Goal: Task Accomplishment & Management: Use online tool/utility

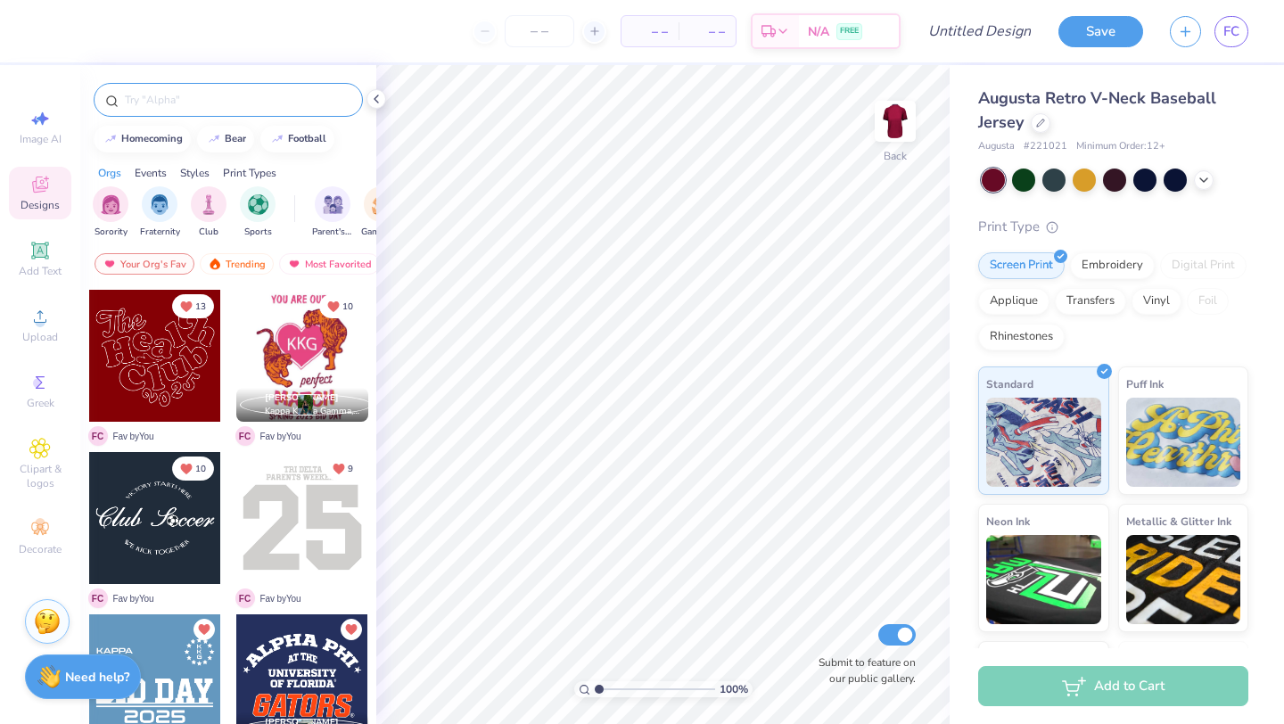
click at [198, 104] on input "text" at bounding box center [237, 100] width 228 height 18
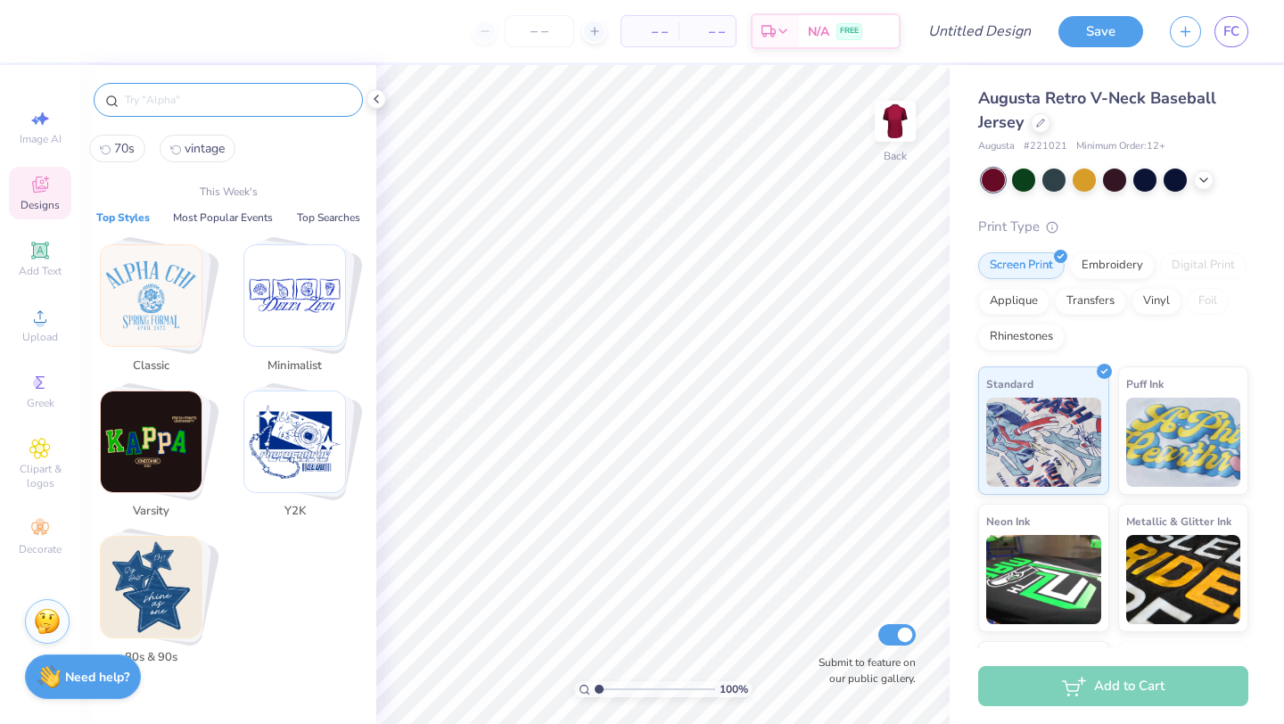
click at [169, 462] on img "Stack Card Button Varsity" at bounding box center [151, 442] width 101 height 101
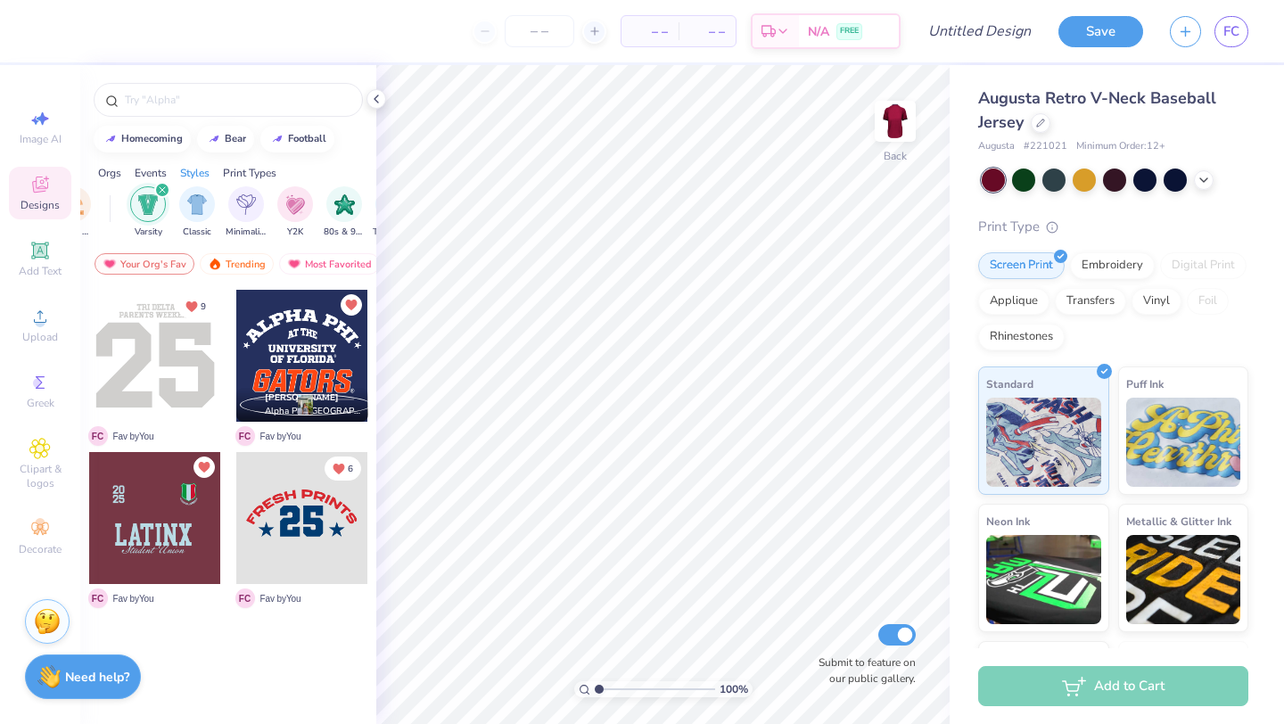
scroll to position [0, 935]
click at [126, 189] on icon "filter for Varsity" at bounding box center [124, 189] width 7 height 7
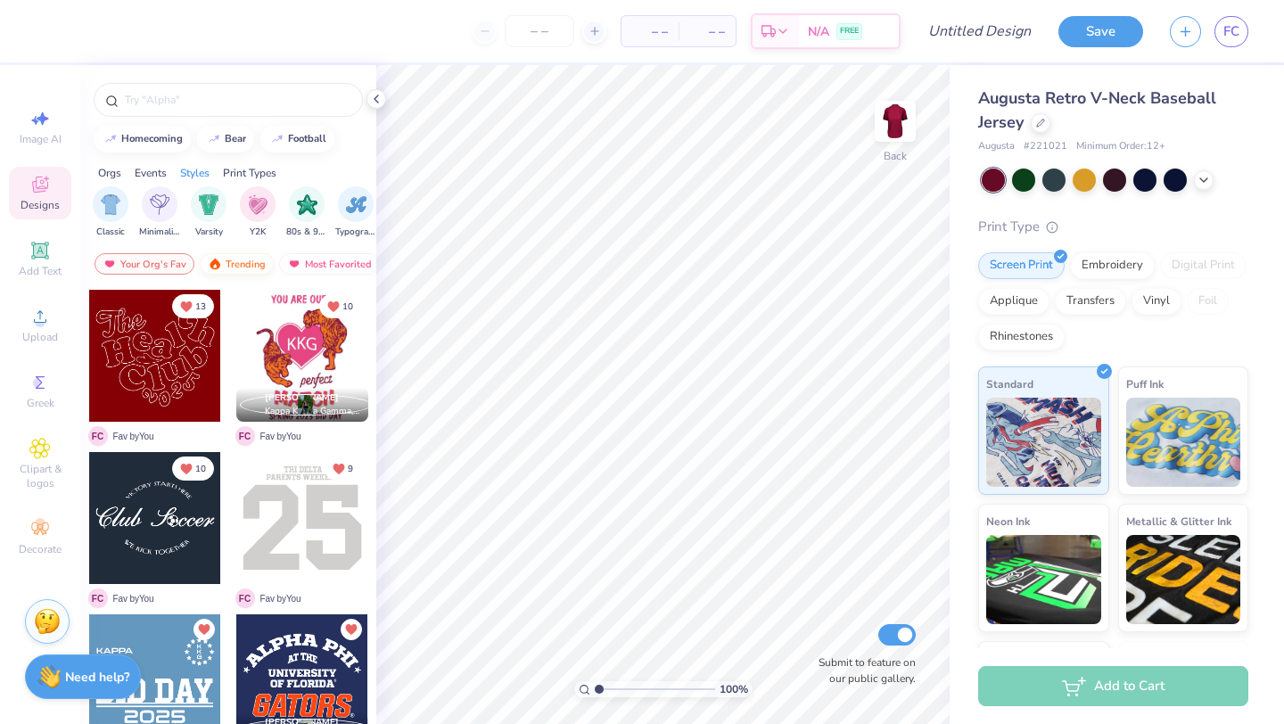
click at [213, 259] on img at bounding box center [215, 264] width 14 height 12
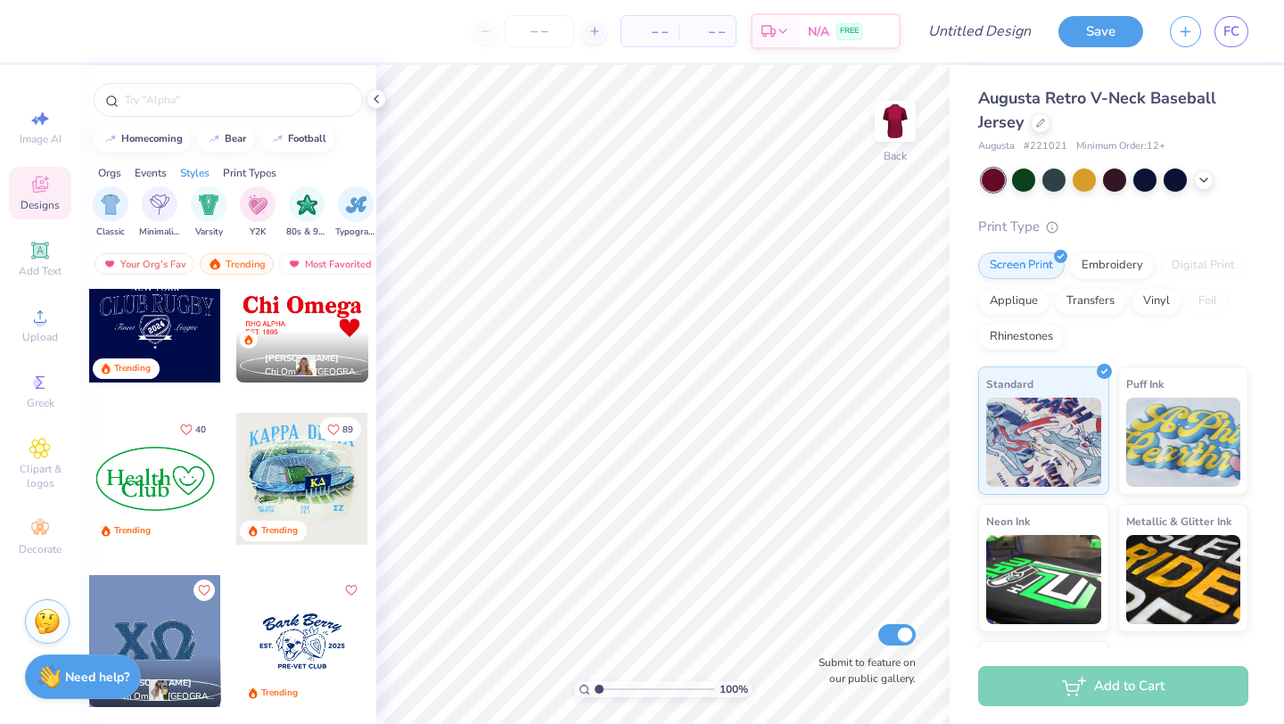
scroll to position [6210, 0]
click at [276, 317] on div at bounding box center [302, 315] width 132 height 132
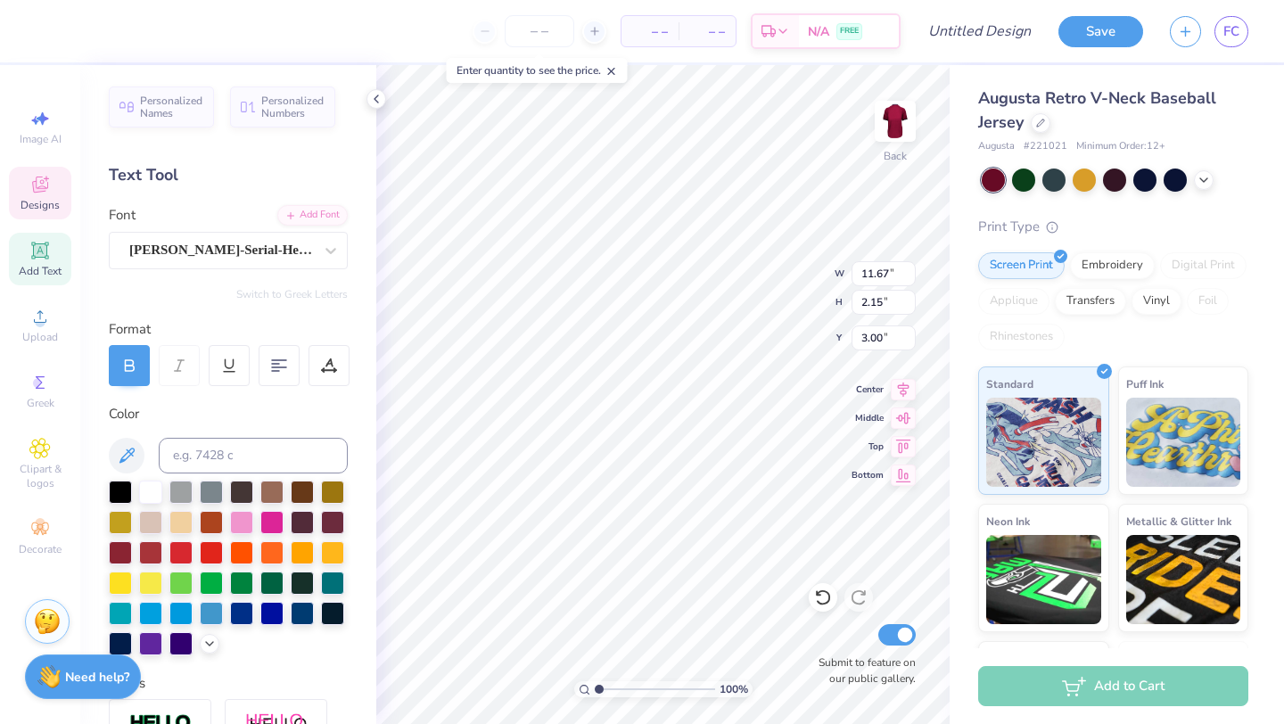
scroll to position [0, 0]
type textarea "C"
type textarea "LINKS"
type input "3.85"
type input "1.32"
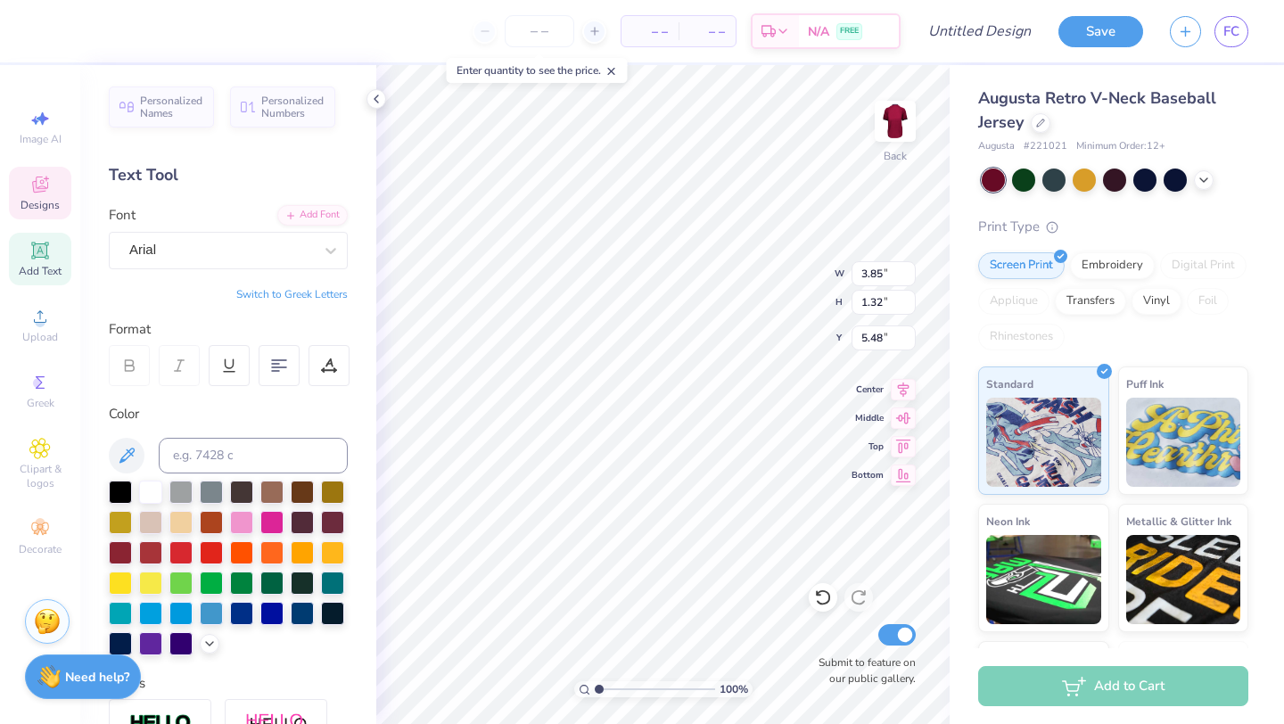
type input "5.48"
click at [44, 180] on icon at bounding box center [40, 185] width 16 height 16
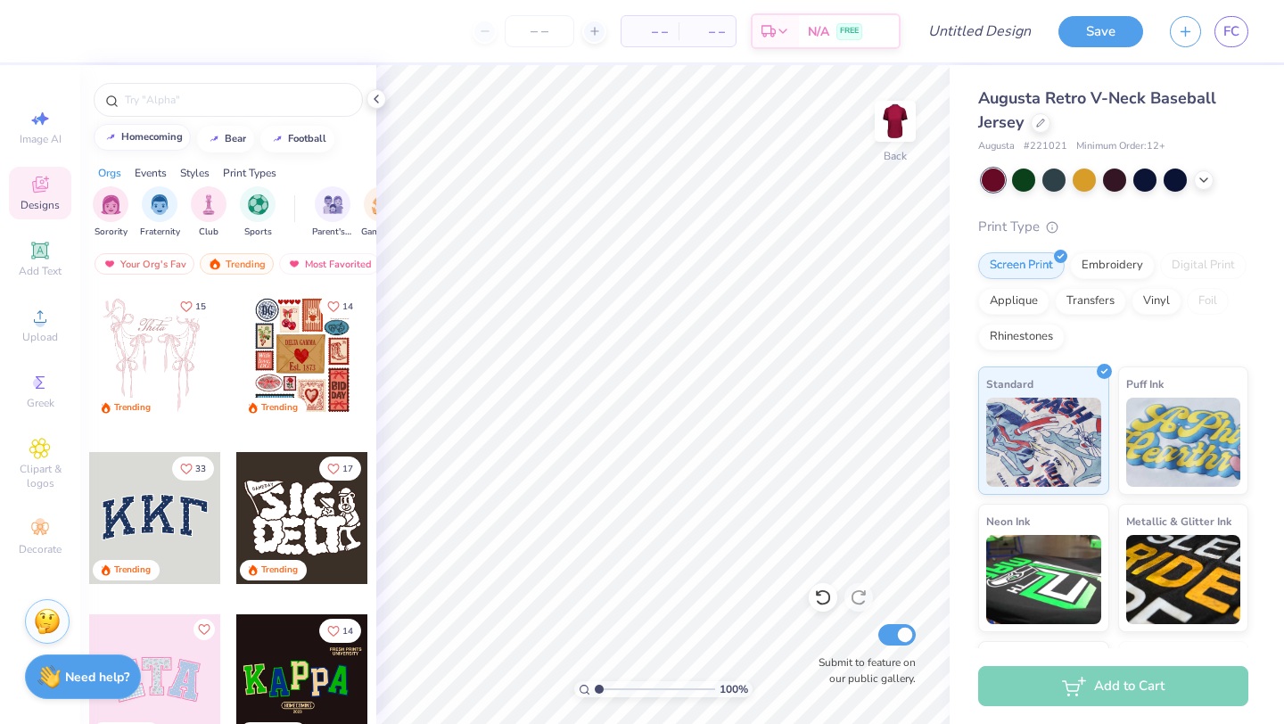
click at [169, 138] on div "homecoming" at bounding box center [152, 137] width 62 height 10
type input "homecoming"
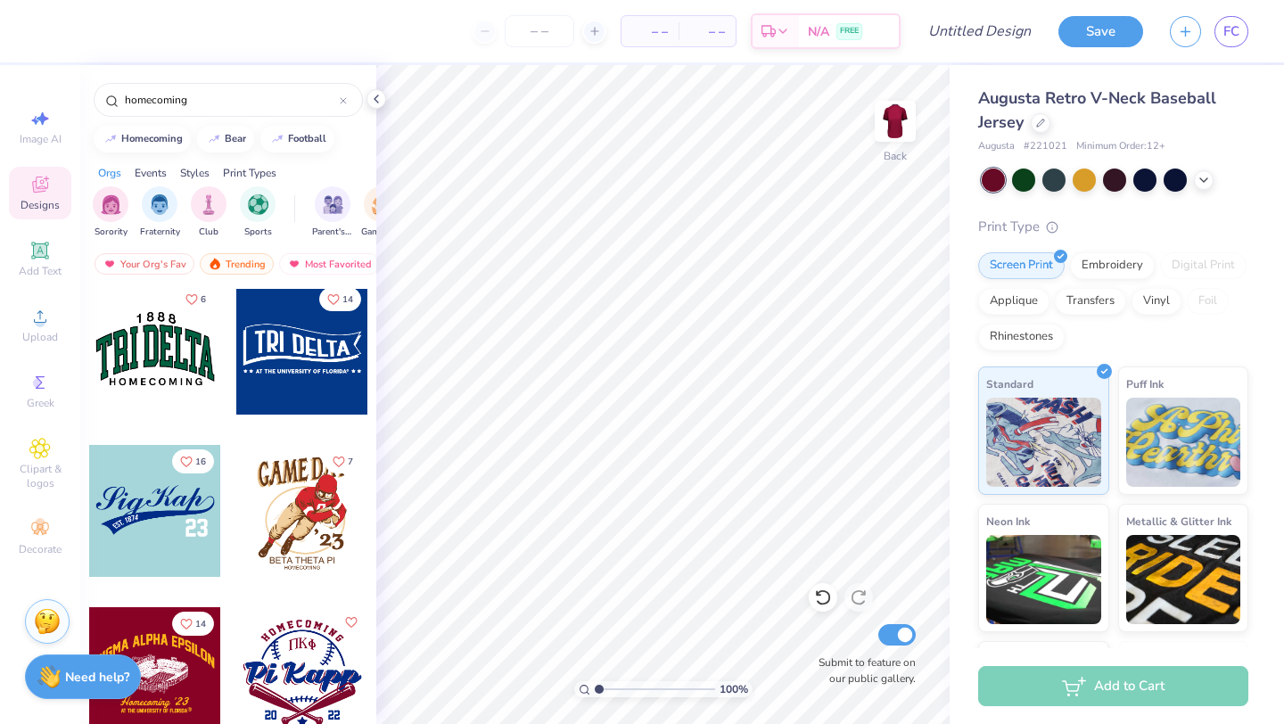
scroll to position [7477, 0]
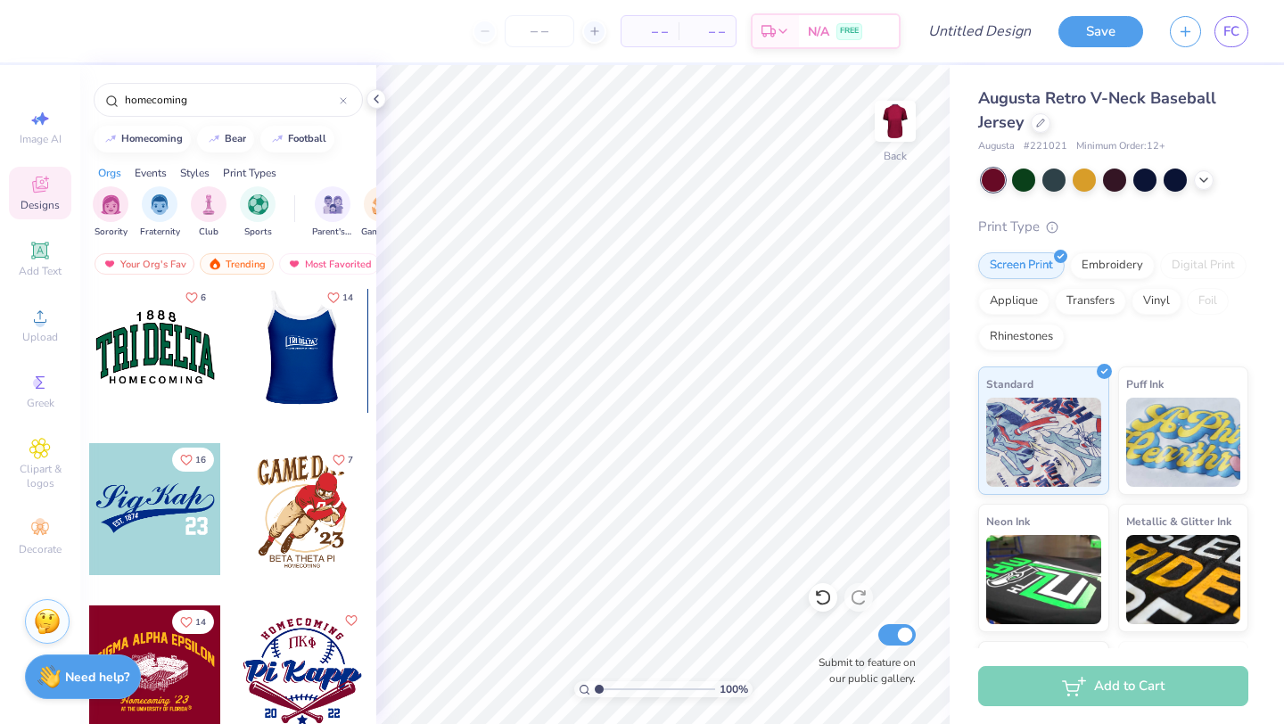
click at [297, 373] on div at bounding box center [301, 347] width 132 height 132
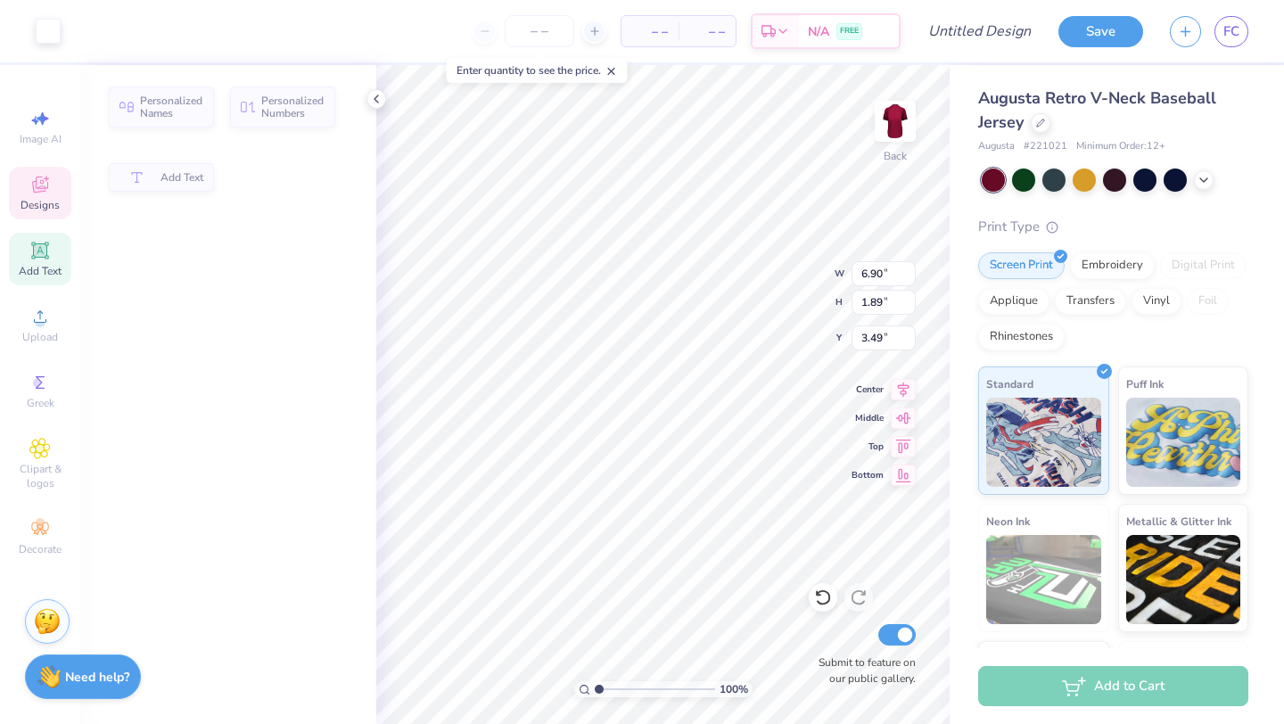
type input "6.90"
type input "1.89"
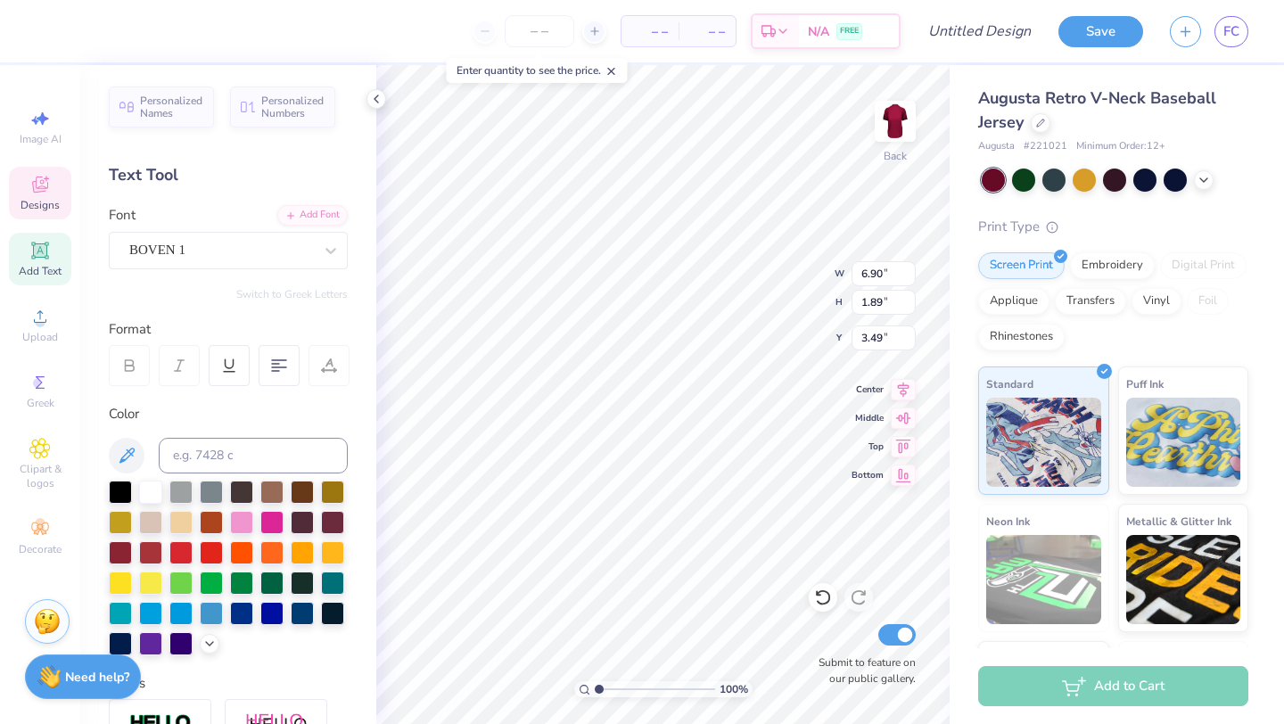
type input "3.50"
type textarea "T"
type textarea "LINKS"
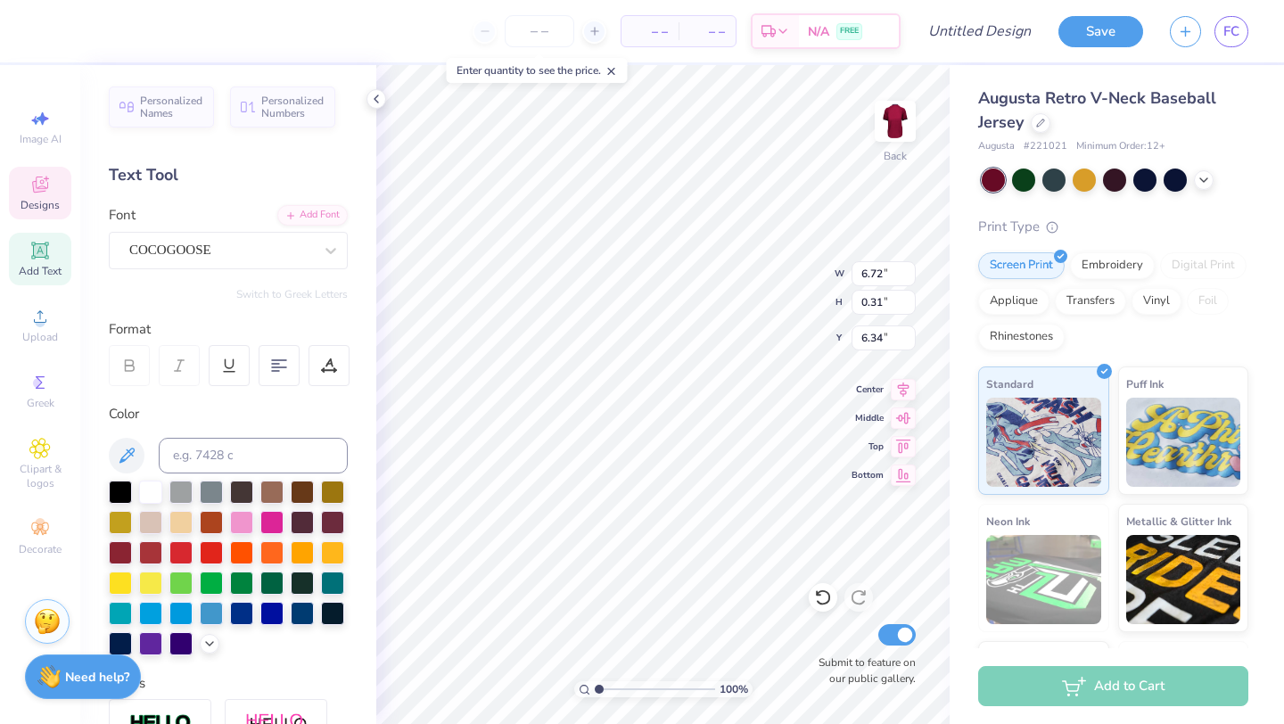
type input "6.35"
type textarea "A"
type textarea "Kicks for squiggs 2025"
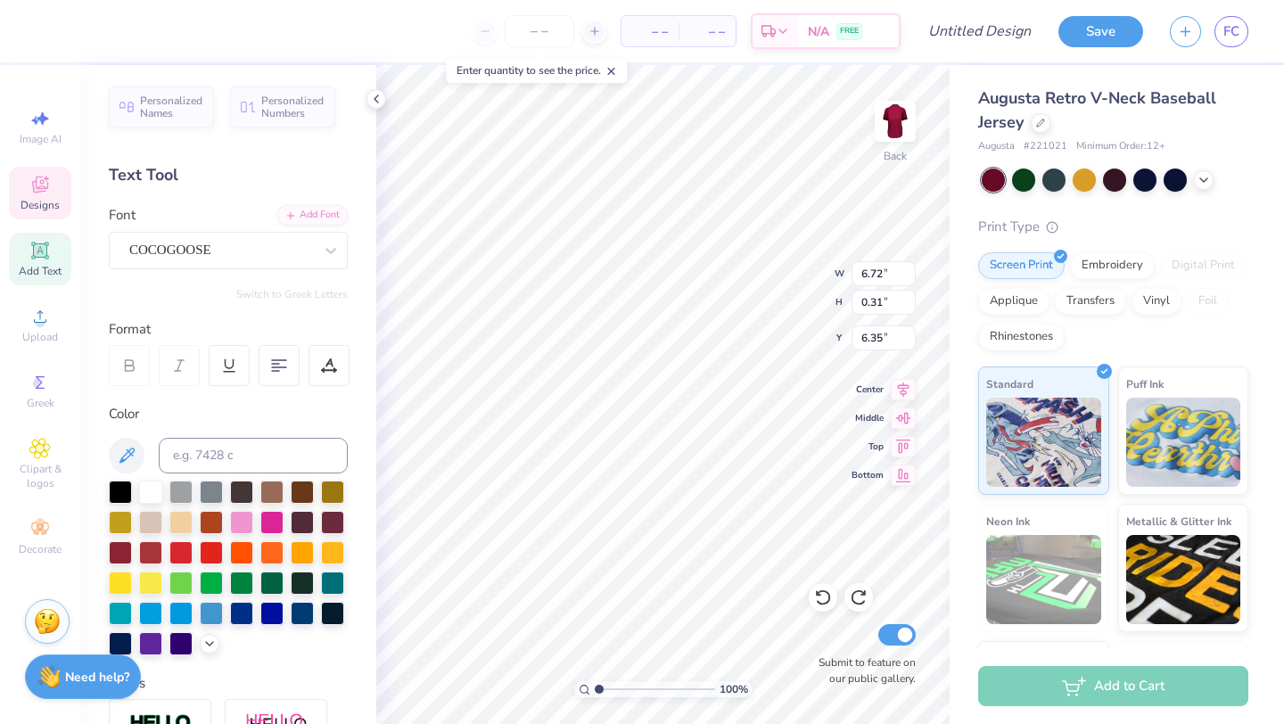
scroll to position [0, 7]
type input "6.90"
type input "1.87"
type input "3.51"
click at [297, 249] on div "BOVEN 1" at bounding box center [221, 250] width 187 height 28
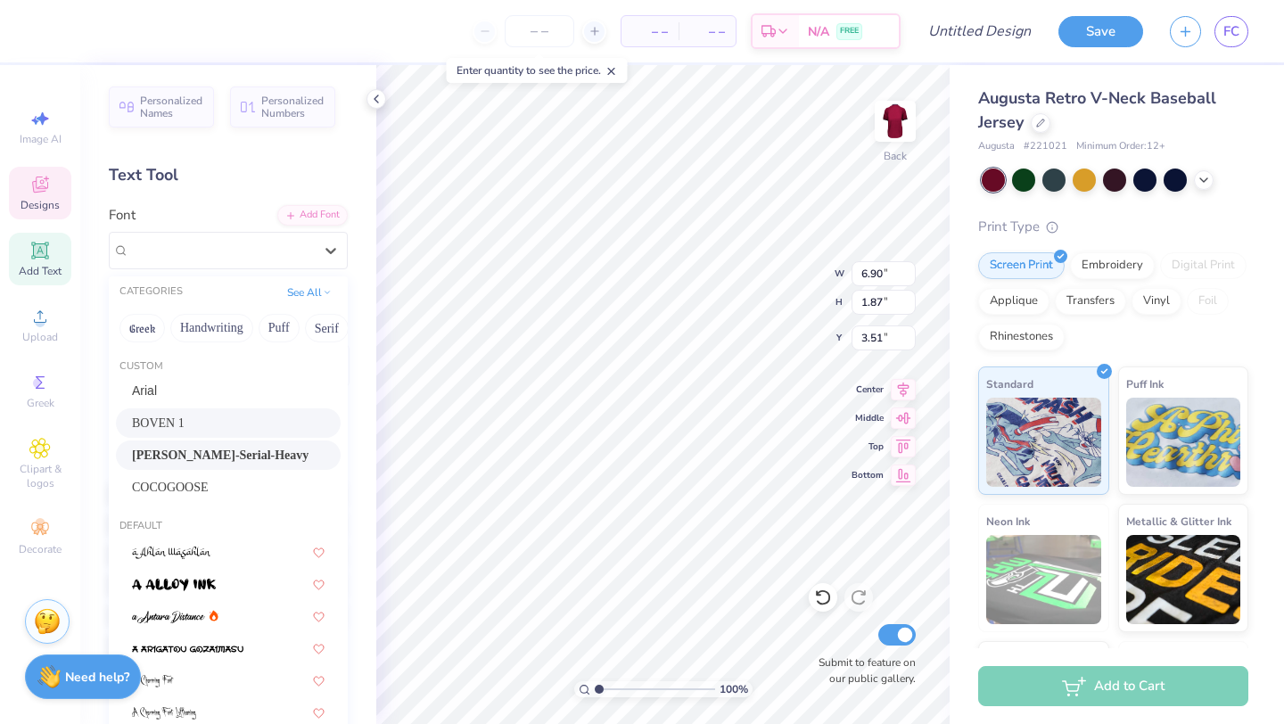
click at [292, 454] on div "Casad-Serial-Heavy" at bounding box center [228, 455] width 193 height 19
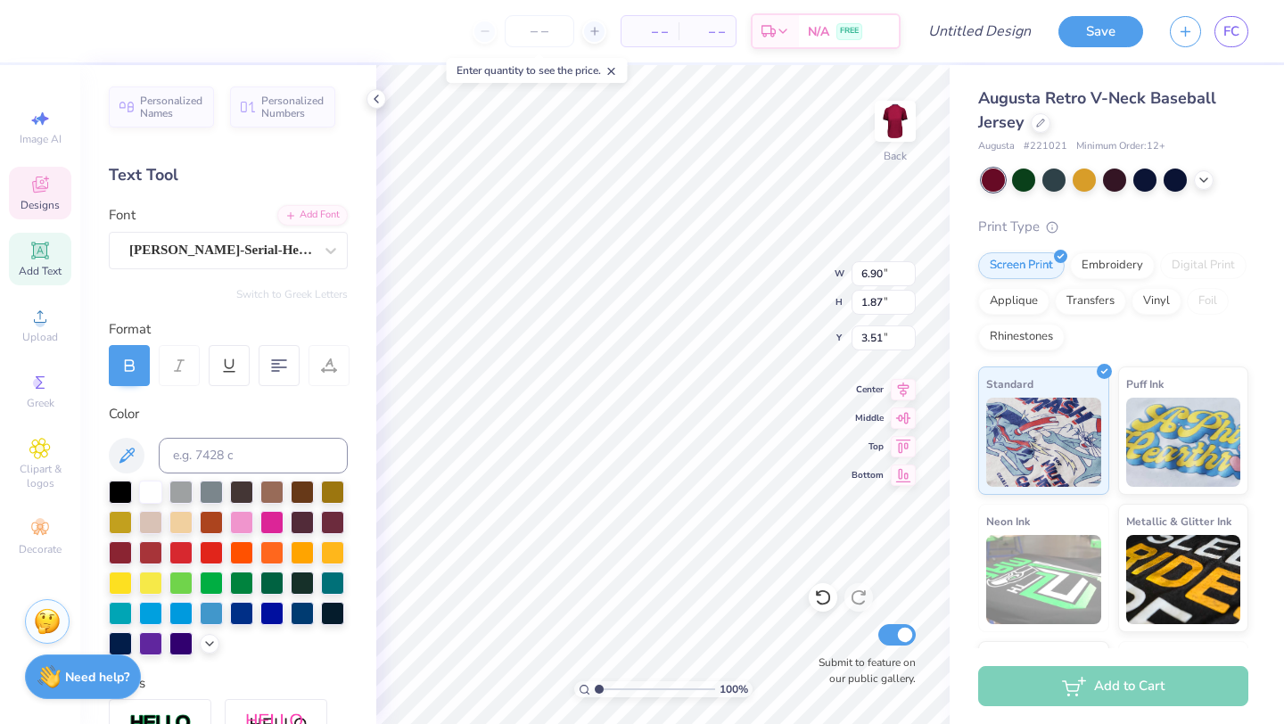
type input "6.89"
type input "3.50"
click at [249, 246] on div "Casad-Serial-Heavy" at bounding box center [221, 250] width 187 height 28
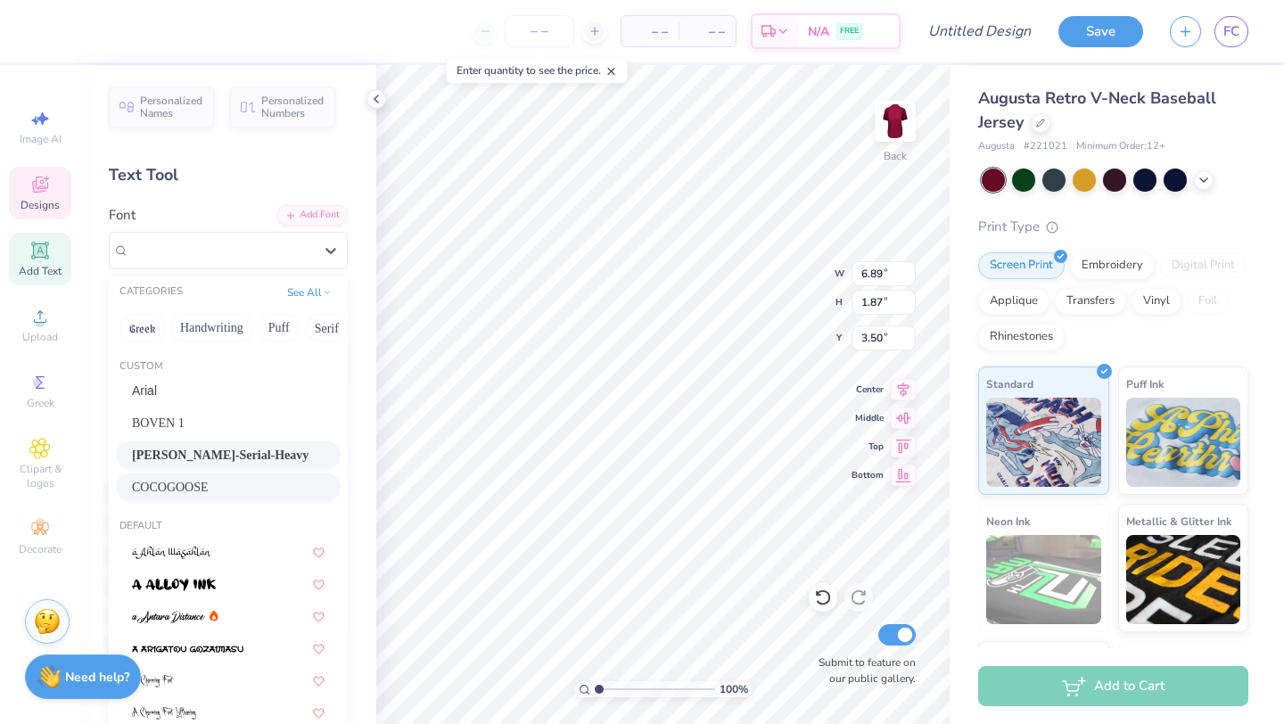
click at [218, 478] on div "COCOGOOSE" at bounding box center [228, 487] width 193 height 19
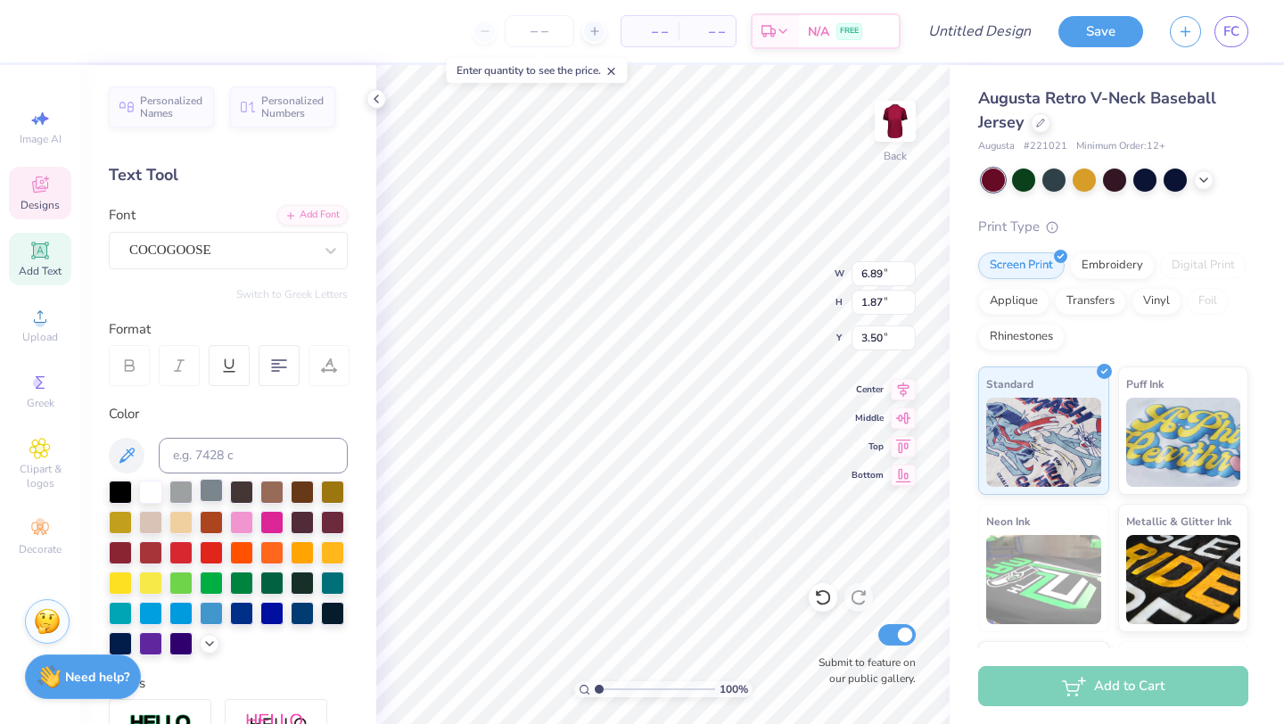
type input "1.88"
click at [249, 244] on div "COCOGOOSE" at bounding box center [221, 250] width 187 height 28
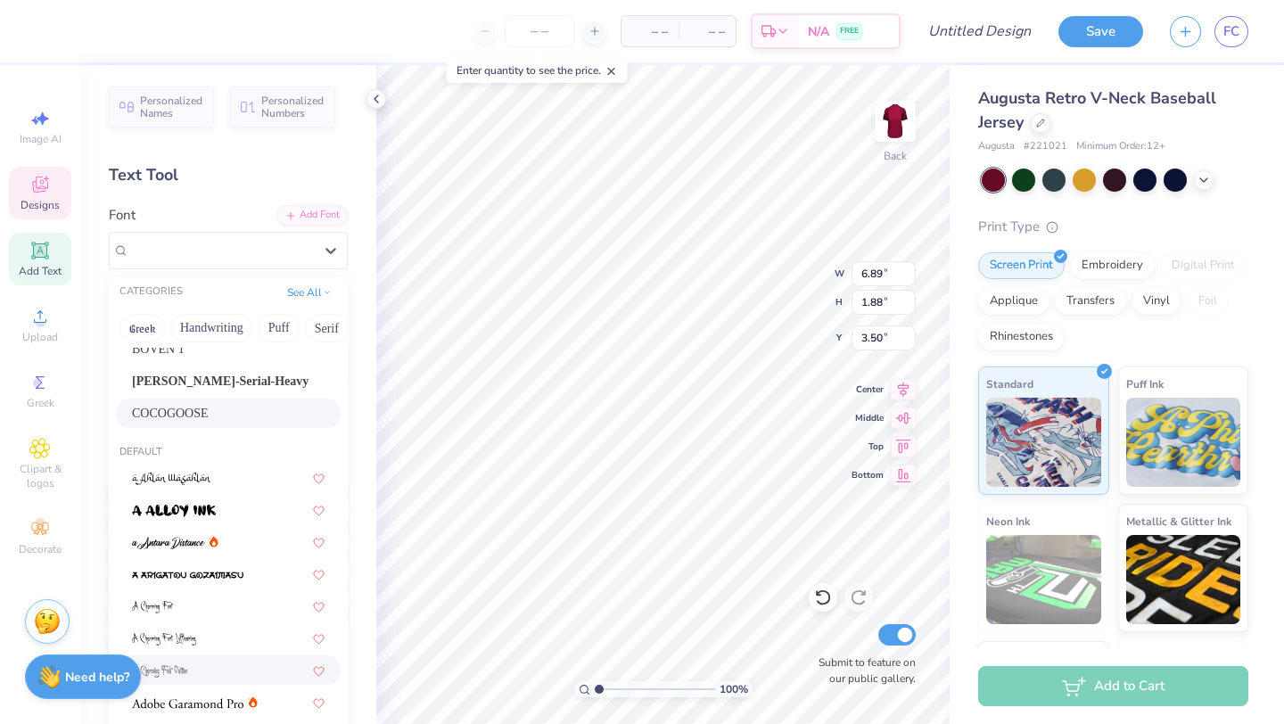
scroll to position [0, 0]
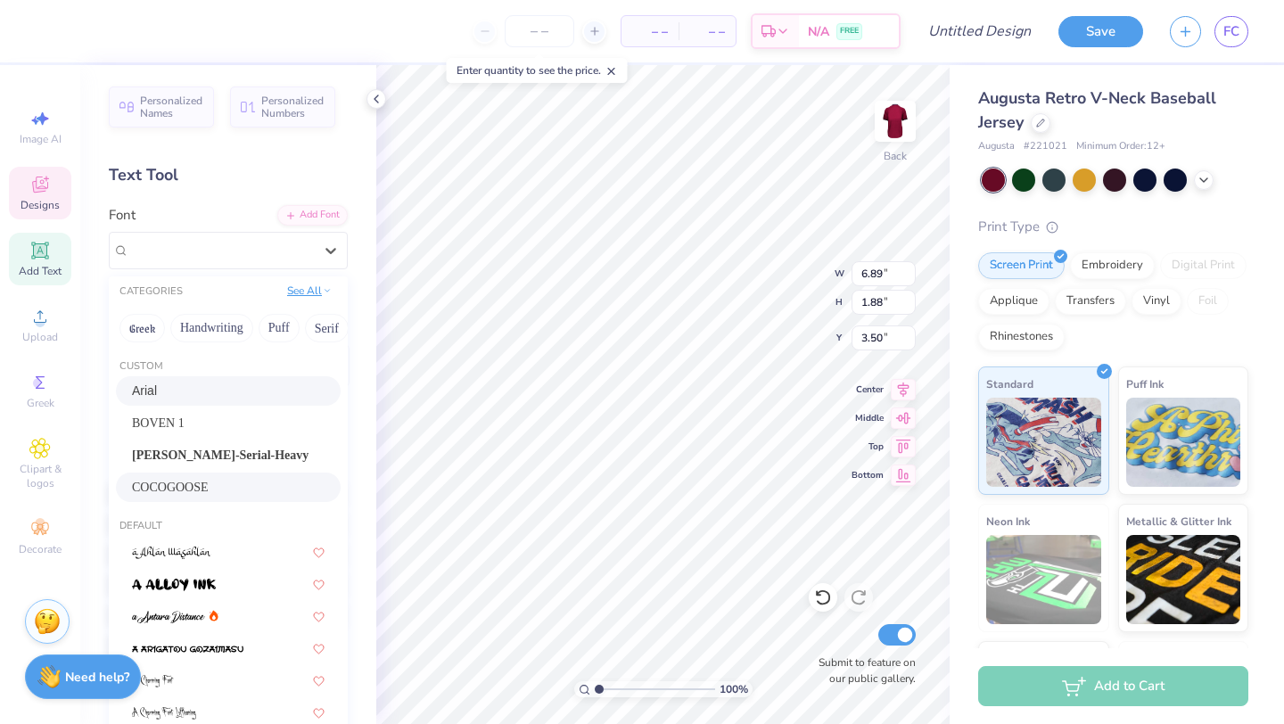
click at [308, 292] on button "See All" at bounding box center [309, 291] width 55 height 18
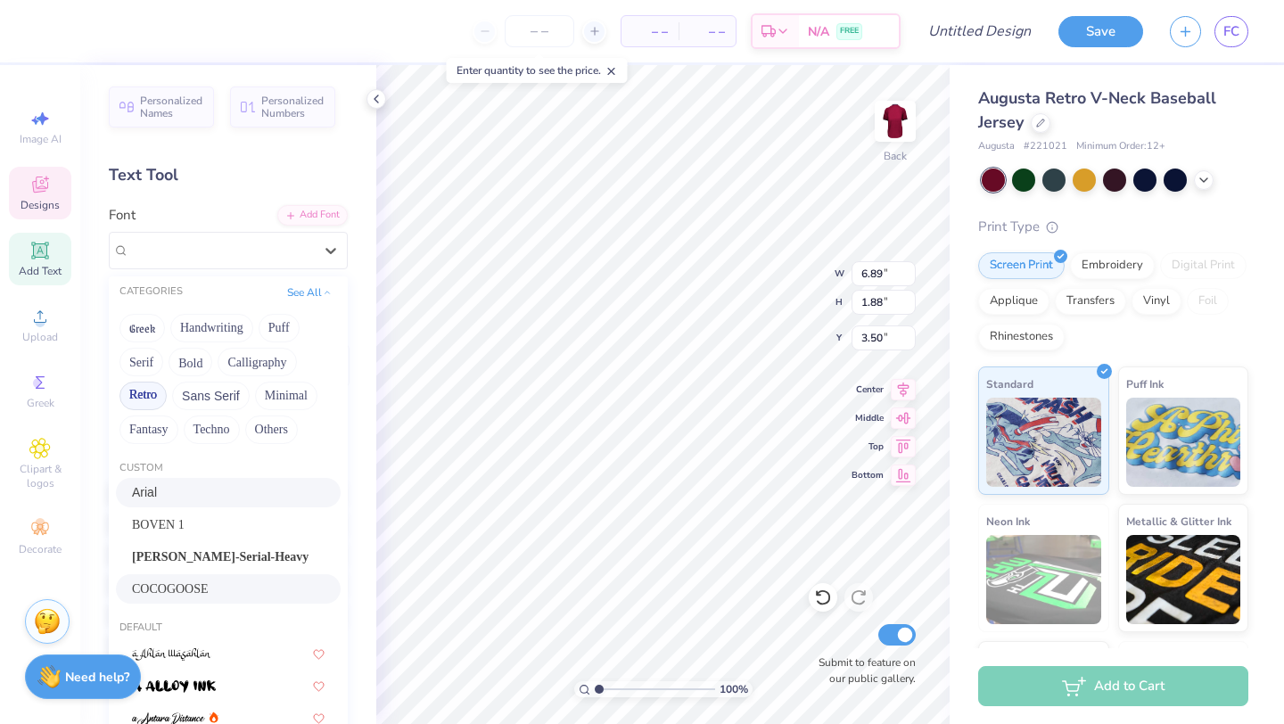
click at [153, 399] on button "Retro" at bounding box center [143, 396] width 47 height 29
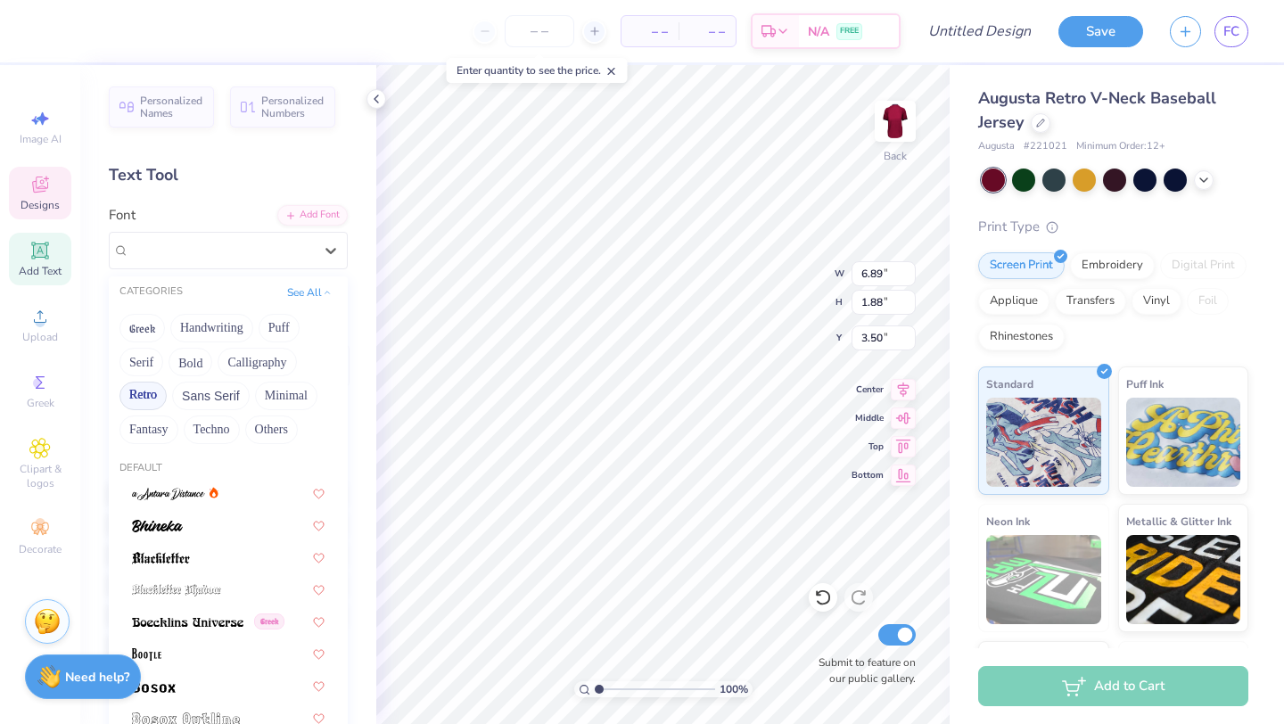
click at [152, 392] on button "Retro" at bounding box center [143, 396] width 47 height 29
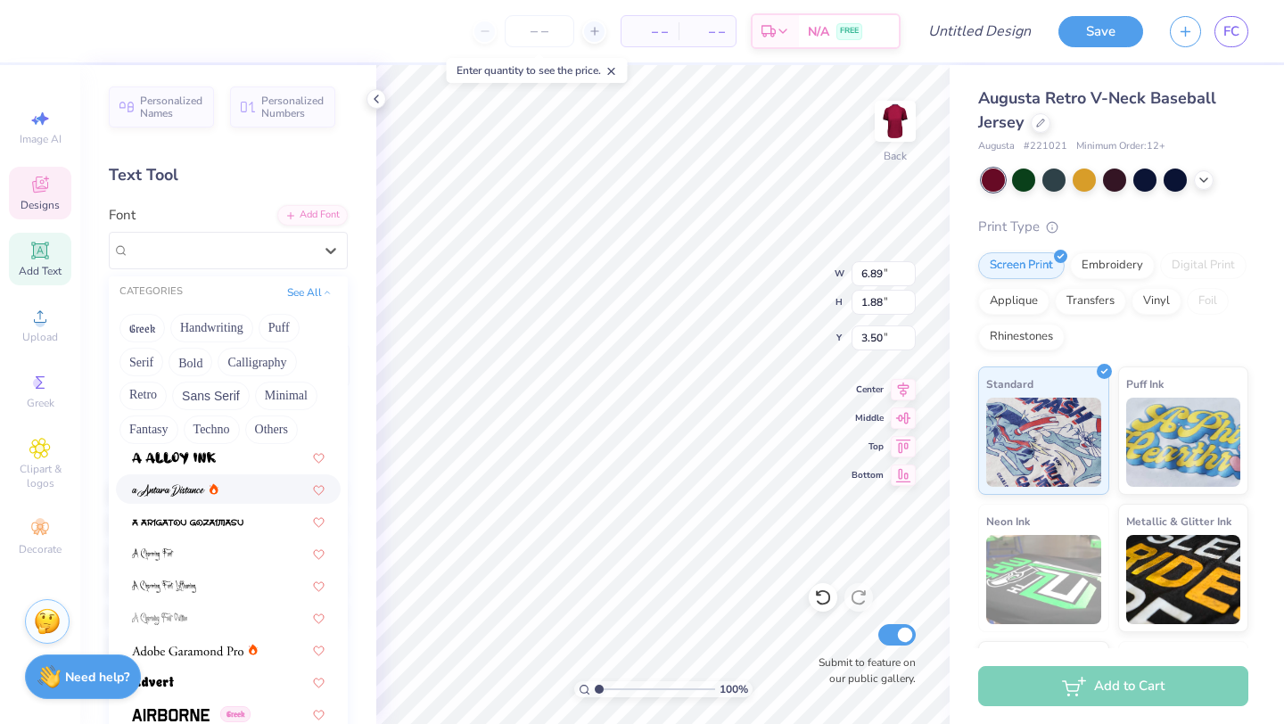
scroll to position [257, 0]
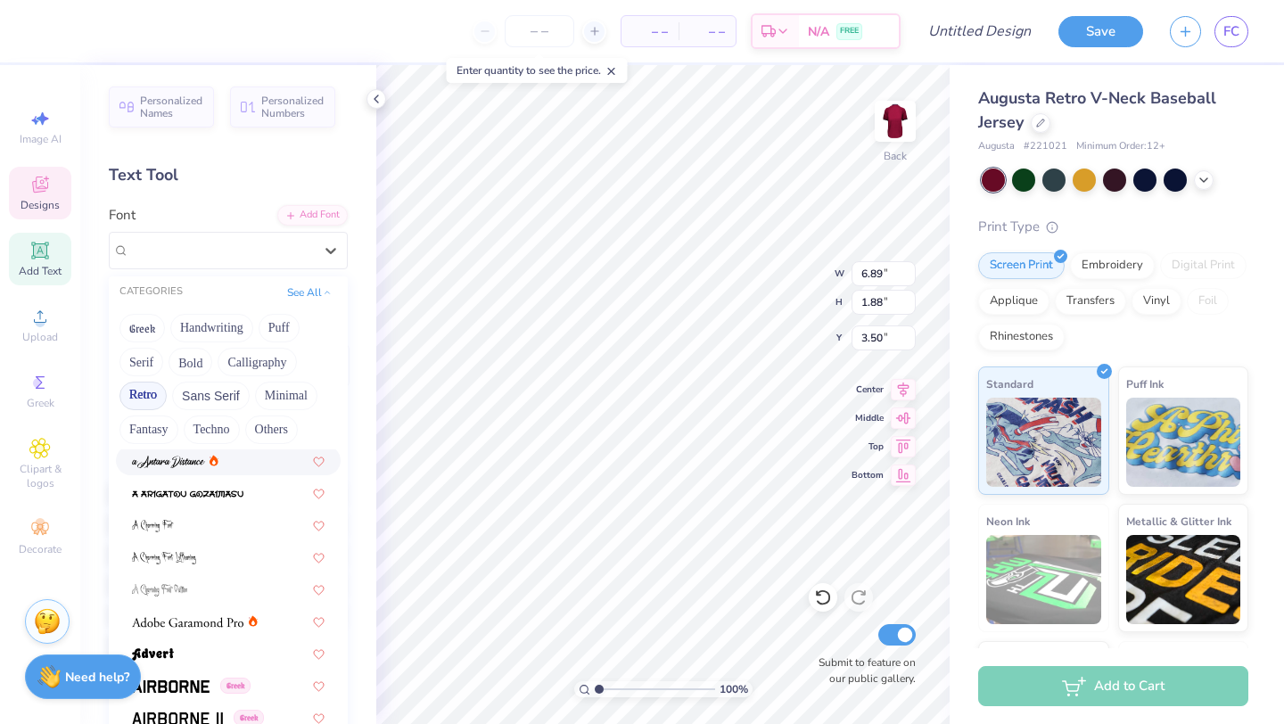
click at [154, 409] on button "Retro" at bounding box center [143, 396] width 47 height 29
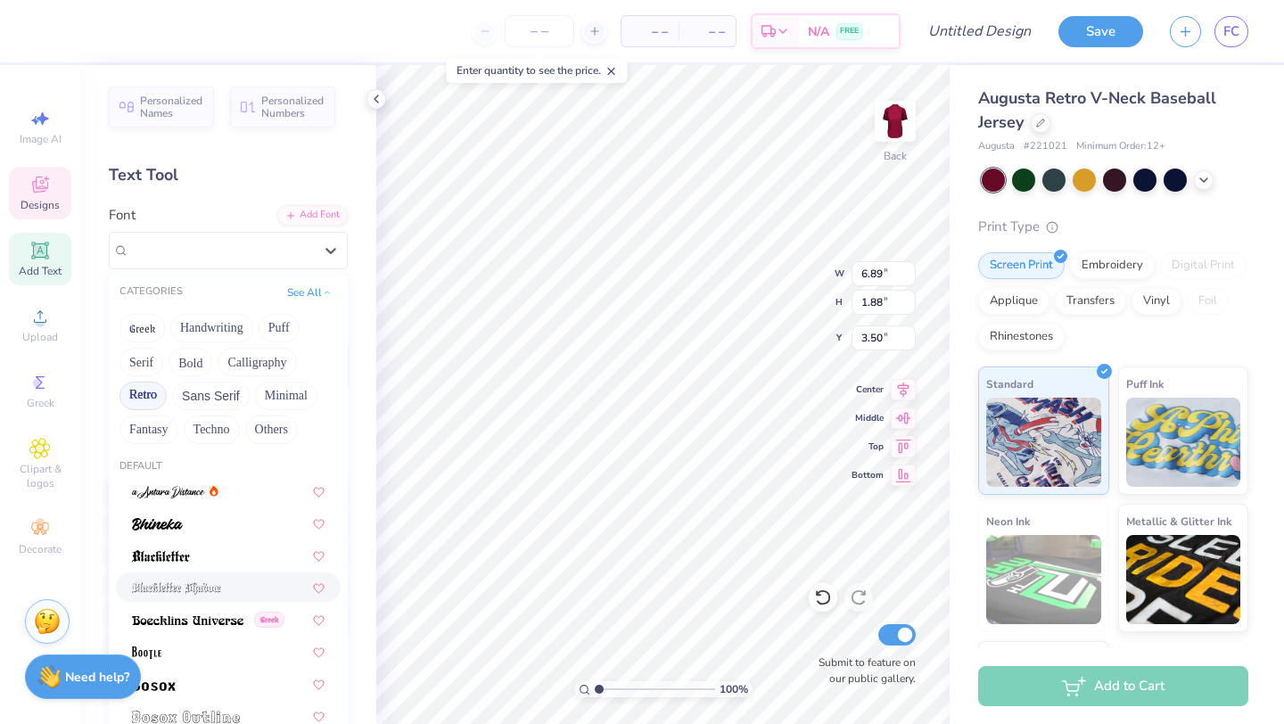
scroll to position [0, 0]
click at [320, 292] on button "See All" at bounding box center [309, 291] width 55 height 18
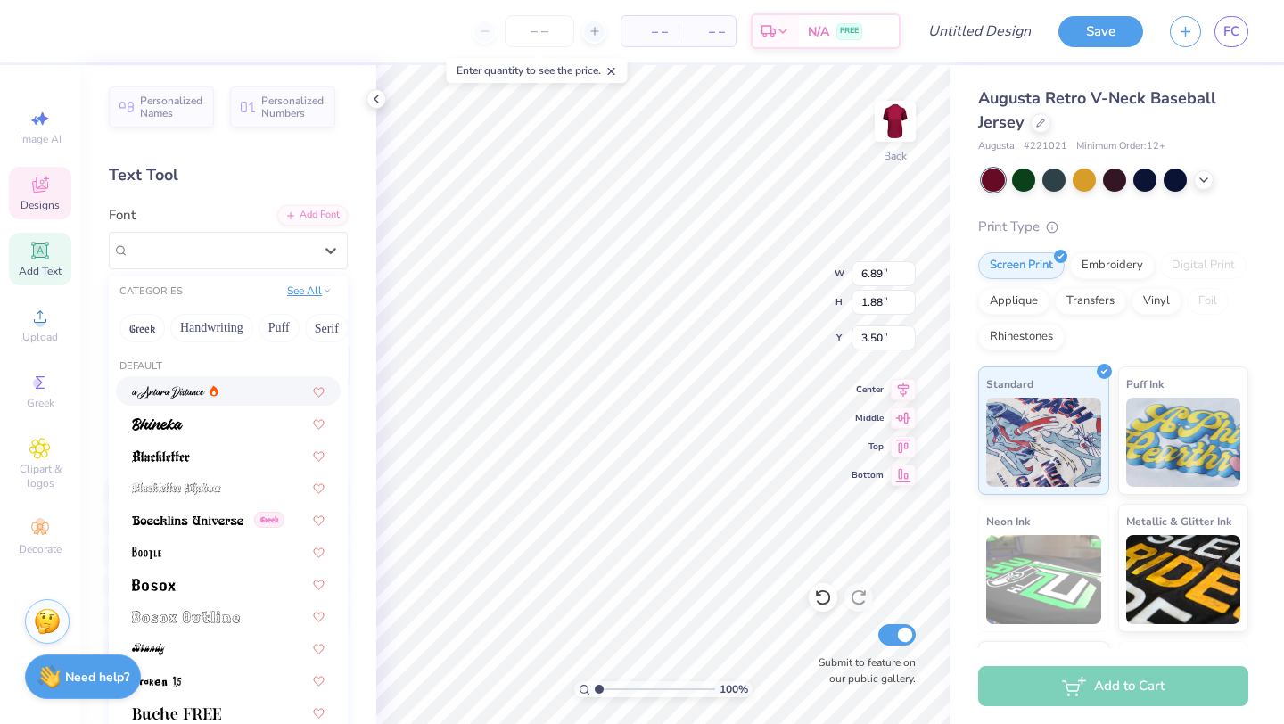
click at [320, 292] on button "See All" at bounding box center [309, 291] width 55 height 18
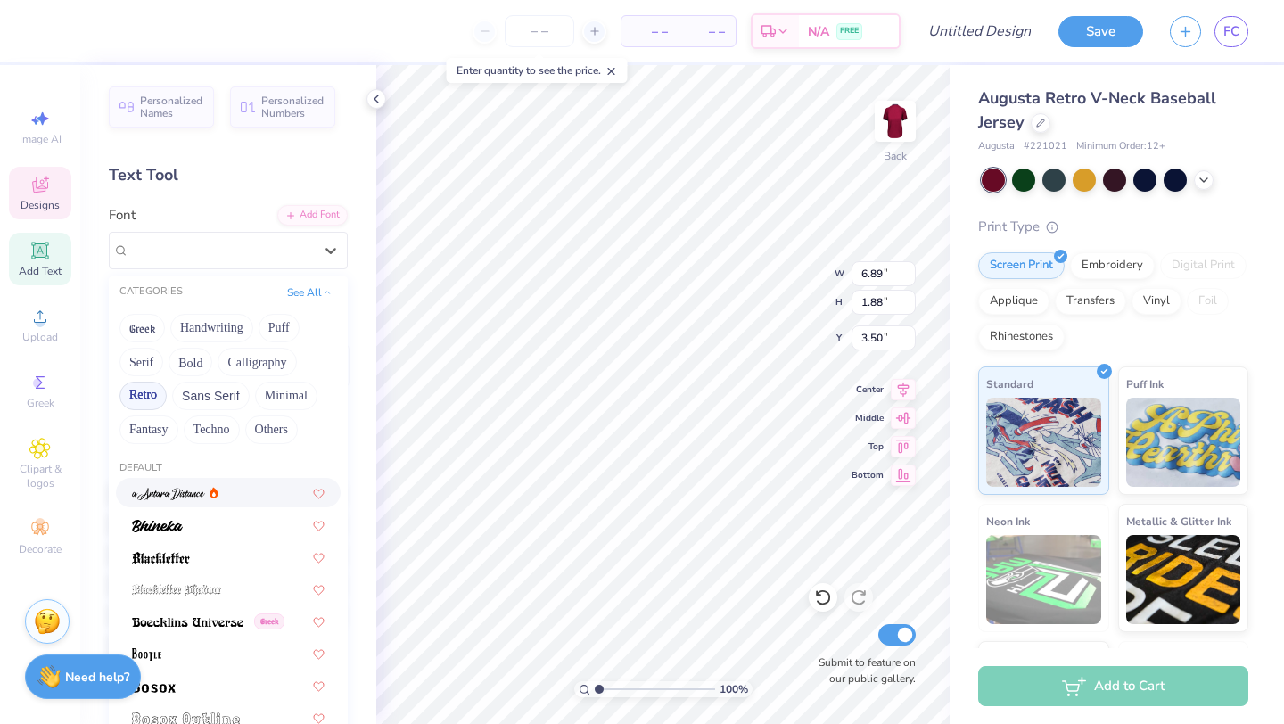
click at [149, 392] on button "Retro" at bounding box center [143, 396] width 47 height 29
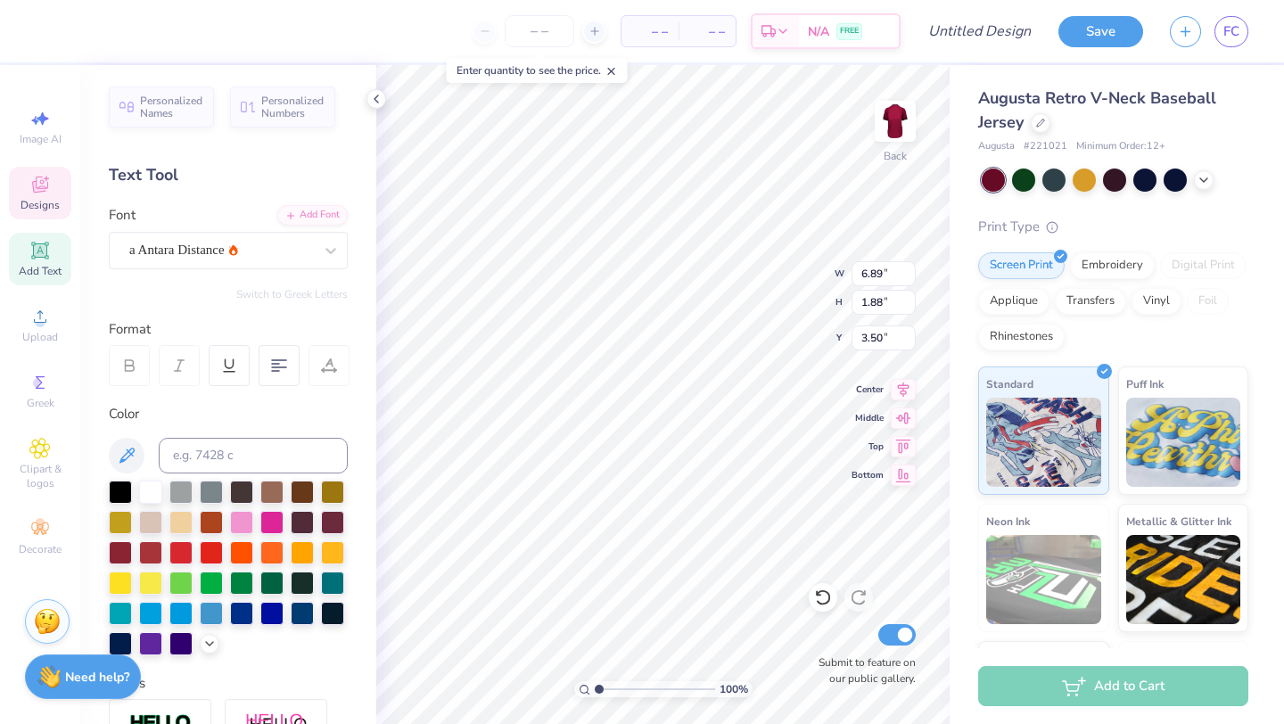
type input "6.85"
type input "1.90"
type input "3.49"
click at [301, 240] on div "a Antara Distance" at bounding box center [221, 250] width 187 height 28
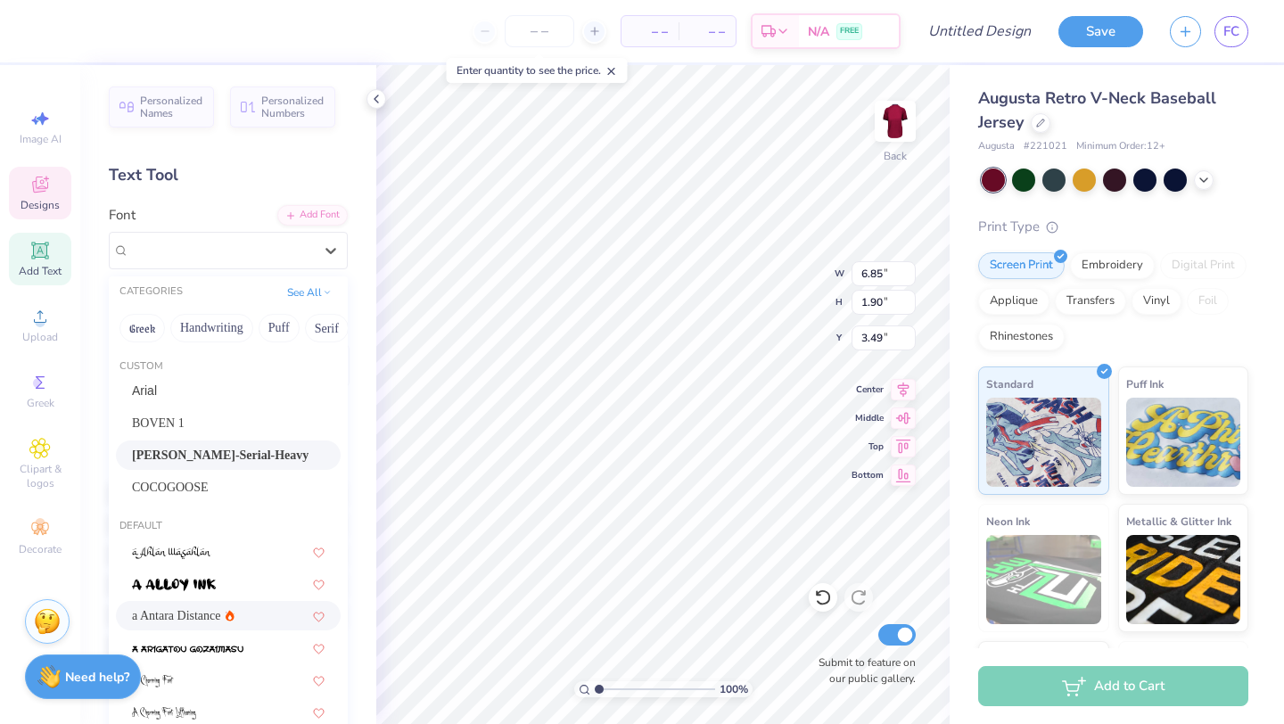
click at [252, 447] on div "Casad-Serial-Heavy" at bounding box center [228, 455] width 193 height 19
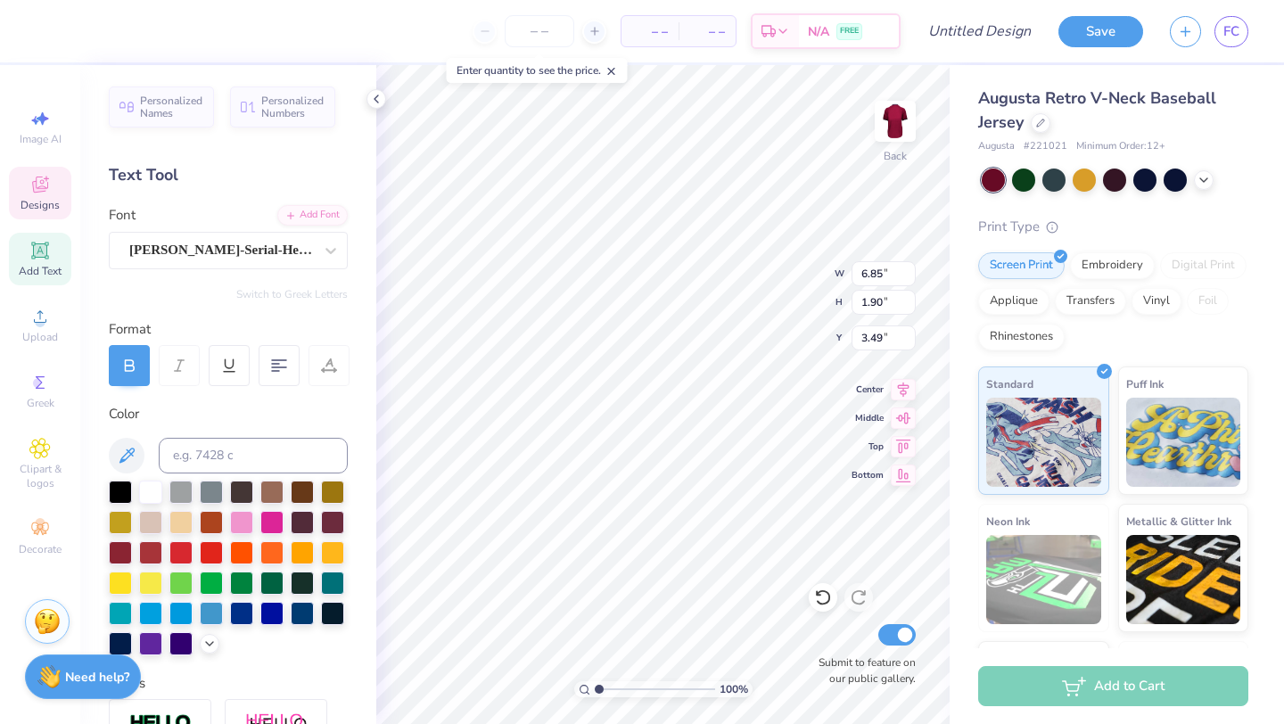
type input "6.89"
type input "1.87"
type input "3.50"
click at [272, 243] on div "COCOGOOSE" at bounding box center [221, 250] width 187 height 28
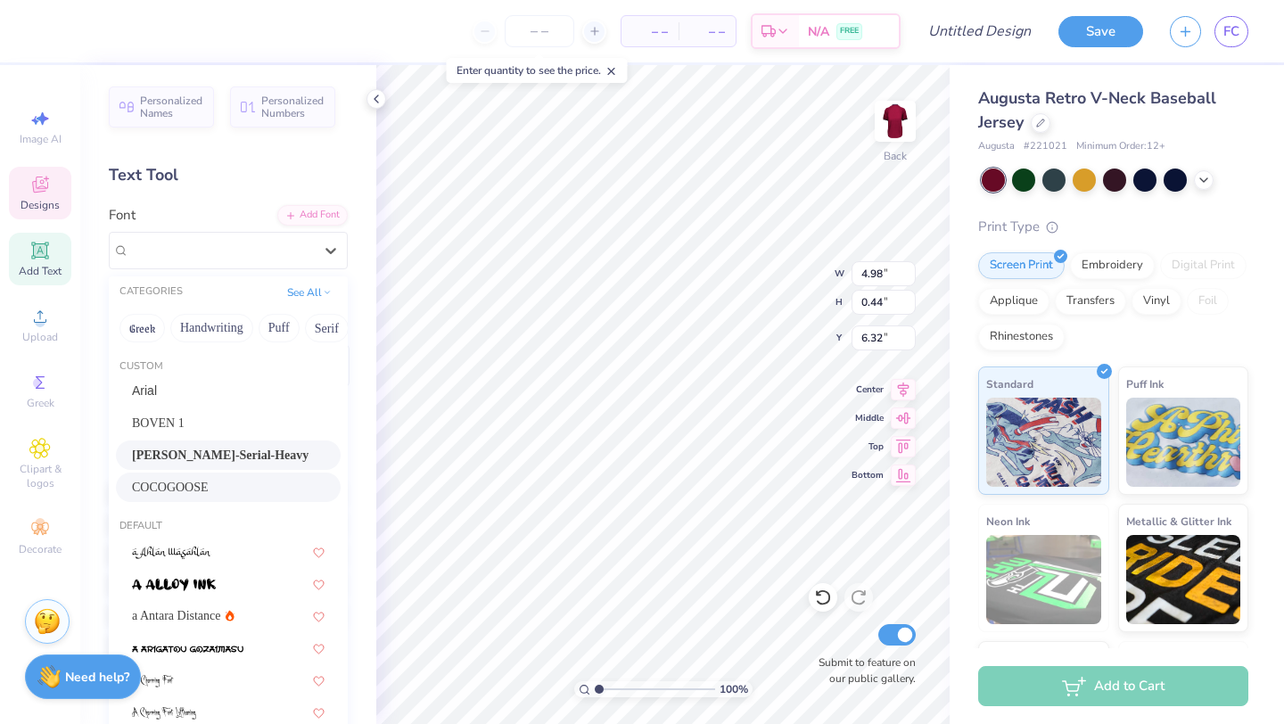
click at [223, 451] on span "Casad-Serial-Heavy" at bounding box center [220, 455] width 177 height 19
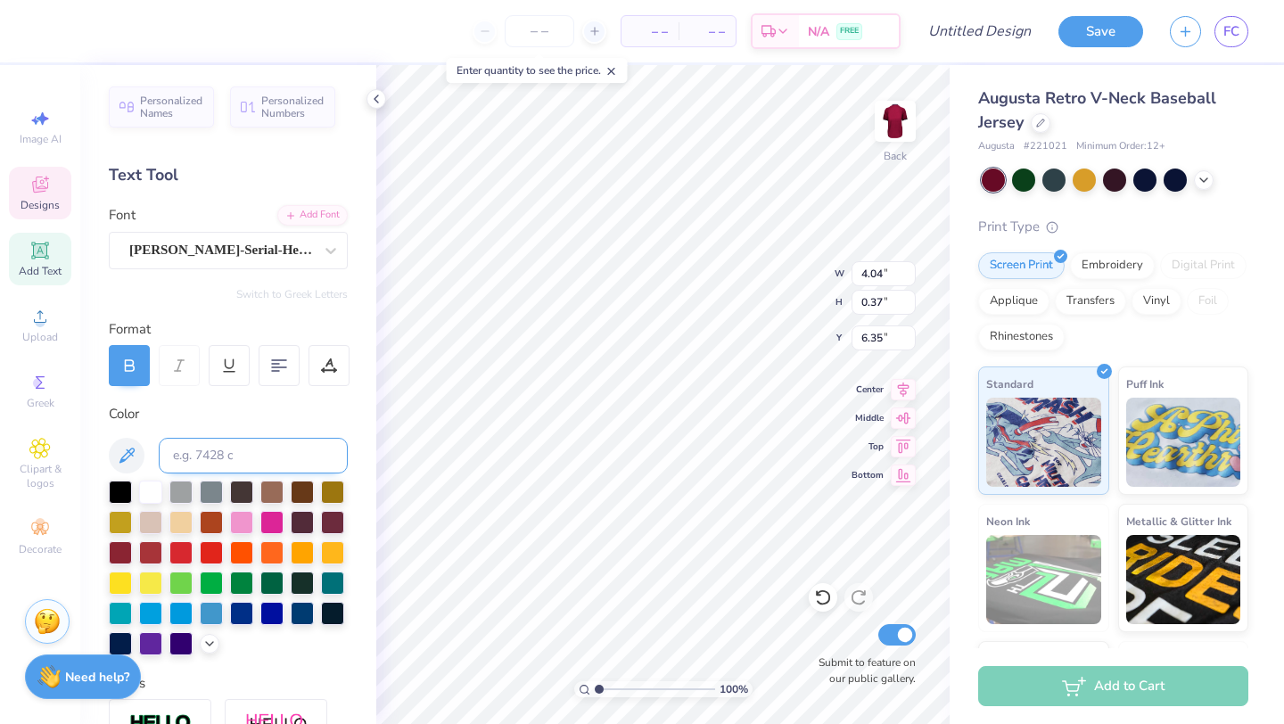
type input "4.04"
type input "0.37"
type input "6.35"
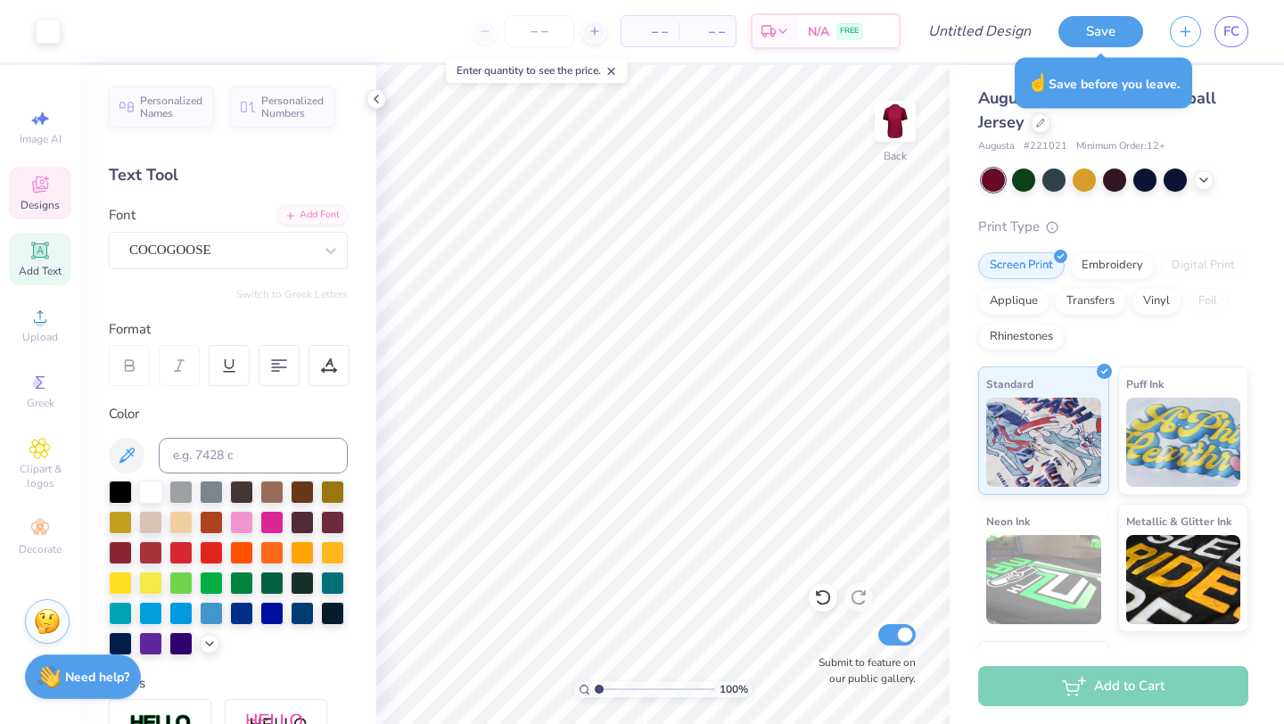
click at [45, 207] on span "Designs" at bounding box center [40, 205] width 39 height 14
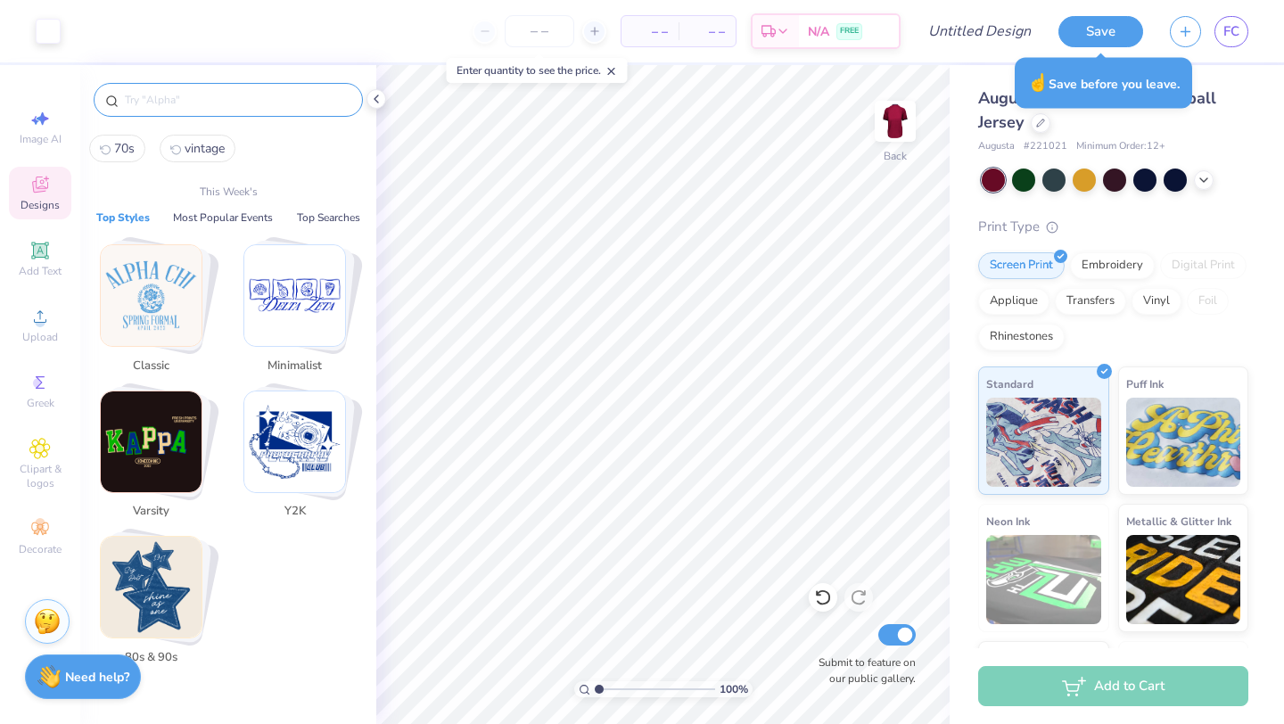
click at [243, 93] on input "text" at bounding box center [237, 100] width 228 height 18
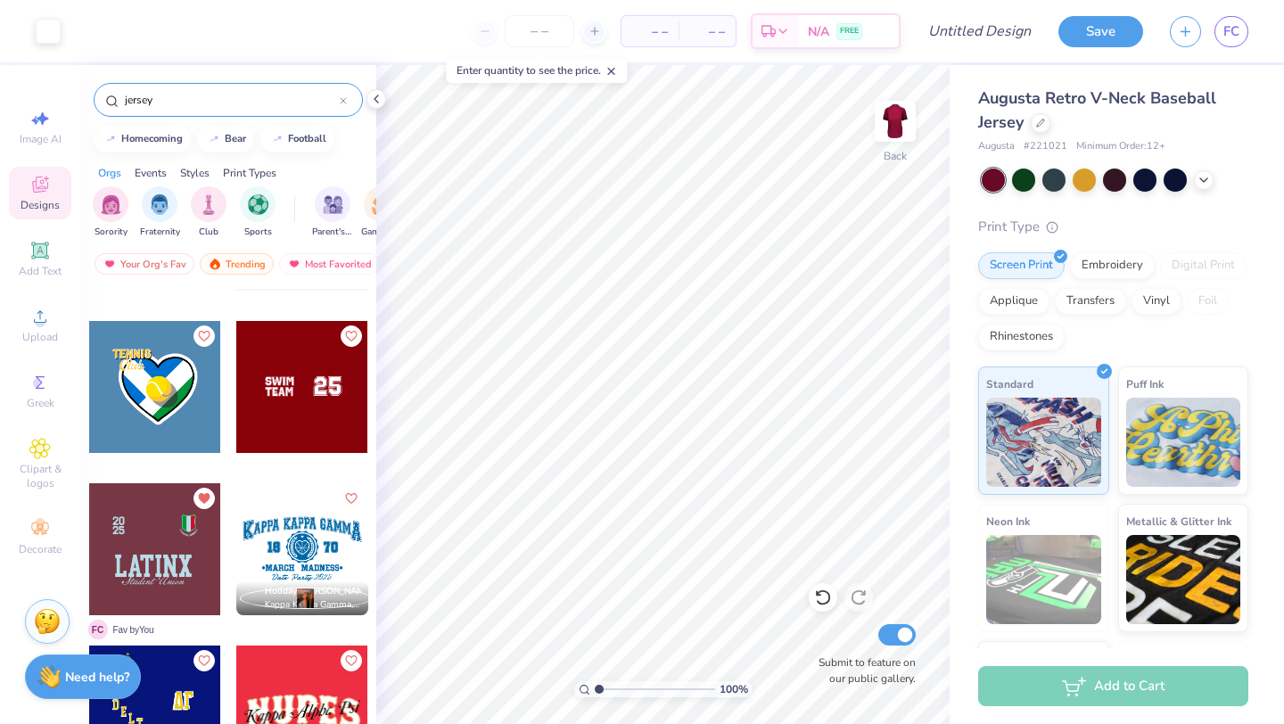
scroll to position [4206, 0]
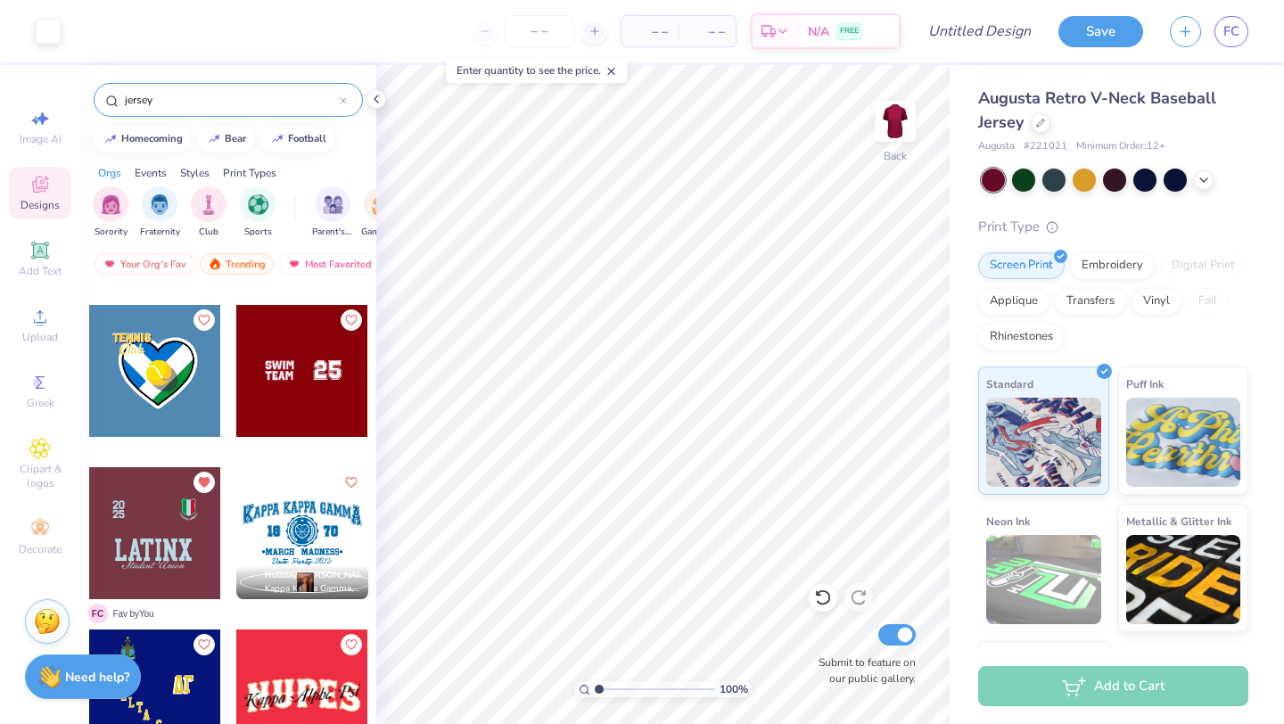
click at [236, 102] on input "jersey" at bounding box center [231, 100] width 217 height 18
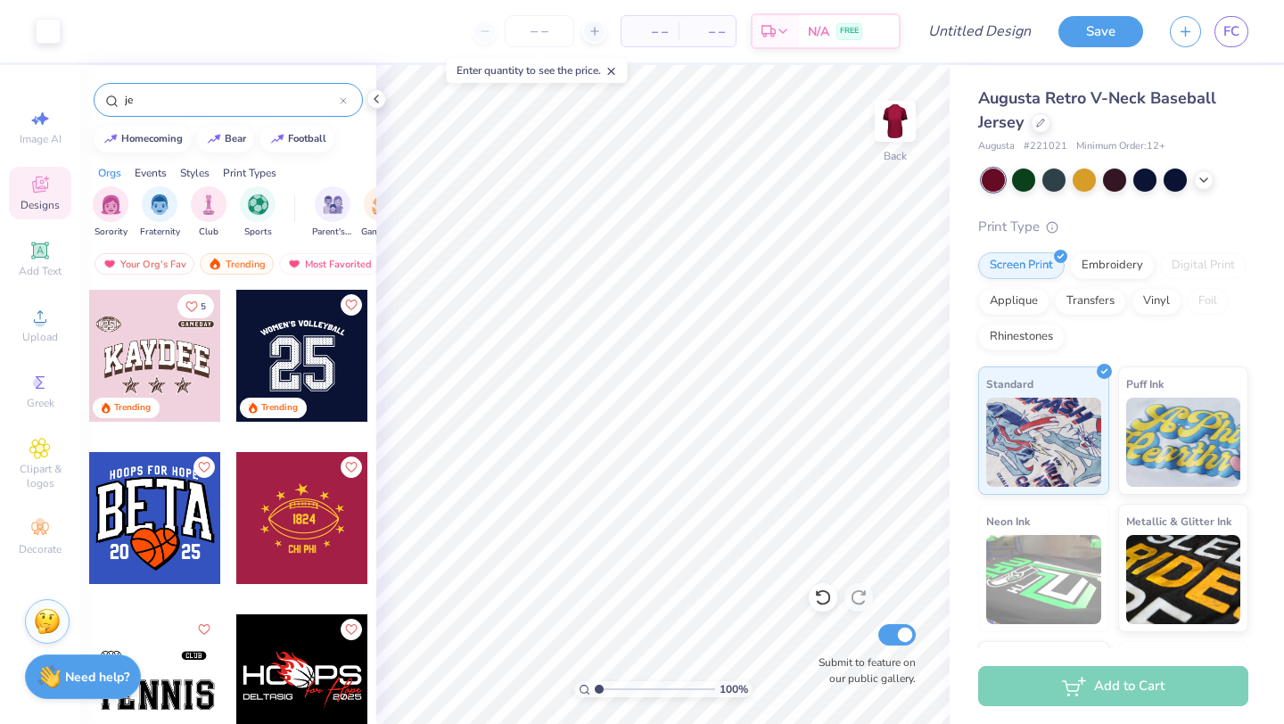
type input "j"
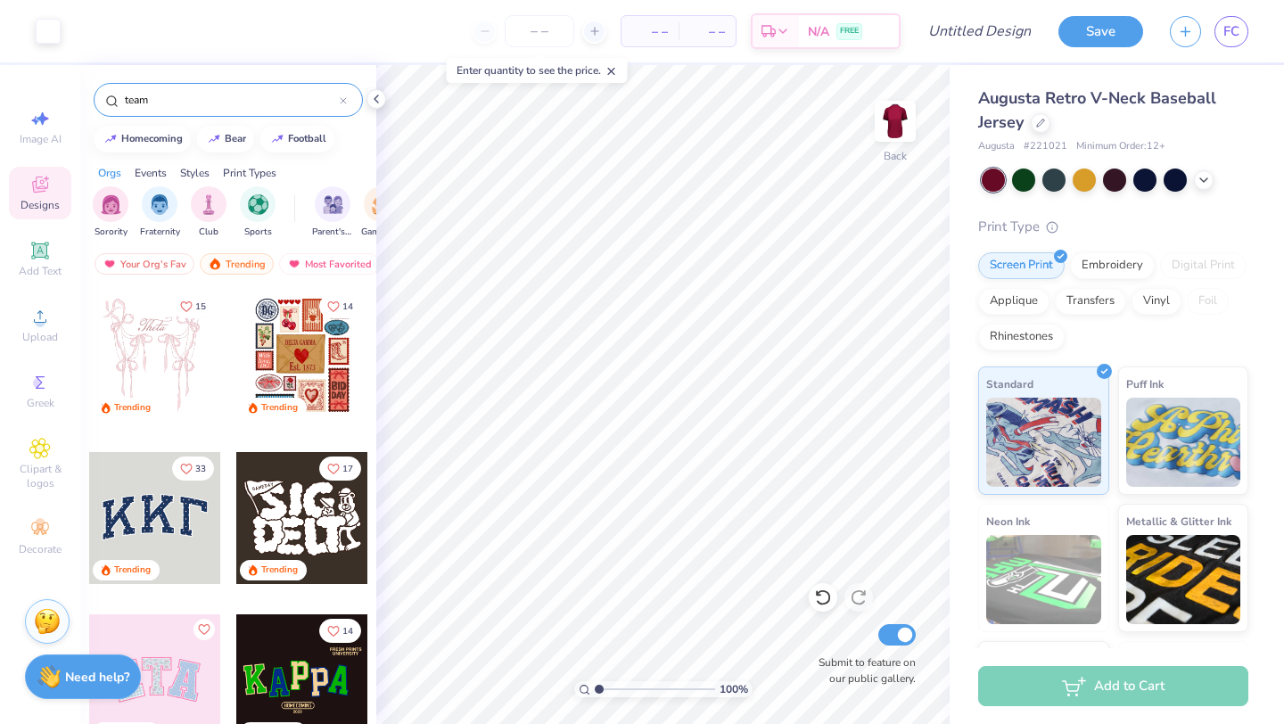
type input "team"
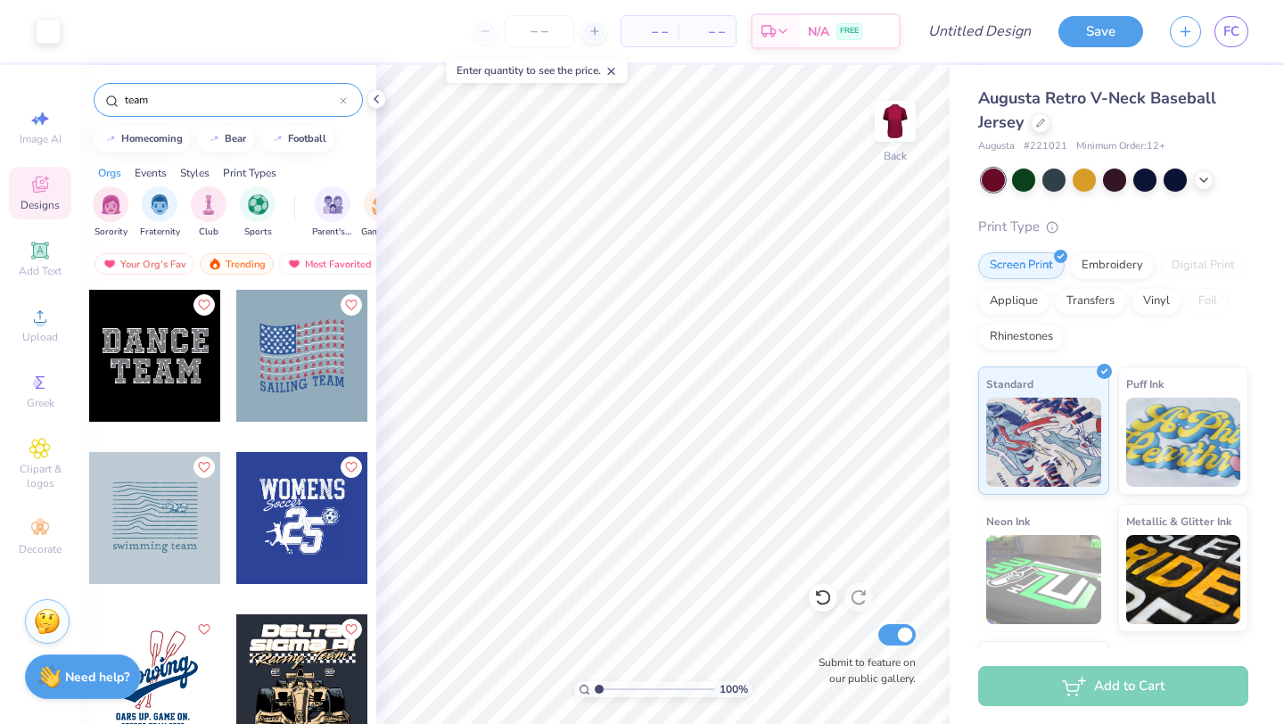
scroll to position [314, 0]
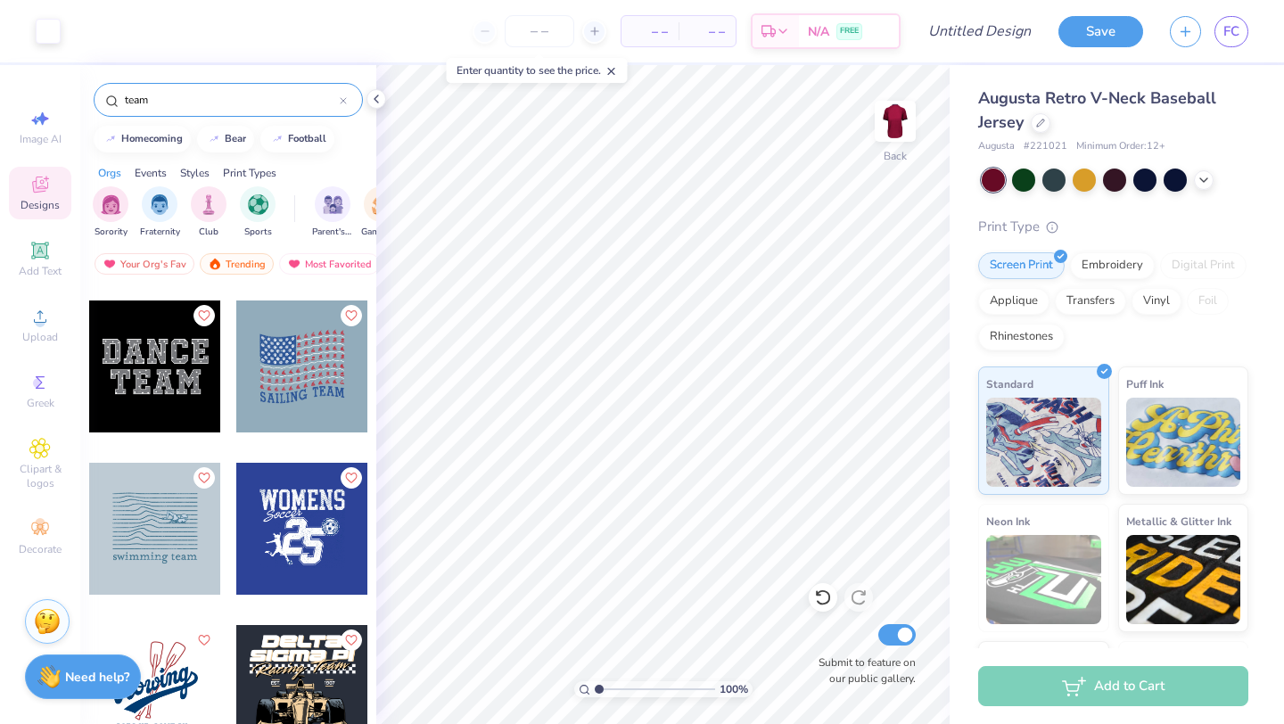
click at [191, 373] on div at bounding box center [155, 367] width 132 height 132
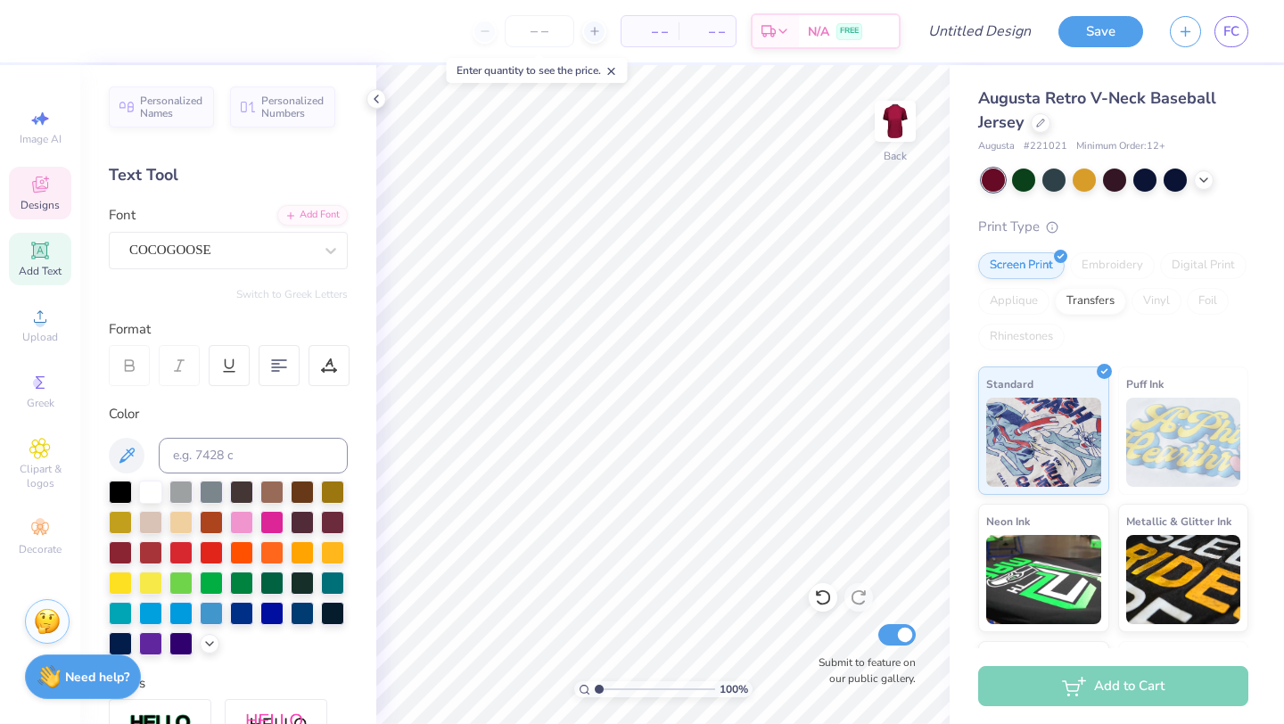
click at [43, 176] on icon at bounding box center [39, 184] width 21 height 21
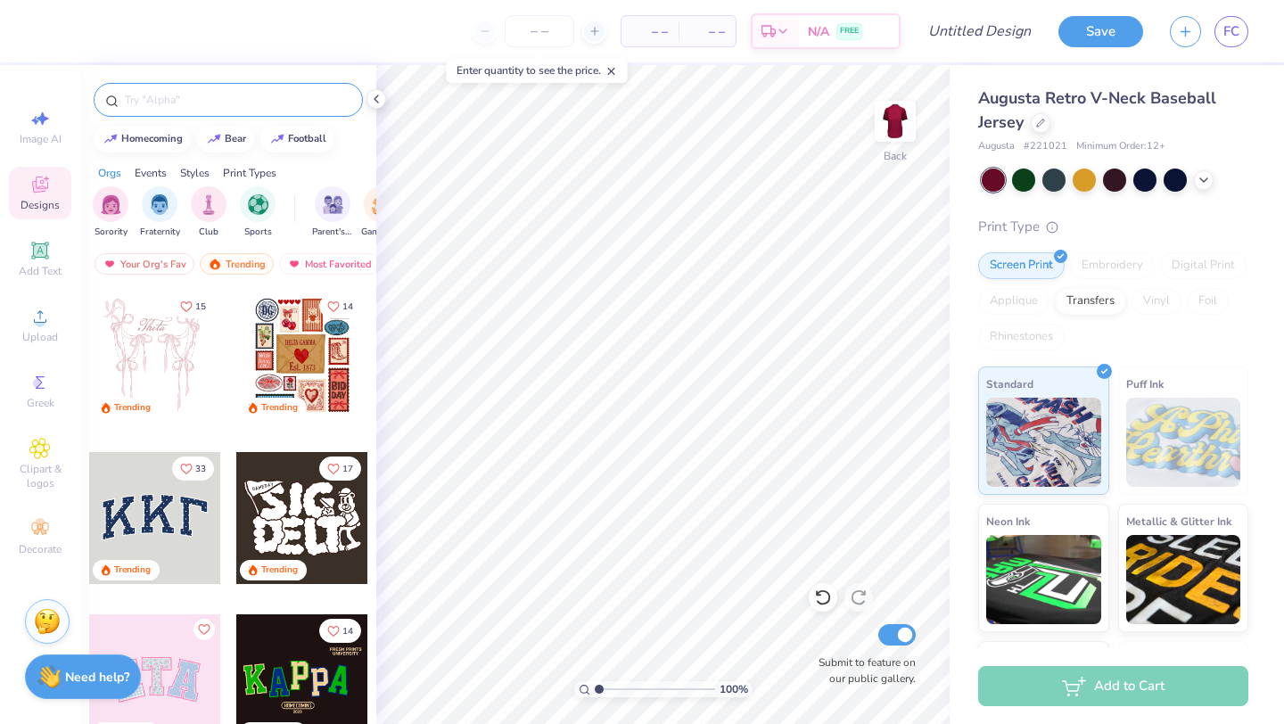
click at [253, 94] on input "text" at bounding box center [237, 100] width 228 height 18
type input "team"
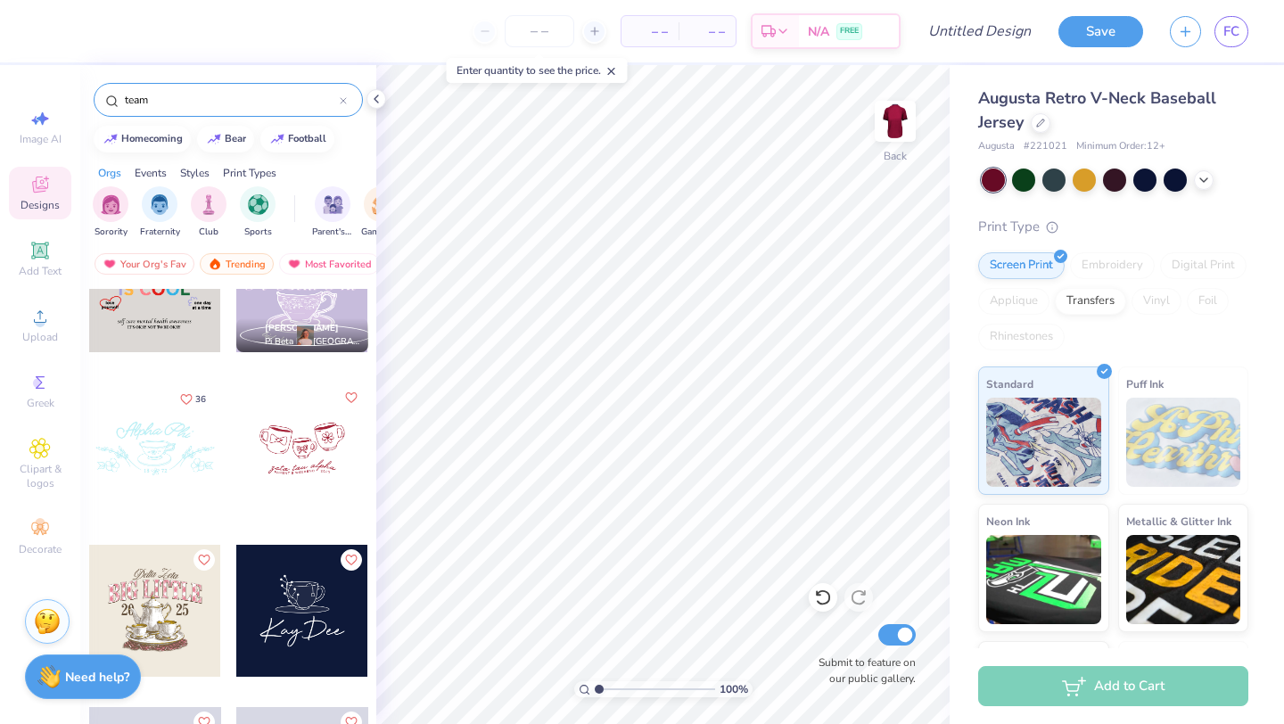
scroll to position [4454, 0]
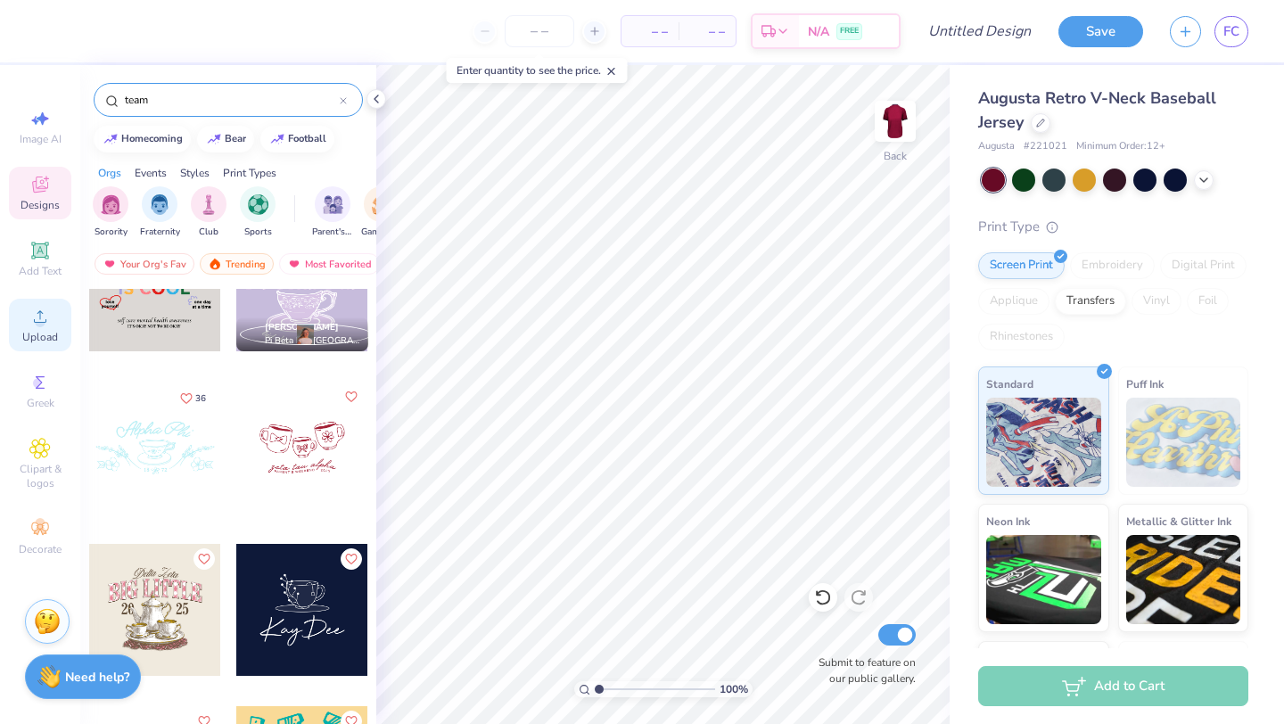
click at [49, 335] on span "Upload" at bounding box center [40, 337] width 36 height 14
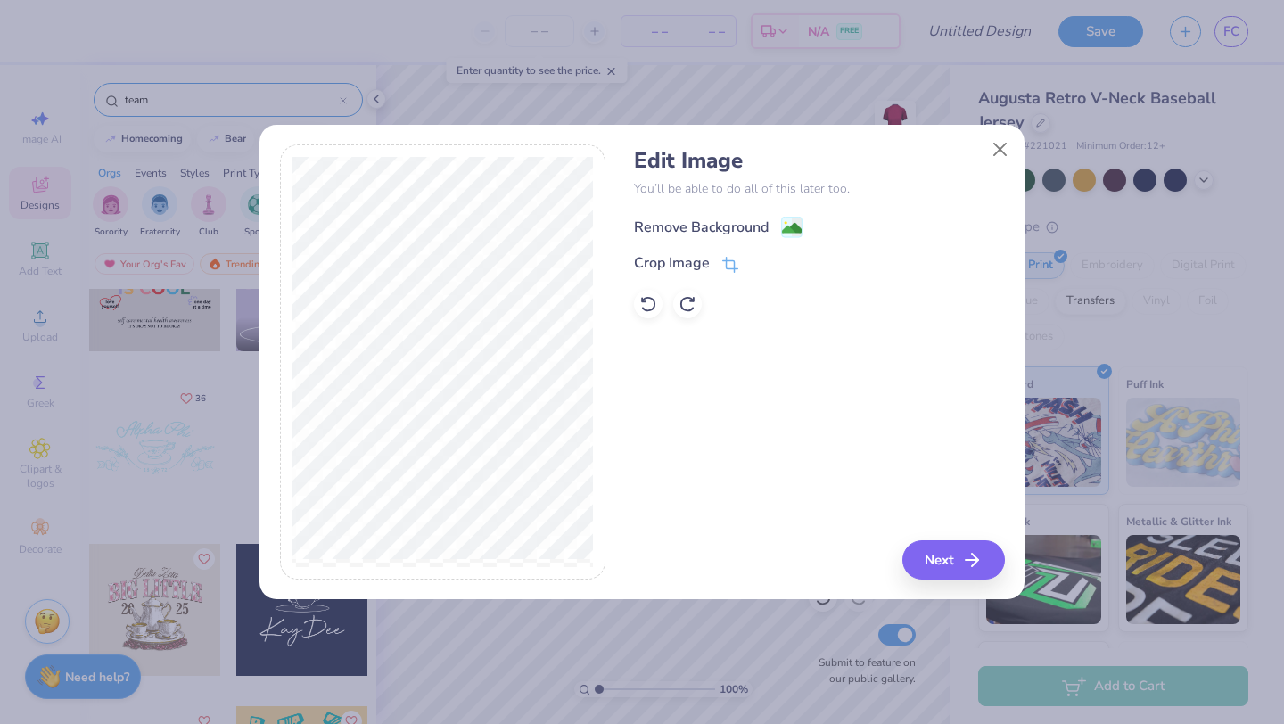
click at [789, 228] on image at bounding box center [792, 229] width 20 height 20
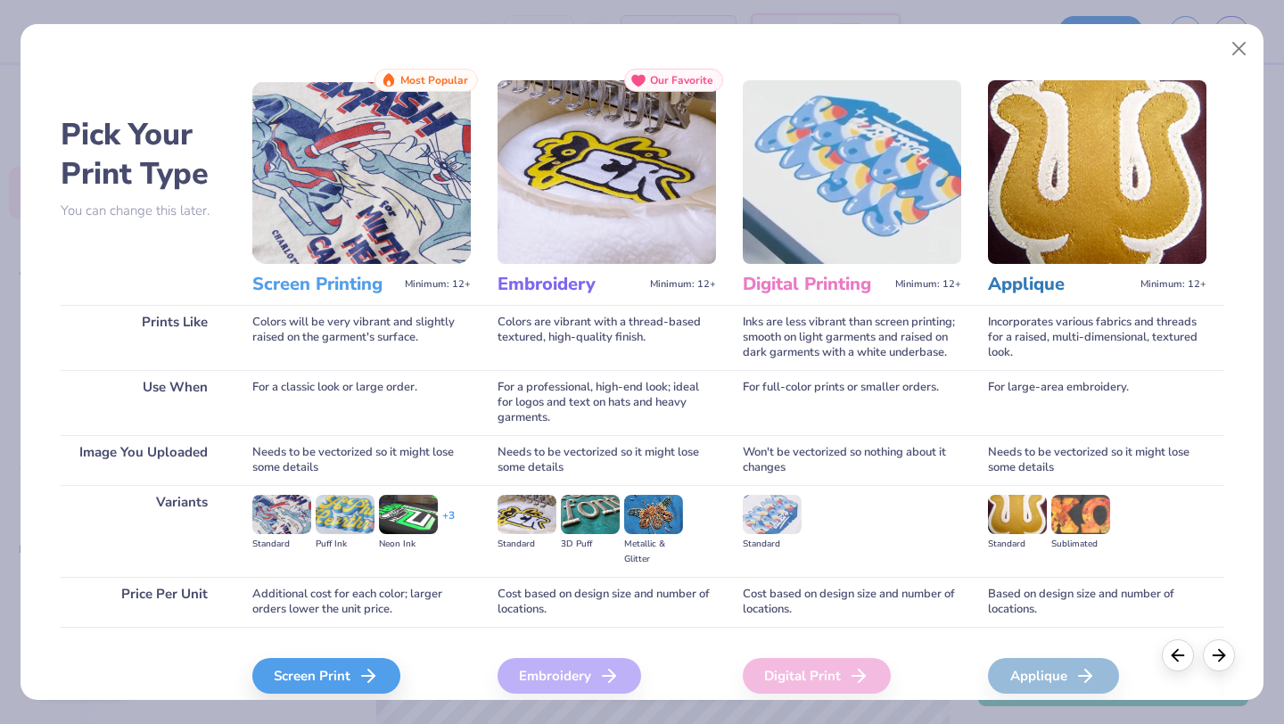
scroll to position [76, 0]
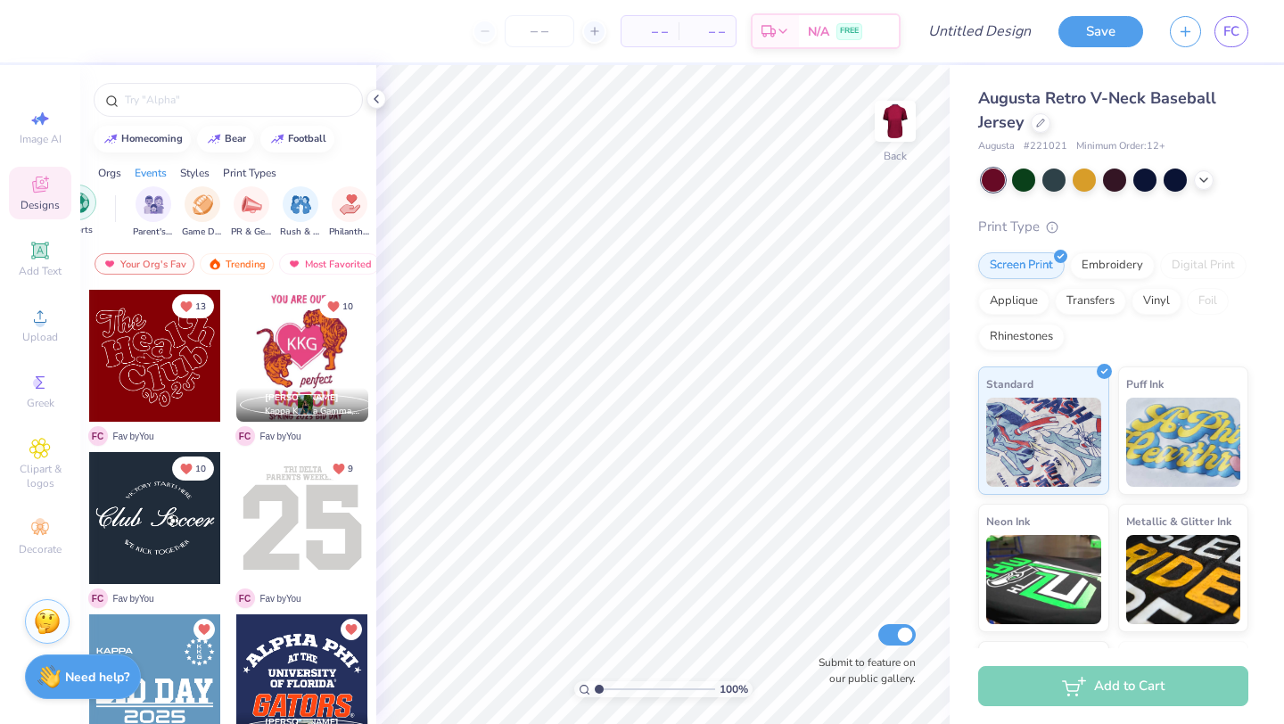
scroll to position [0, 197]
click at [192, 215] on div "filter for Game Day" at bounding box center [185, 203] width 36 height 36
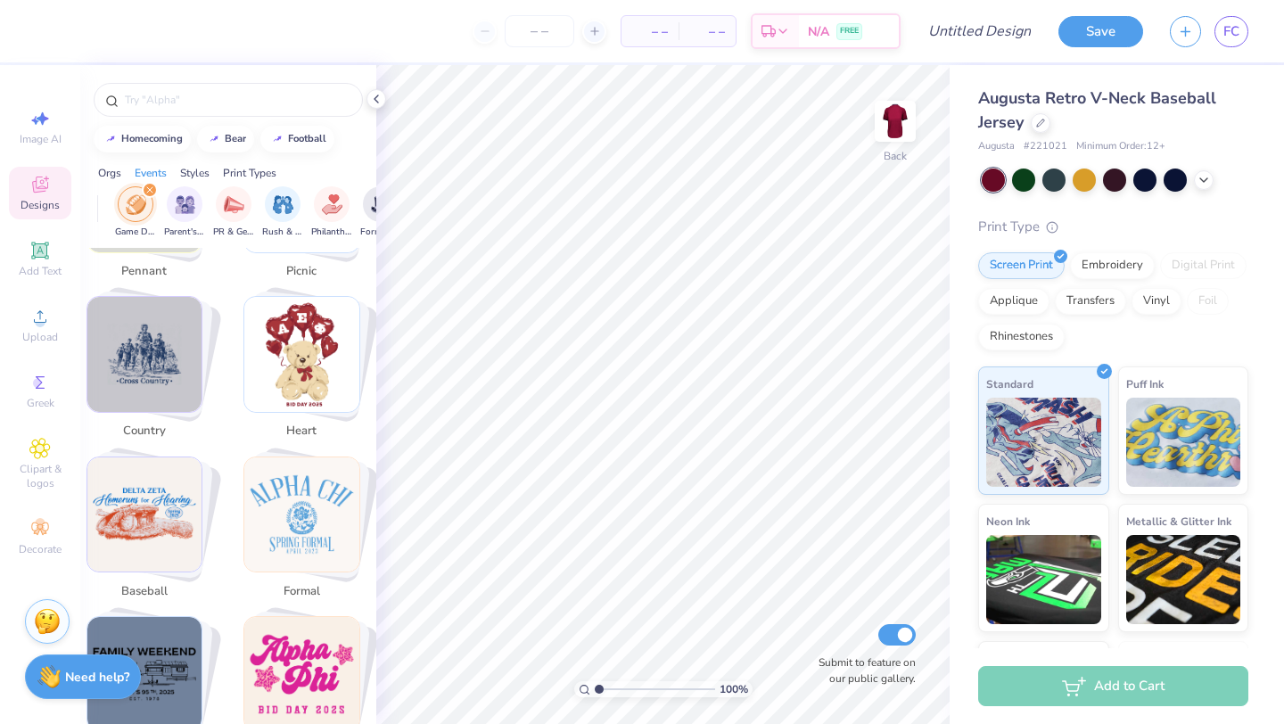
scroll to position [1945, 0]
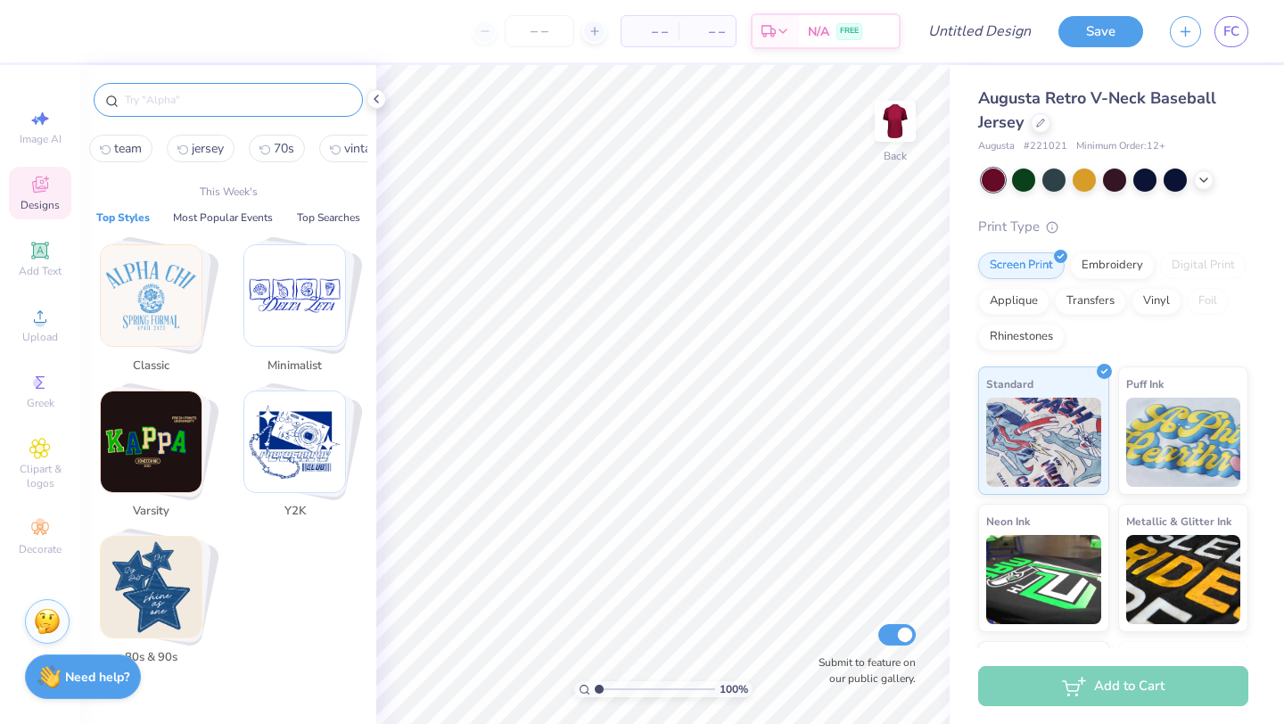
click at [248, 104] on input "text" at bounding box center [237, 100] width 228 height 18
click at [293, 138] on button "70s" at bounding box center [277, 149] width 56 height 28
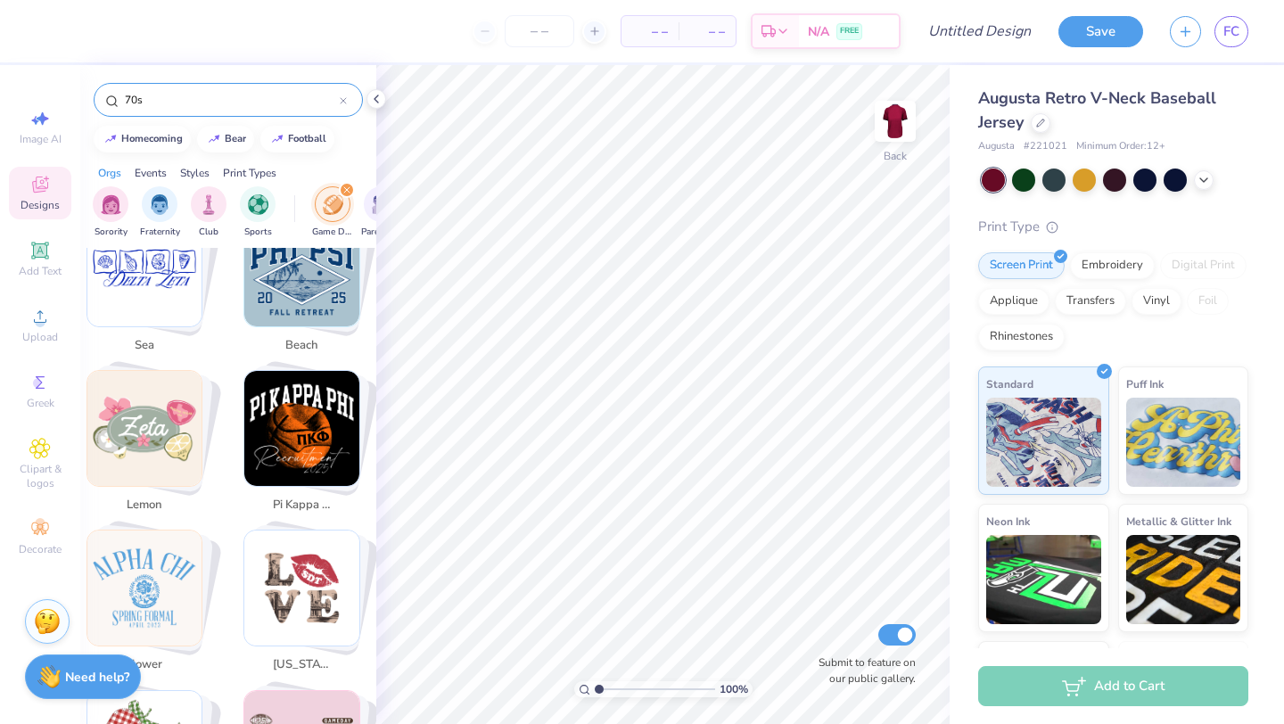
scroll to position [2711, 0]
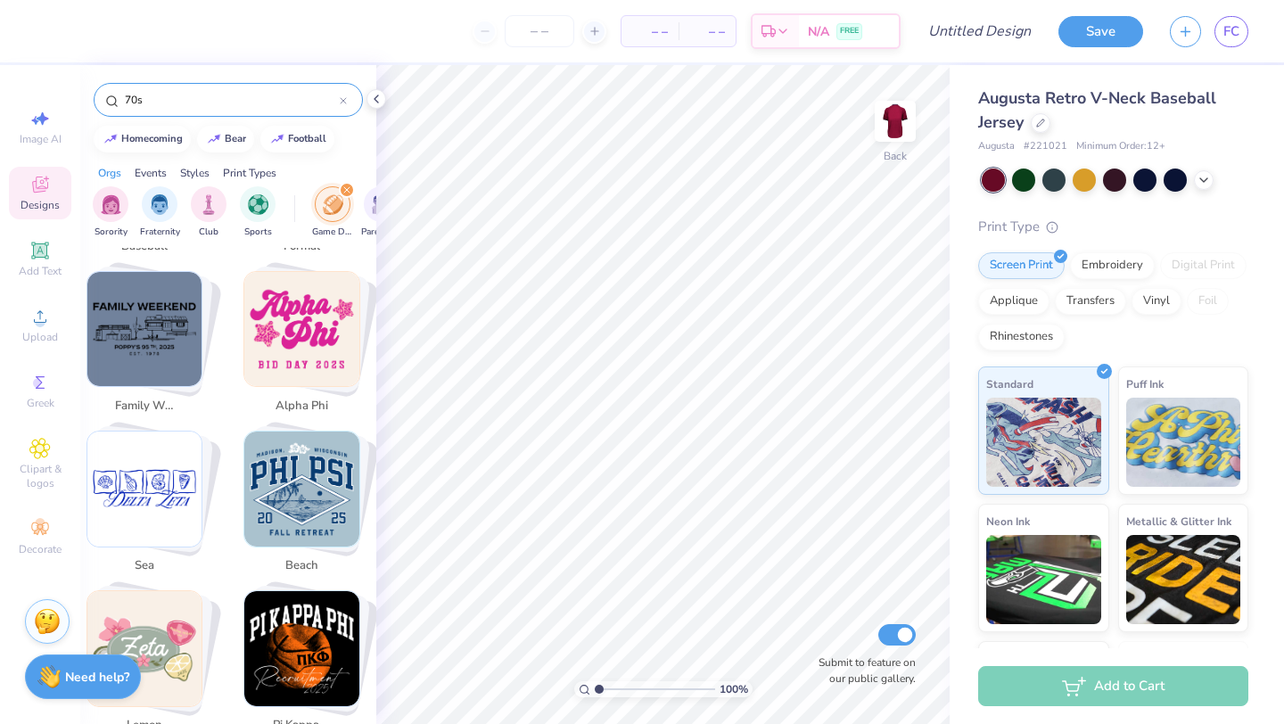
click at [171, 341] on img "Stack Card Button family weekend" at bounding box center [144, 329] width 115 height 115
type input "family weekend"
click at [30, 318] on icon at bounding box center [39, 316] width 21 height 21
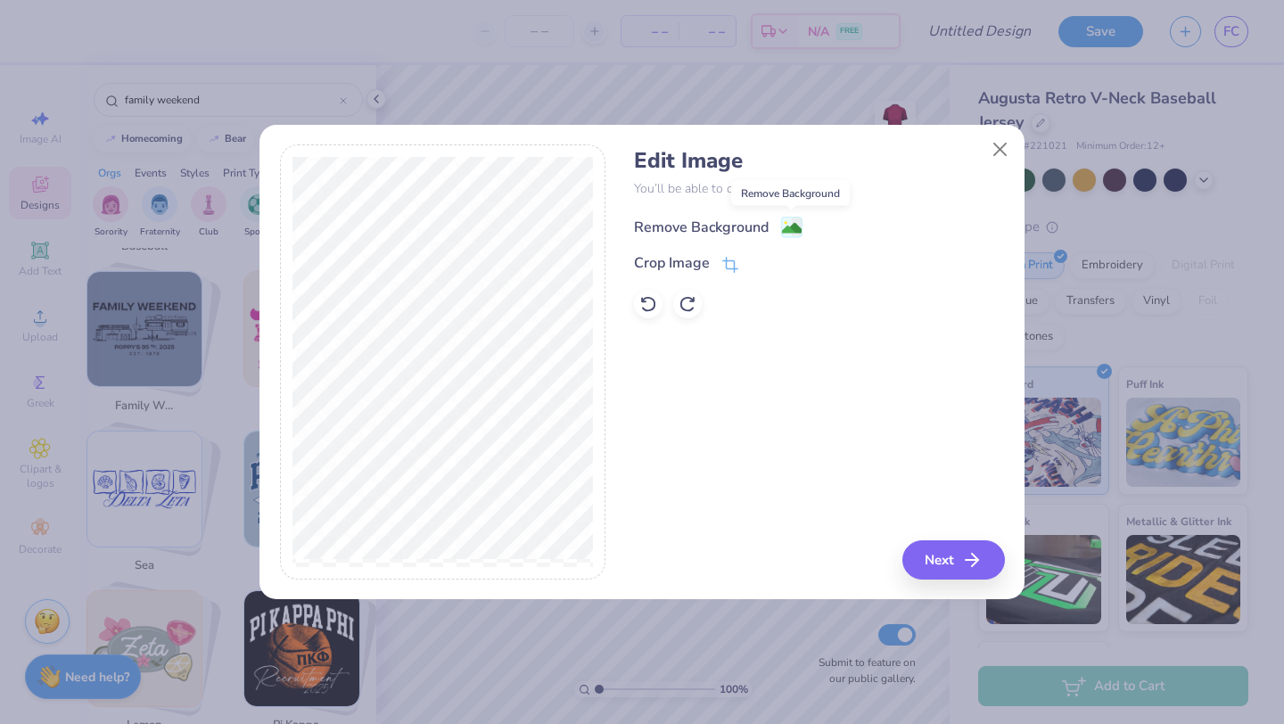
click at [785, 231] on image at bounding box center [792, 229] width 20 height 20
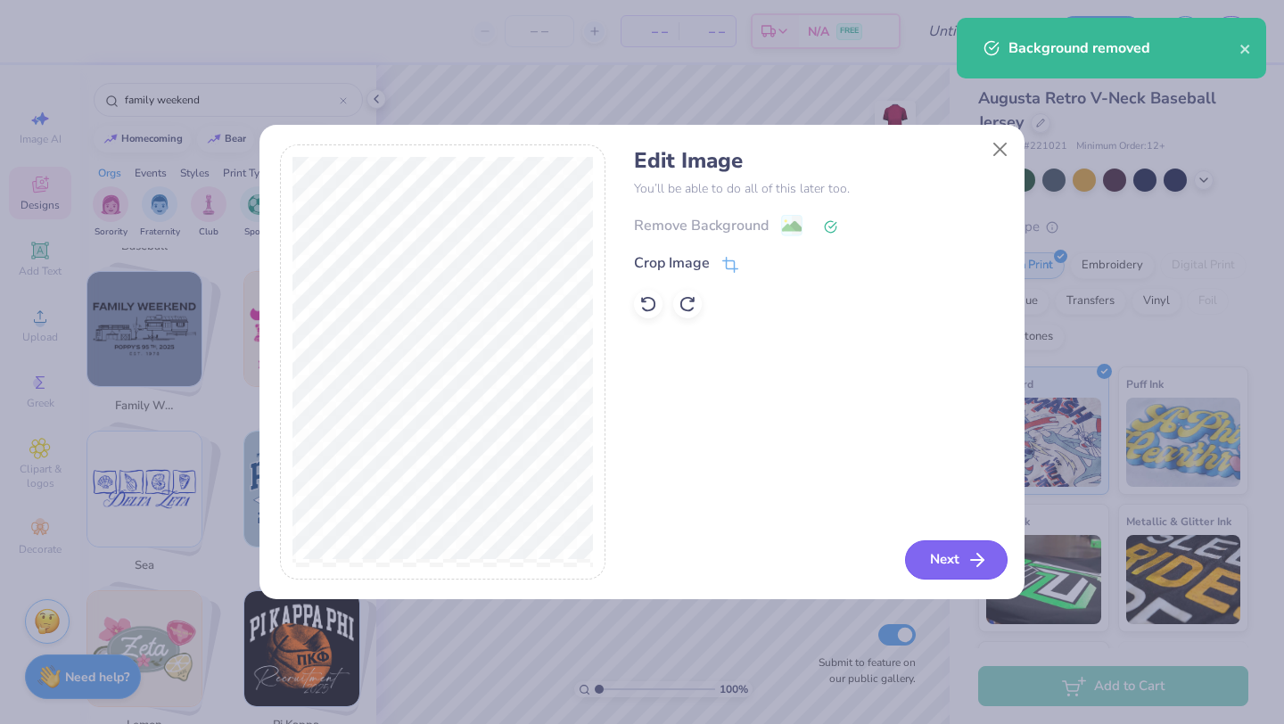
click at [968, 557] on icon "button" at bounding box center [977, 559] width 21 height 21
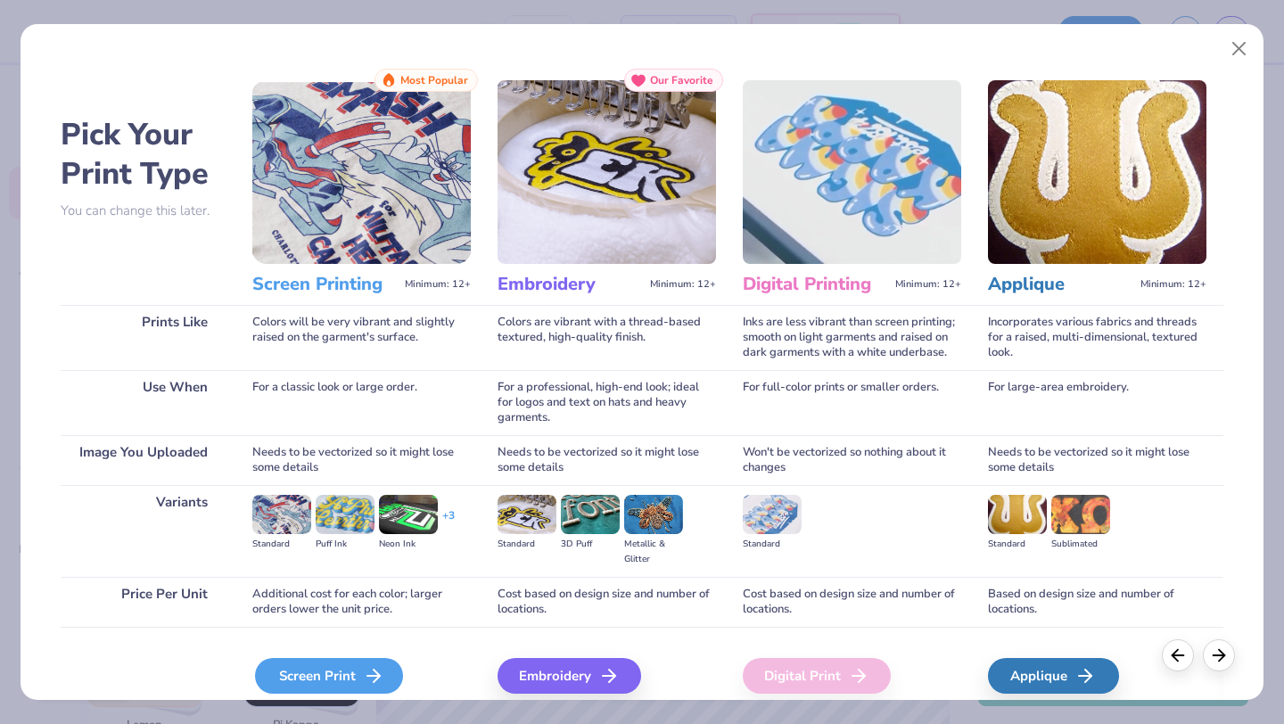
click at [320, 673] on div "Screen Print" at bounding box center [329, 676] width 148 height 36
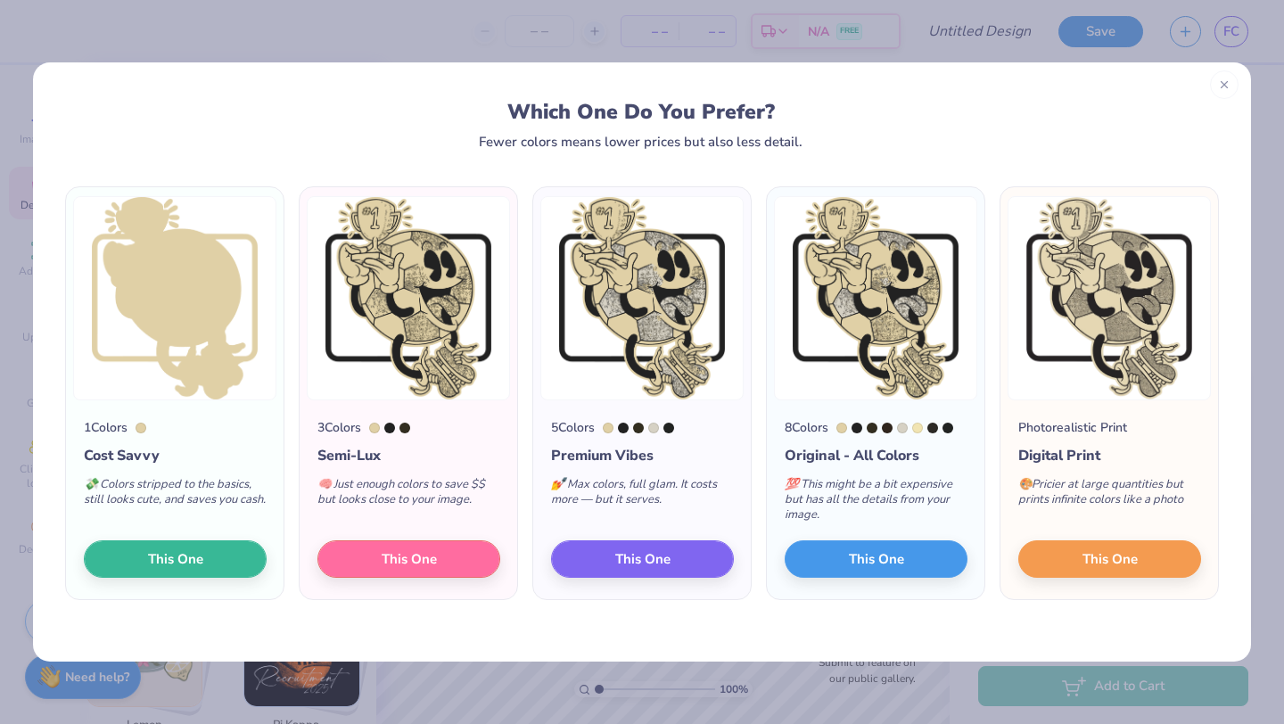
click at [1225, 93] on div at bounding box center [1224, 84] width 29 height 29
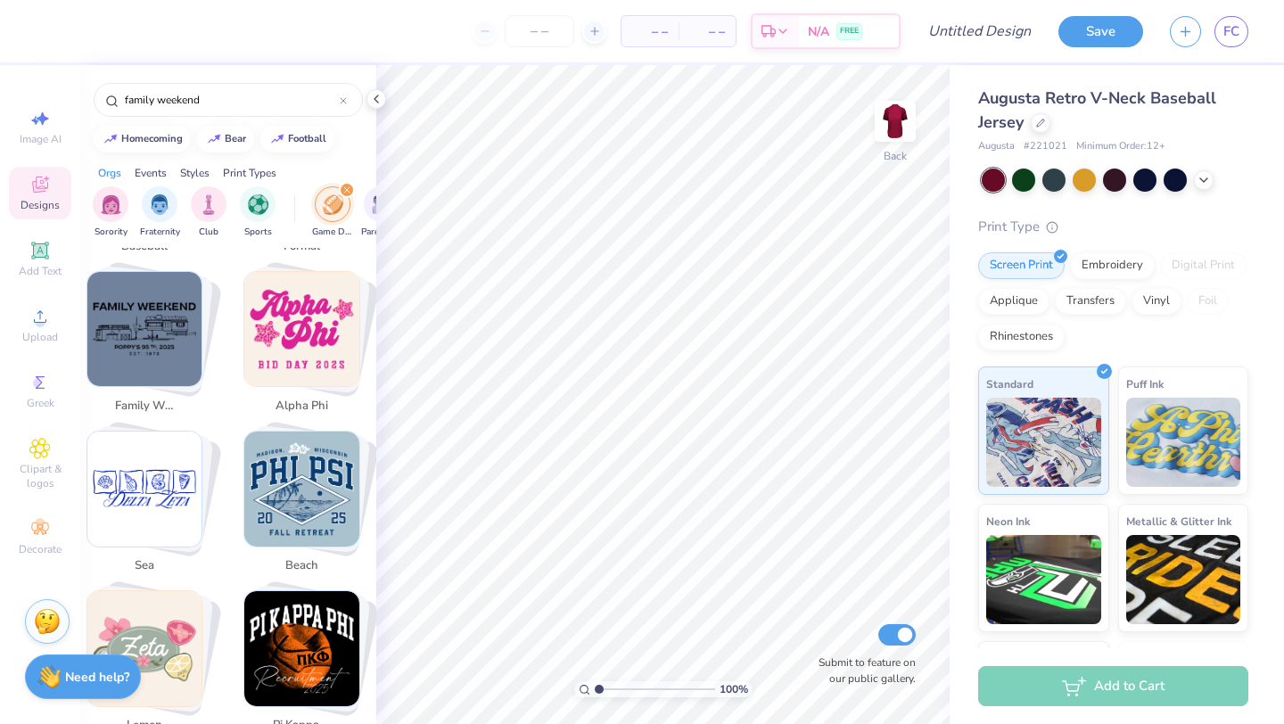
click at [52, 196] on div "Designs" at bounding box center [40, 193] width 62 height 53
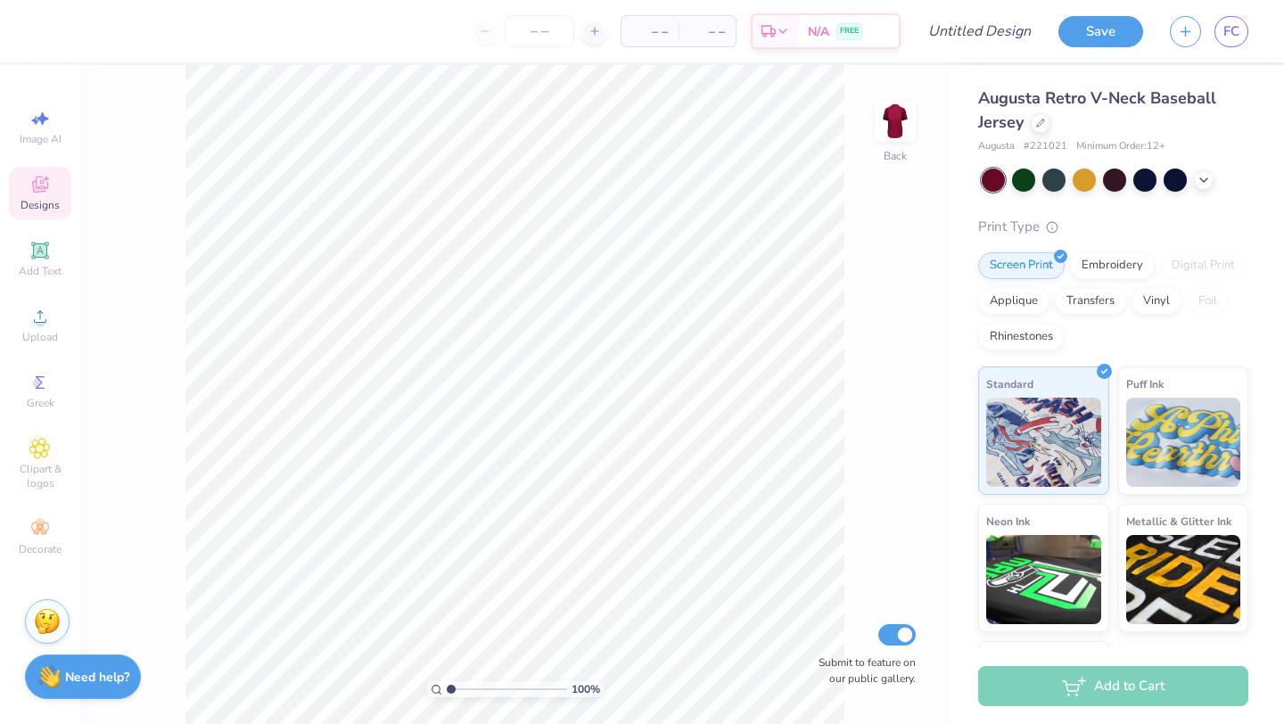
scroll to position [0, 0]
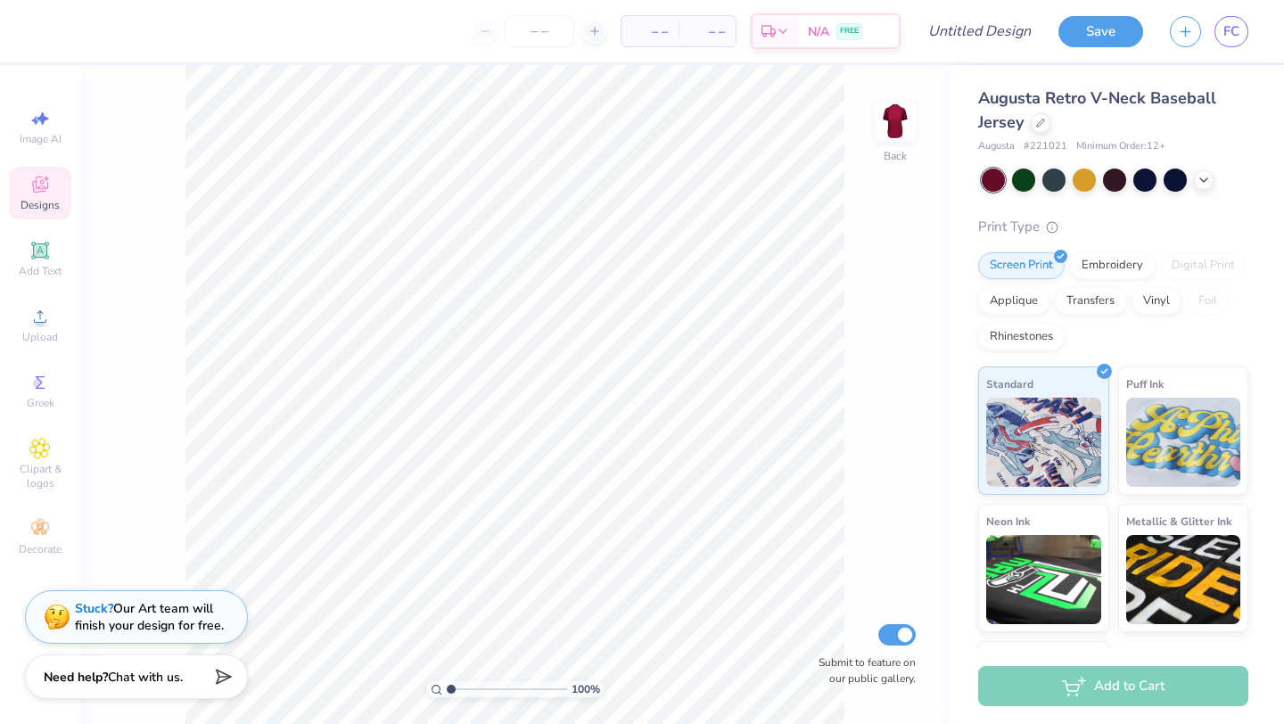
click at [59, 180] on div "Designs" at bounding box center [40, 193] width 62 height 53
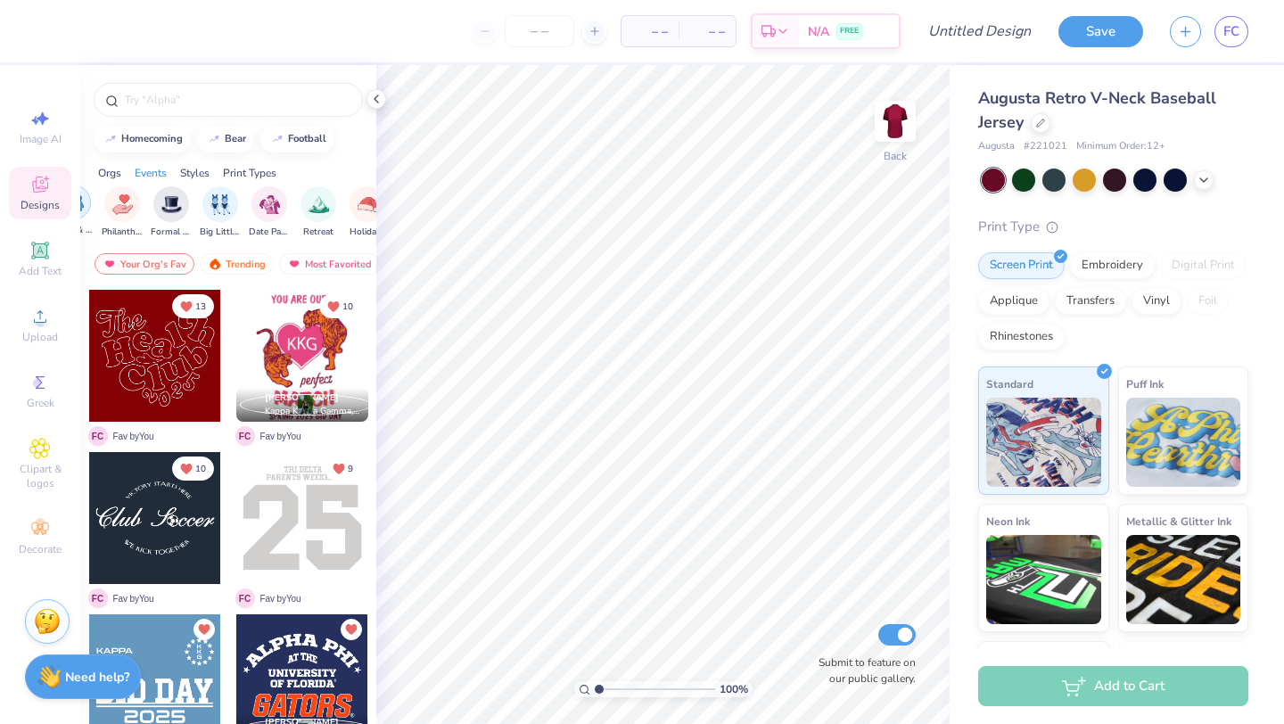
scroll to position [0, 420]
click at [307, 199] on img "filter for Retreat" at bounding box center [305, 203] width 21 height 21
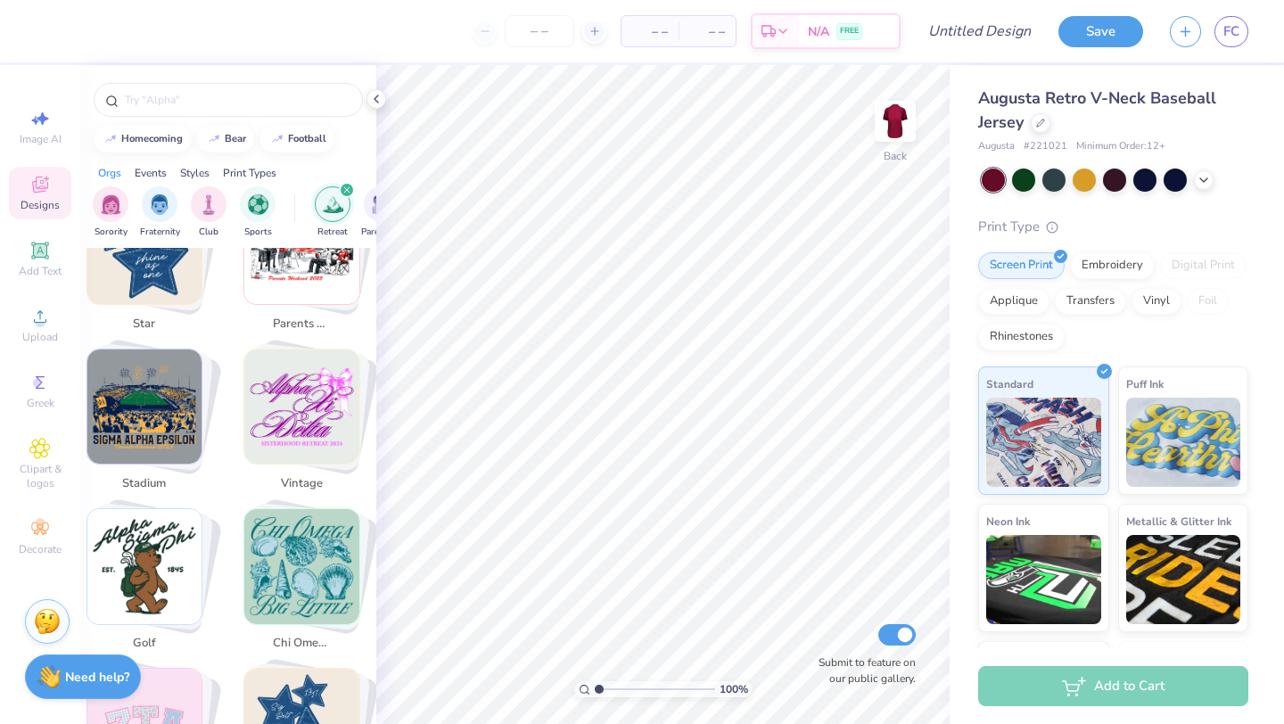
scroll to position [1082, 0]
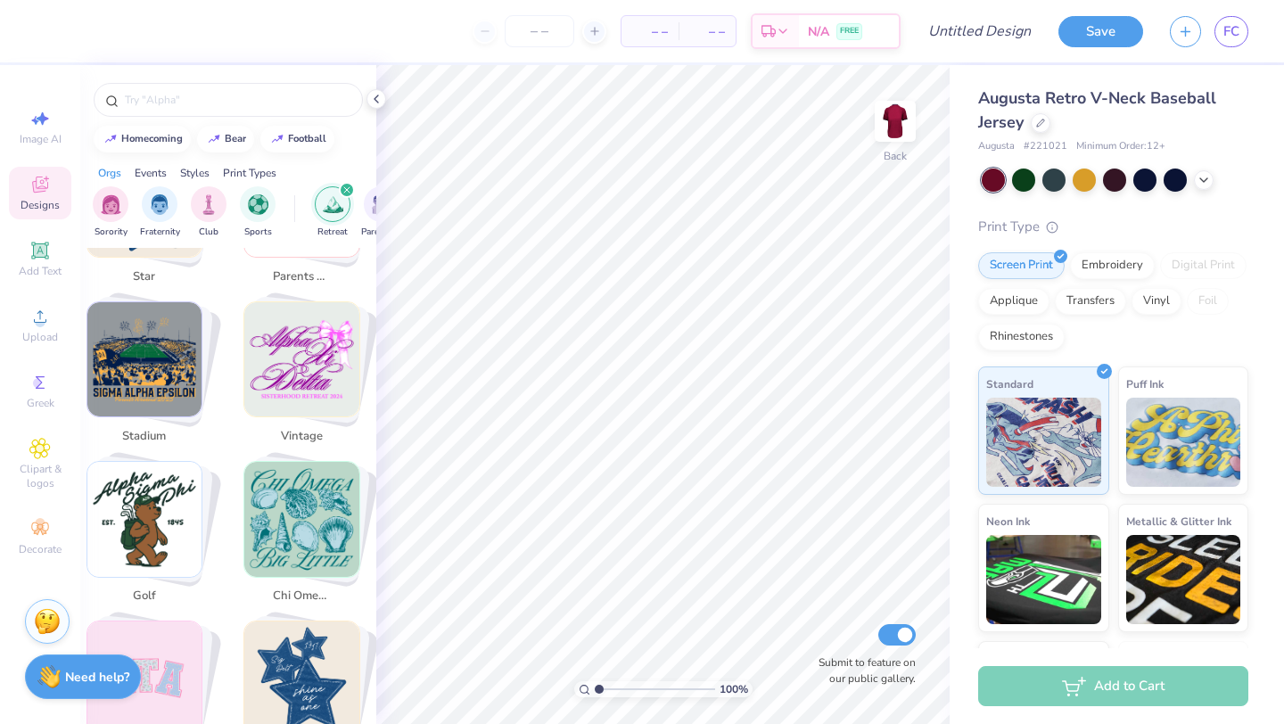
click at [163, 360] on img "Stack Card Button stadium" at bounding box center [144, 359] width 115 height 115
type input "stadium"
click at [154, 428] on span "stadium" at bounding box center [144, 437] width 58 height 18
click at [154, 359] on img "Stack Card Button stadium" at bounding box center [144, 359] width 115 height 115
click at [49, 196] on div "Designs" at bounding box center [40, 193] width 62 height 53
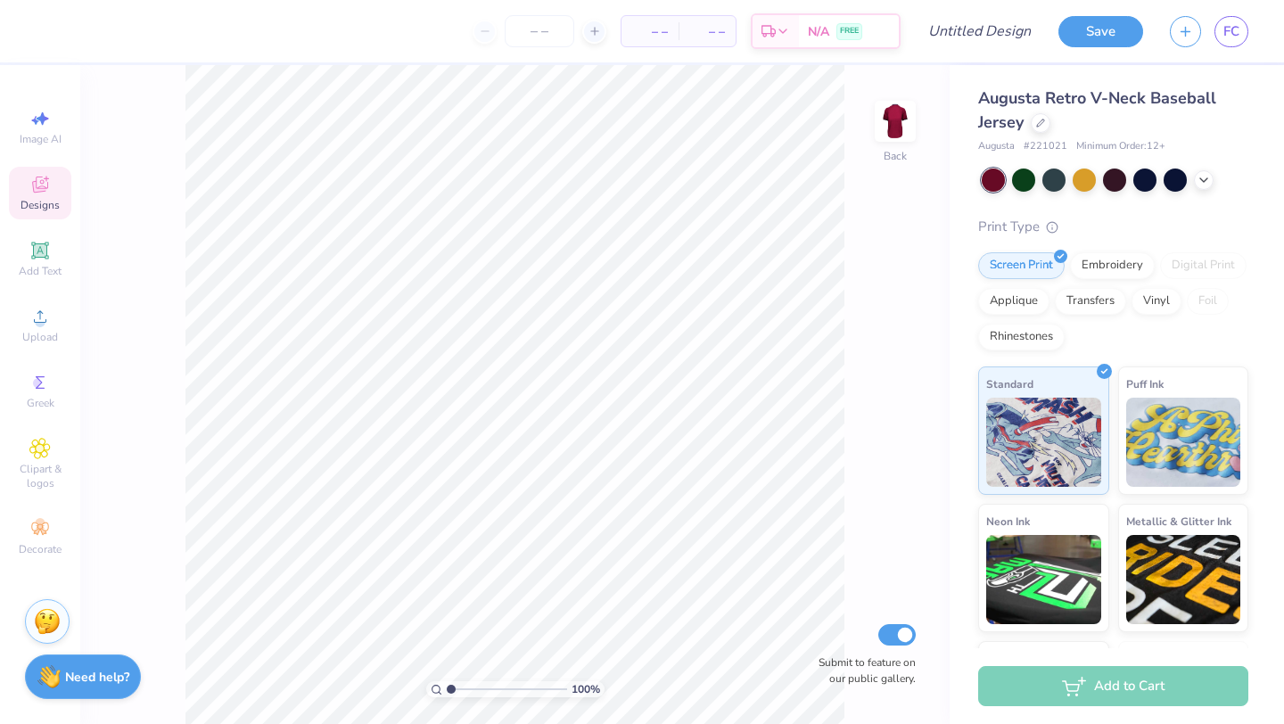
scroll to position [0, 0]
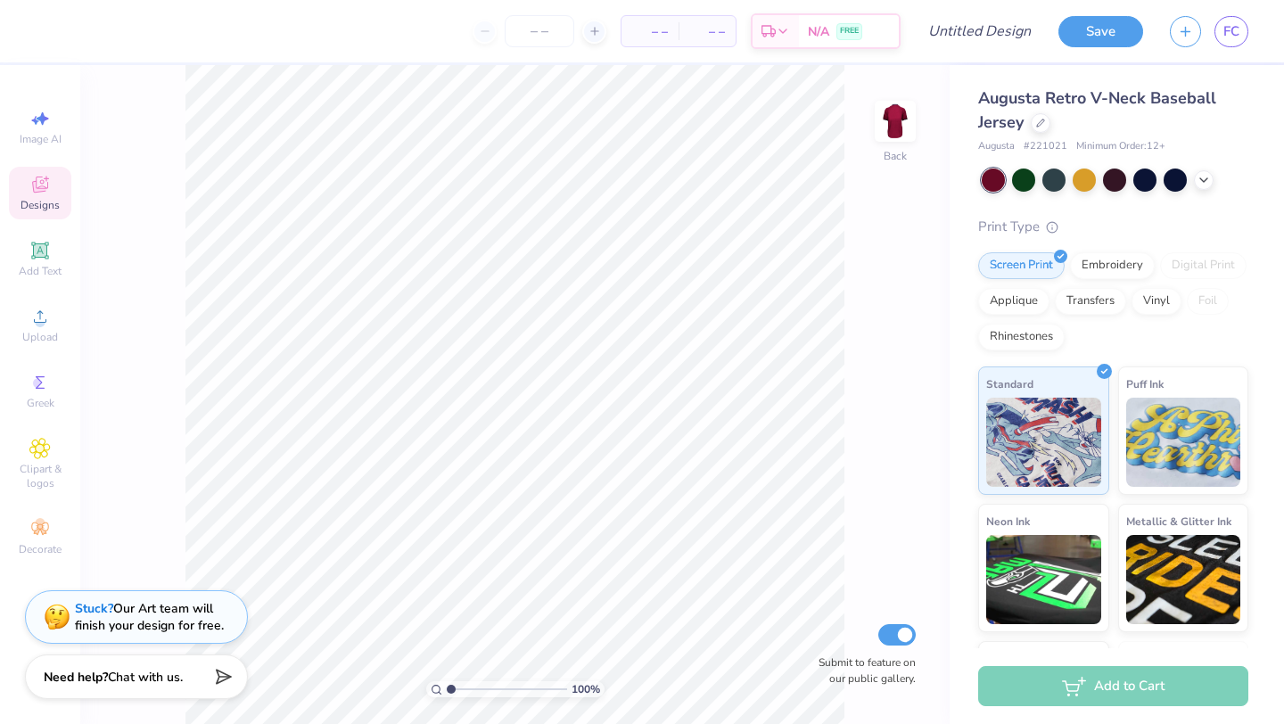
click at [38, 195] on div "Designs" at bounding box center [40, 193] width 62 height 53
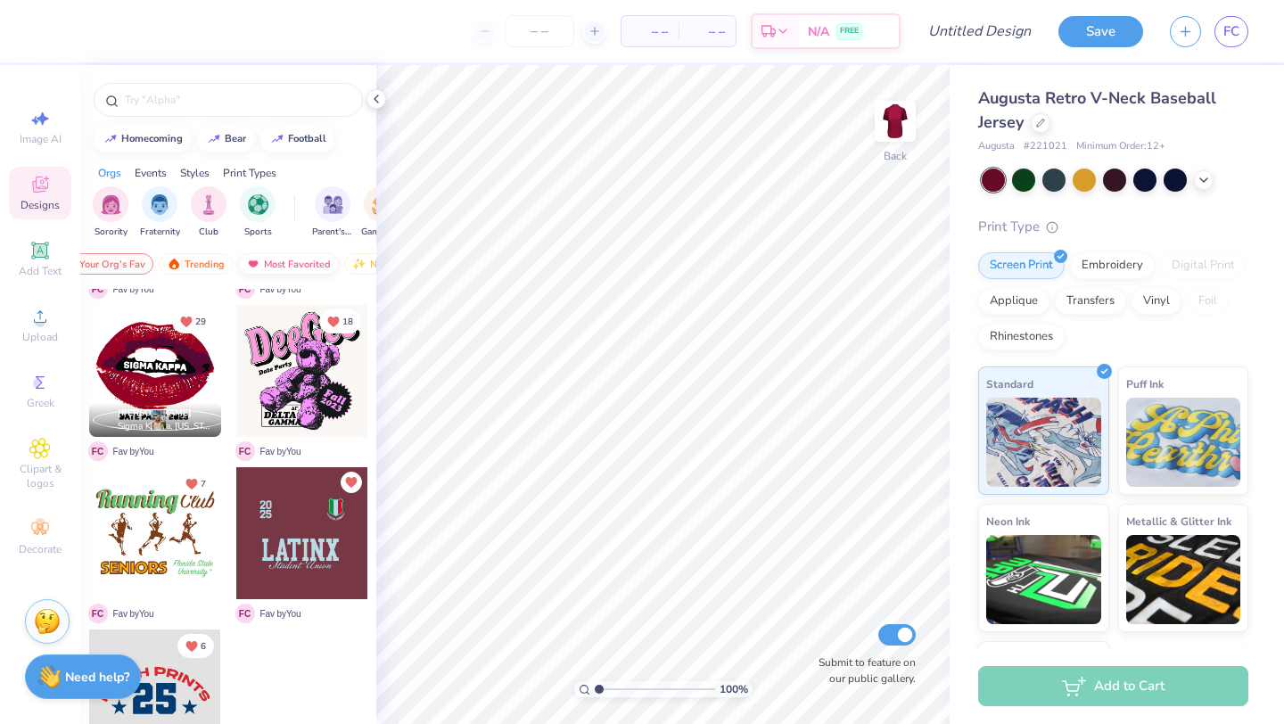
scroll to position [0, 103]
click at [328, 263] on div "Newest" at bounding box center [316, 263] width 68 height 21
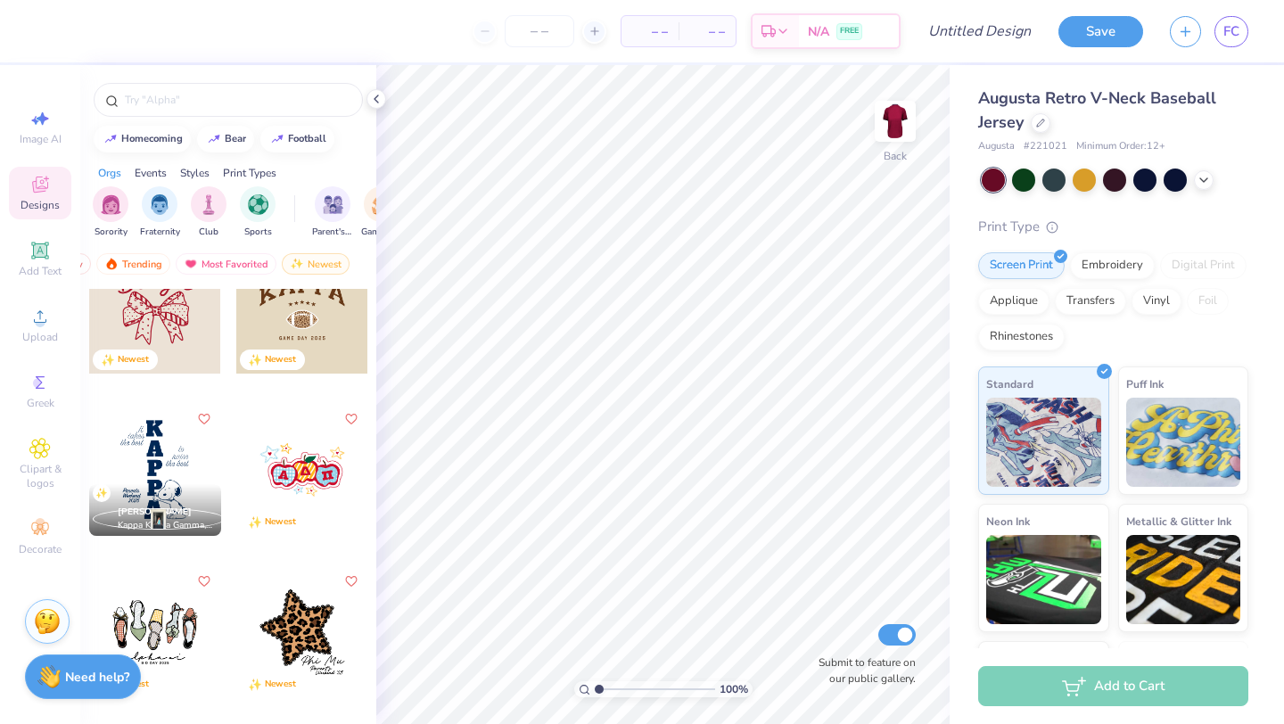
scroll to position [6390, 0]
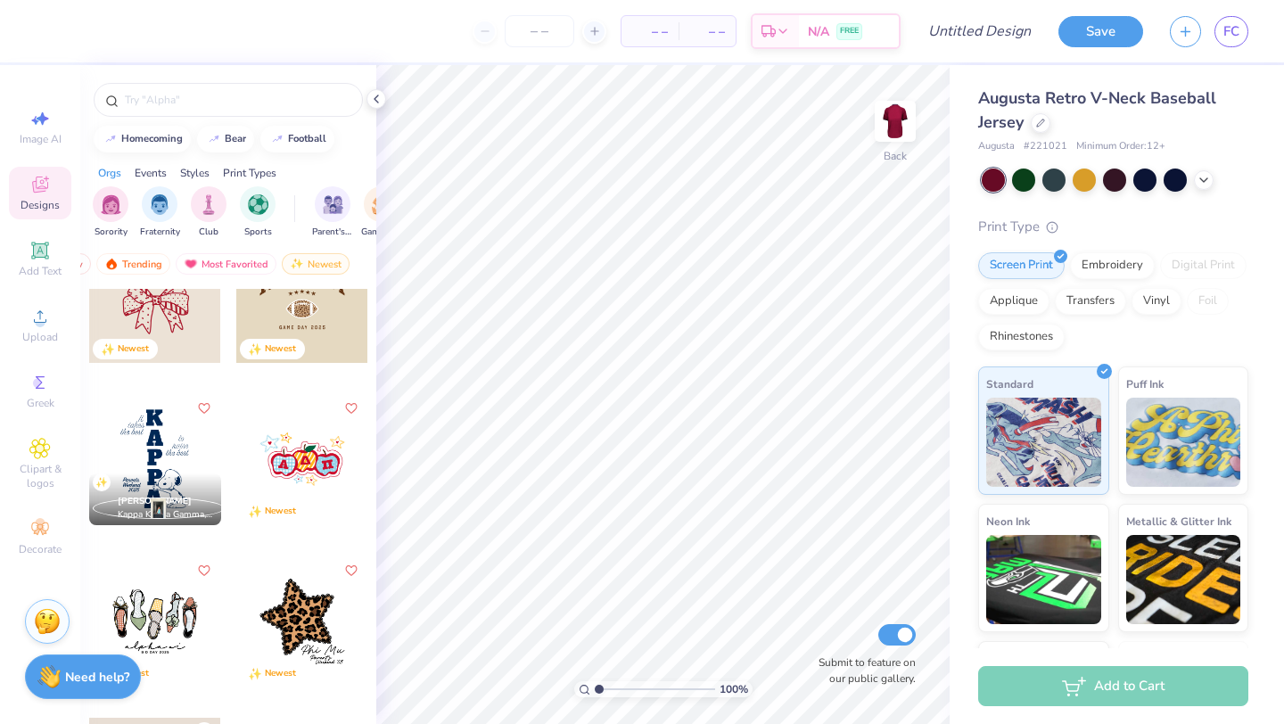
click at [170, 441] on div at bounding box center [155, 459] width 132 height 132
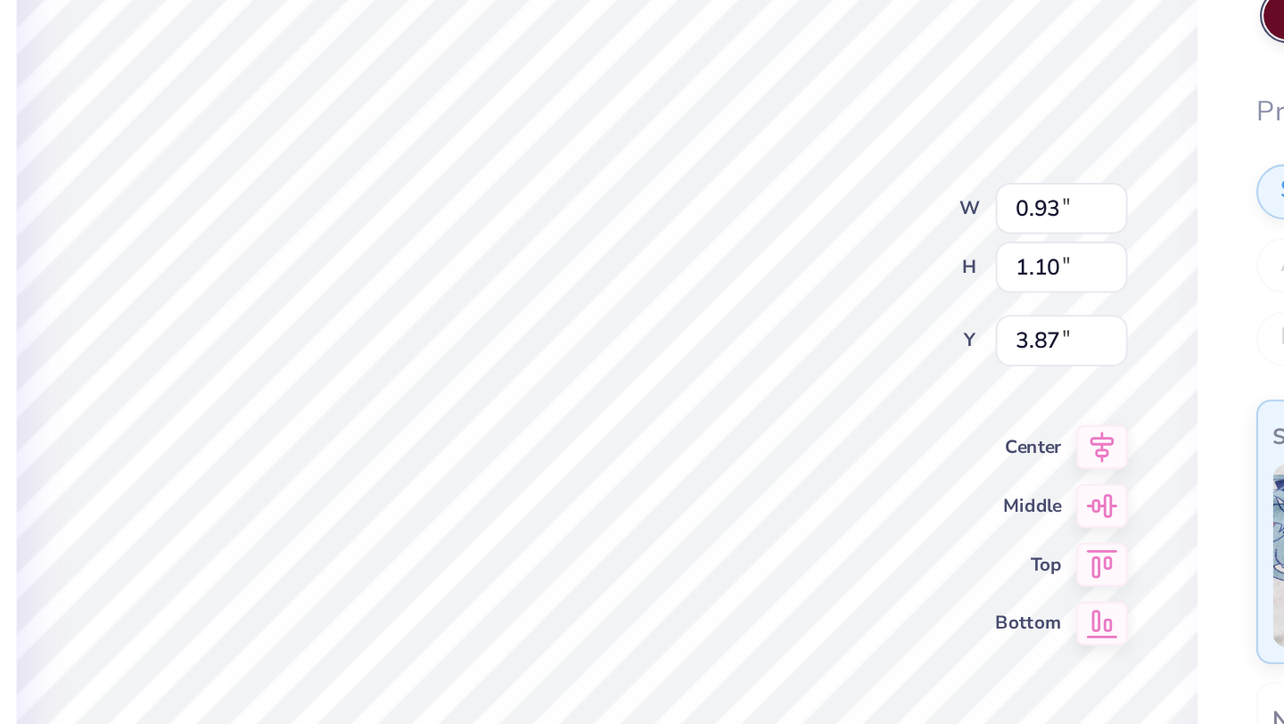
type textarea "I"
type input "2.77"
type input "1.15"
type input "4.87"
type input "3.88"
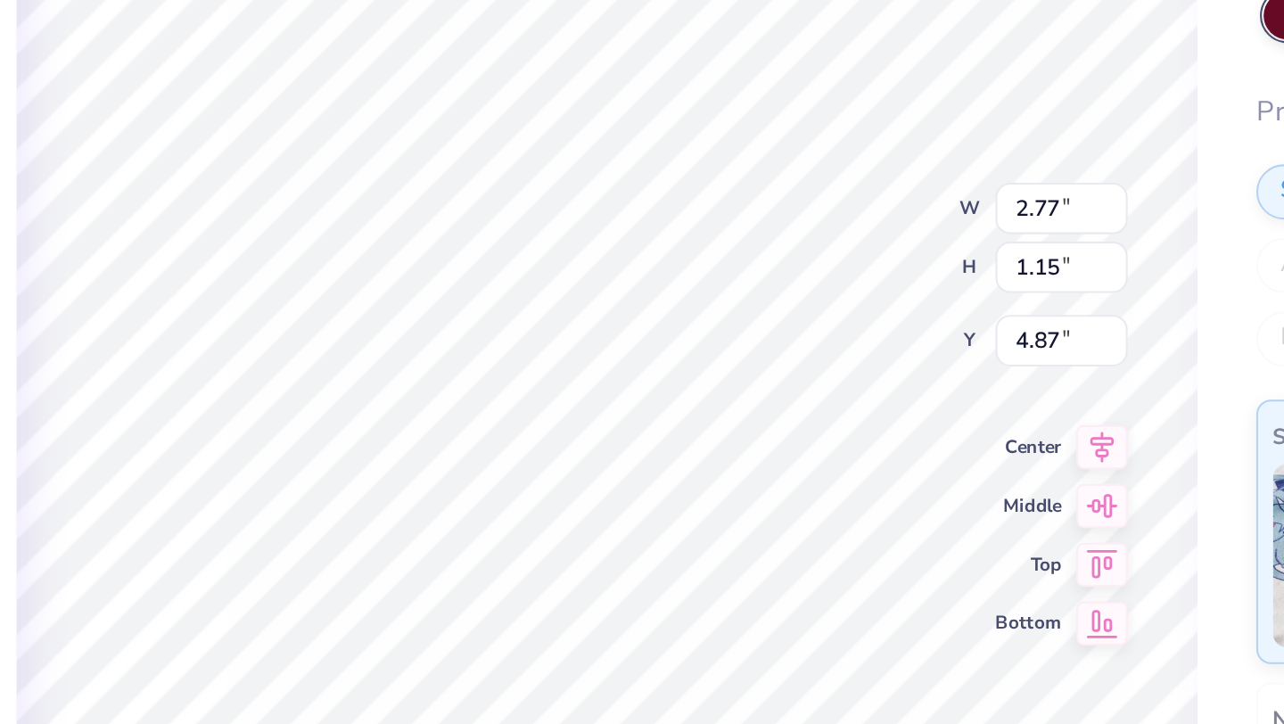
type input "1.09"
type input "6.04"
type input "2.77"
type input "1.15"
type input "4.87"
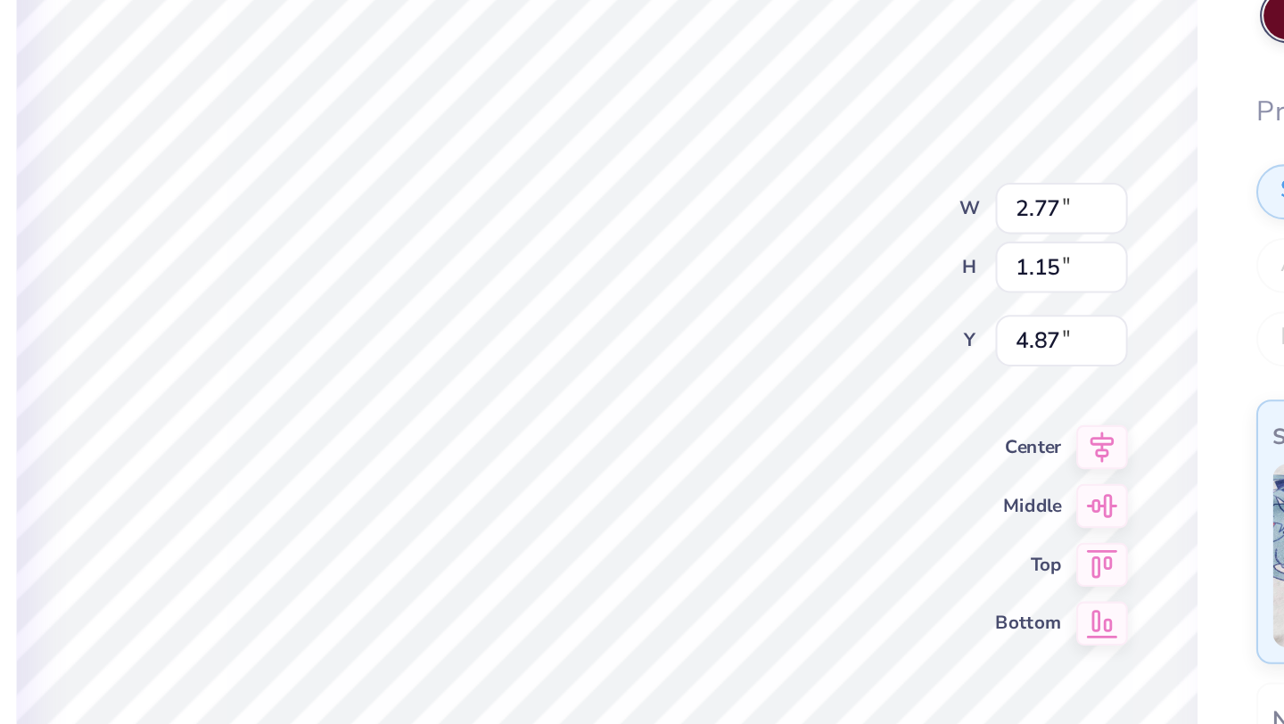
scroll to position [0, 0]
type textarea "t"
type textarea "C"
type textarea "Kicks"
type input "3.88"
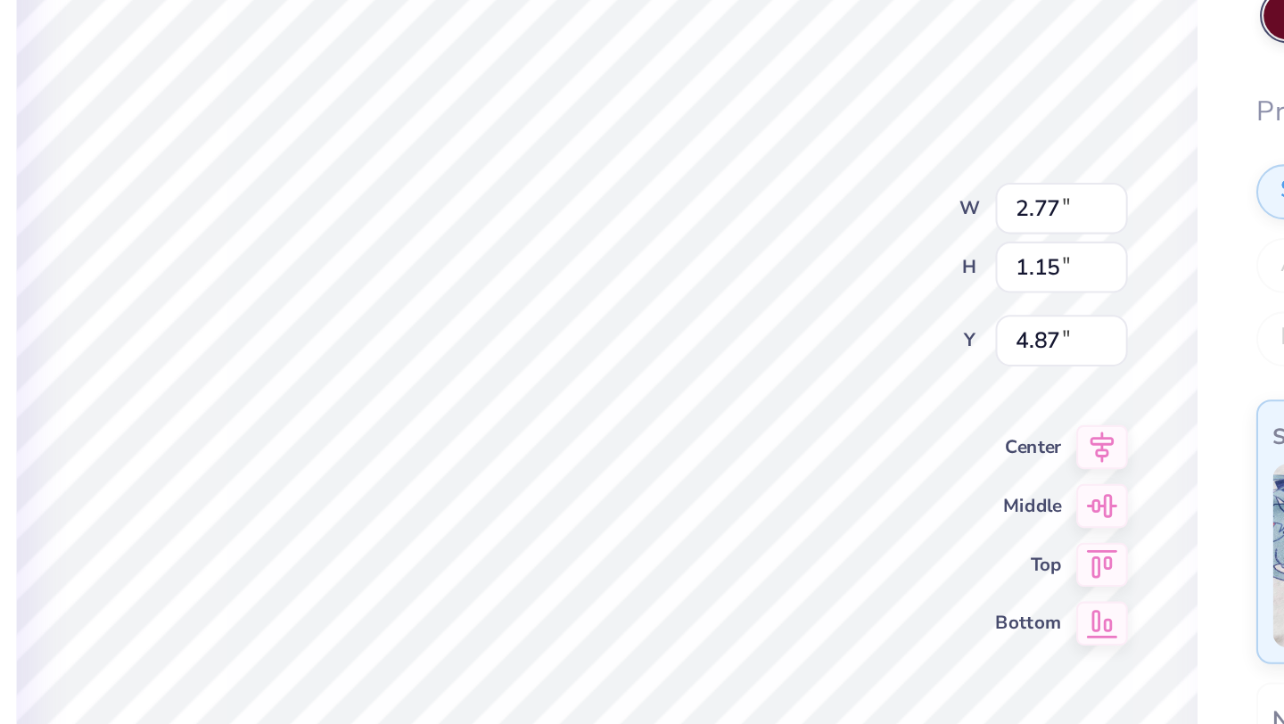
type input "1.09"
type input "6.04"
type textarea "t"
type textarea "for Squigs"
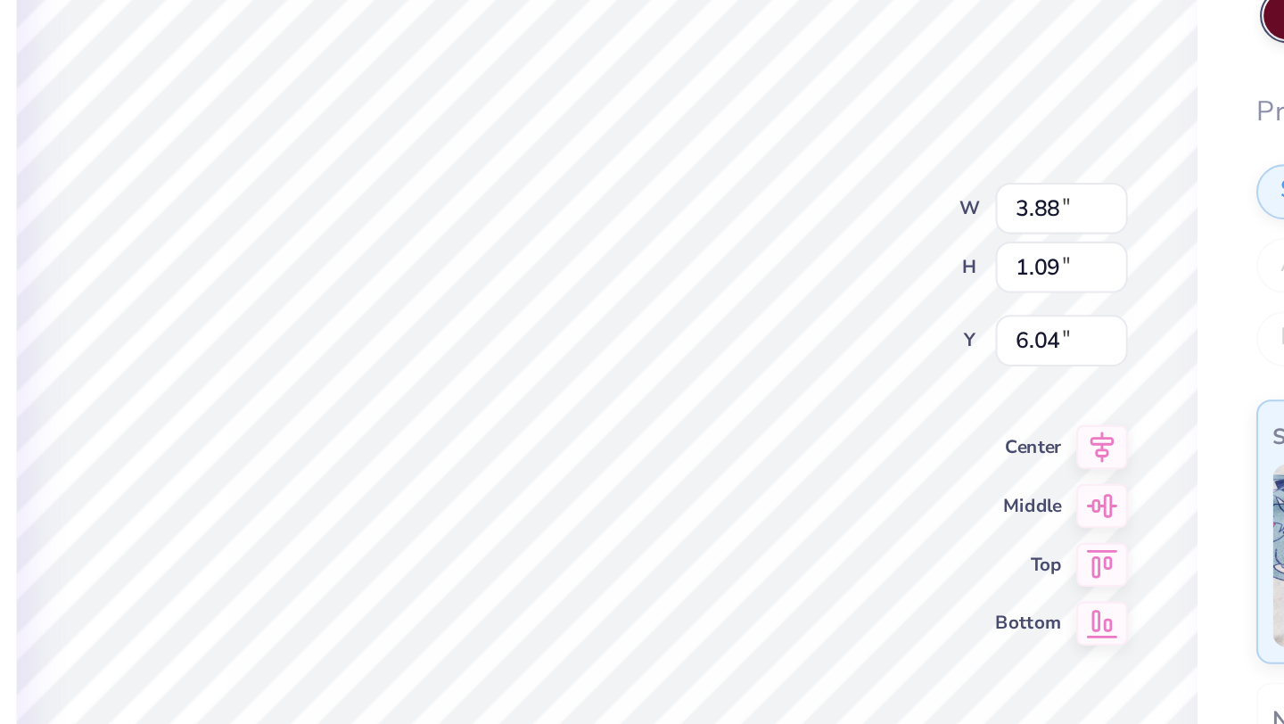
scroll to position [0, 2]
type input "0.97"
type input "1.01"
type input "7.18"
type input "2.71"
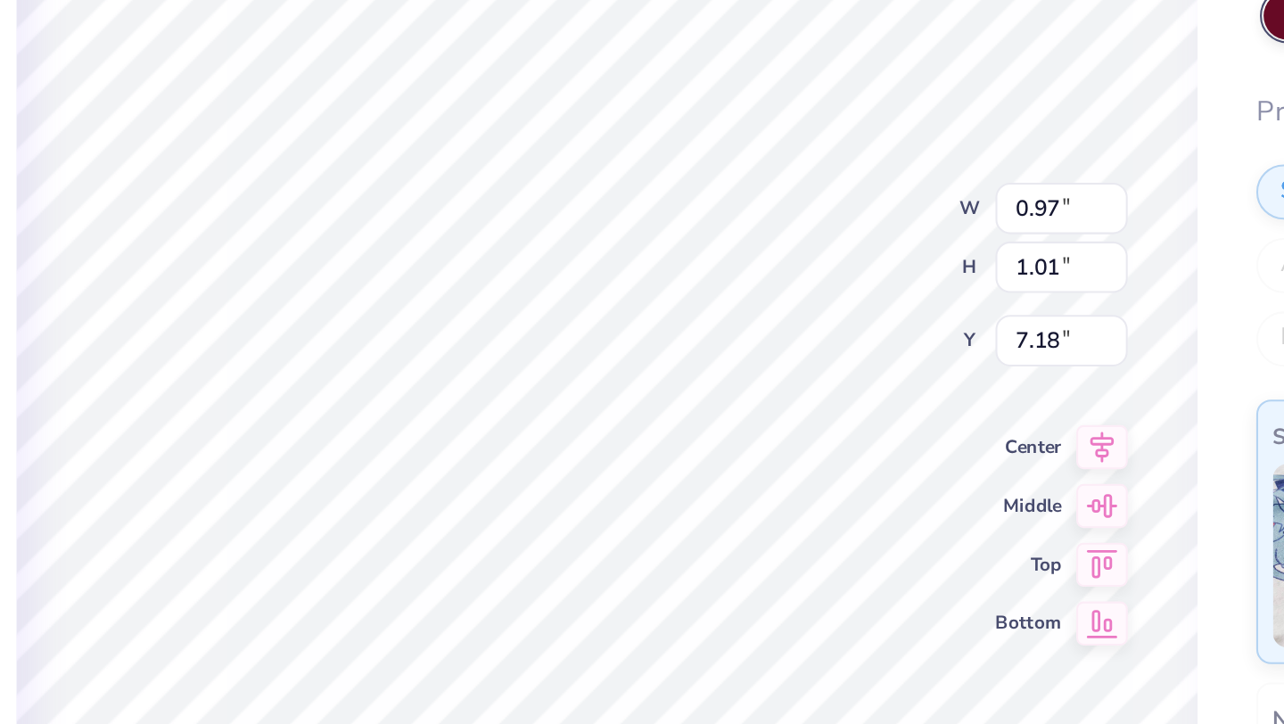
type input "1.14"
type input "4.87"
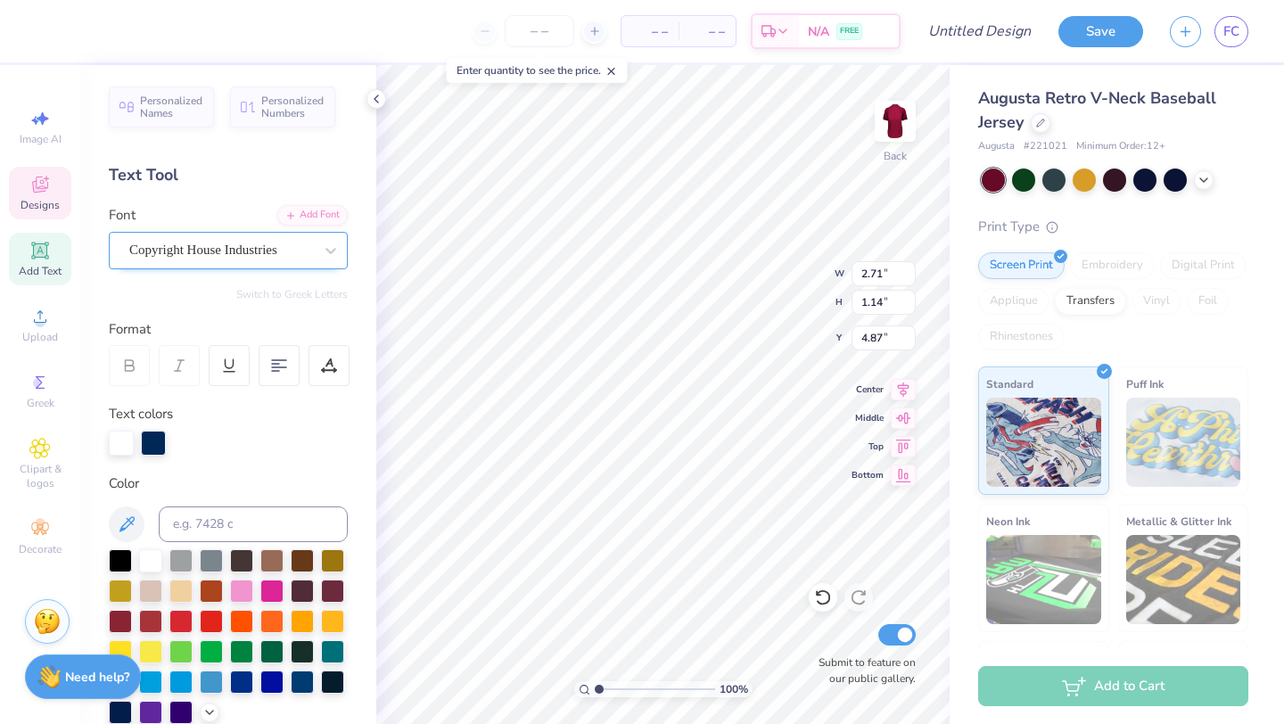
click at [298, 246] on div "Copyright House Industries" at bounding box center [221, 250] width 187 height 28
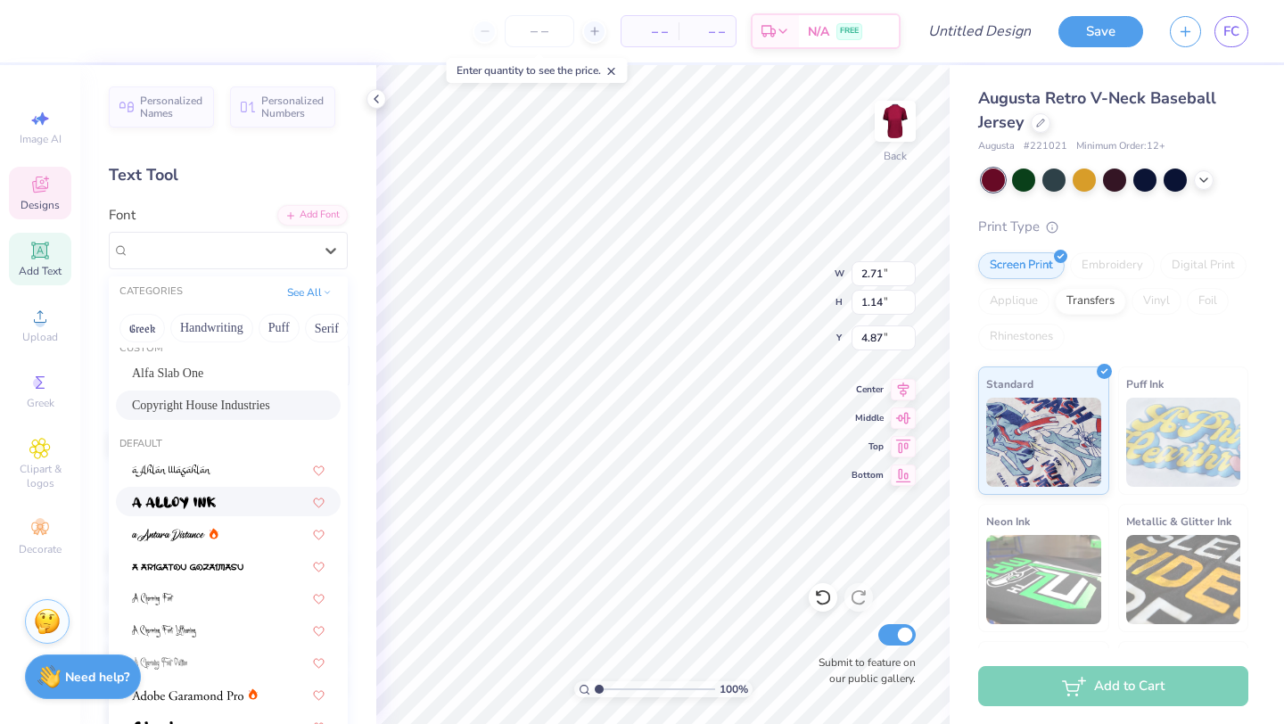
scroll to position [0, 0]
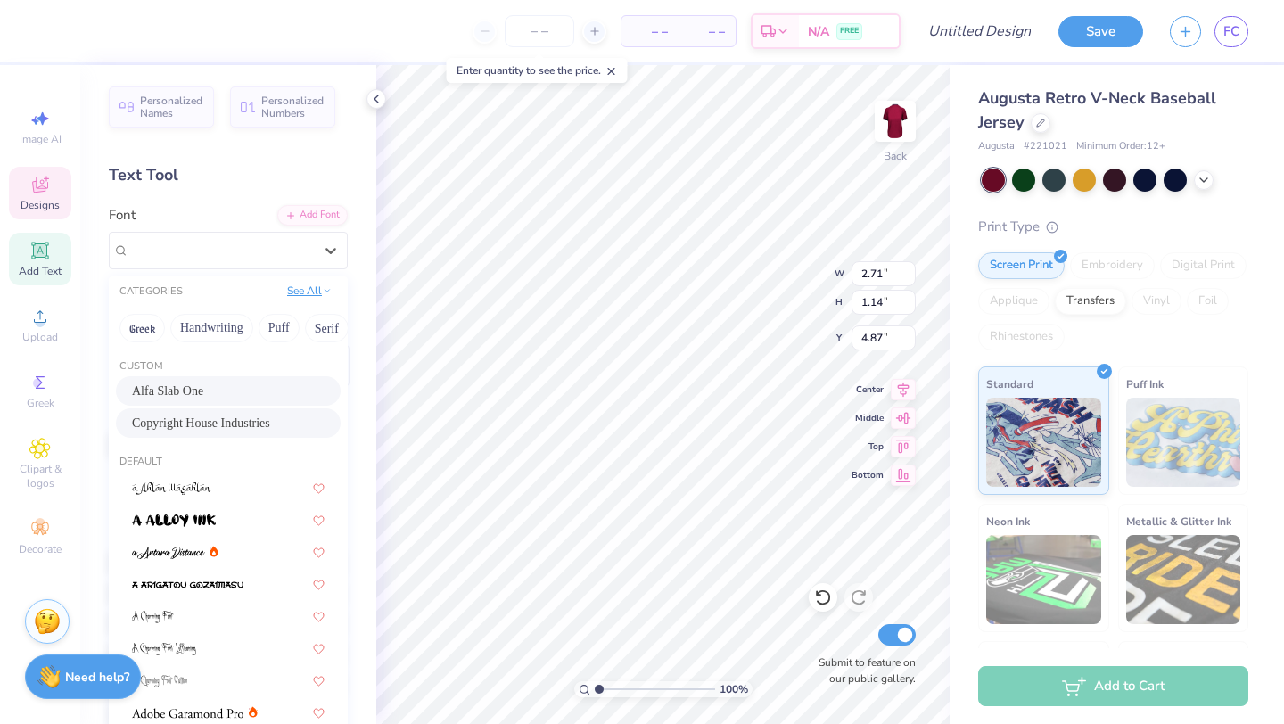
click at [315, 293] on button "See All" at bounding box center [309, 291] width 55 height 18
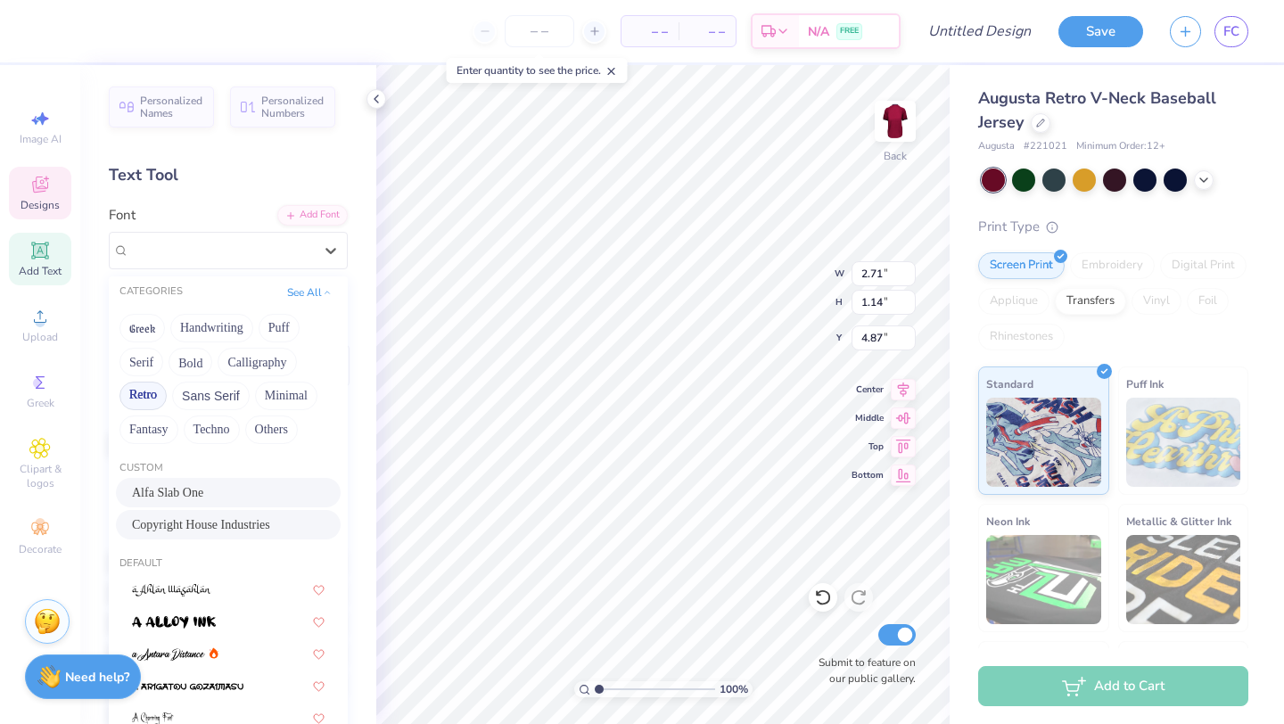
click at [141, 400] on button "Retro" at bounding box center [143, 396] width 47 height 29
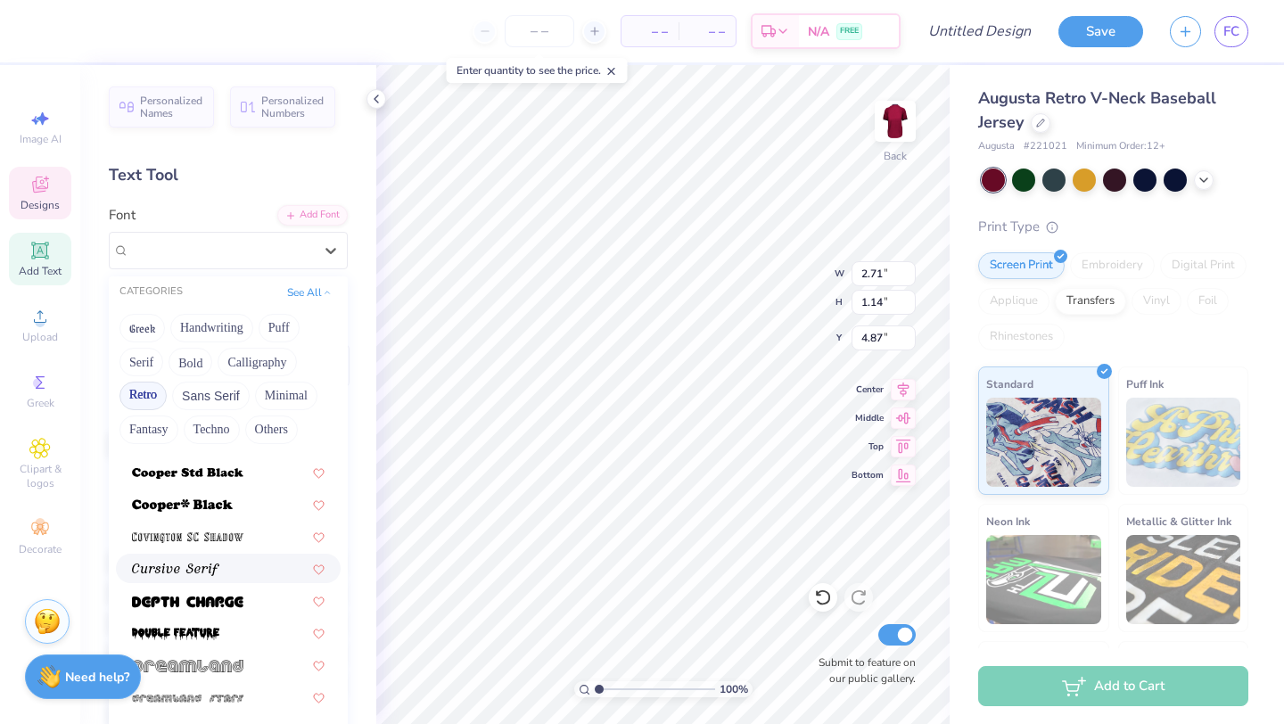
scroll to position [912, 0]
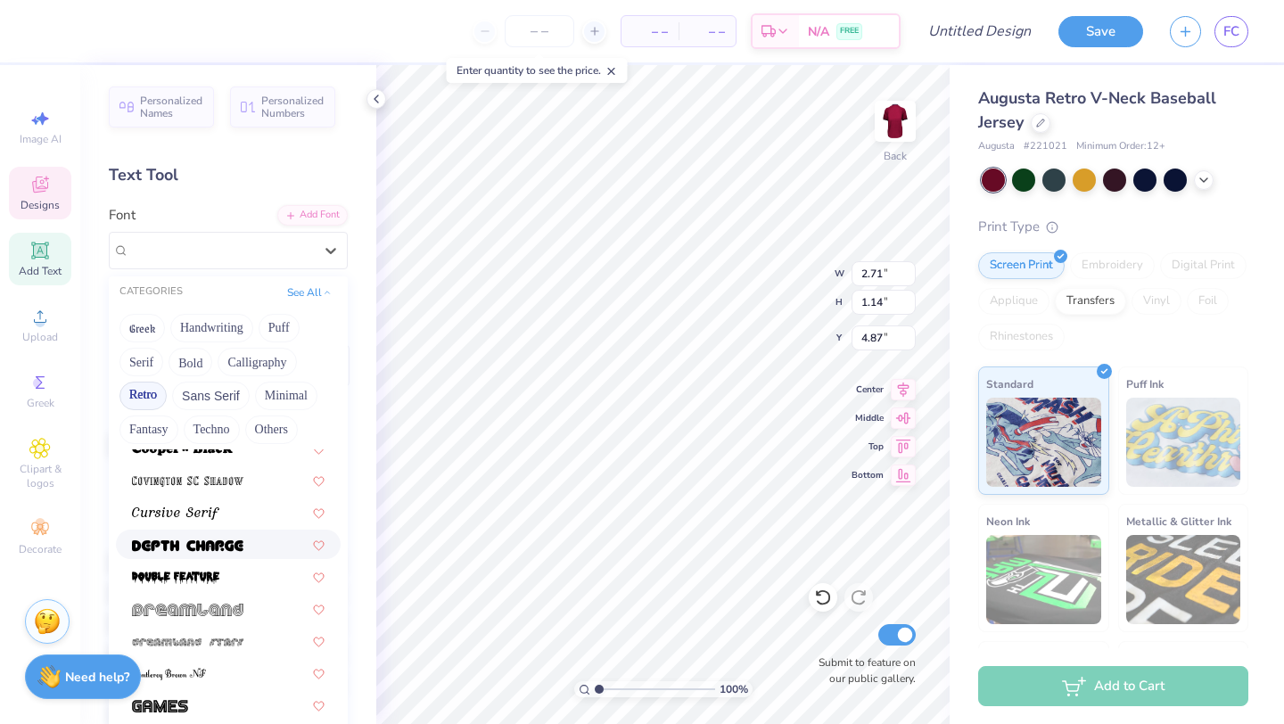
click at [219, 555] on div at bounding box center [228, 544] width 225 height 29
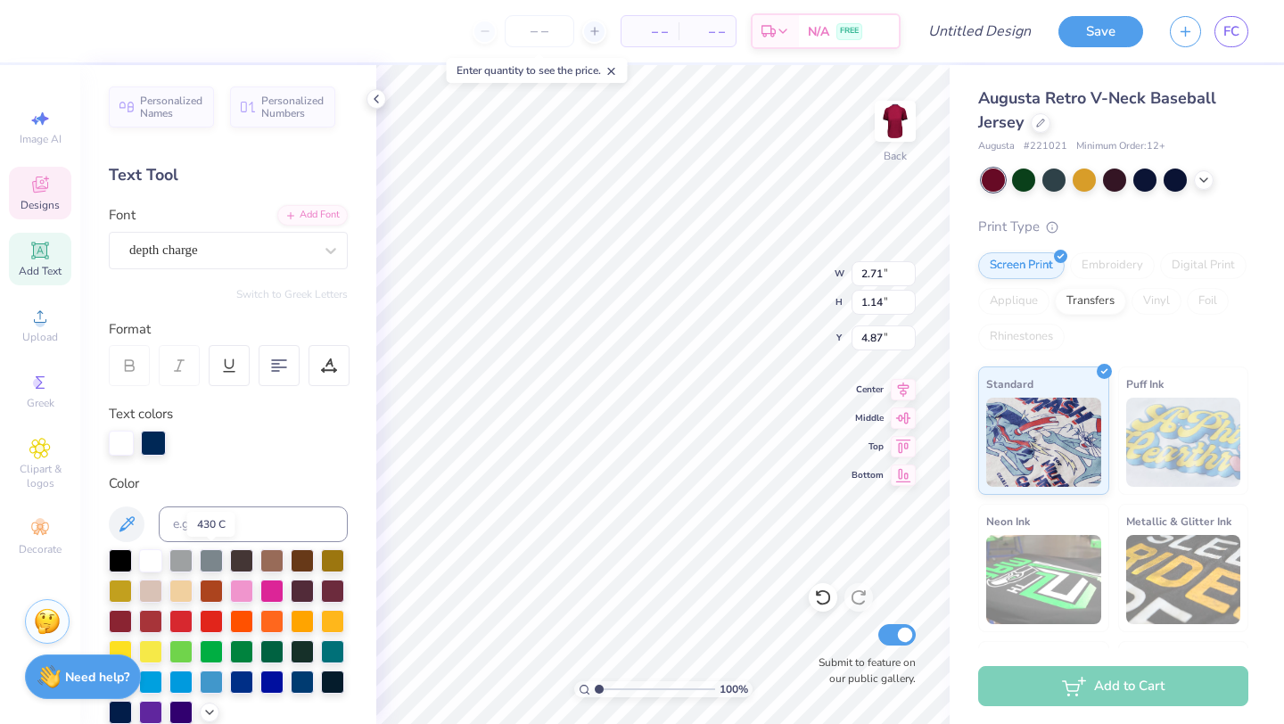
type input "5.16"
type input "1.35"
type input "4.76"
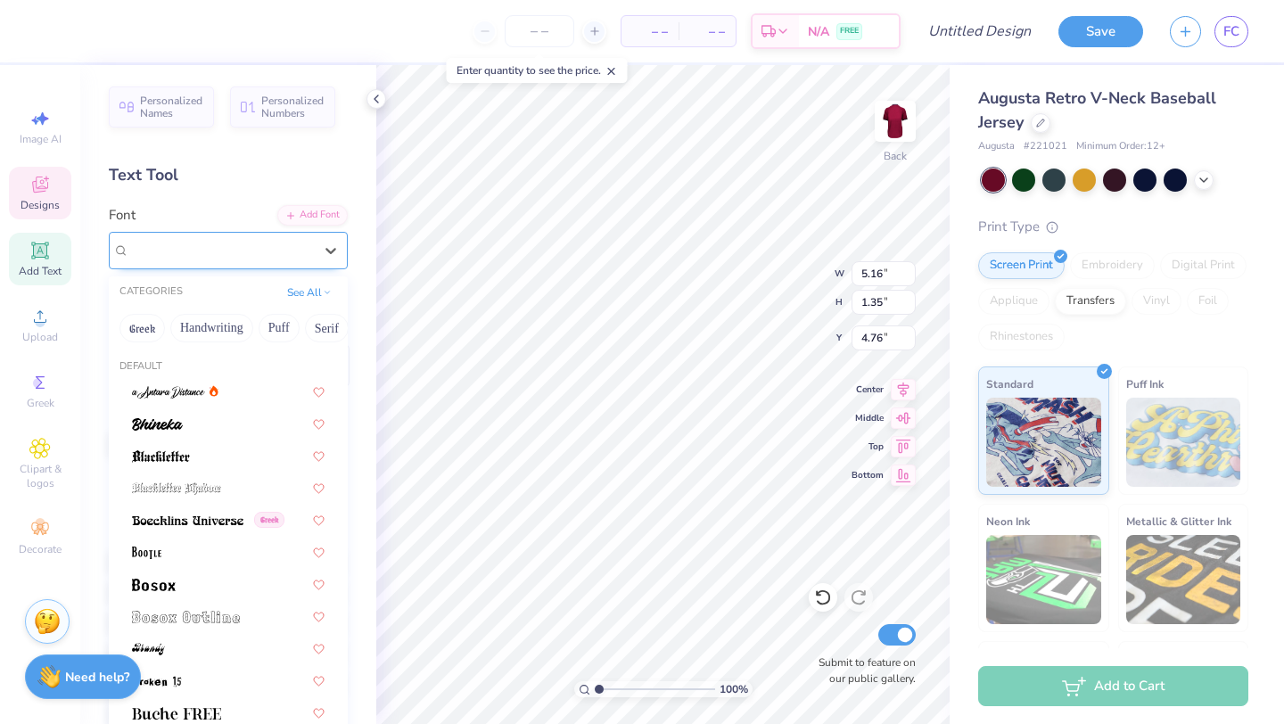
click at [264, 244] on div "depth charge" at bounding box center [221, 250] width 187 height 28
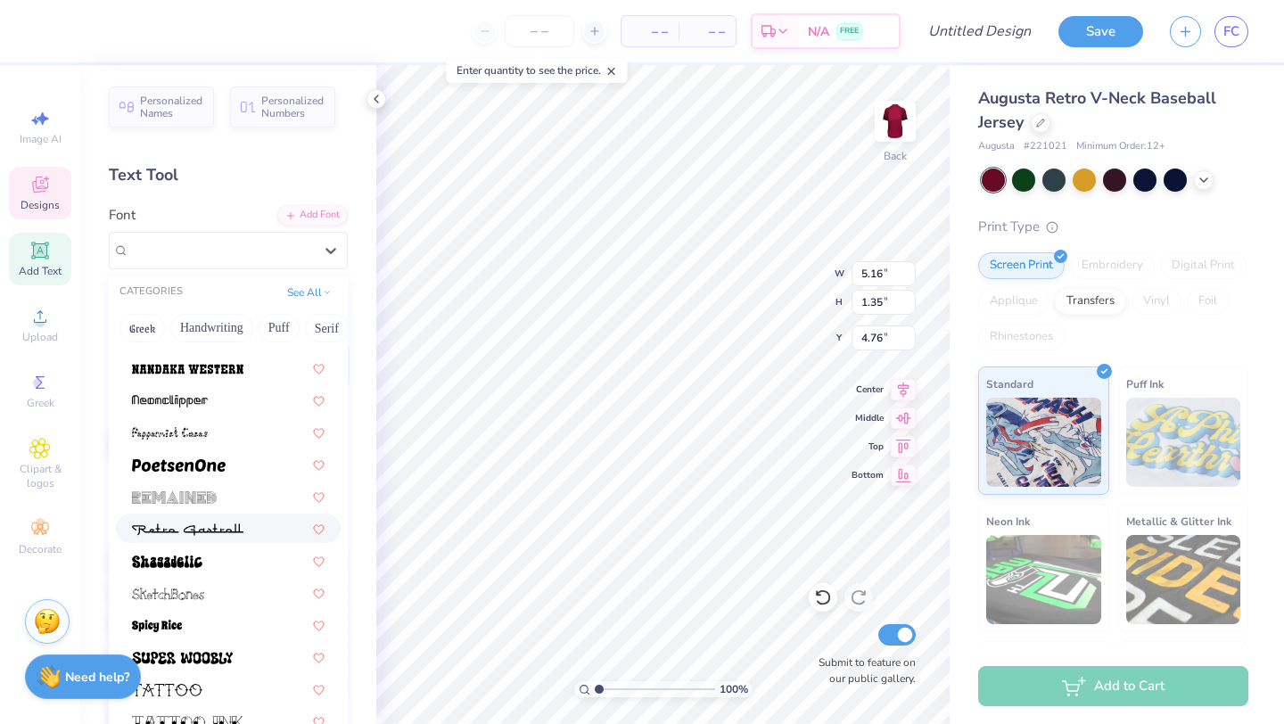
scroll to position [2209, 0]
click at [221, 406] on div at bounding box center [228, 398] width 193 height 19
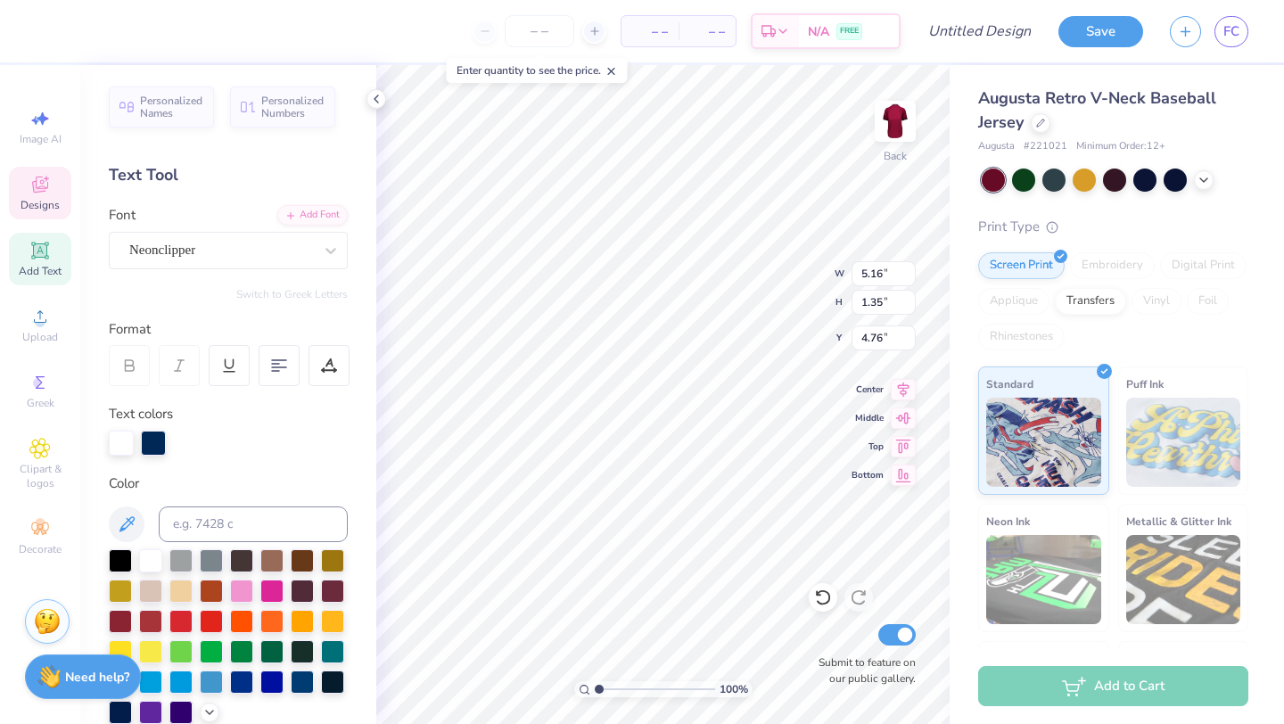
type input "2.59"
type input "0.78"
type input "5.05"
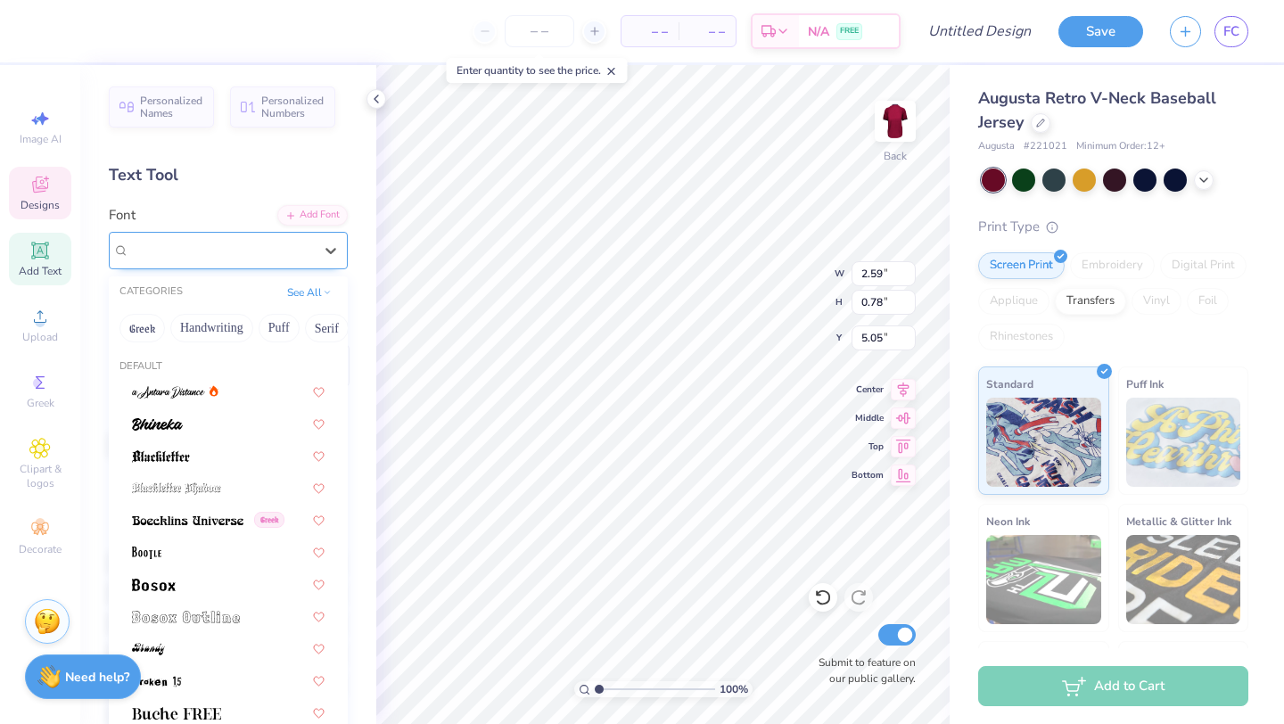
click at [246, 248] on div "Neonclipper" at bounding box center [221, 250] width 187 height 28
click at [219, 420] on div at bounding box center [228, 423] width 193 height 19
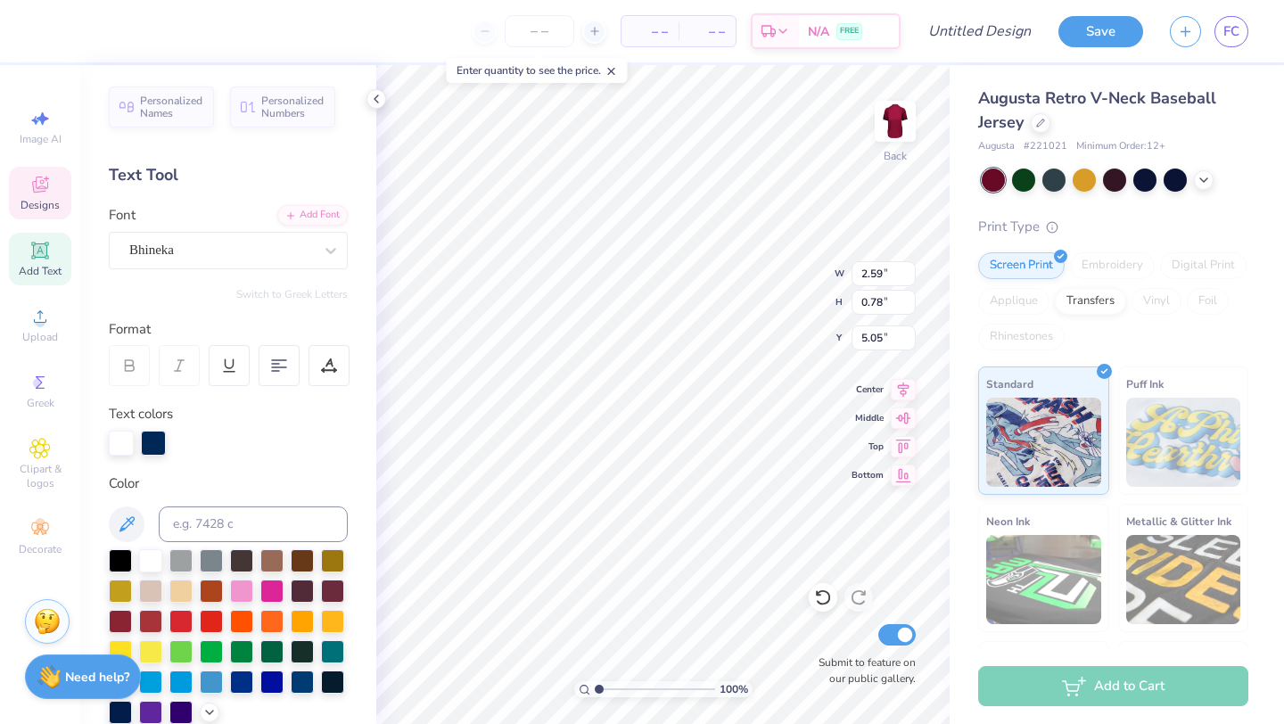
type input "2.97"
type input "1.10"
type input "4.89"
type input "2.97"
type input "1.10"
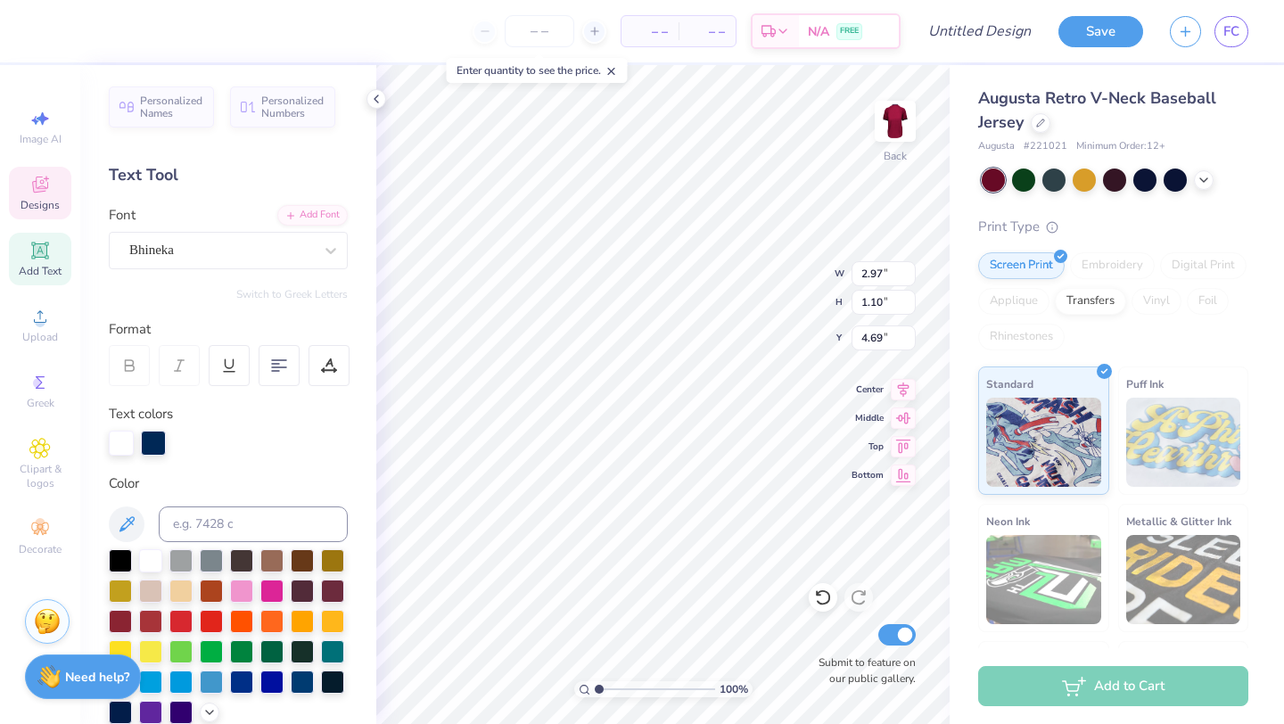
type input "4.69"
click at [317, 244] on div at bounding box center [331, 251] width 32 height 32
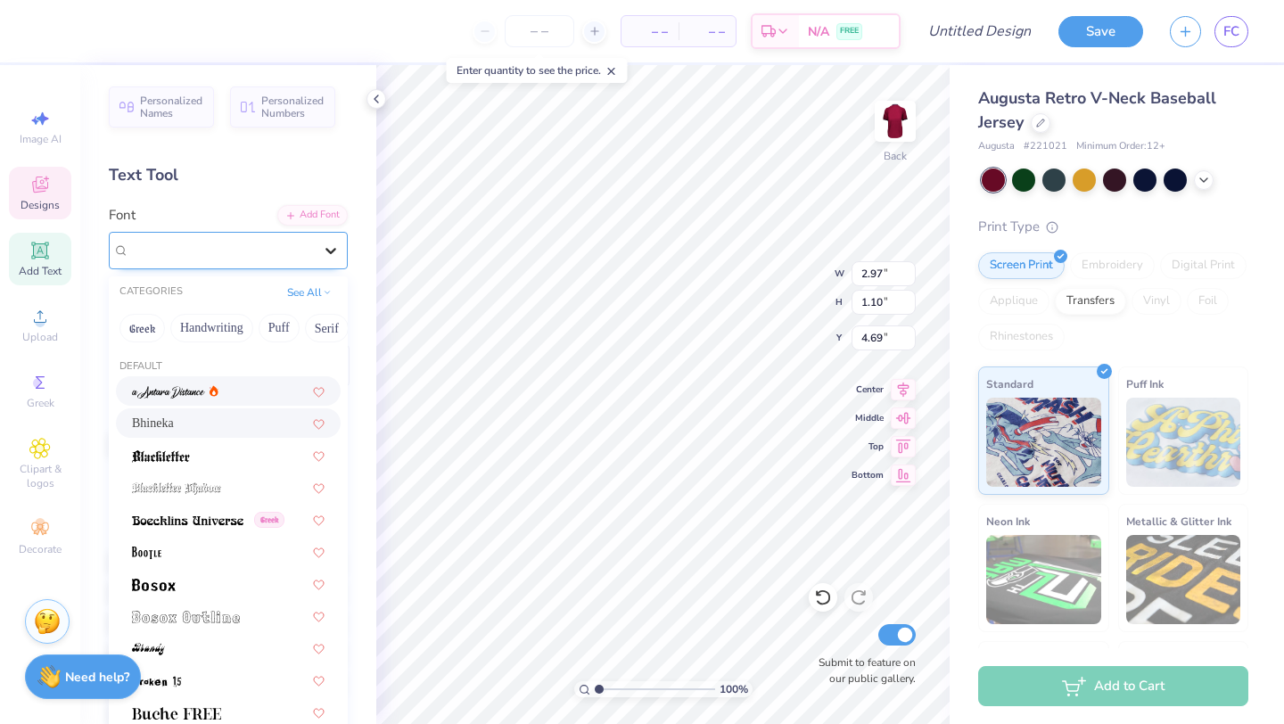
click at [323, 257] on icon at bounding box center [331, 251] width 18 height 18
click at [194, 244] on div "Bhineka" at bounding box center [221, 250] width 184 height 21
click at [202, 323] on button "Handwriting" at bounding box center [211, 328] width 83 height 29
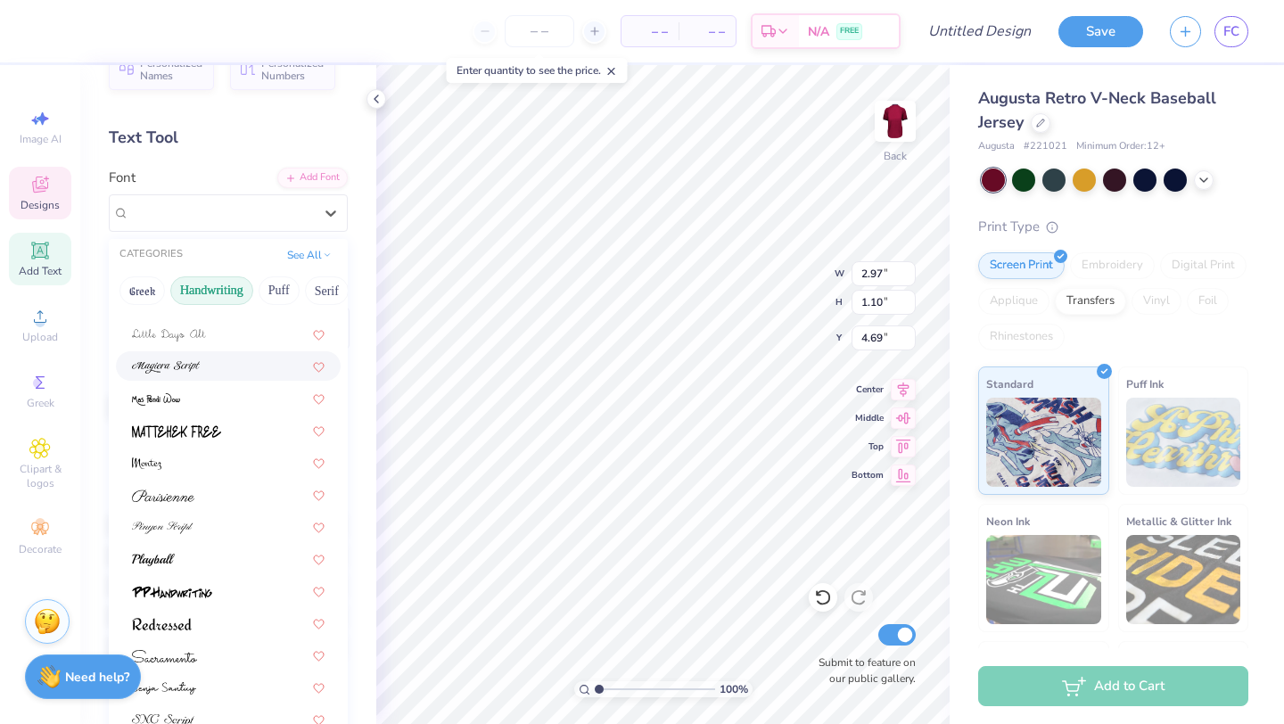
scroll to position [41, 0]
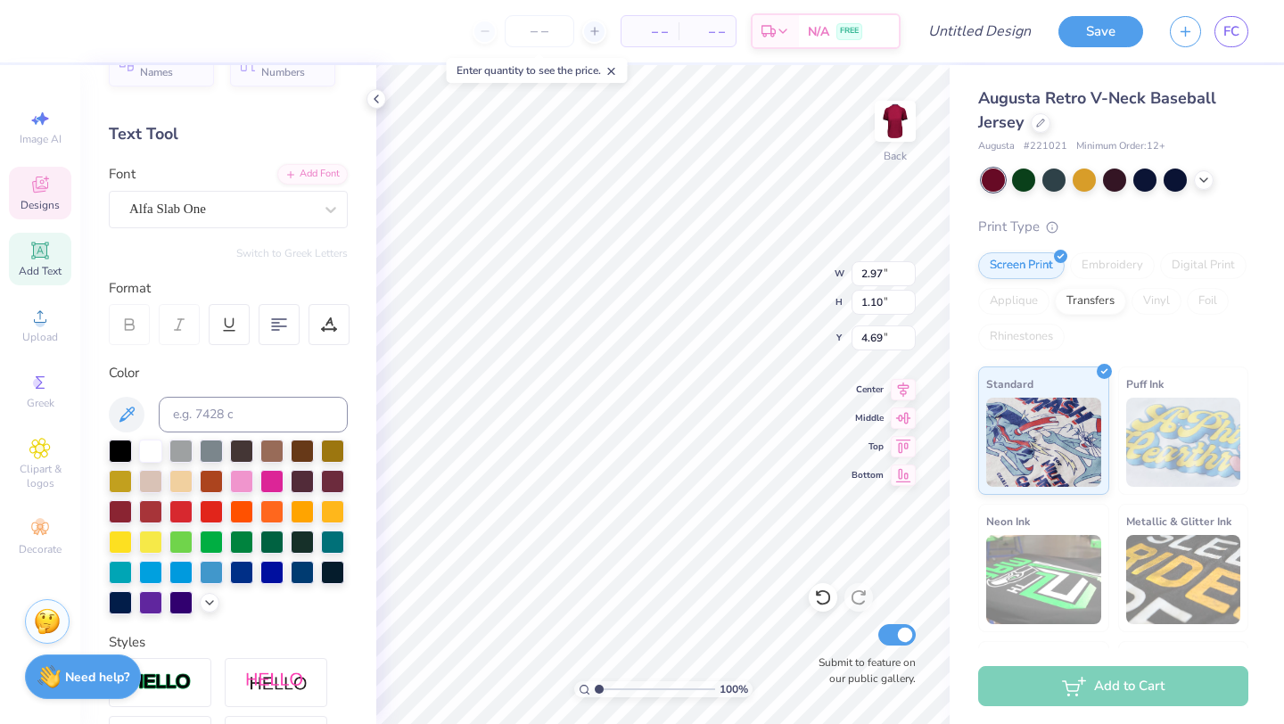
type input "2.74"
type input "2.67"
type input "3.00"
type textarea "L"
type input "2.68"
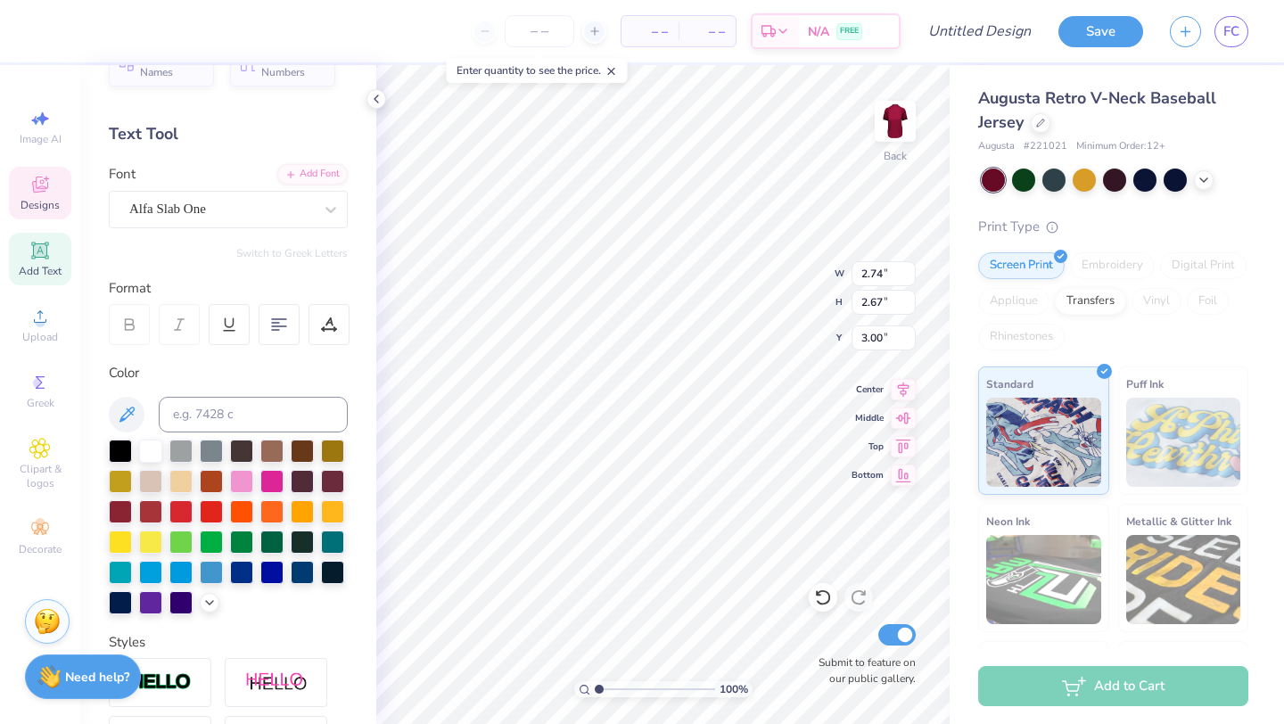
type input "6.33"
type textarea "I"
type input "2.42"
type input "9.50"
type textarea "N"
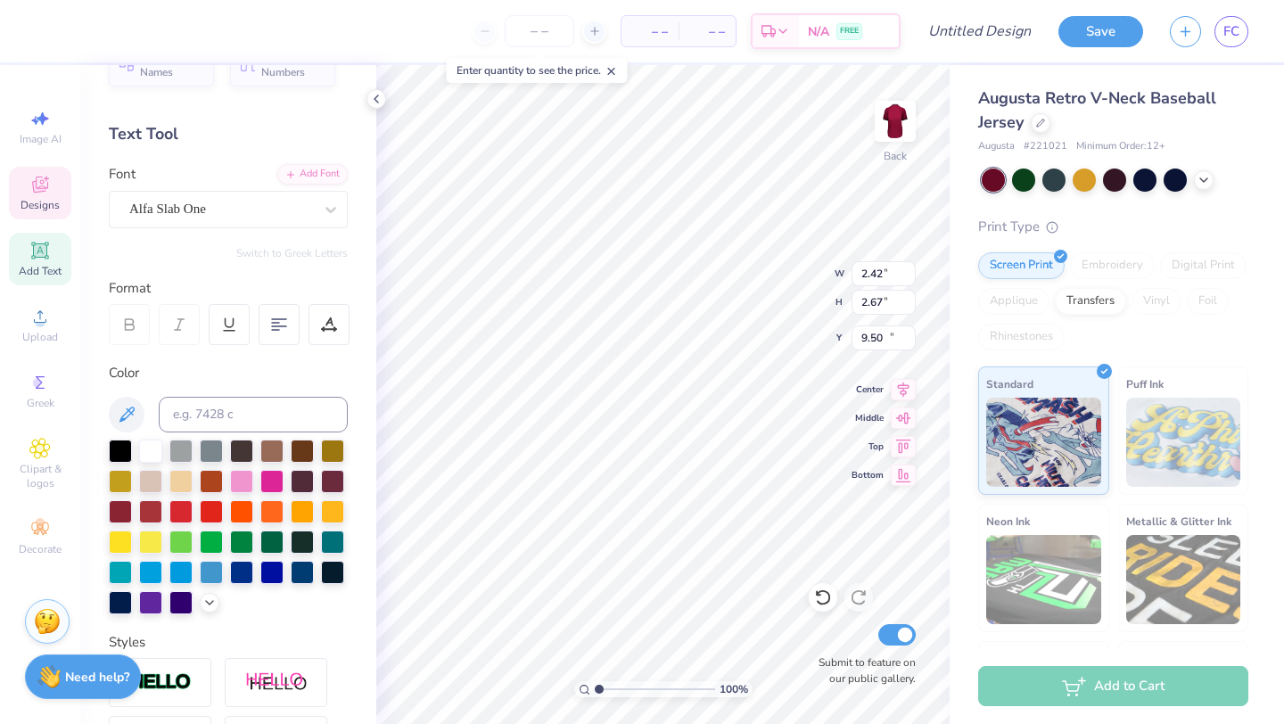
type input "12.82"
type textarea "K"
type input "3.11"
type input "3.09"
type input "16.19"
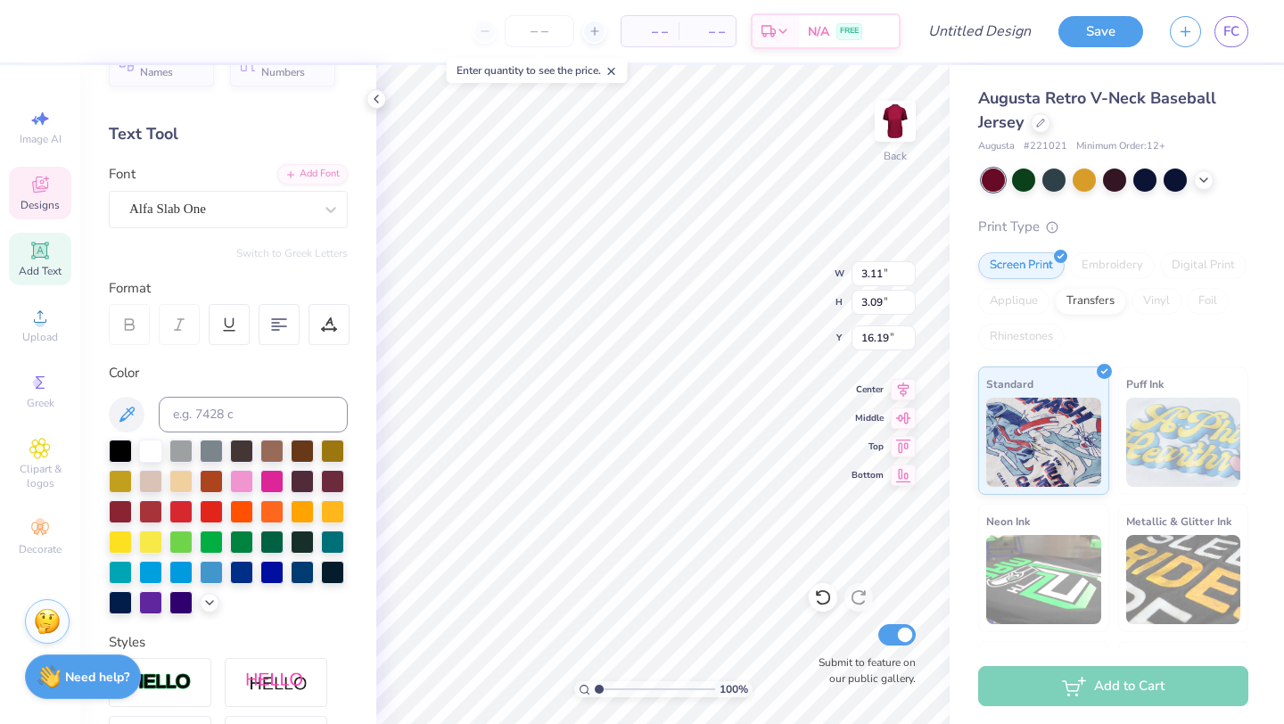
type textarea "S"
type input "2.12"
type input "2.67"
type input "3.00"
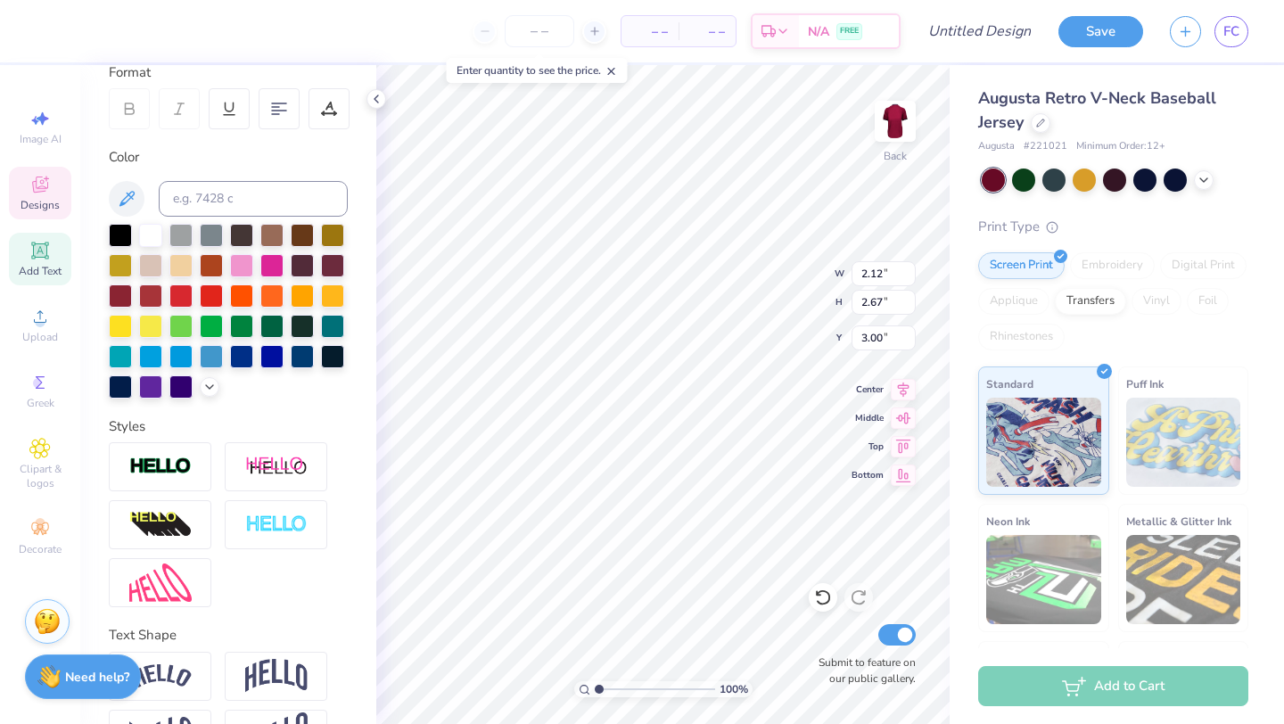
scroll to position [312, 0]
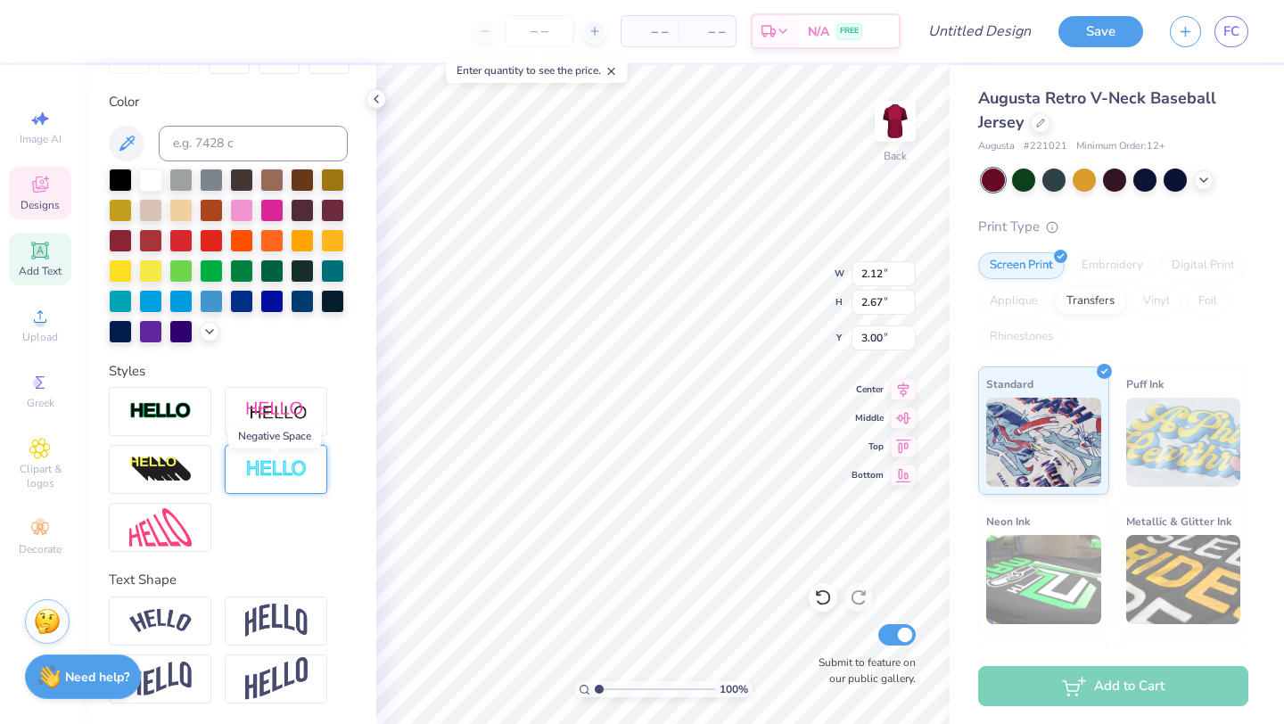
click at [261, 476] on img at bounding box center [276, 469] width 62 height 21
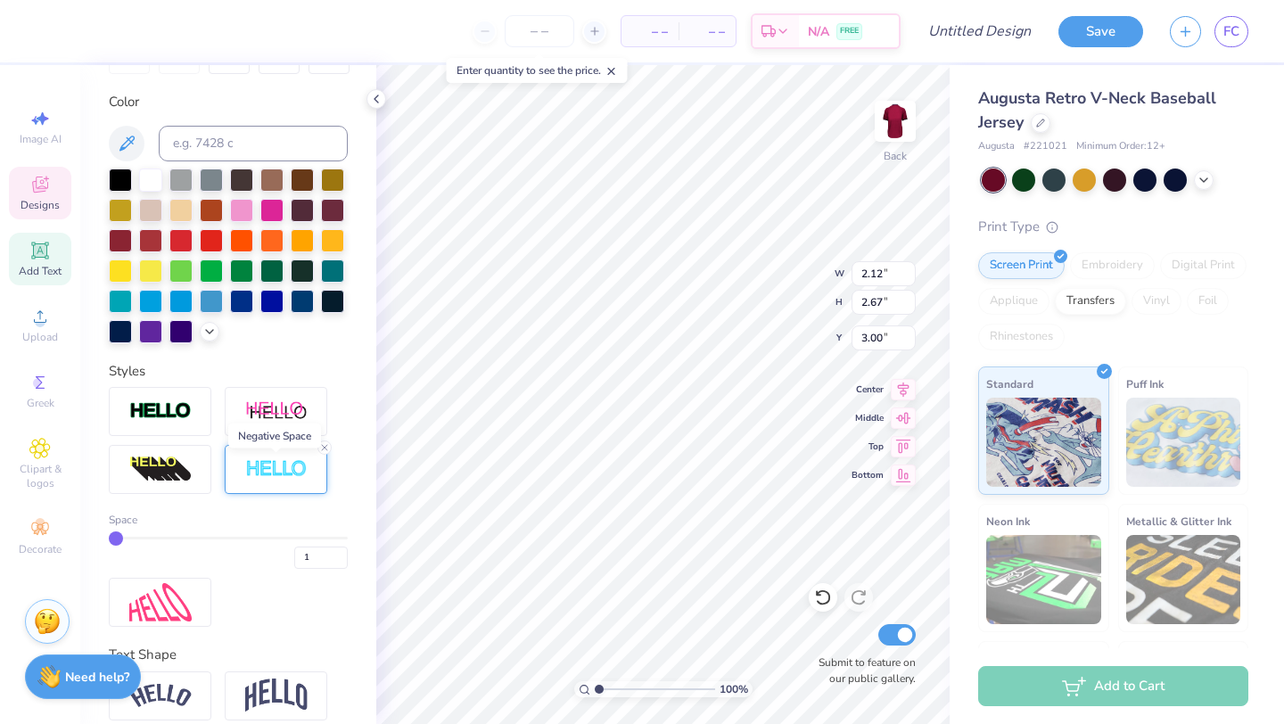
click at [261, 476] on img at bounding box center [276, 469] width 62 height 21
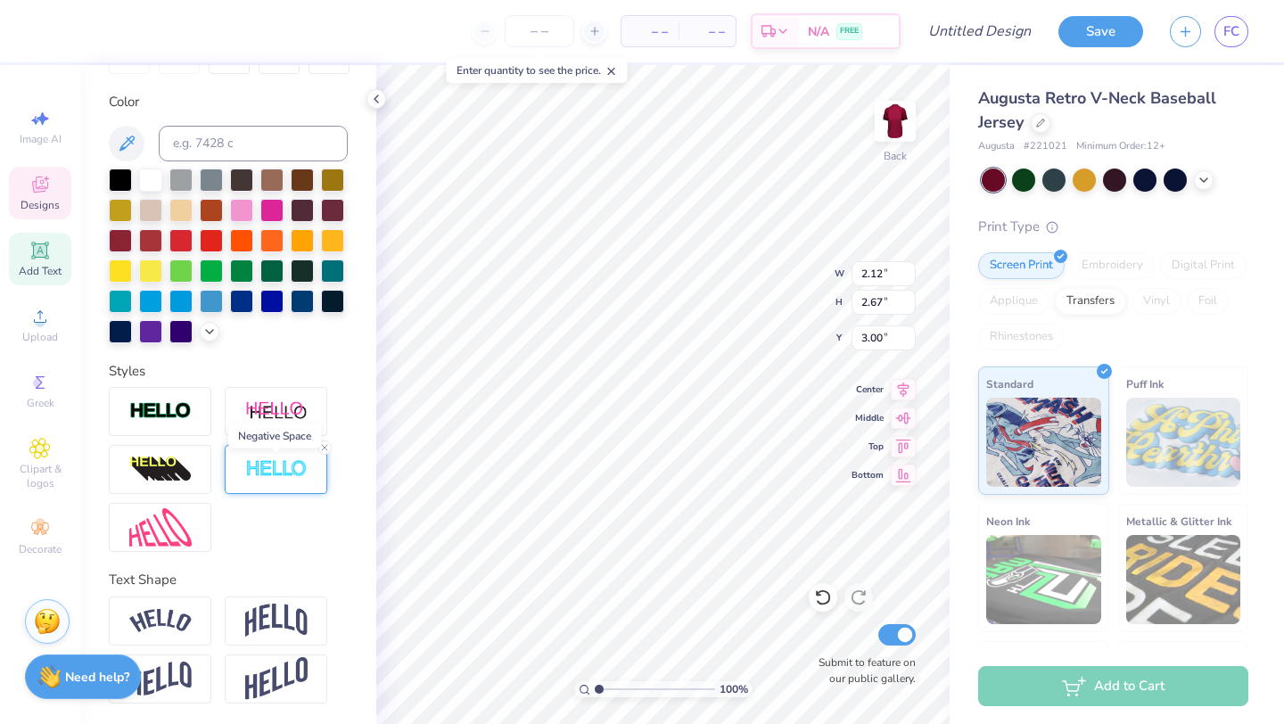
click at [261, 476] on img at bounding box center [276, 469] width 62 height 21
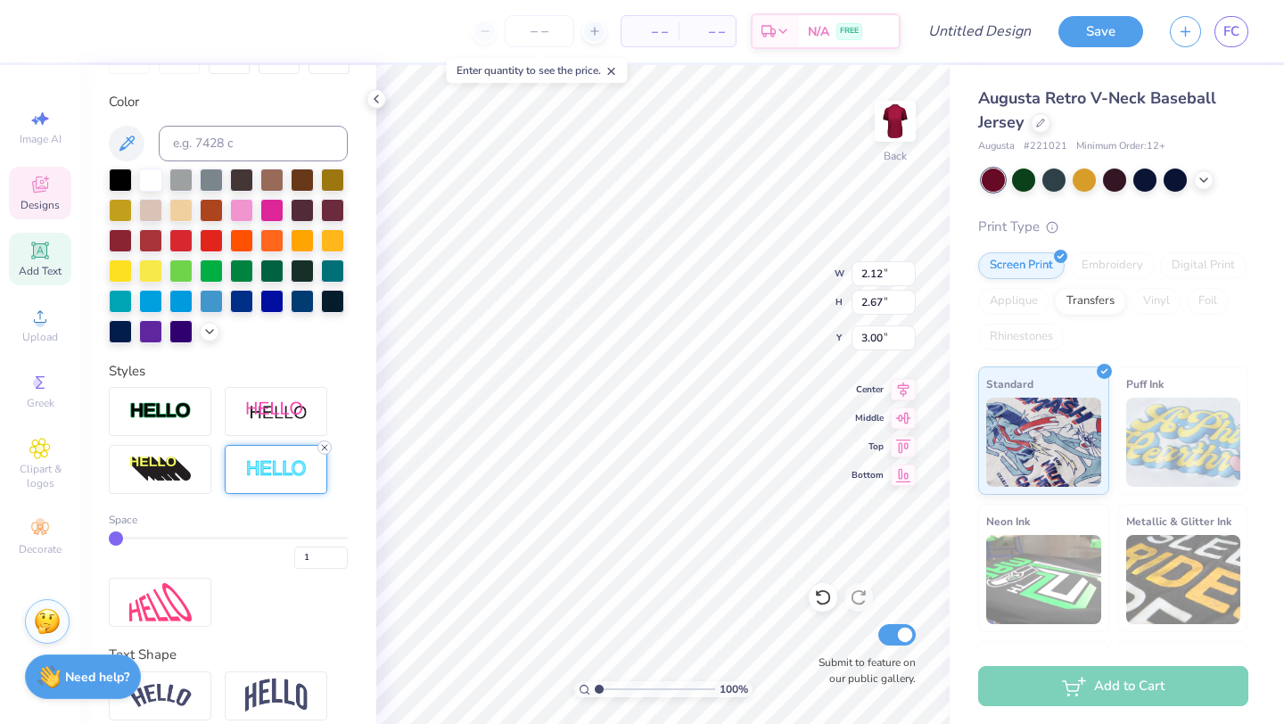
click at [320, 448] on icon at bounding box center [324, 447] width 11 height 11
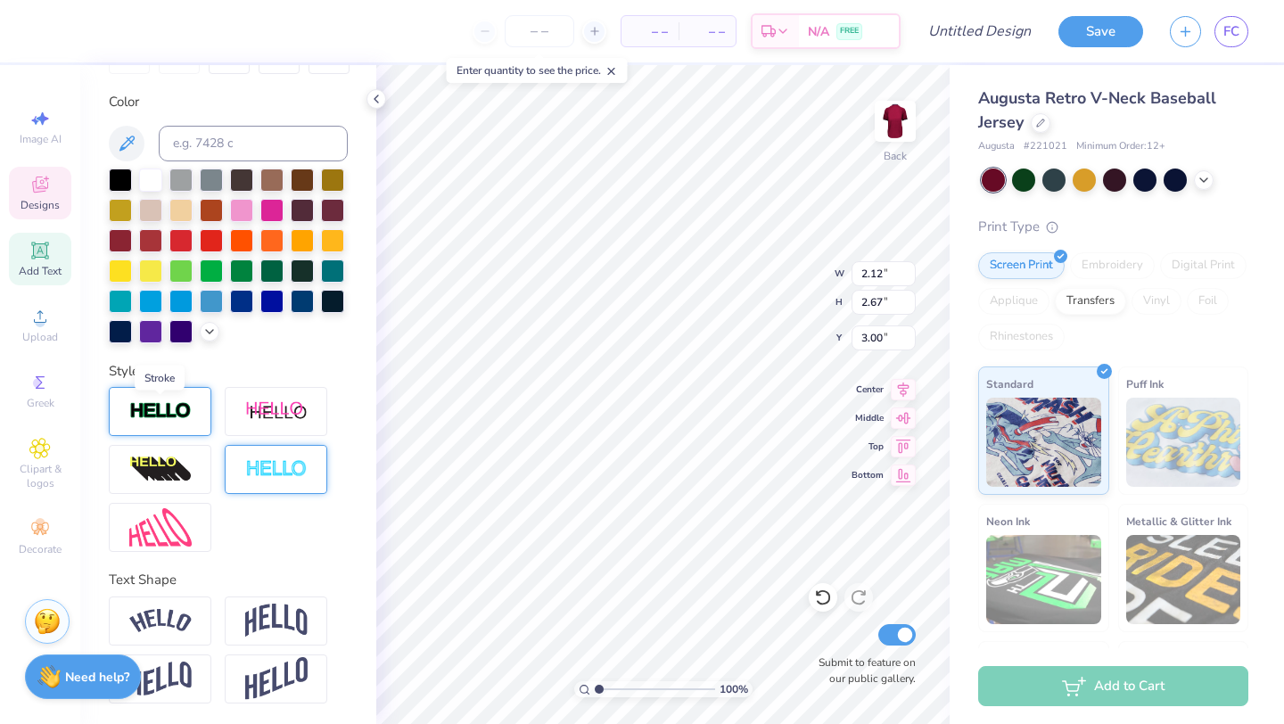
click at [156, 409] on img at bounding box center [160, 411] width 62 height 21
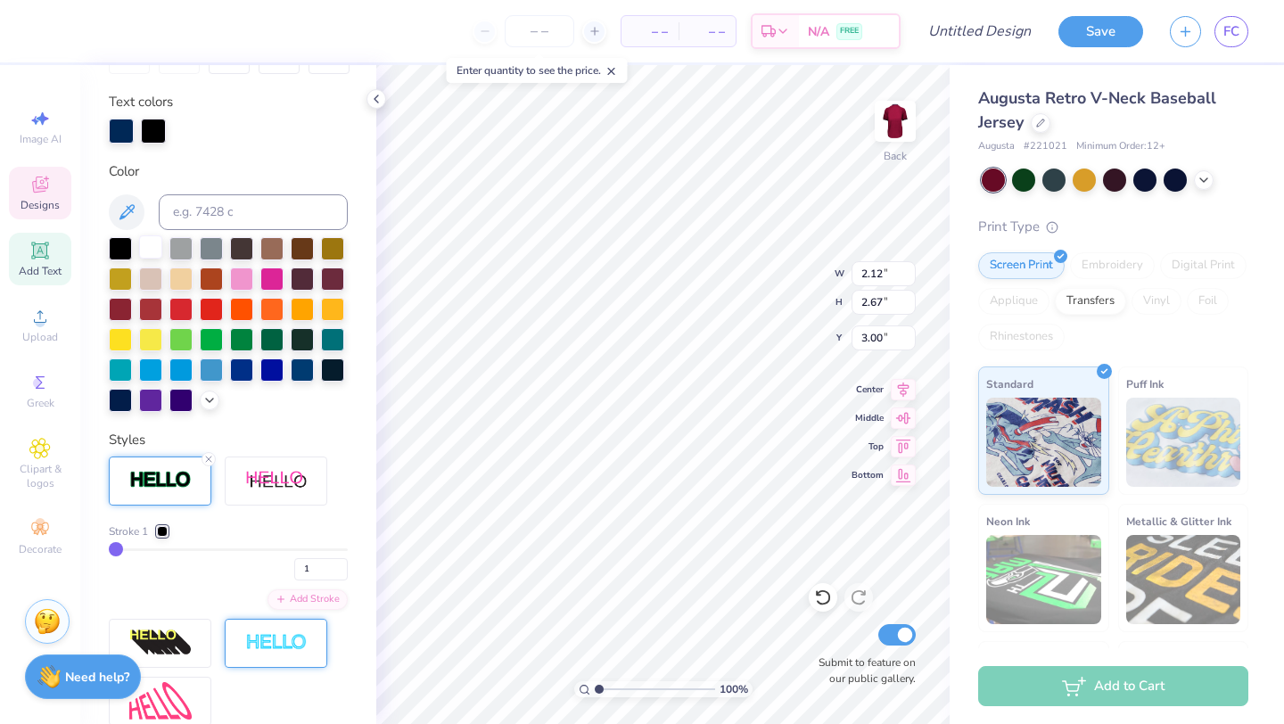
click at [153, 249] on div at bounding box center [150, 246] width 23 height 23
click at [150, 132] on div at bounding box center [153, 131] width 25 height 25
click at [331, 374] on div at bounding box center [332, 368] width 23 height 23
click at [149, 131] on div at bounding box center [153, 131] width 25 height 25
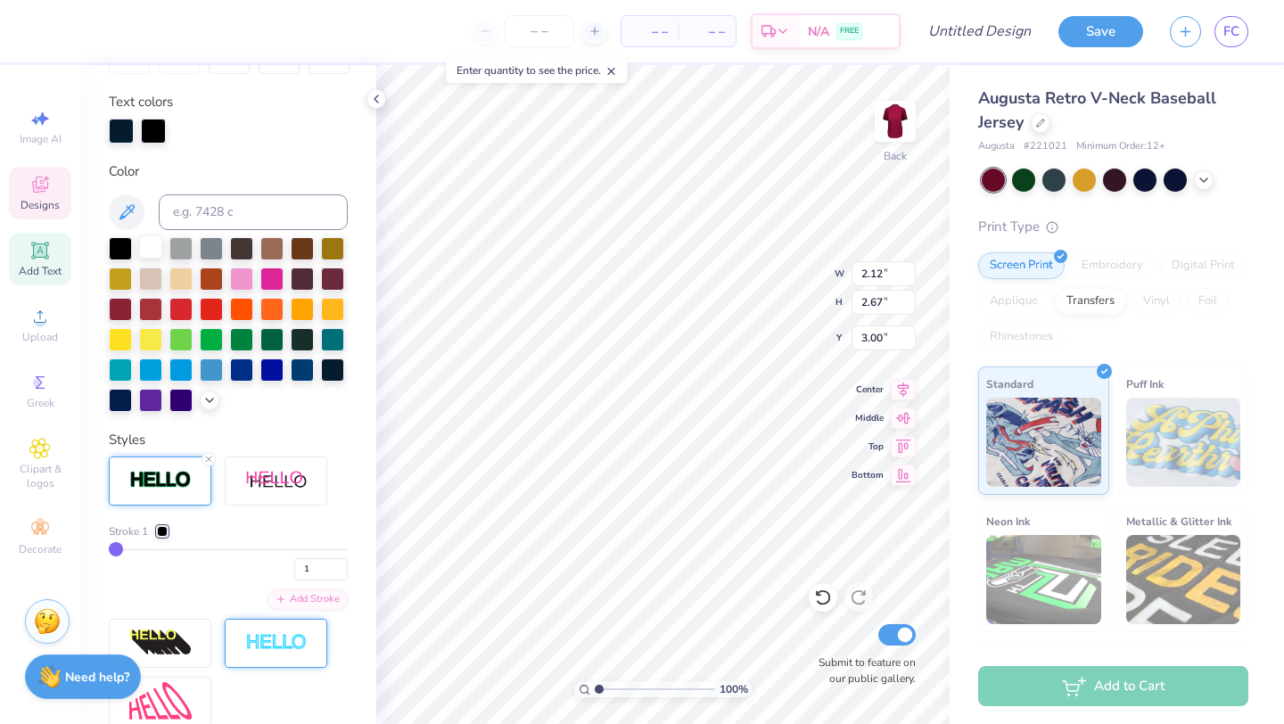
click at [149, 252] on div at bounding box center [150, 246] width 23 height 23
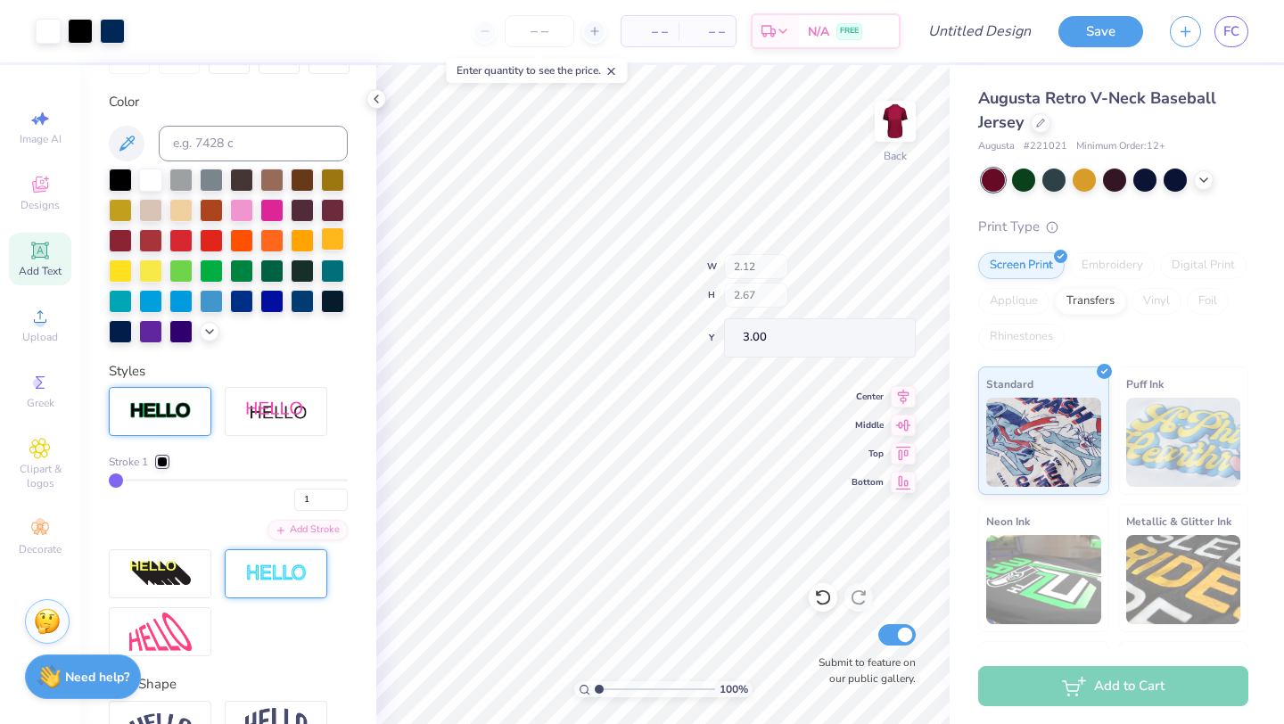
type input "1.30"
type input "6.33"
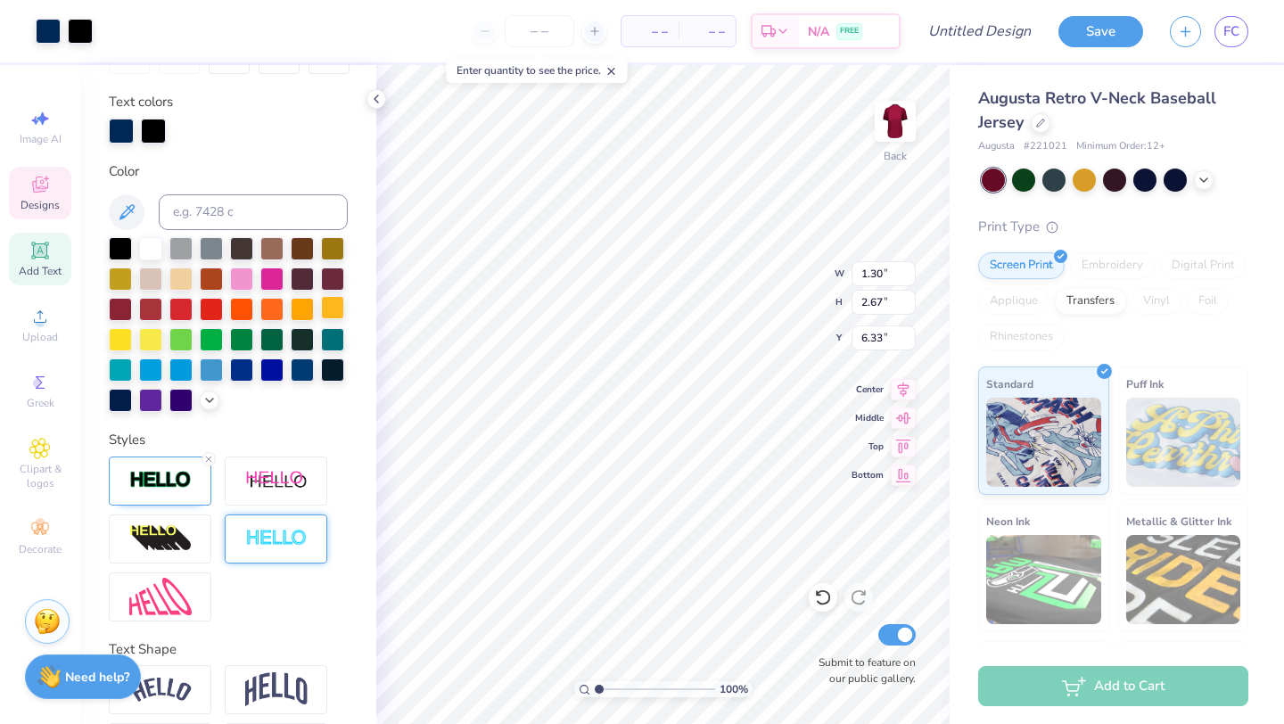
type input "1.35"
type input "2.71"
type input "6.31"
click at [144, 246] on div at bounding box center [150, 246] width 23 height 23
type input "3.10"
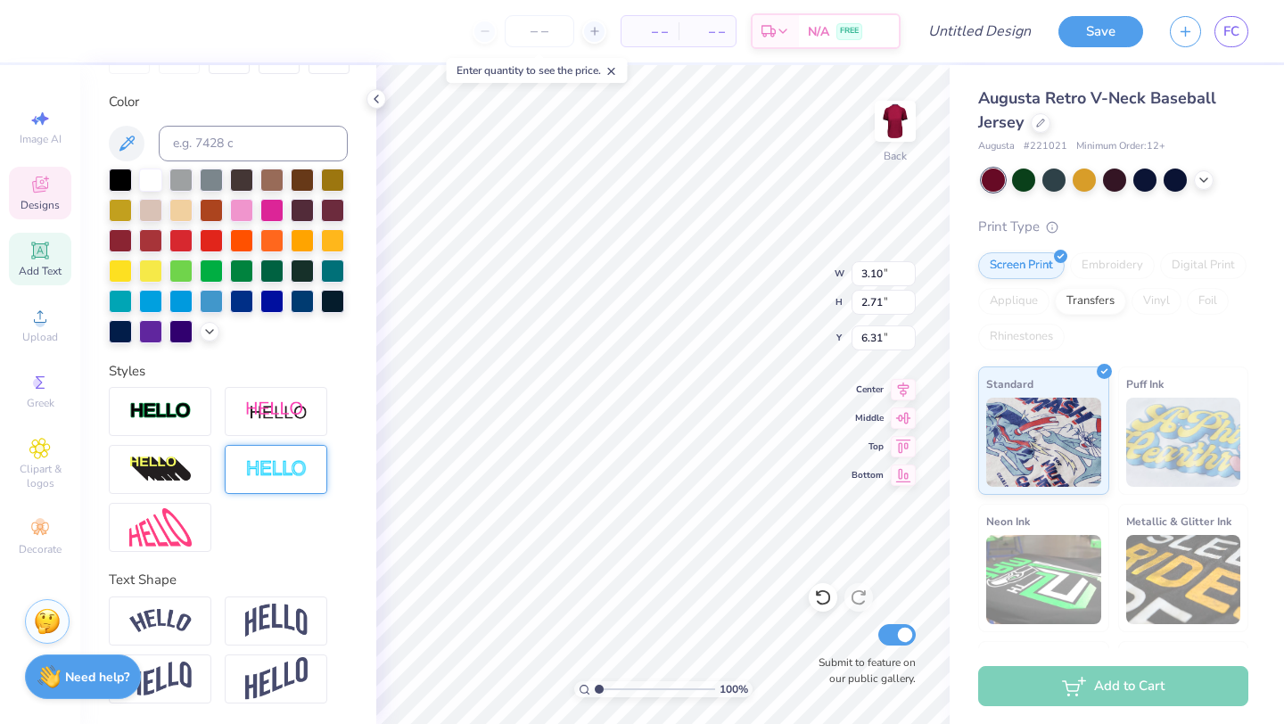
type input "2.67"
type input "9.50"
click at [145, 174] on div at bounding box center [150, 178] width 23 height 23
type input "2.74"
type input "12.82"
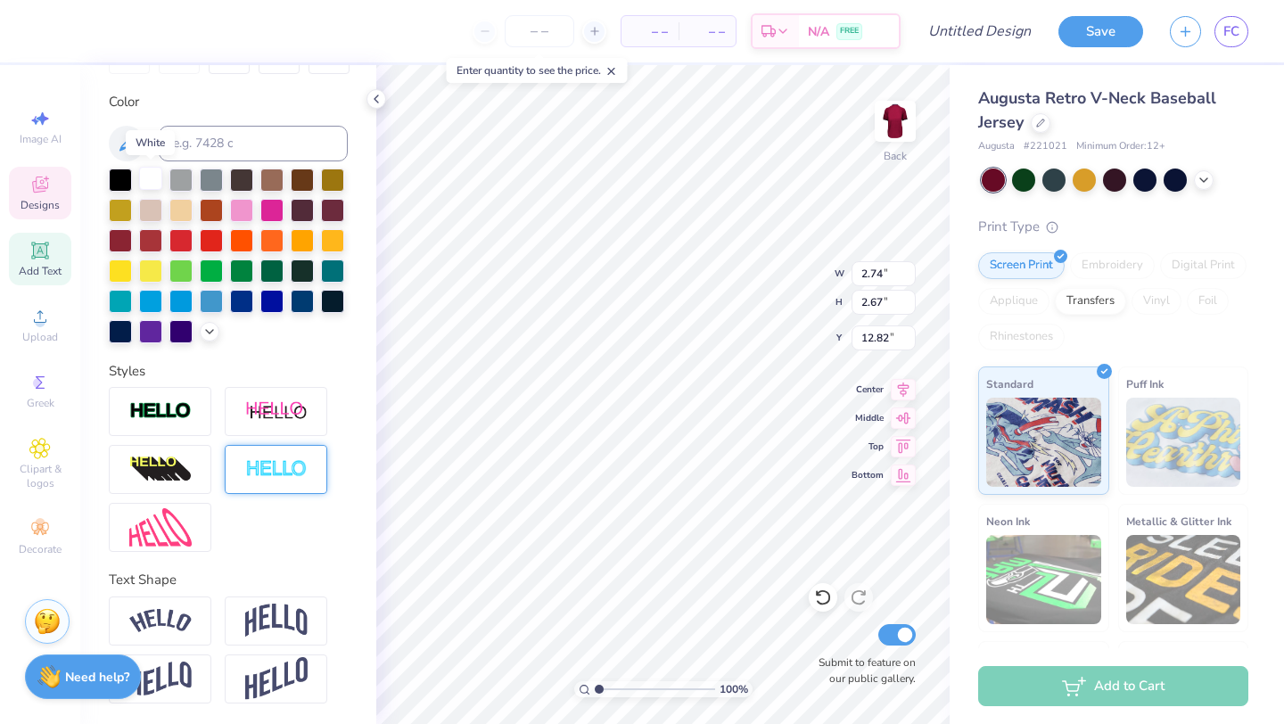
click at [151, 174] on div at bounding box center [150, 178] width 23 height 23
type input "2.61"
type input "3.20"
type input "16.13"
click at [149, 180] on div at bounding box center [150, 178] width 23 height 23
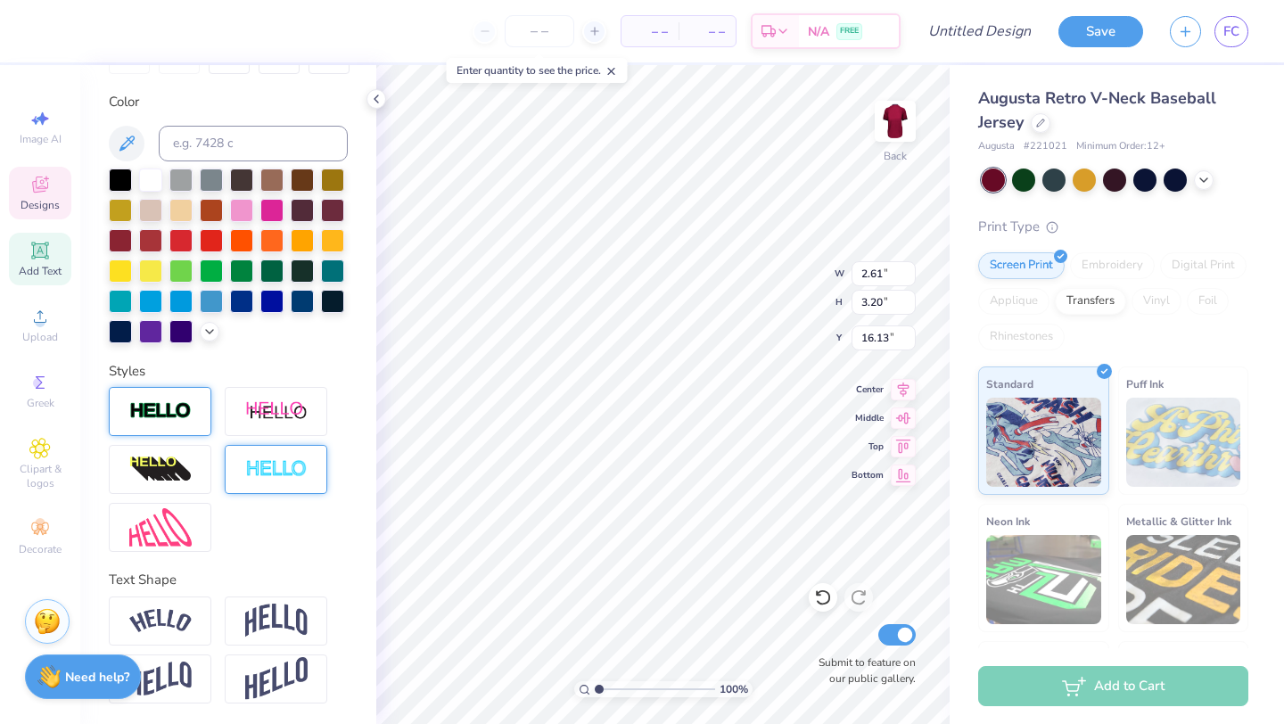
click at [189, 401] on img at bounding box center [160, 411] width 62 height 21
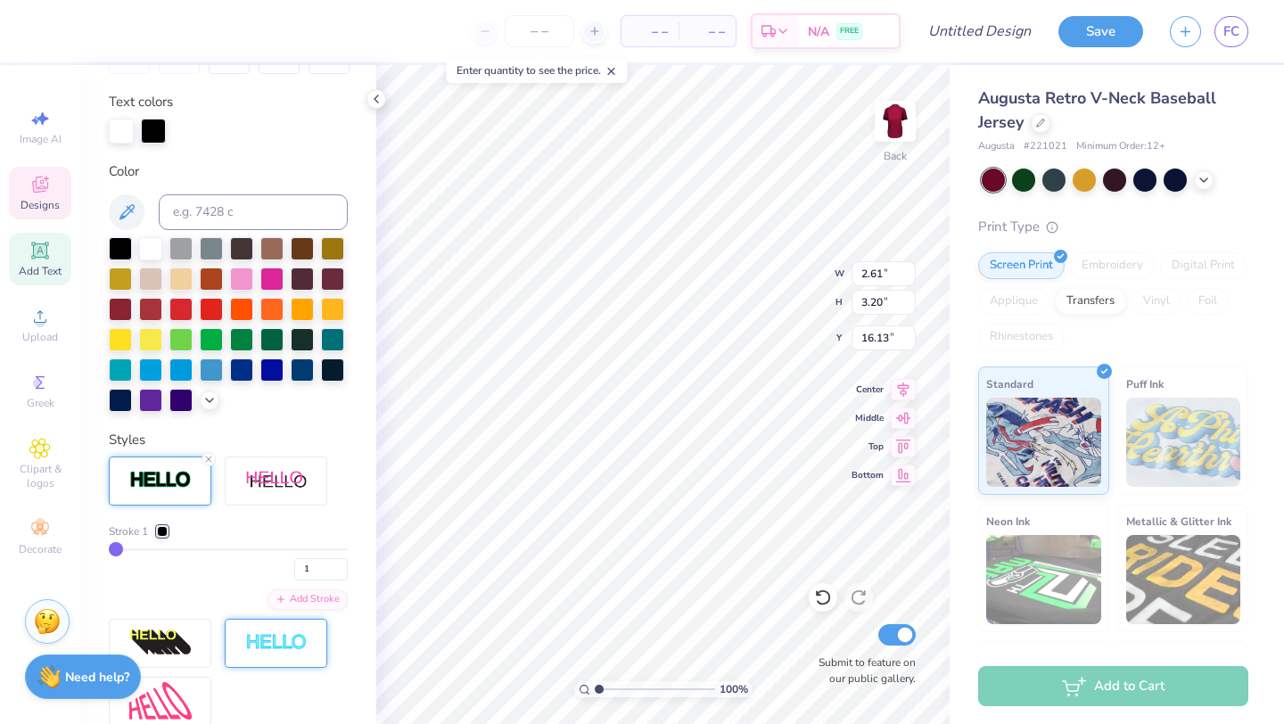
type input "2.67"
type input "3.25"
type input "16.10"
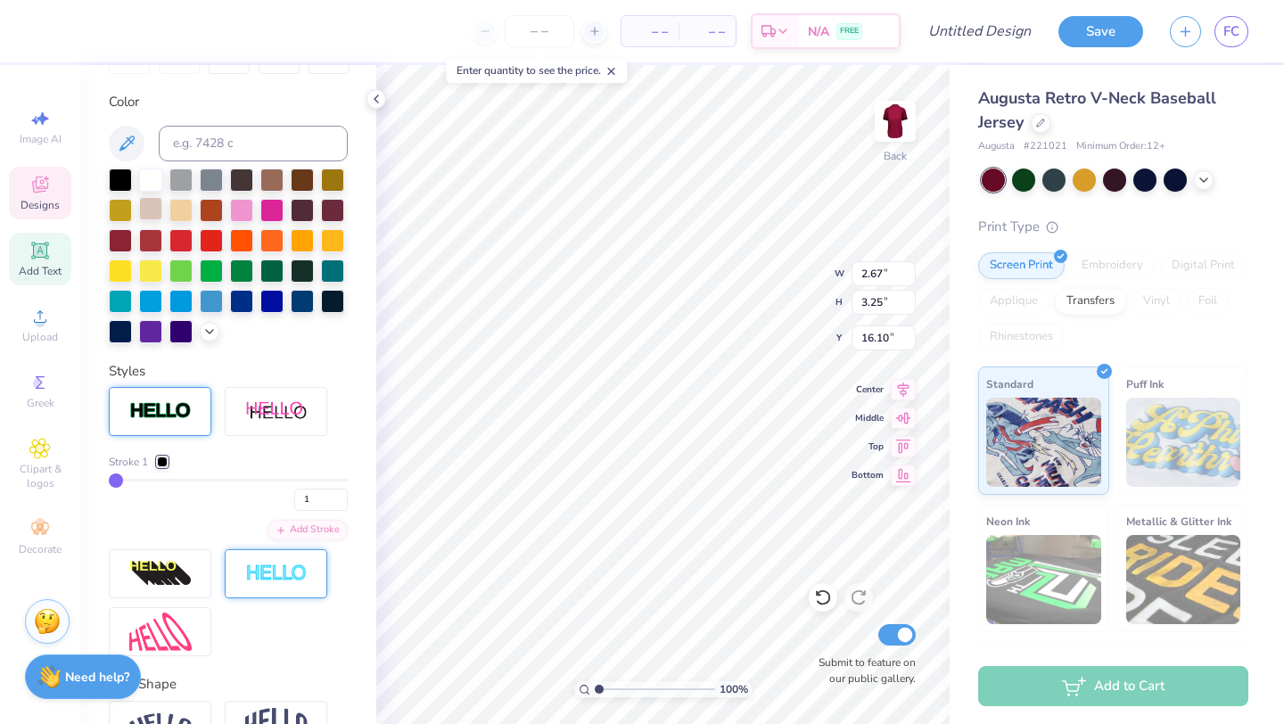
type input "2.74"
type input "2.67"
type input "12.71"
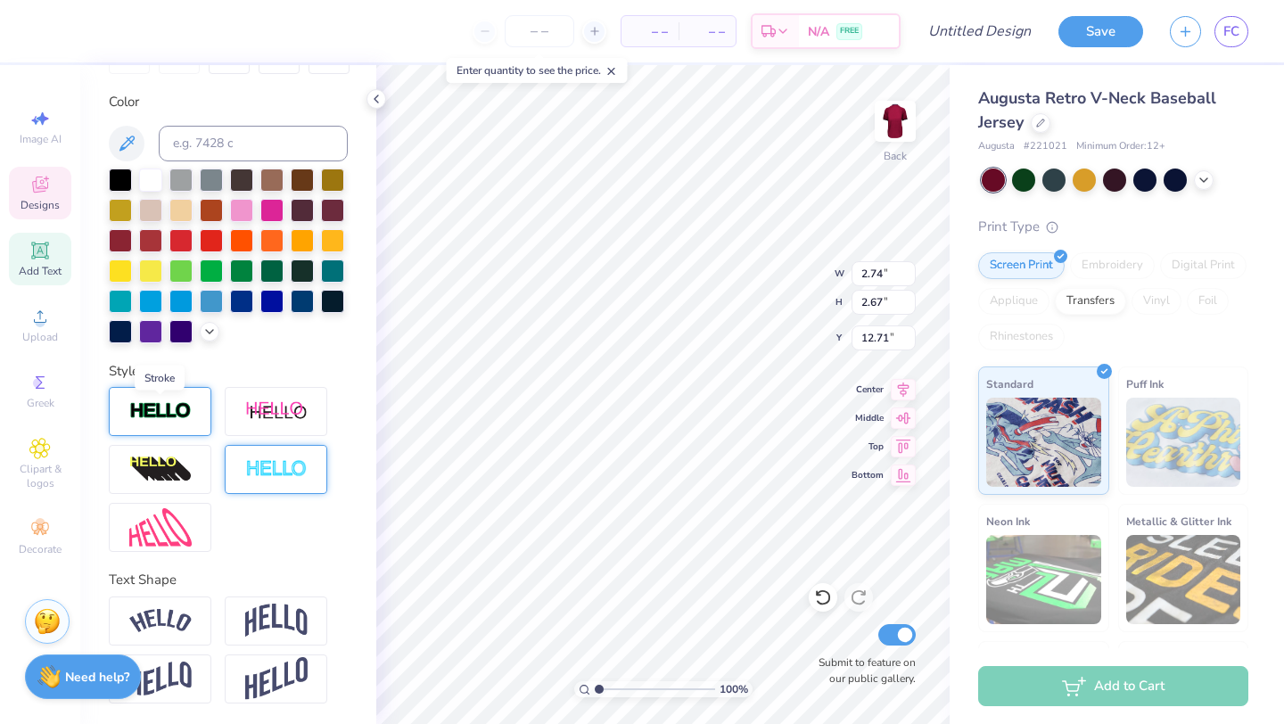
click at [185, 410] on img at bounding box center [160, 411] width 62 height 21
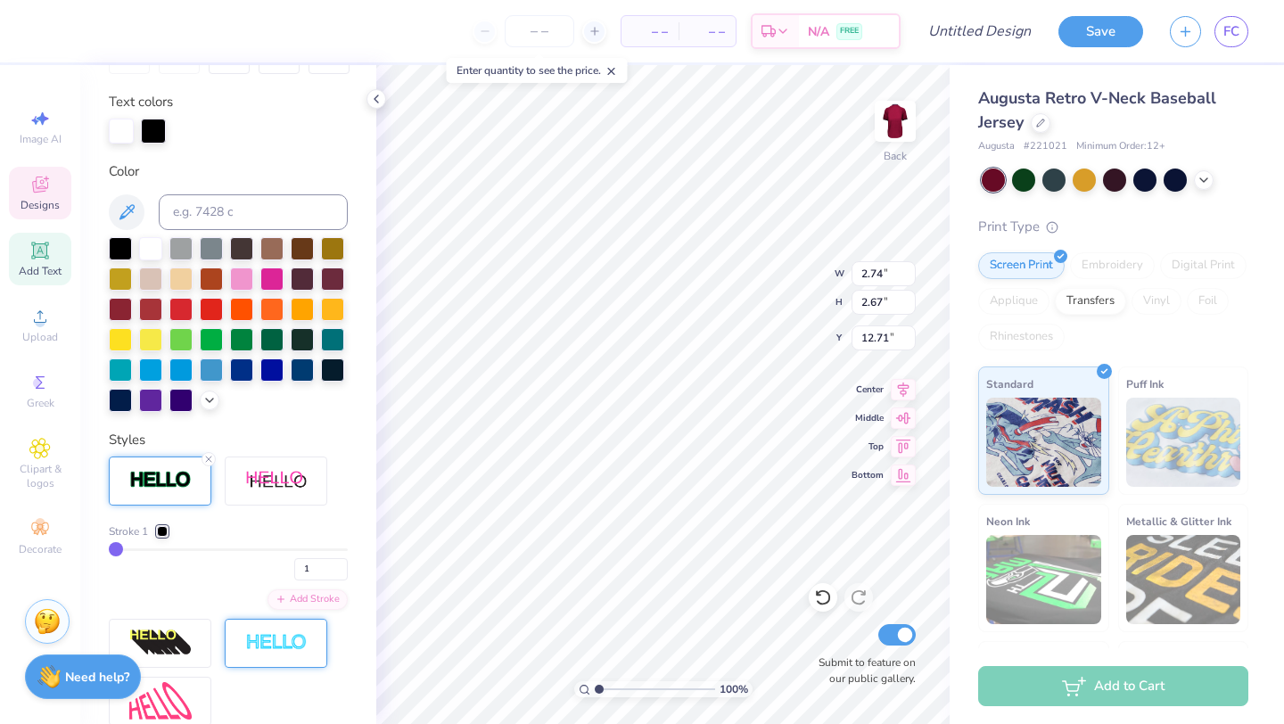
type input "2.79"
type input "2.71"
type input "12.68"
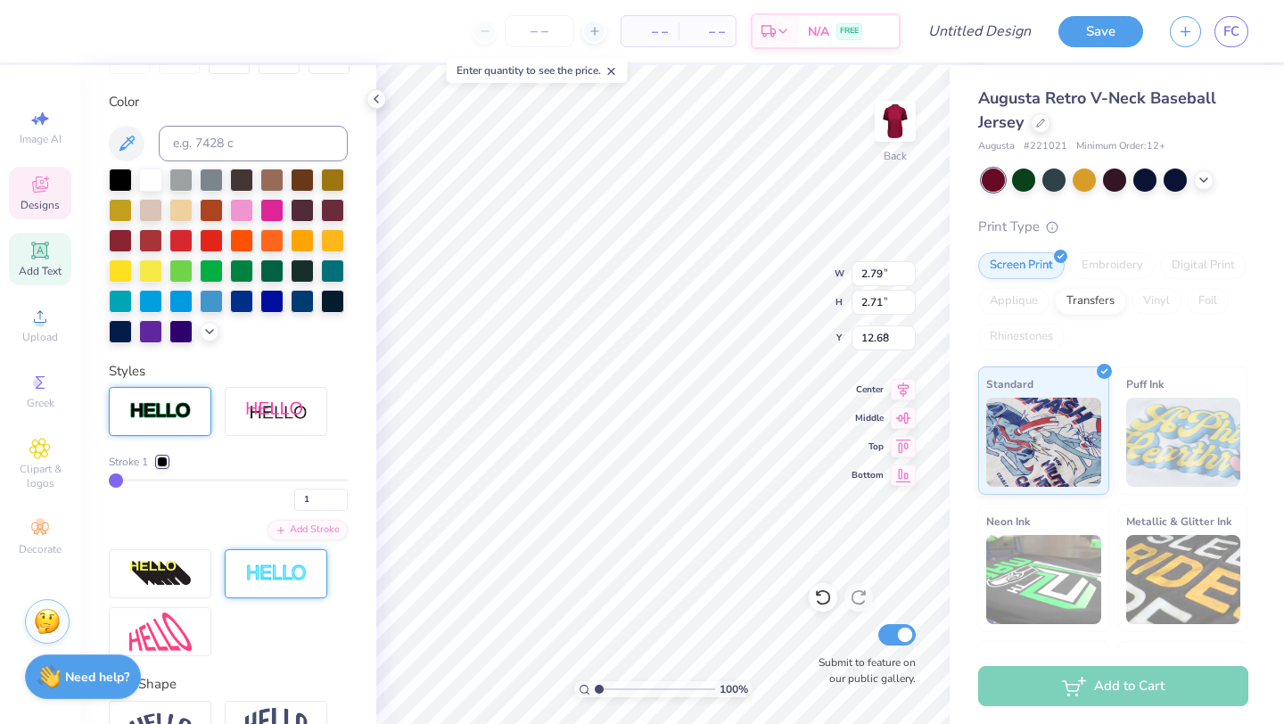
type input "3.10"
type input "2.67"
type input "9.50"
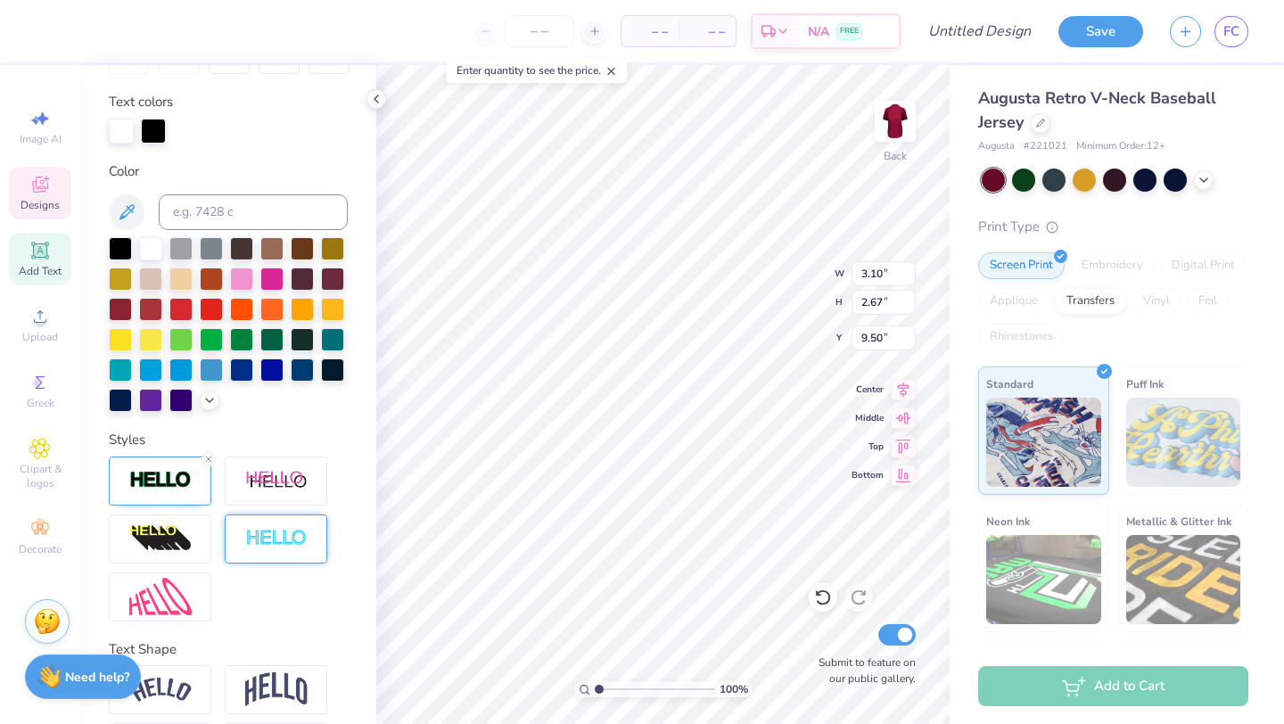
type input "3.15"
type input "2.71"
type input "9.48"
click at [144, 416] on div "Personalized Names Personalized Numbers Text Tool Add Font Font Alfa Slab One S…" at bounding box center [228, 394] width 296 height 659
click at [153, 474] on img at bounding box center [160, 480] width 62 height 21
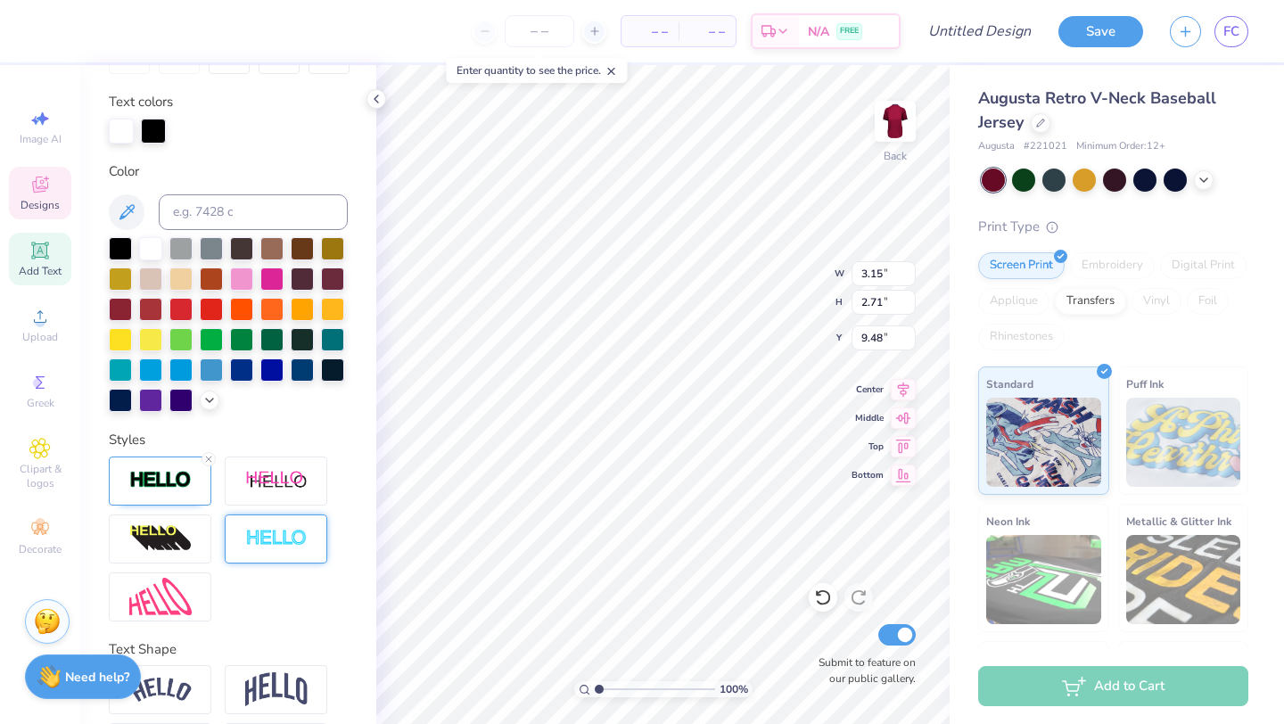
type input "2.17"
type input "2.98"
type input "3.15"
type input "9.48"
type input "2.75"
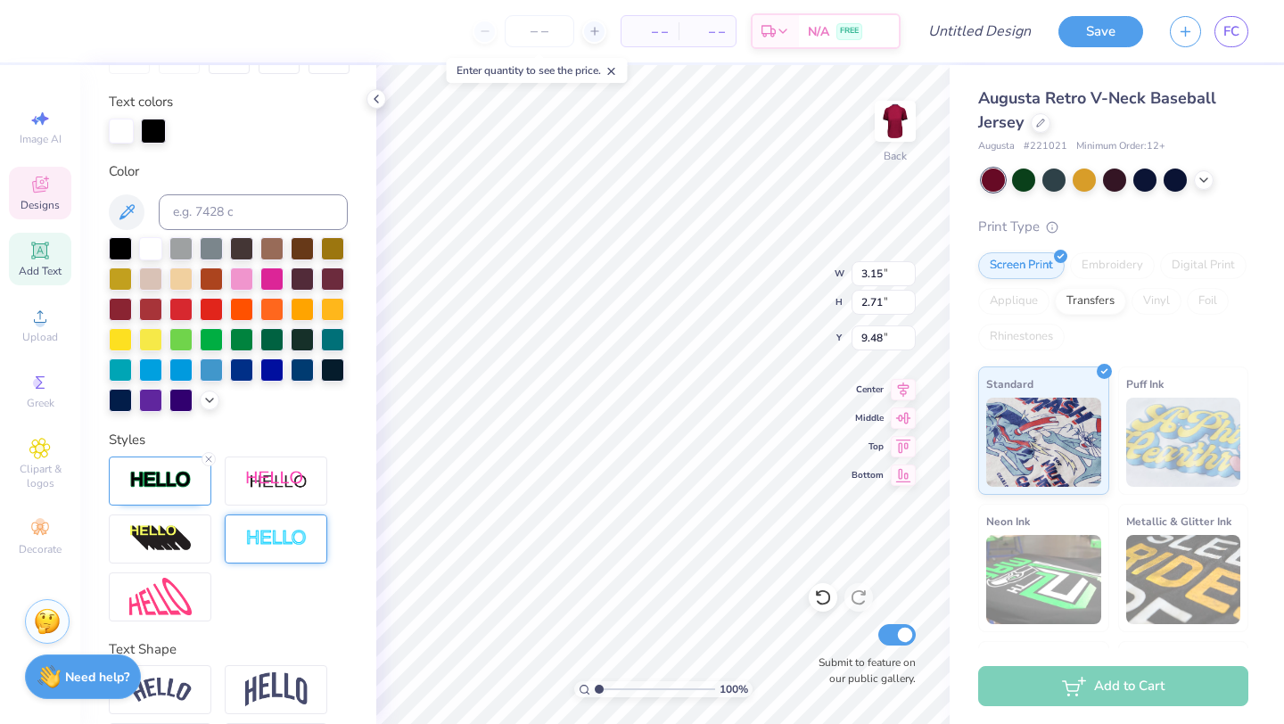
type input "2.37"
type input "9.49"
type input "2.79"
type input "2.71"
type input "12.68"
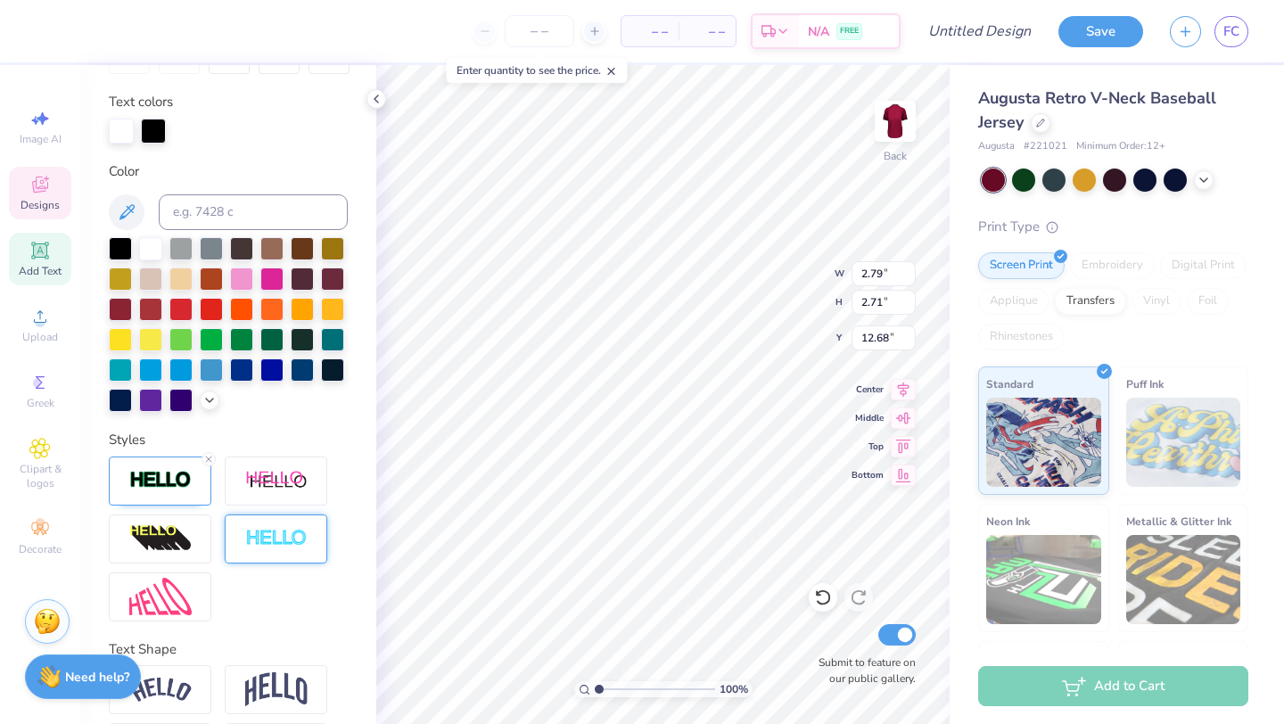
type input "2.40"
type input "2.34"
type input "2.75"
type input "2.37"
type input "9.49"
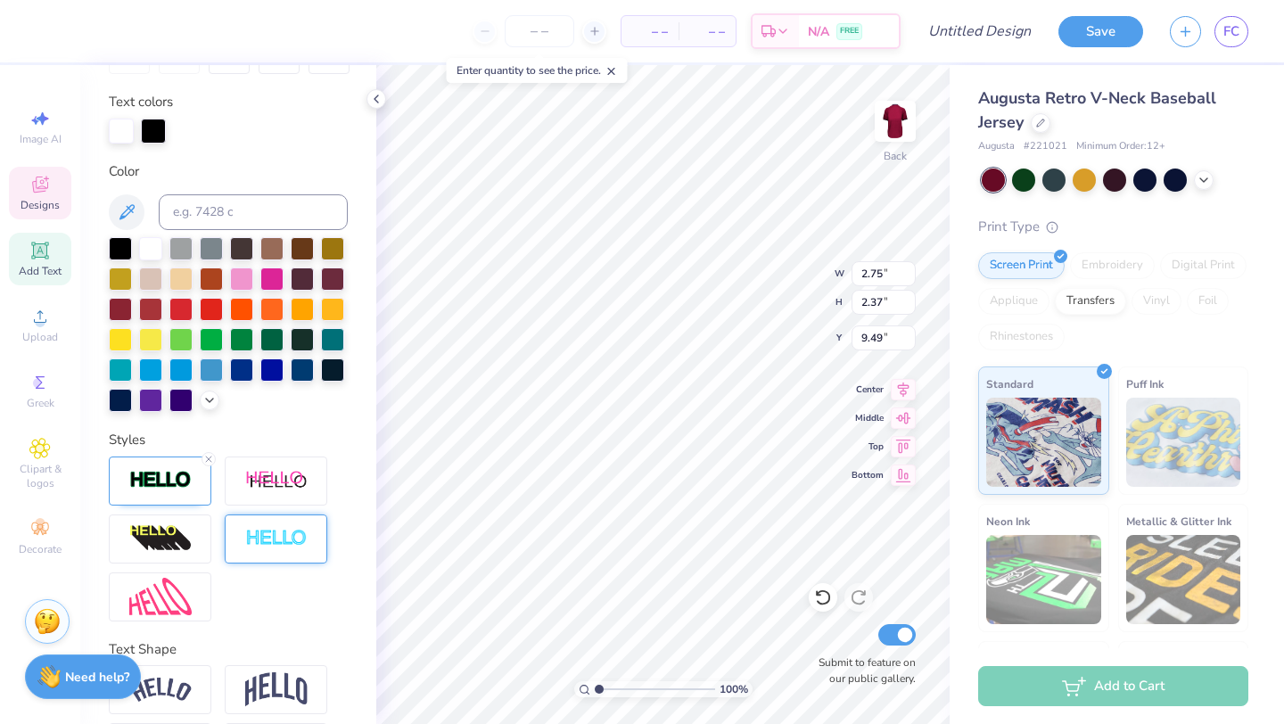
type input "1.35"
type input "2.71"
type input "6.31"
type input "2.17"
type input "2.98"
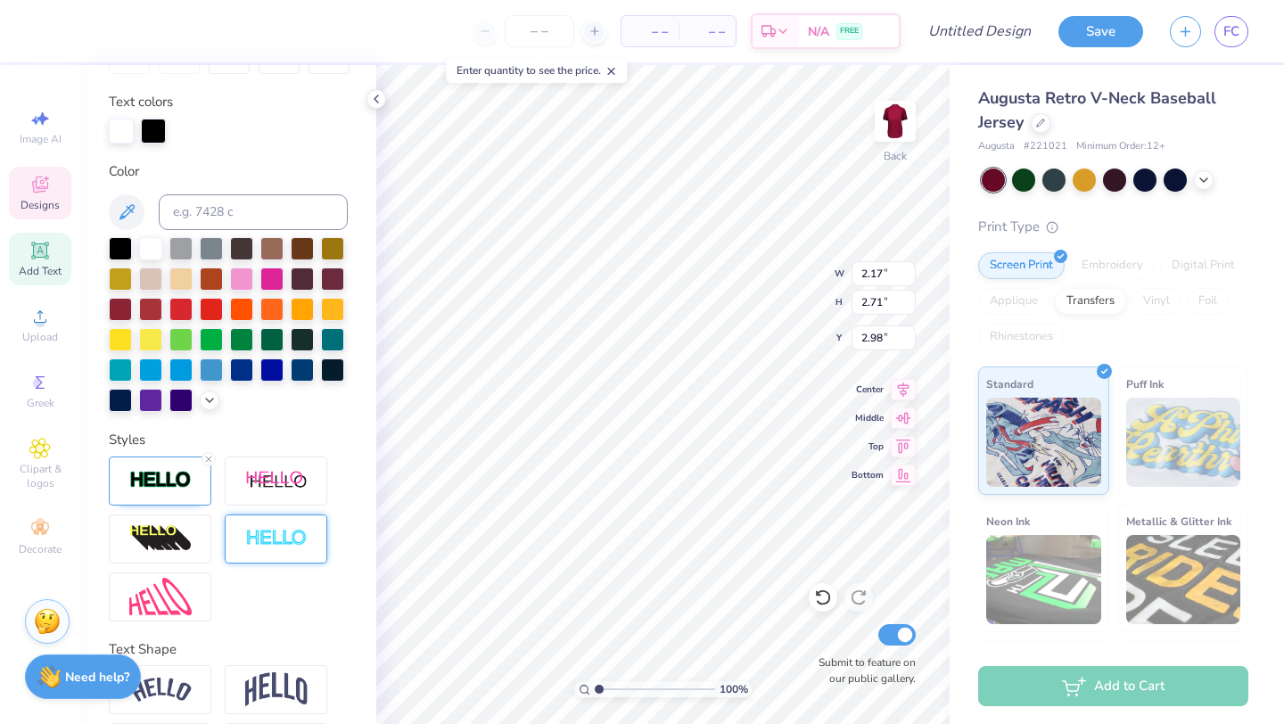
type input "1.93"
type input "2.41"
type input "2.60"
type input "2.25"
type input "9.00"
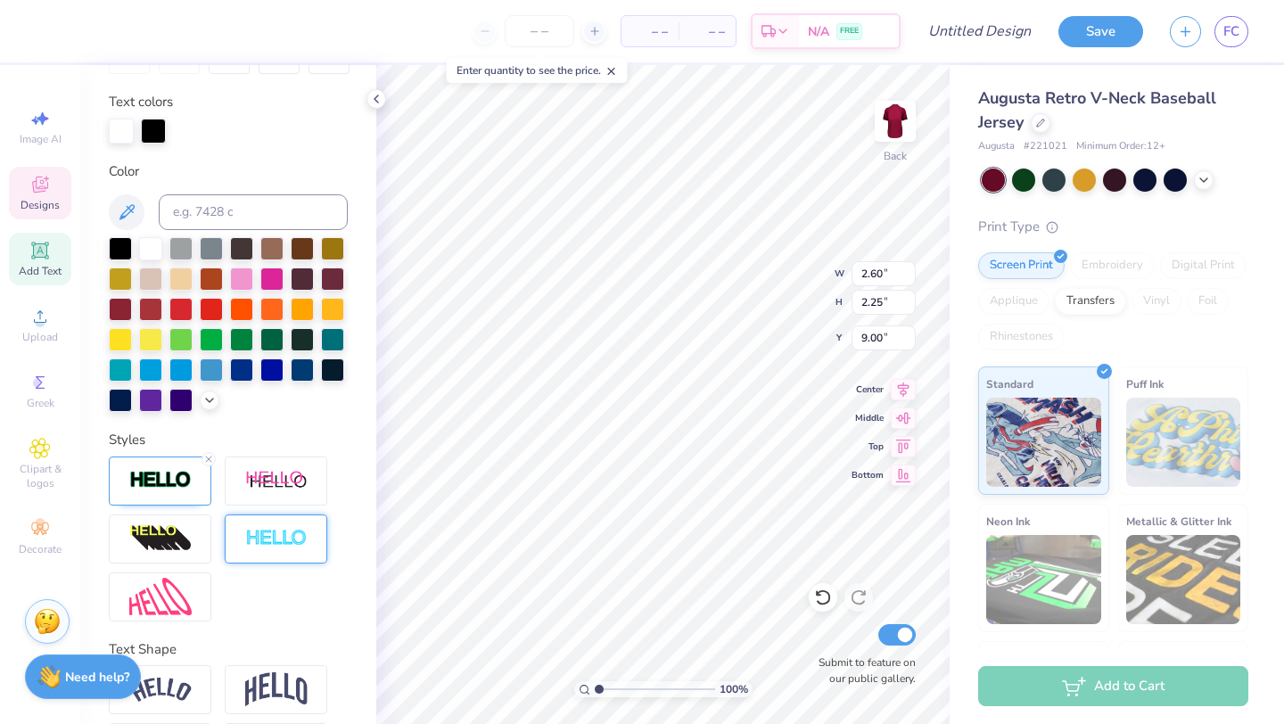
type input "2.40"
type input "2.34"
type input "11.83"
type input "2.67"
type input "3.25"
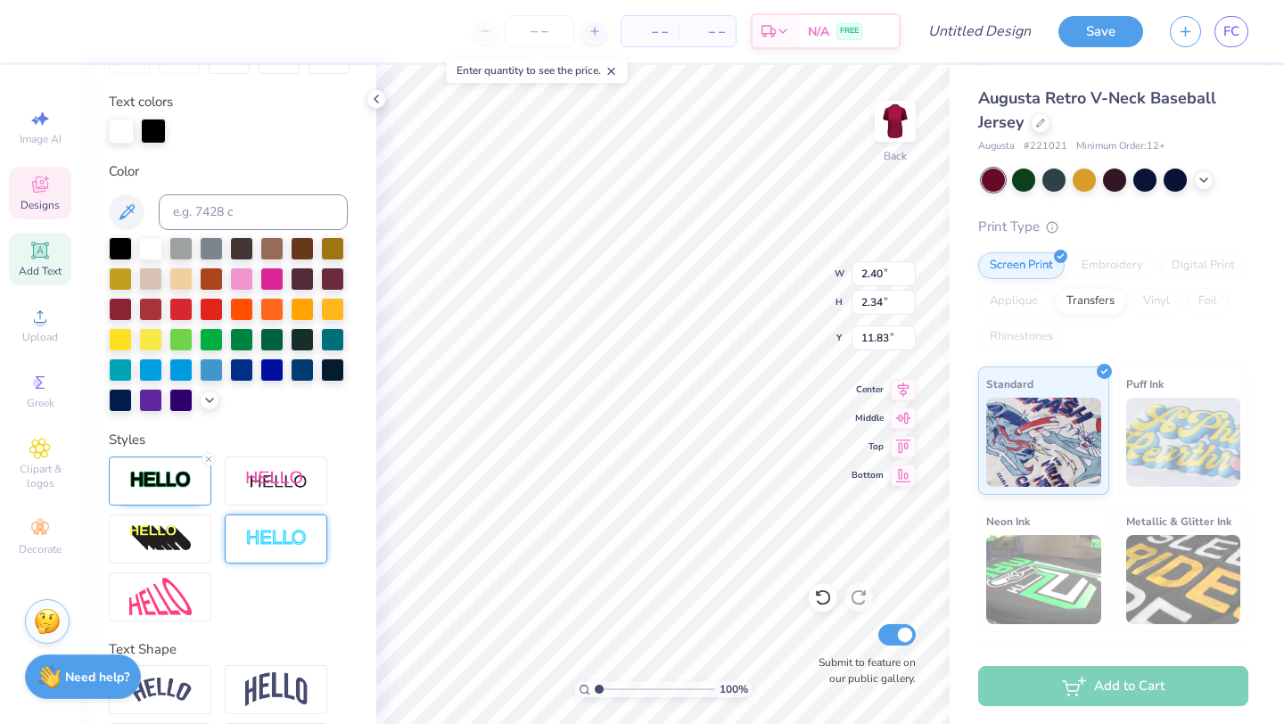
type input "16.10"
type input "2.10"
type input "2.56"
type input "14.58"
click at [53, 199] on span "Designs" at bounding box center [40, 205] width 39 height 14
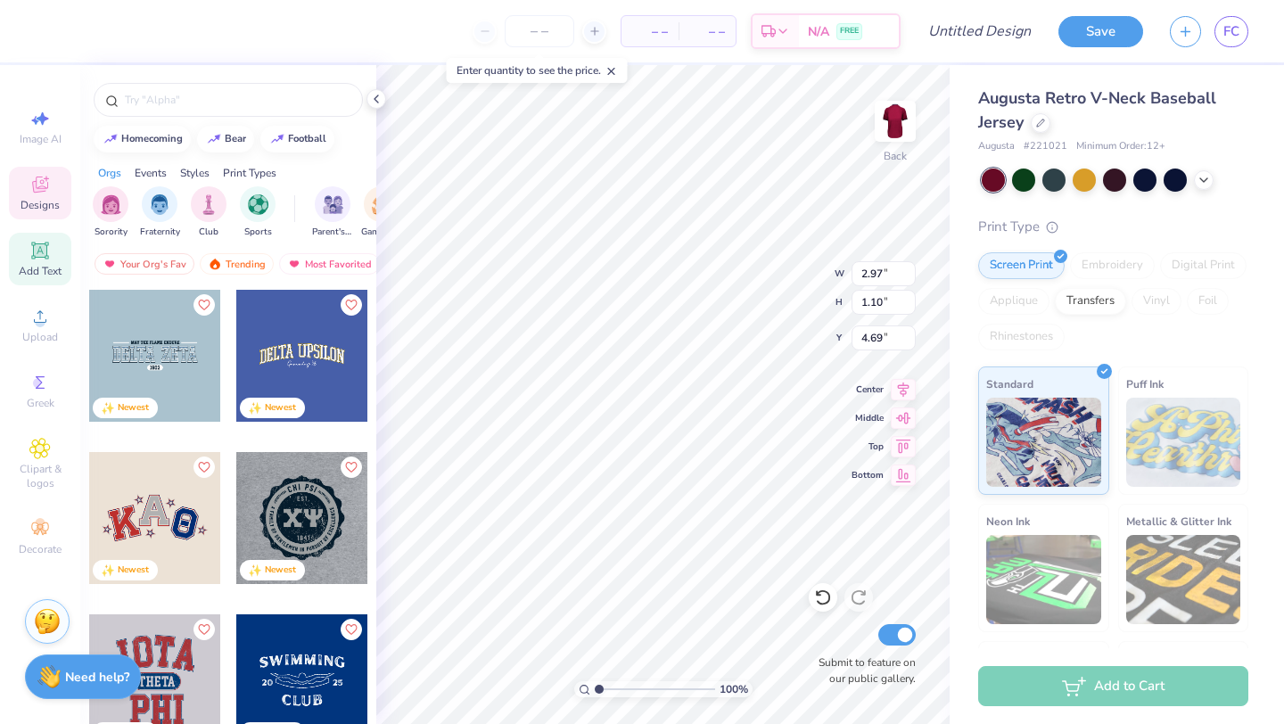
click at [46, 253] on icon at bounding box center [39, 250] width 17 height 17
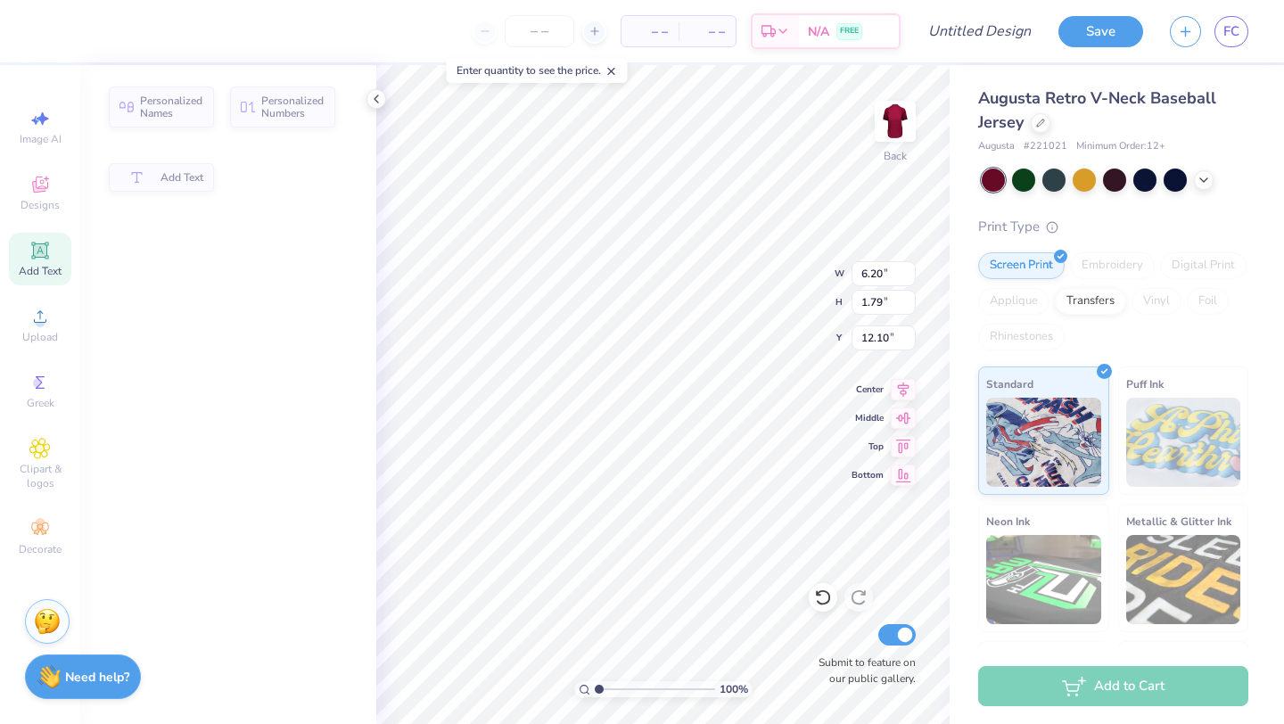
type input "6.20"
type input "1.79"
type input "12.10"
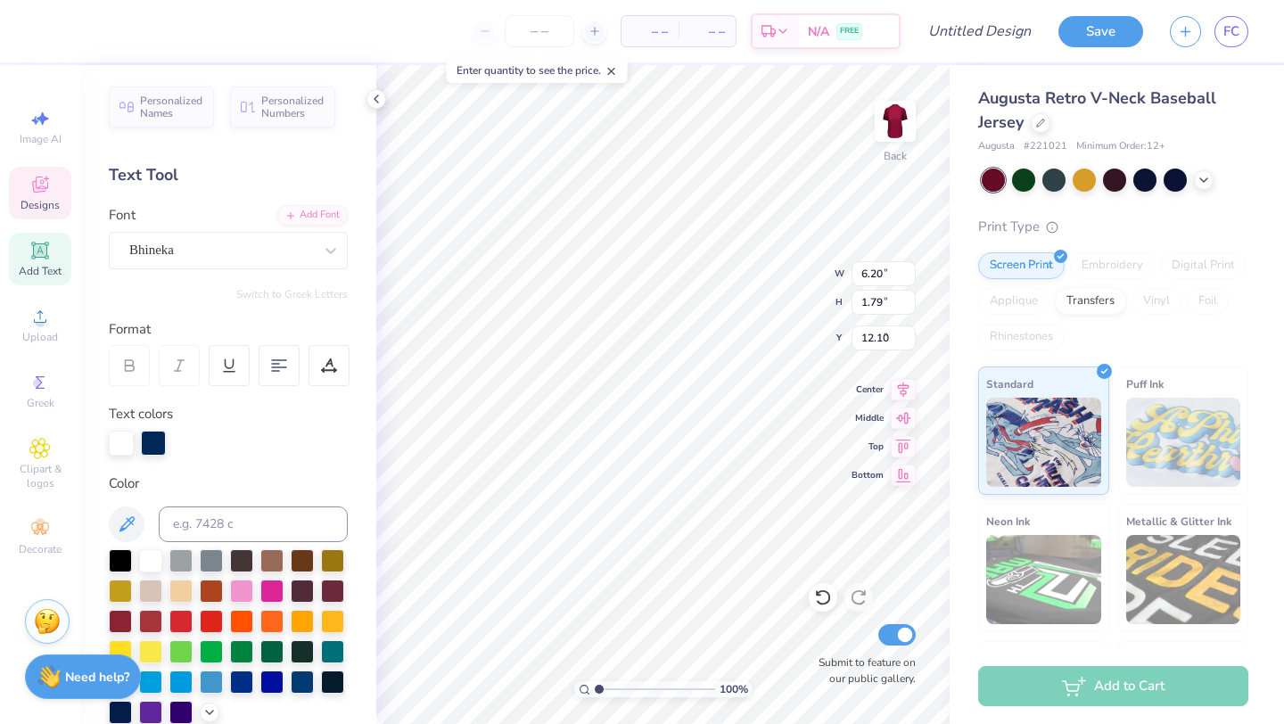
type input "2.97"
type input "1.10"
type input "4.69"
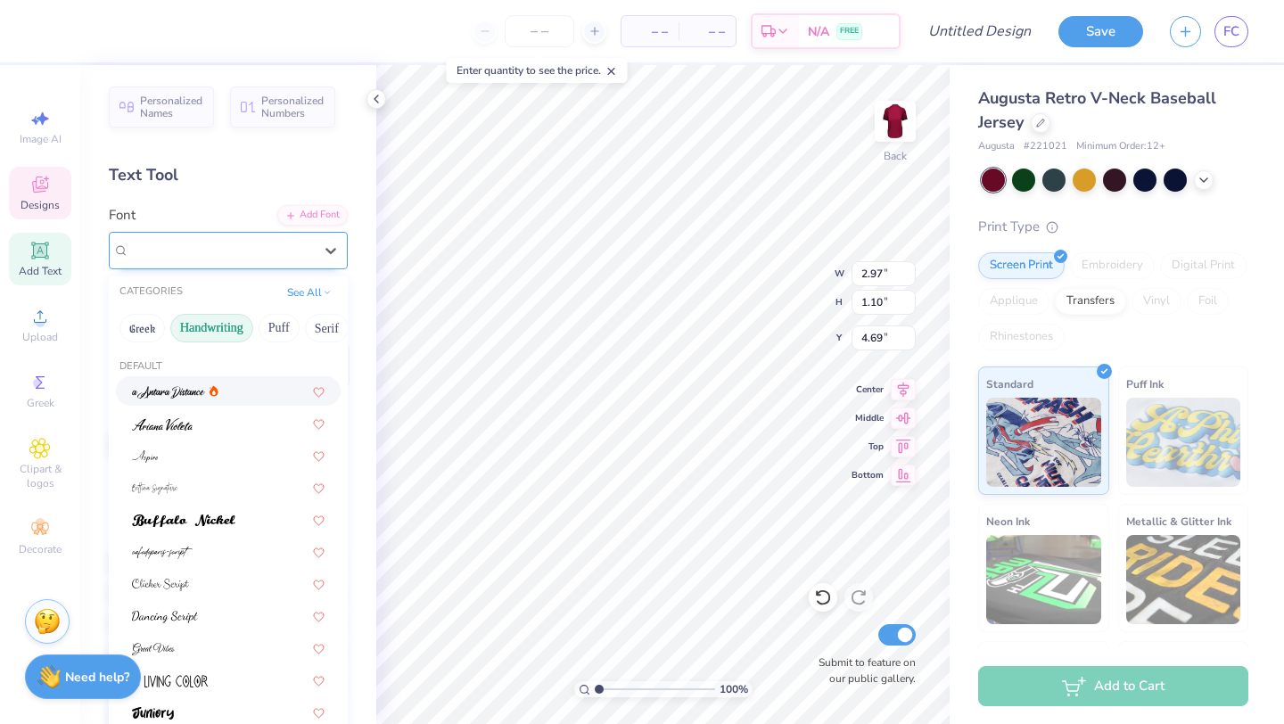
click at [286, 249] on div "Bhineka" at bounding box center [221, 250] width 187 height 28
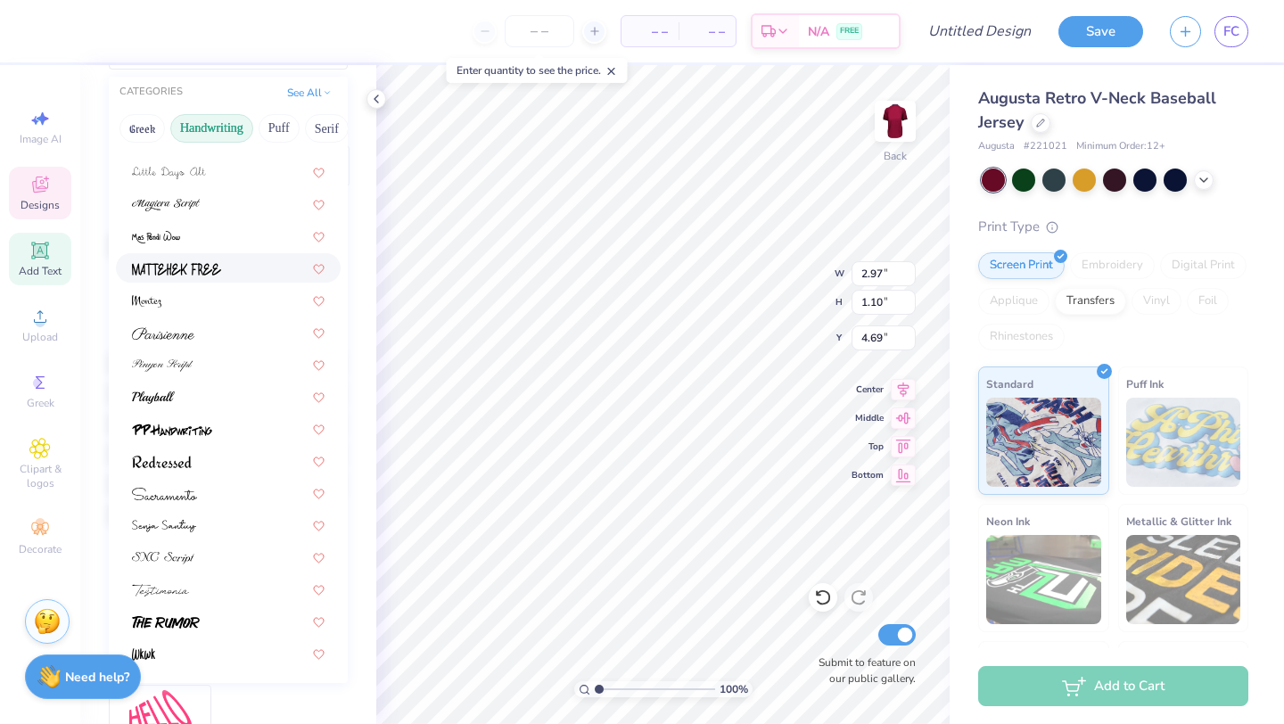
scroll to position [382, 0]
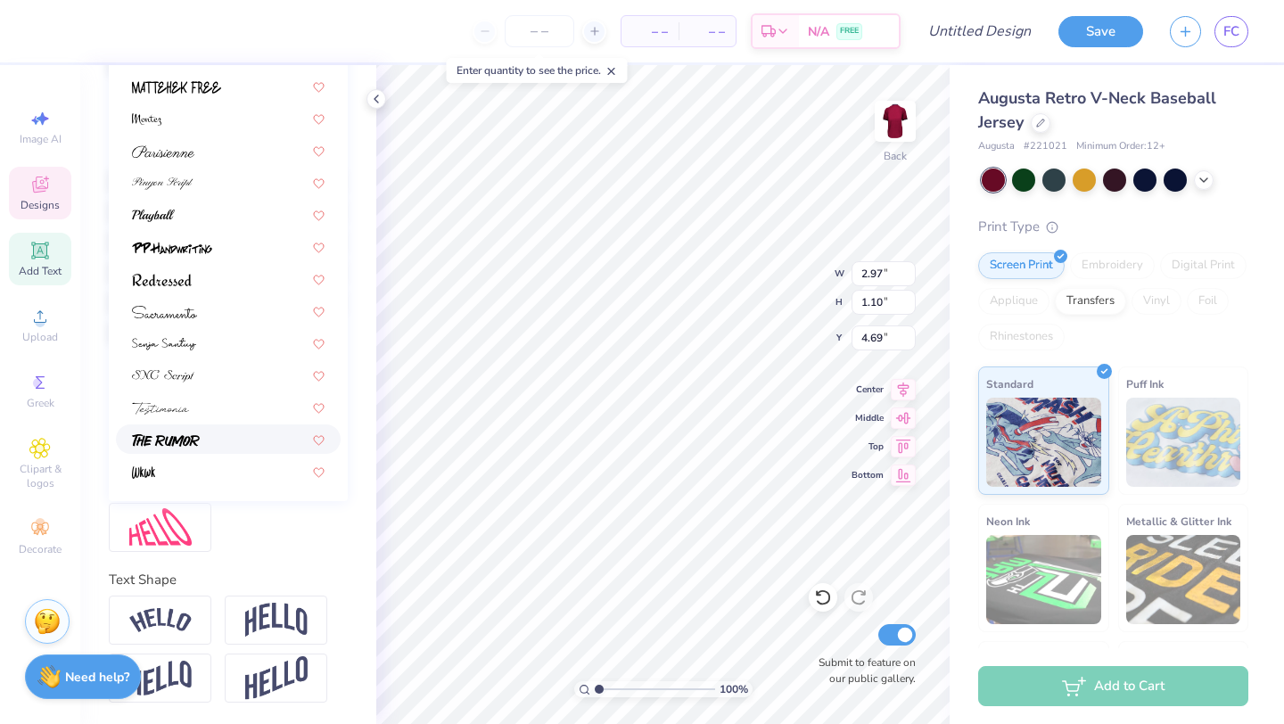
click at [267, 434] on div at bounding box center [228, 439] width 193 height 19
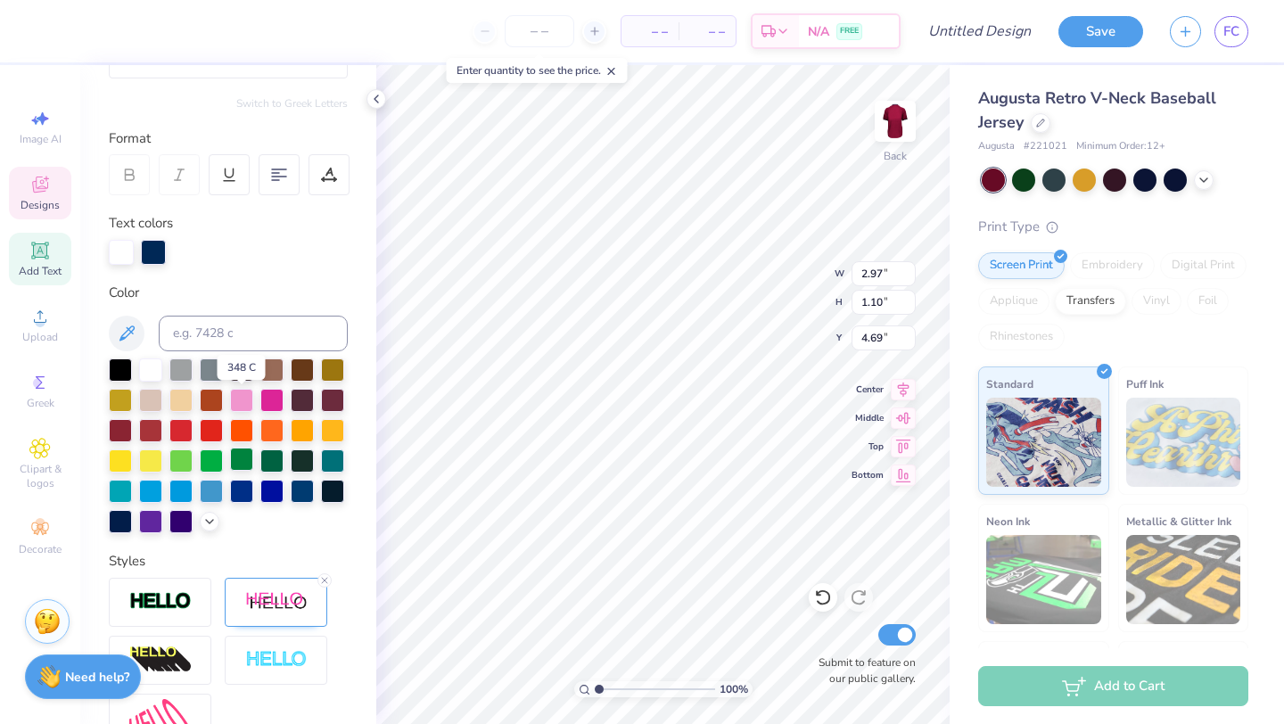
scroll to position [74, 0]
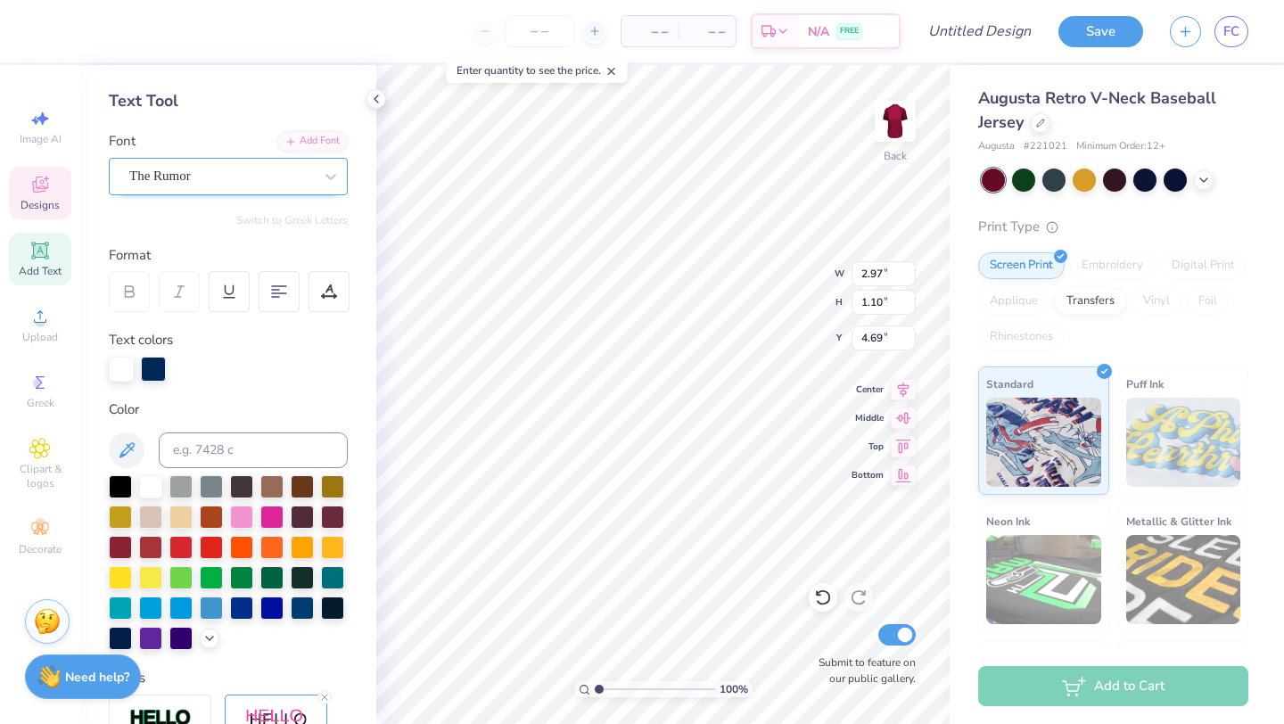
click at [302, 171] on div "The Rumor" at bounding box center [221, 176] width 187 height 28
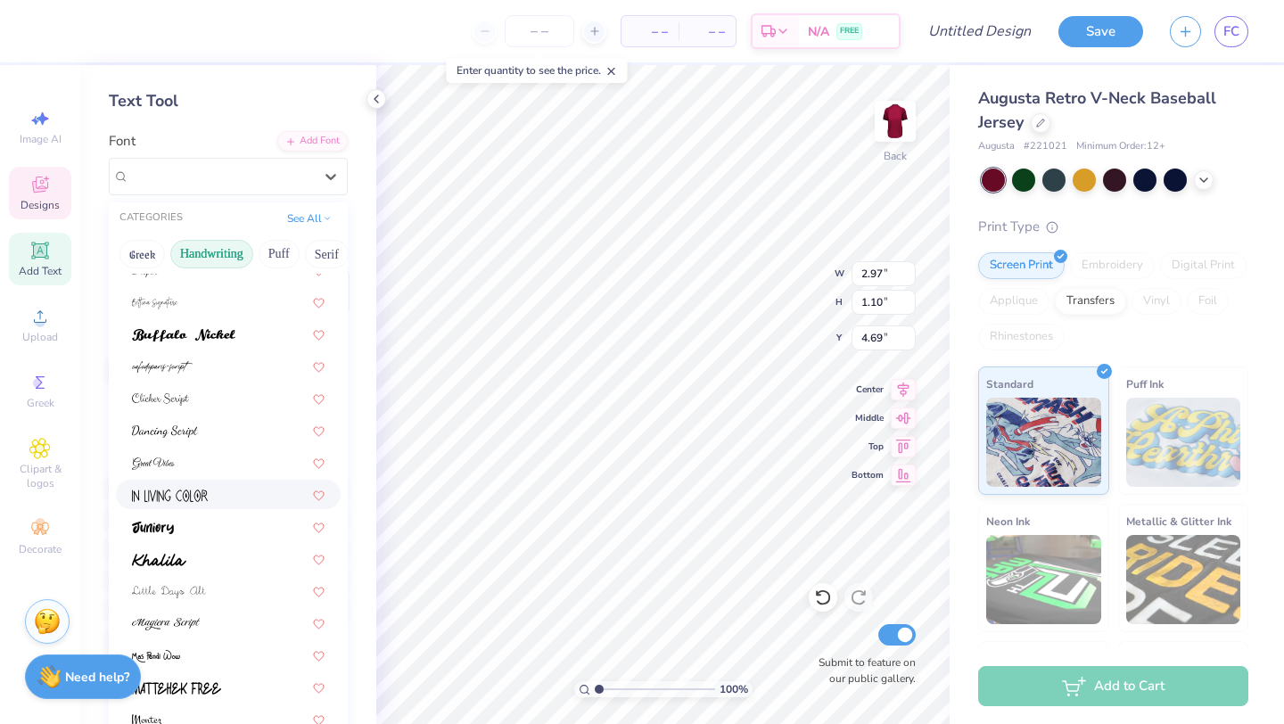
scroll to position [124, 0]
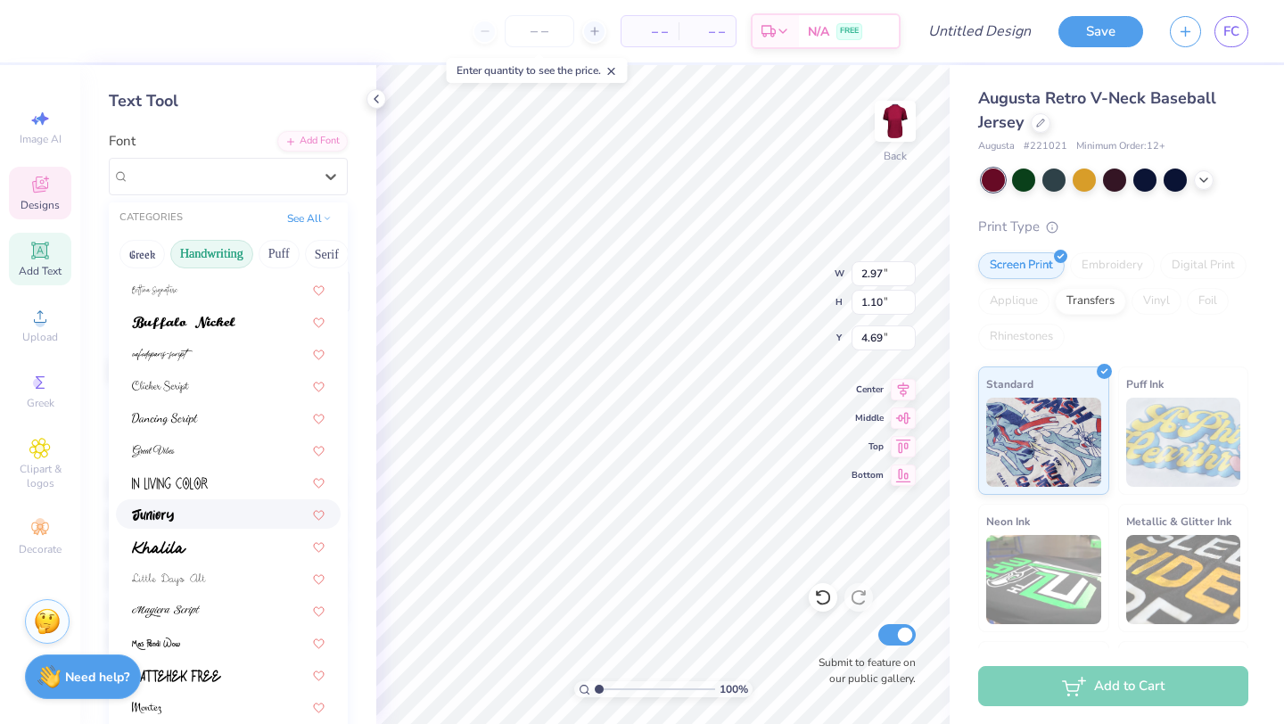
click at [235, 518] on div at bounding box center [228, 514] width 193 height 19
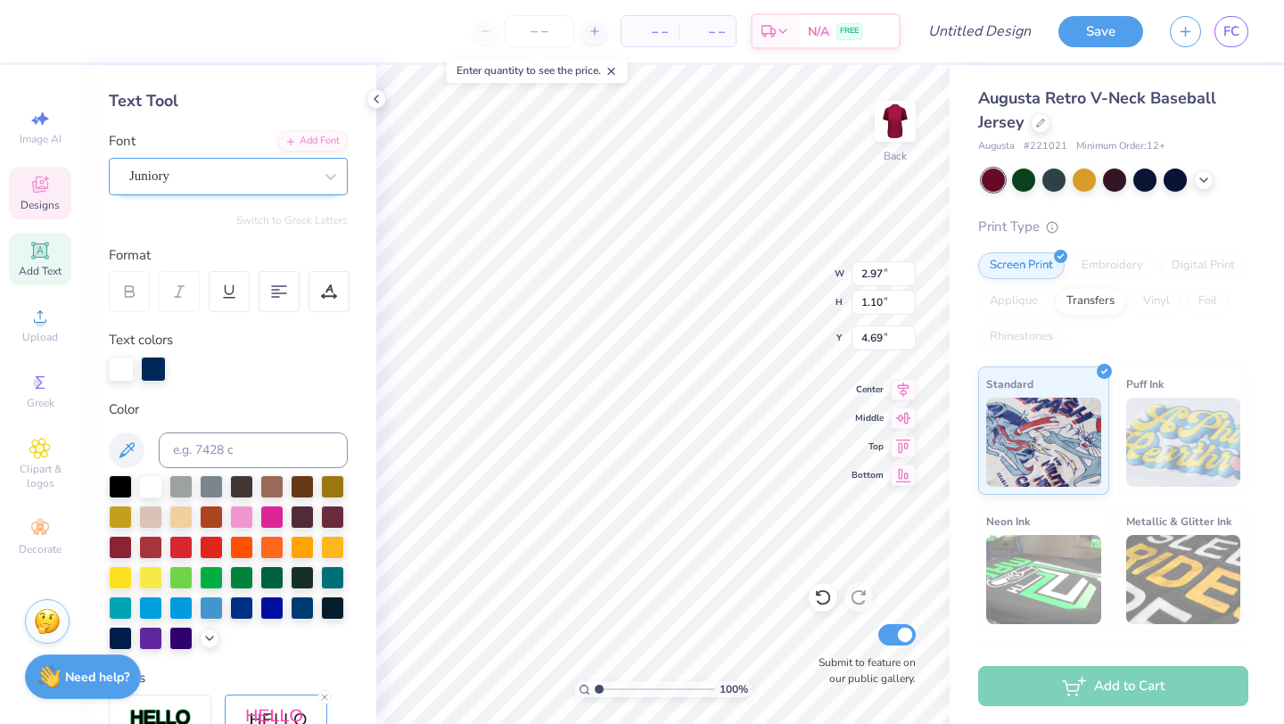
click at [254, 172] on div "Juniory" at bounding box center [221, 176] width 187 height 28
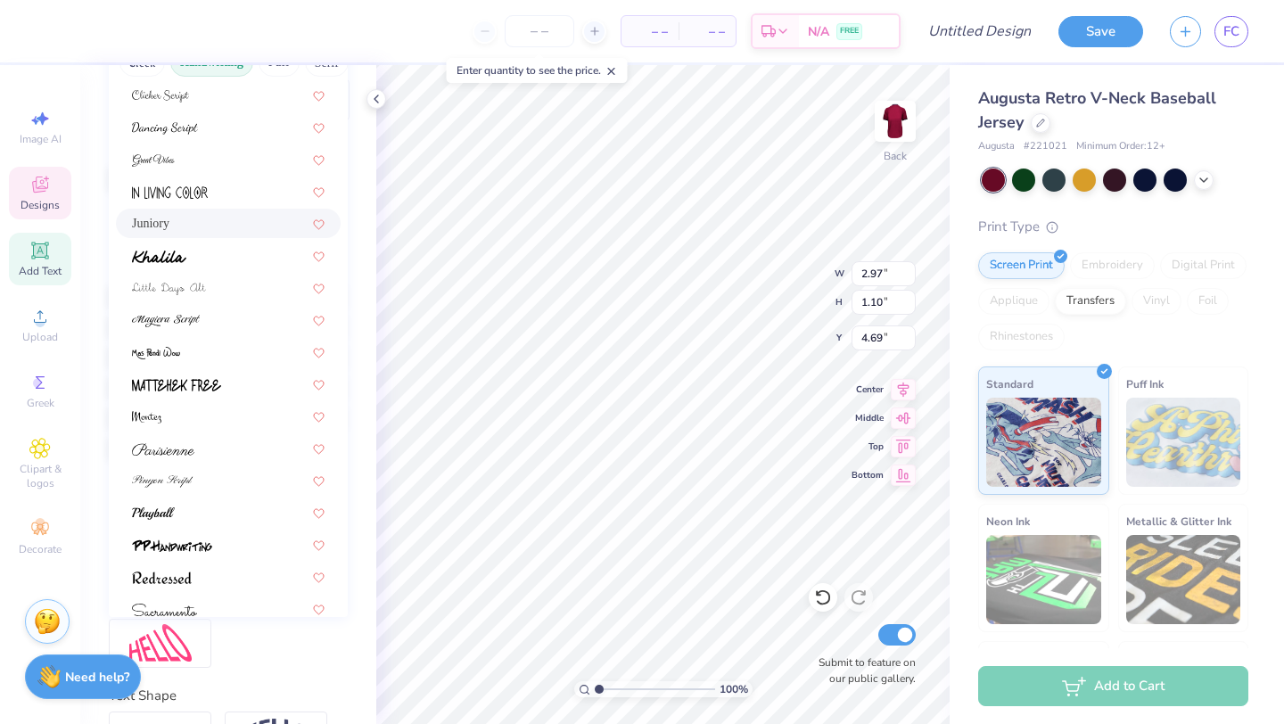
scroll to position [0, 0]
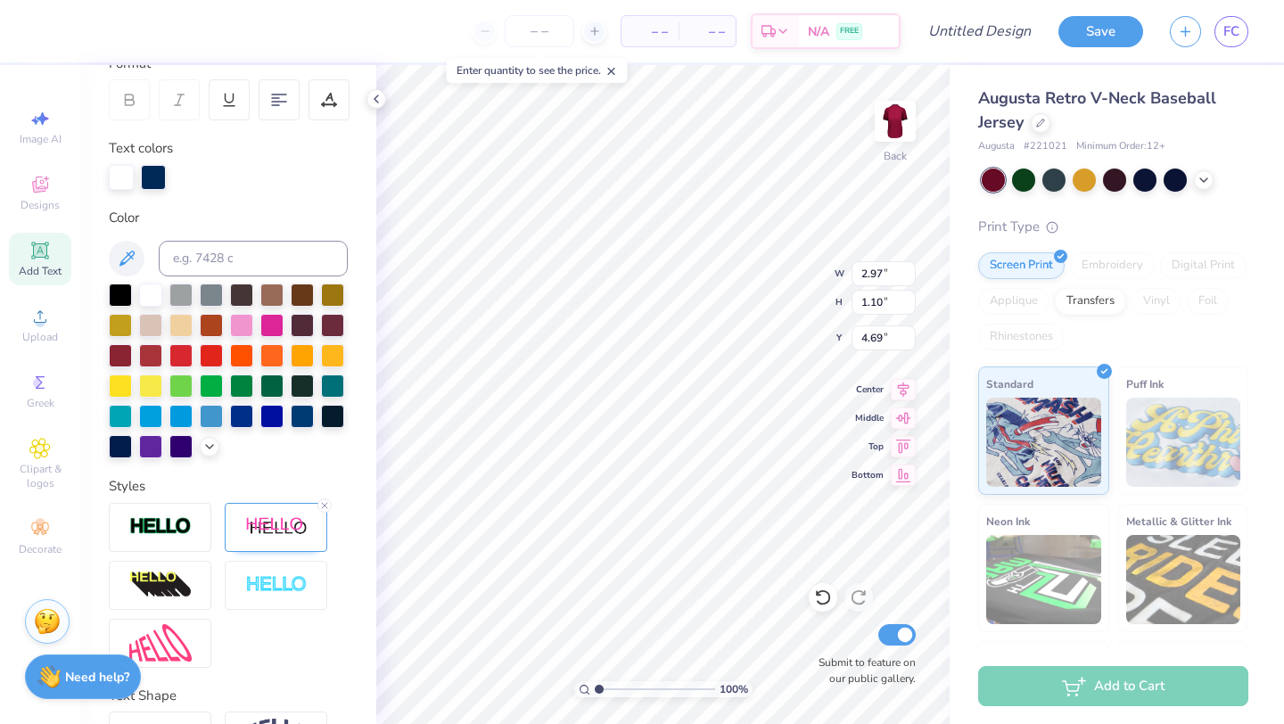
type input "6.20"
type input "1.79"
type input "12.10"
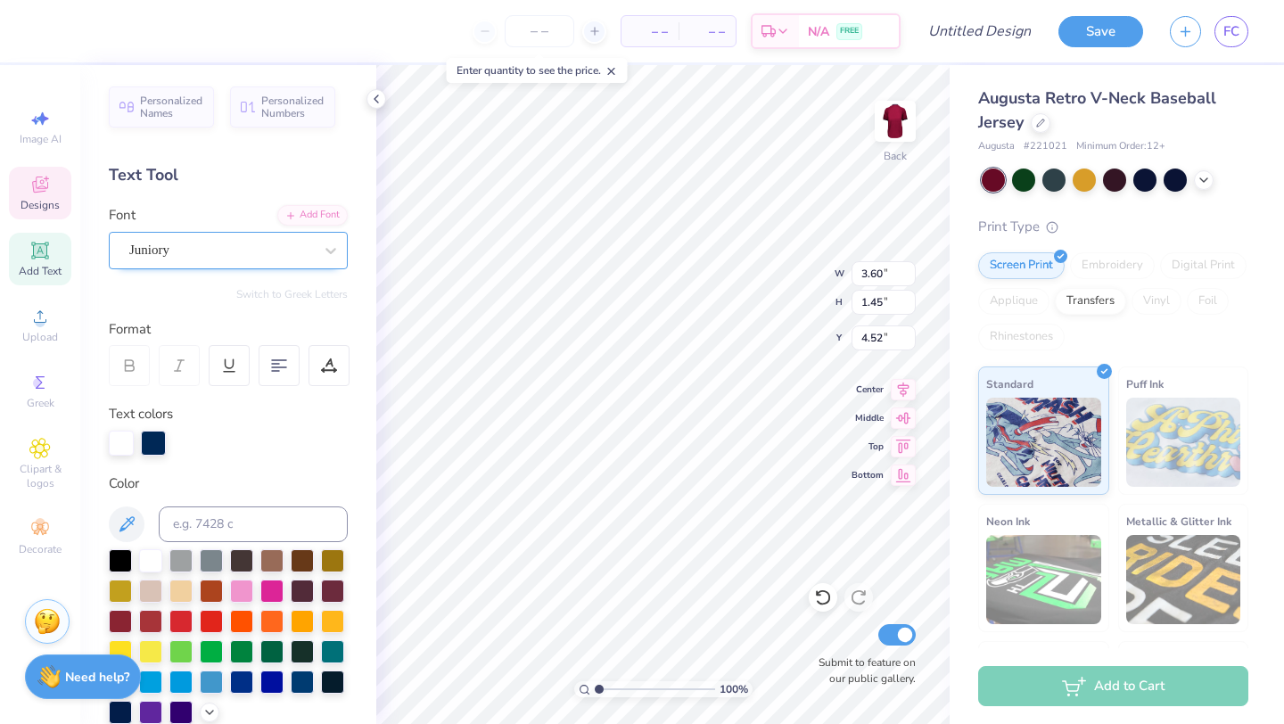
click at [213, 254] on div "Juniory" at bounding box center [221, 250] width 187 height 28
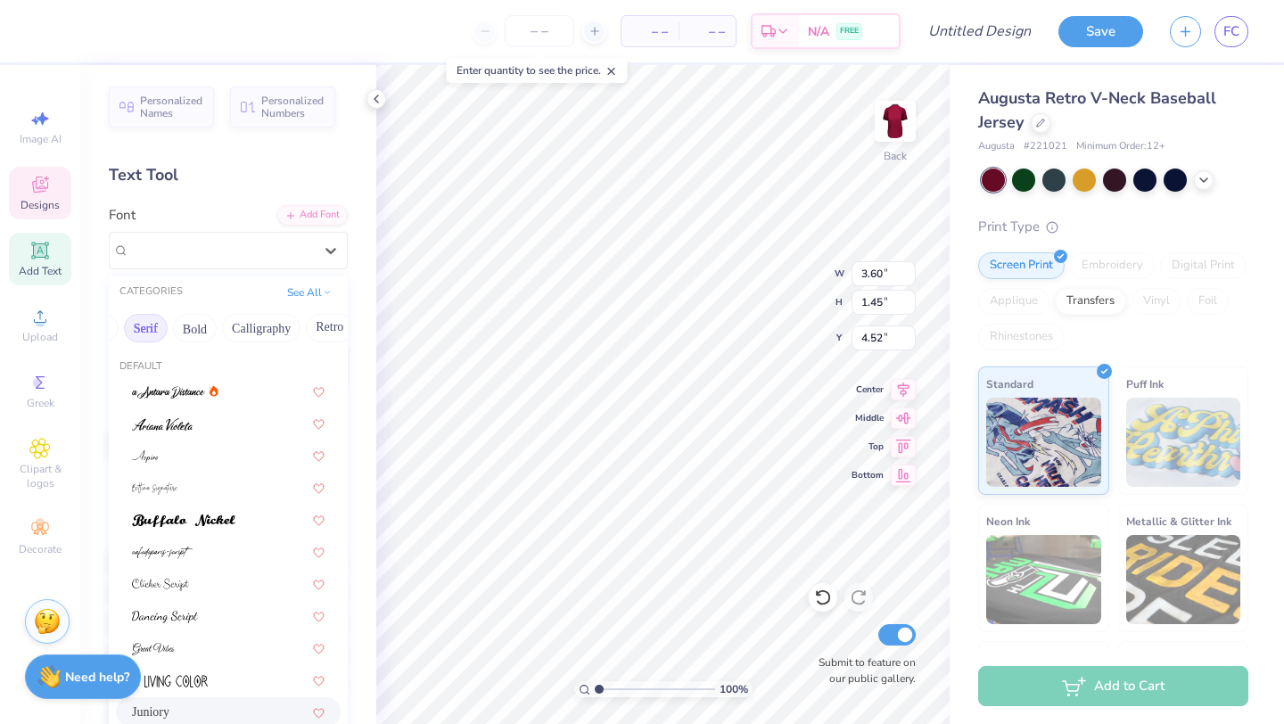
scroll to position [0, 194]
click at [315, 327] on button "Retro" at bounding box center [316, 328] width 47 height 29
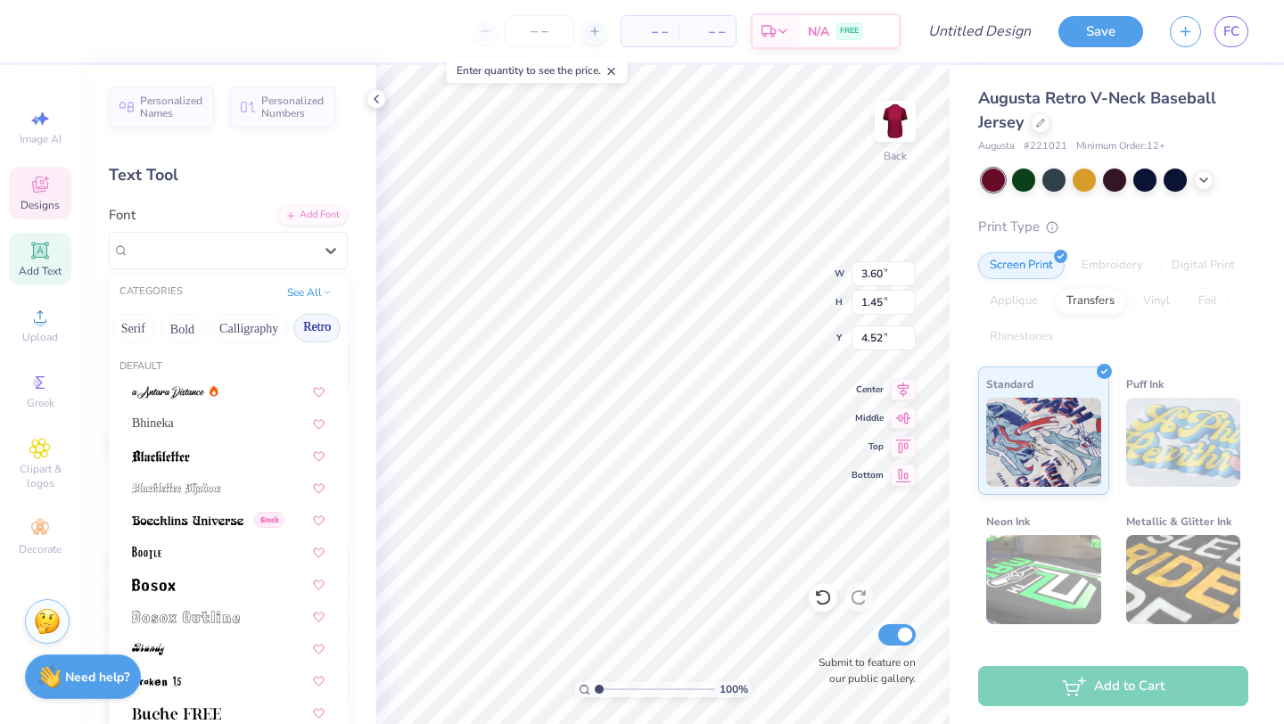
click at [315, 327] on button "Retro" at bounding box center [316, 328] width 47 height 29
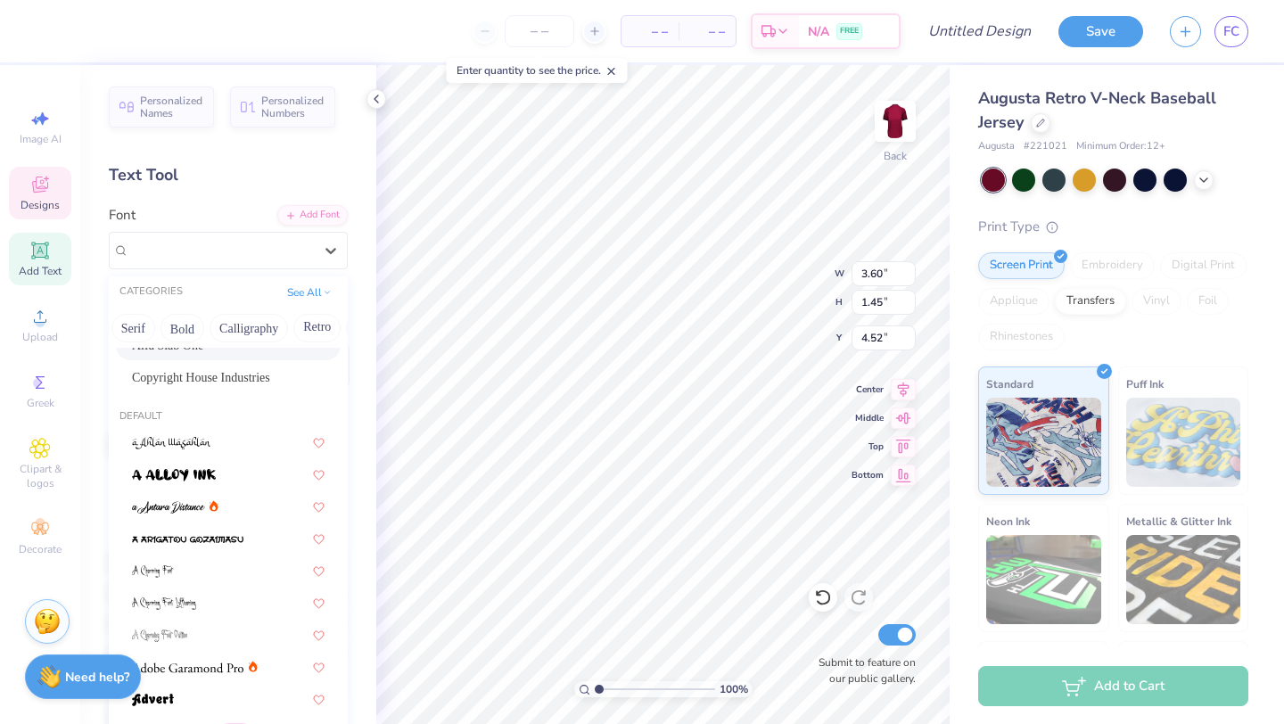
scroll to position [16, 0]
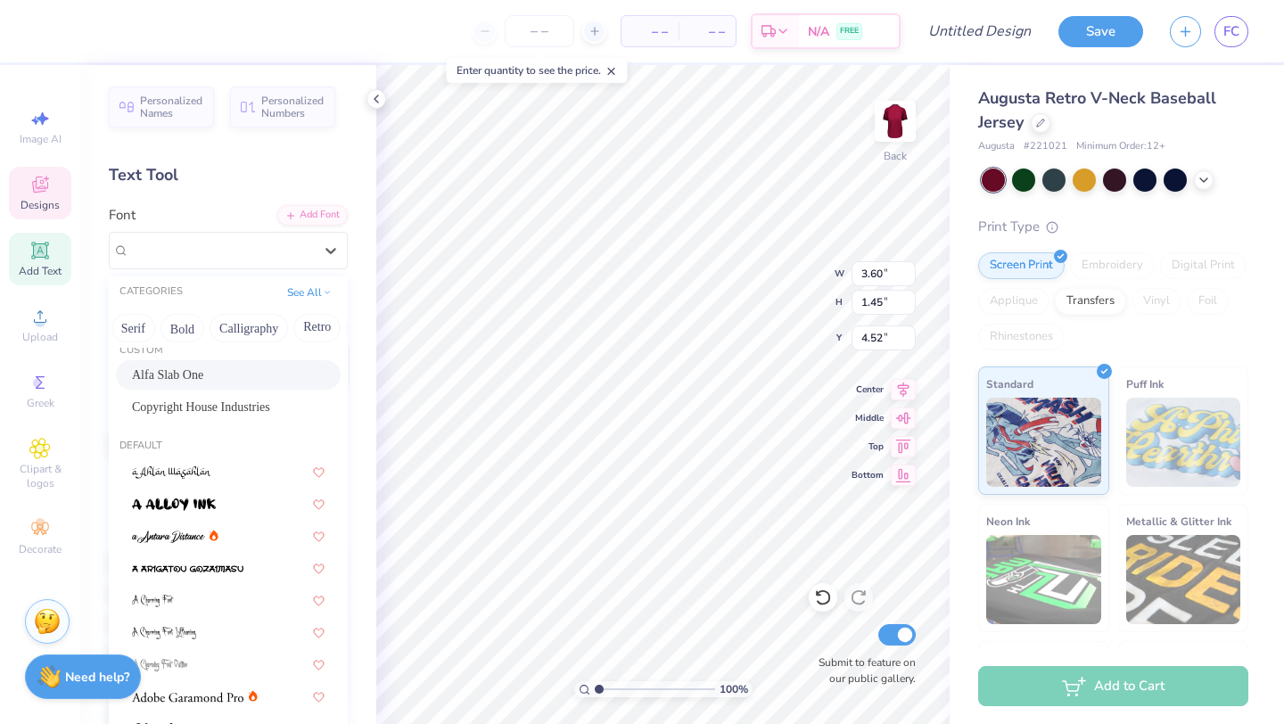
click at [232, 367] on div "Alfa Slab One" at bounding box center [228, 375] width 193 height 19
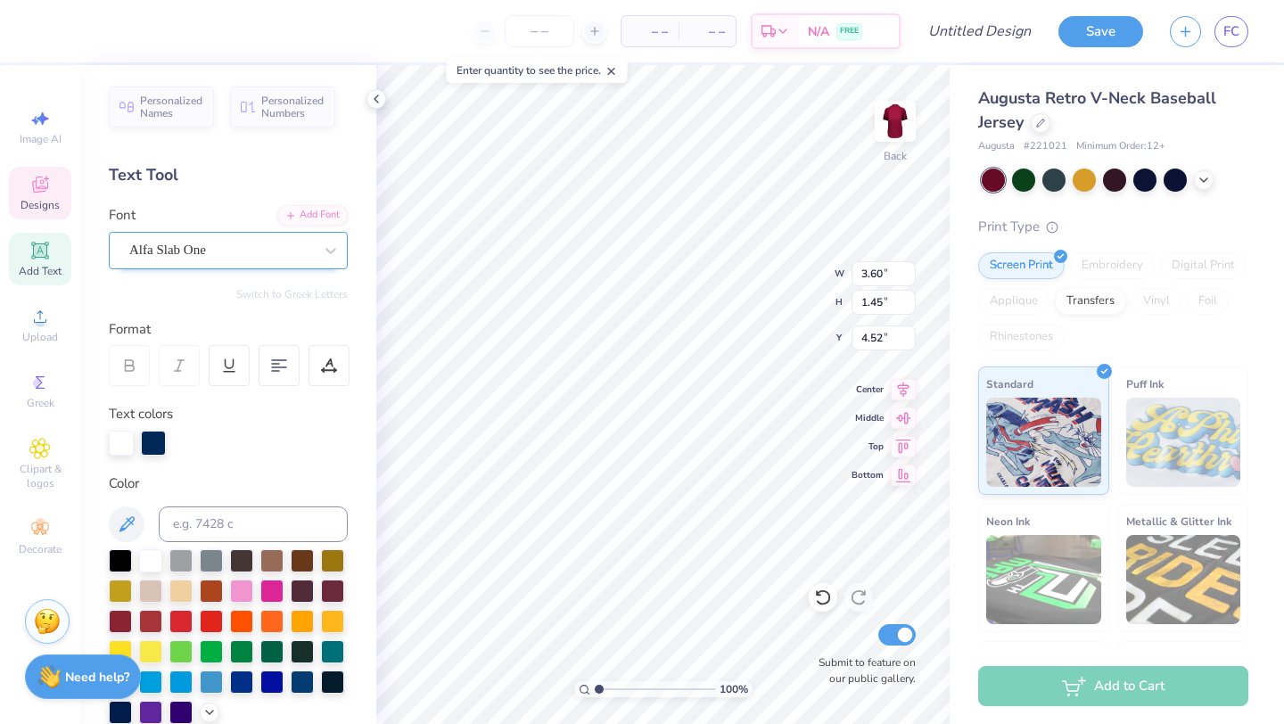
click at [265, 257] on div "Alfa Slab One" at bounding box center [221, 250] width 187 height 28
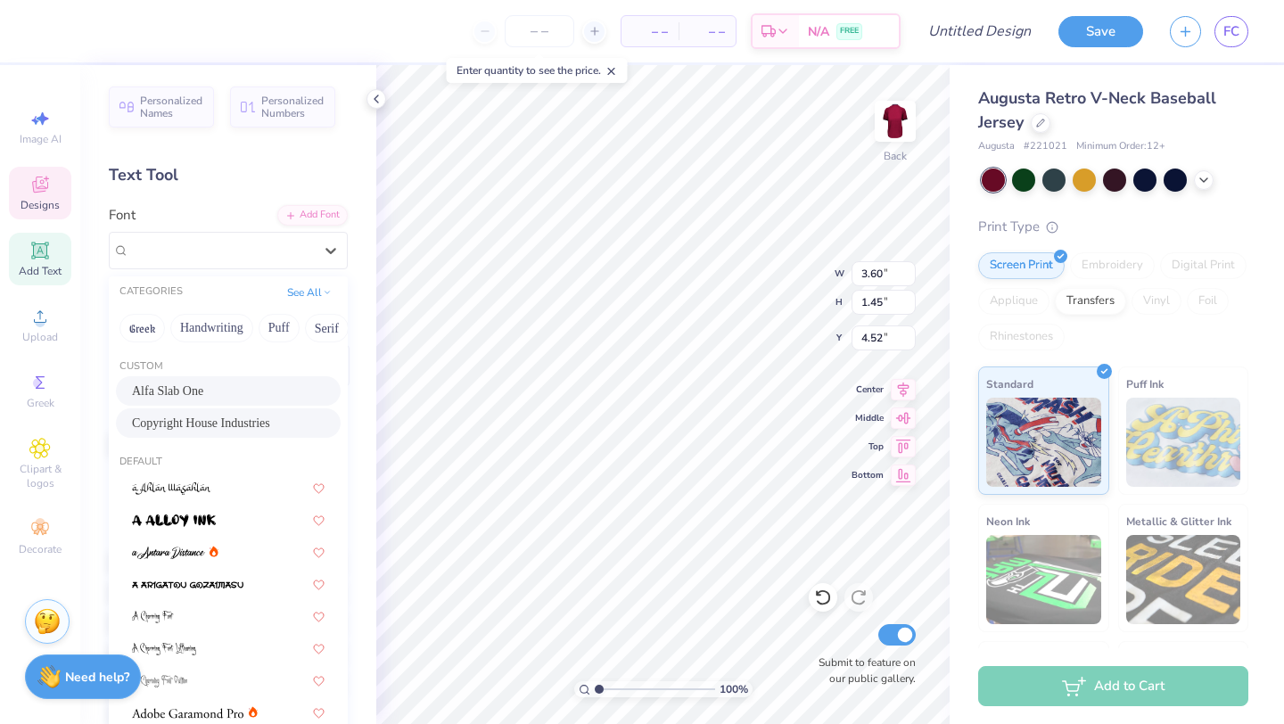
click at [238, 433] on div "Copyright House Industries" at bounding box center [228, 423] width 225 height 29
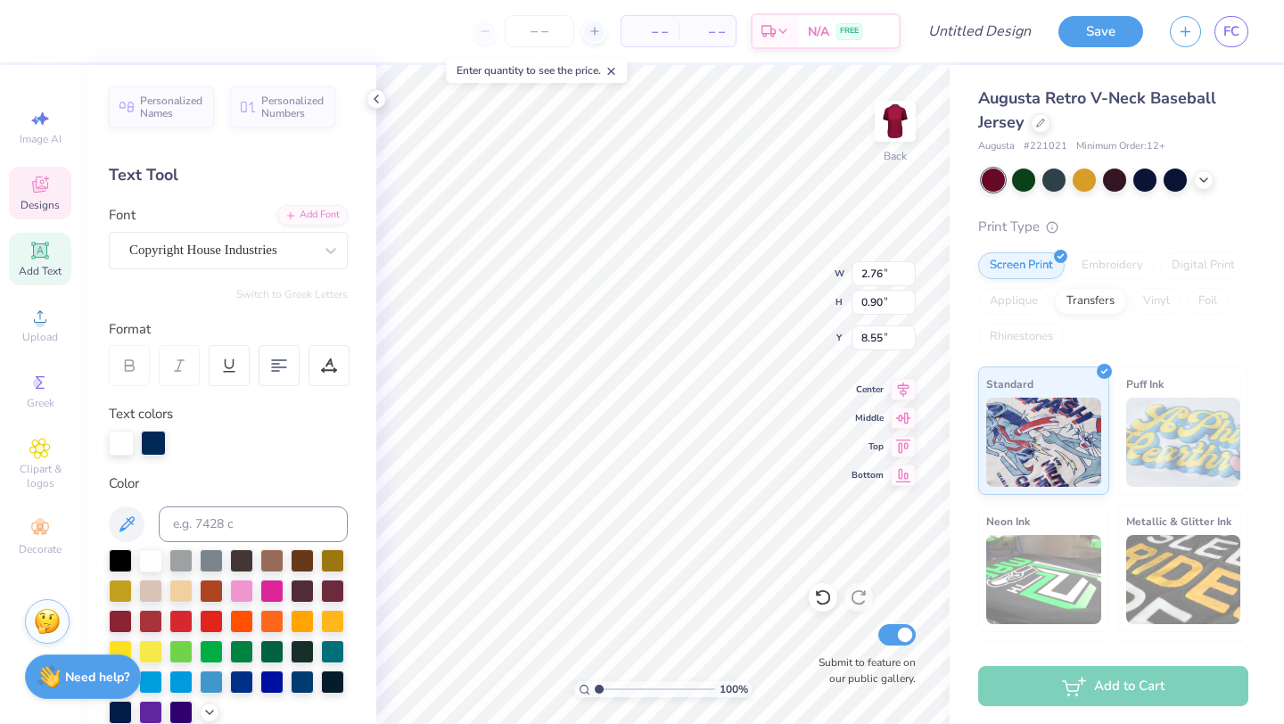
type input "2.76"
type input "0.90"
type input "8.55"
click at [759, 287] on div "100 % Back W 2.76 2.76 " H 0.90 0.90 " Y 8.55 8.55 " Center Middle Top Bottom S…" at bounding box center [663, 394] width 574 height 659
click at [46, 198] on span "Designs" at bounding box center [40, 205] width 39 height 14
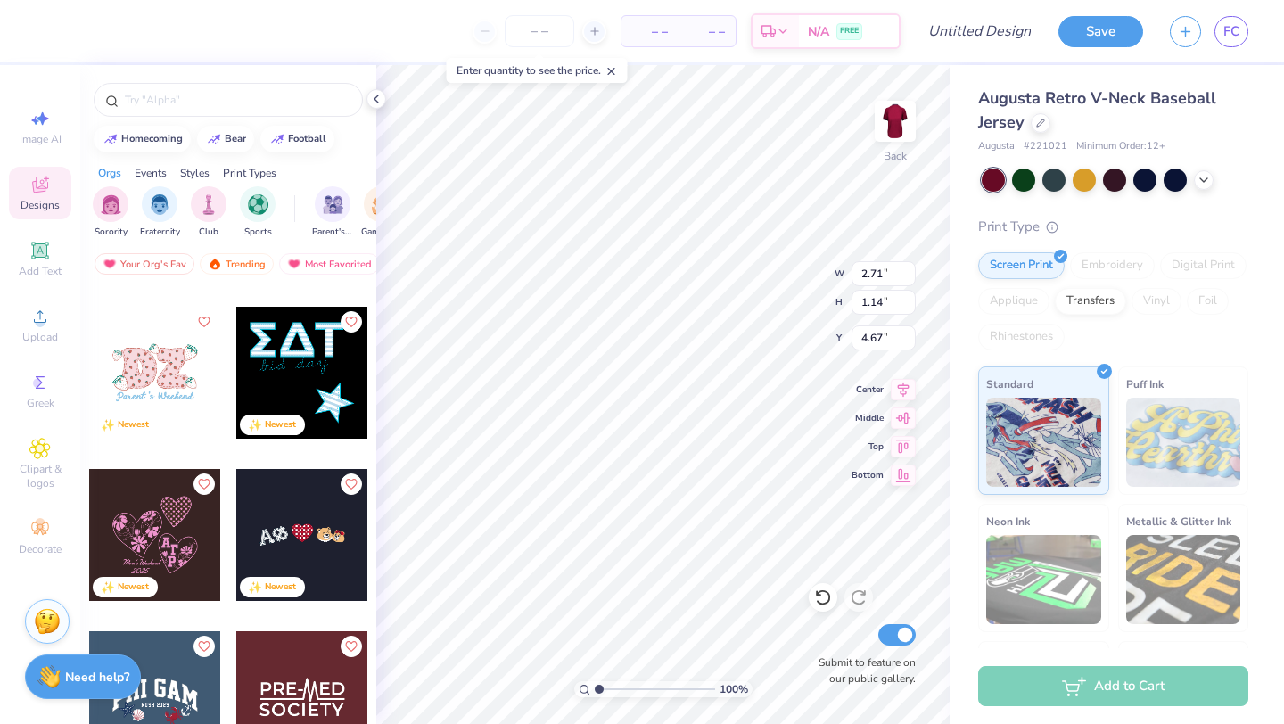
scroll to position [2747, 0]
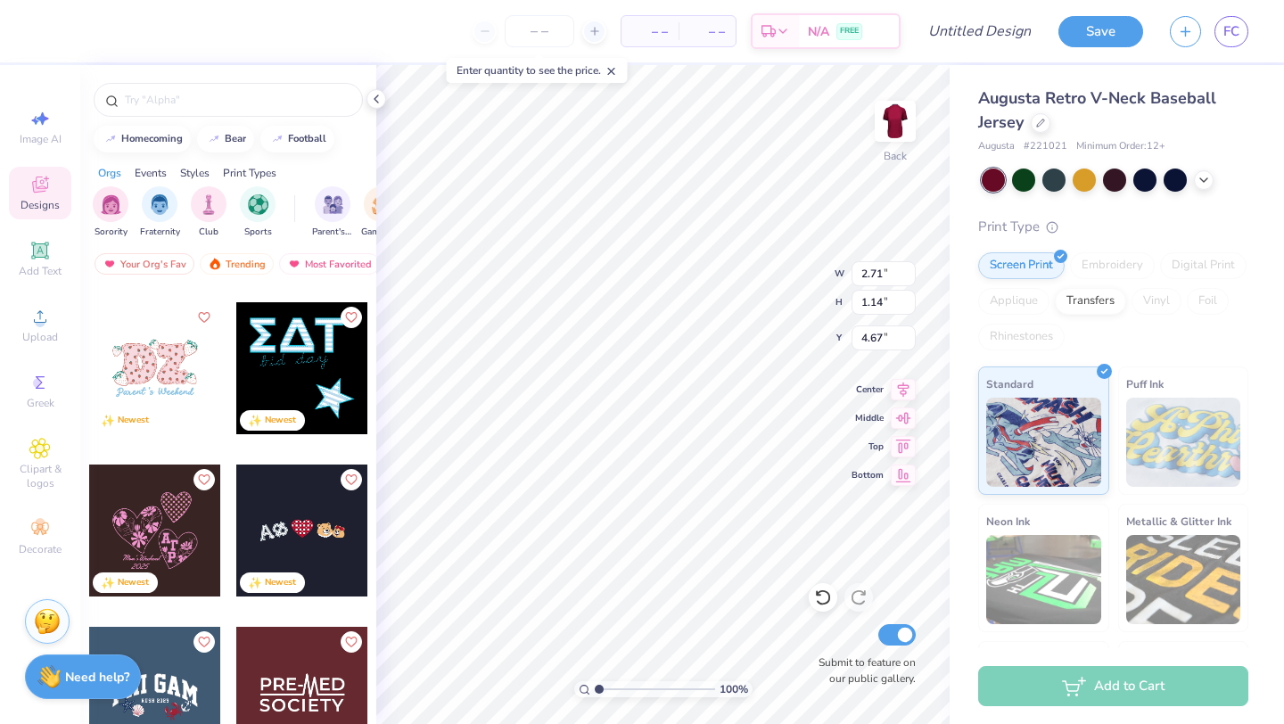
click at [292, 373] on div at bounding box center [302, 368] width 132 height 132
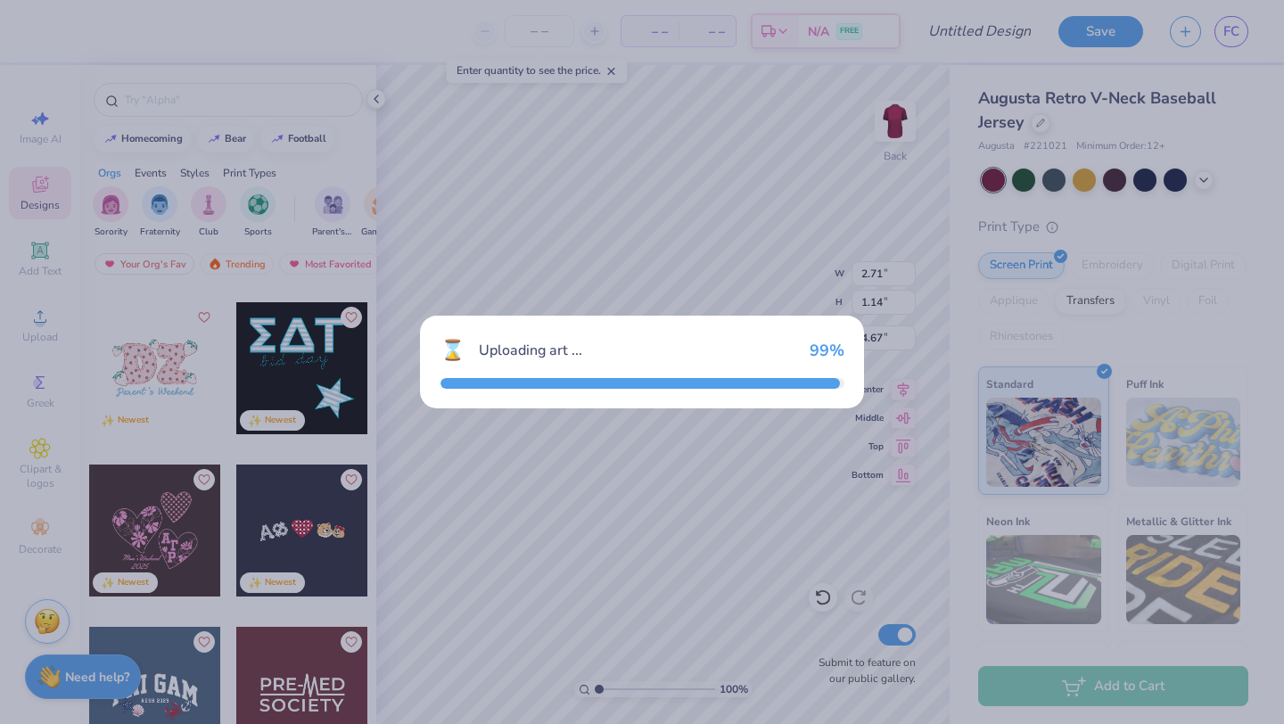
type input "11.42"
type input "17.67"
type input "3.00"
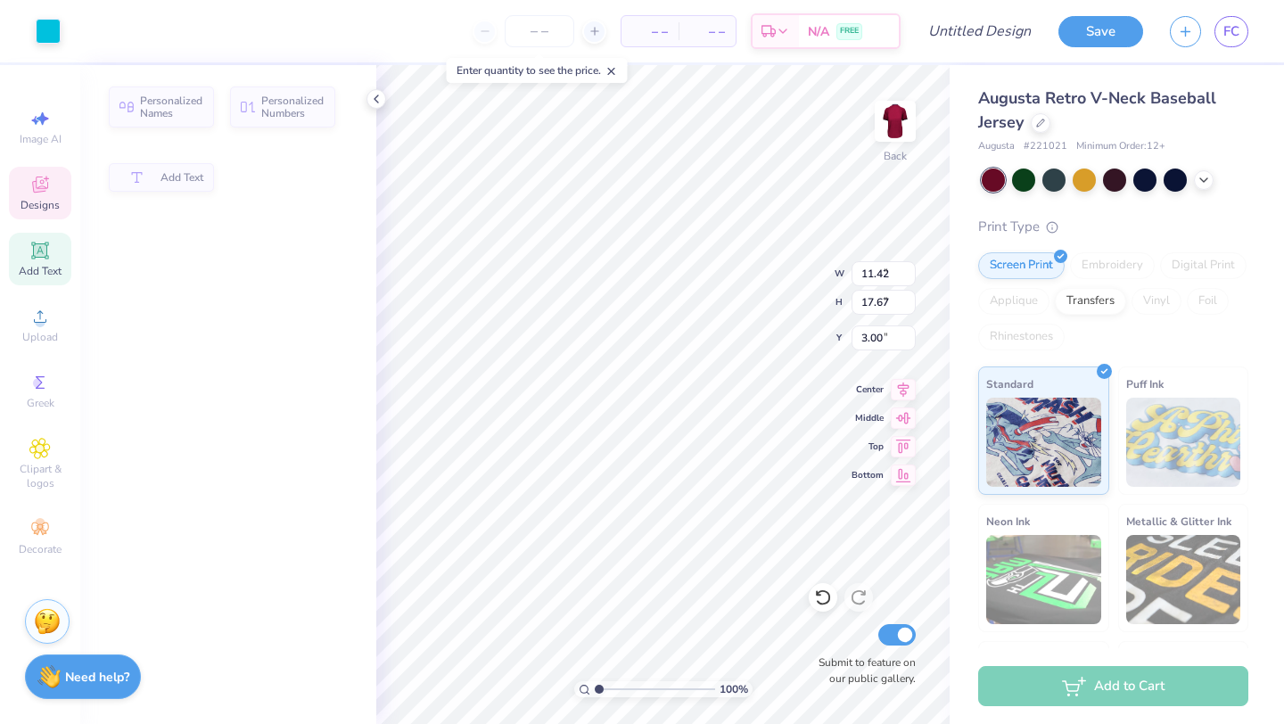
type input "6.63"
type input "1.66"
type input "6.34"
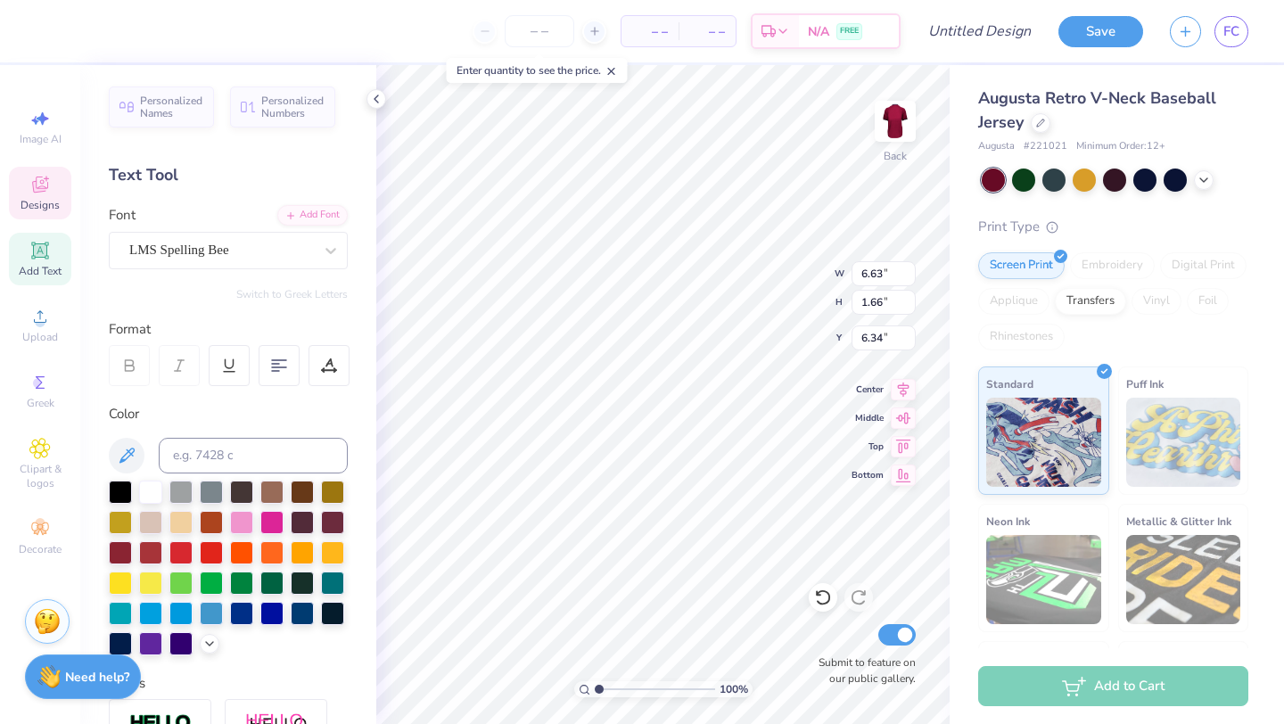
scroll to position [0, 0]
type textarea "b"
type textarea "Kicks for Squigs"
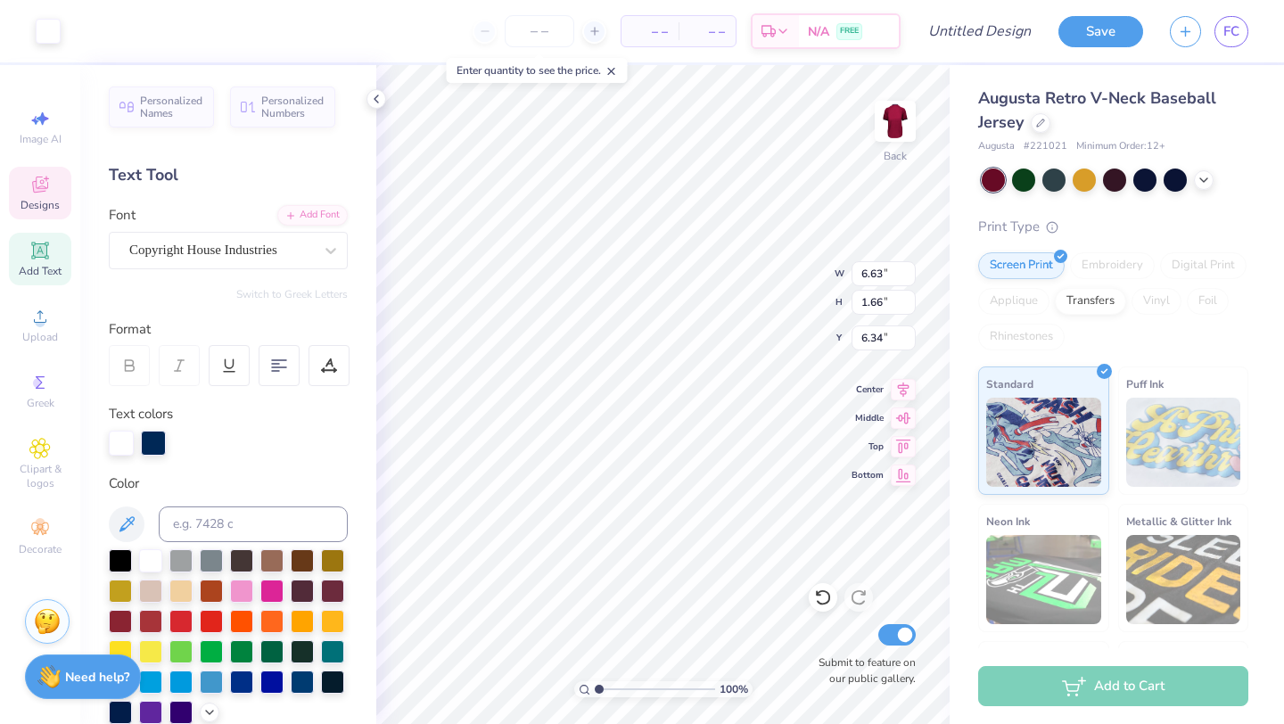
type input "2.68"
type input "3.33"
type input "3.04"
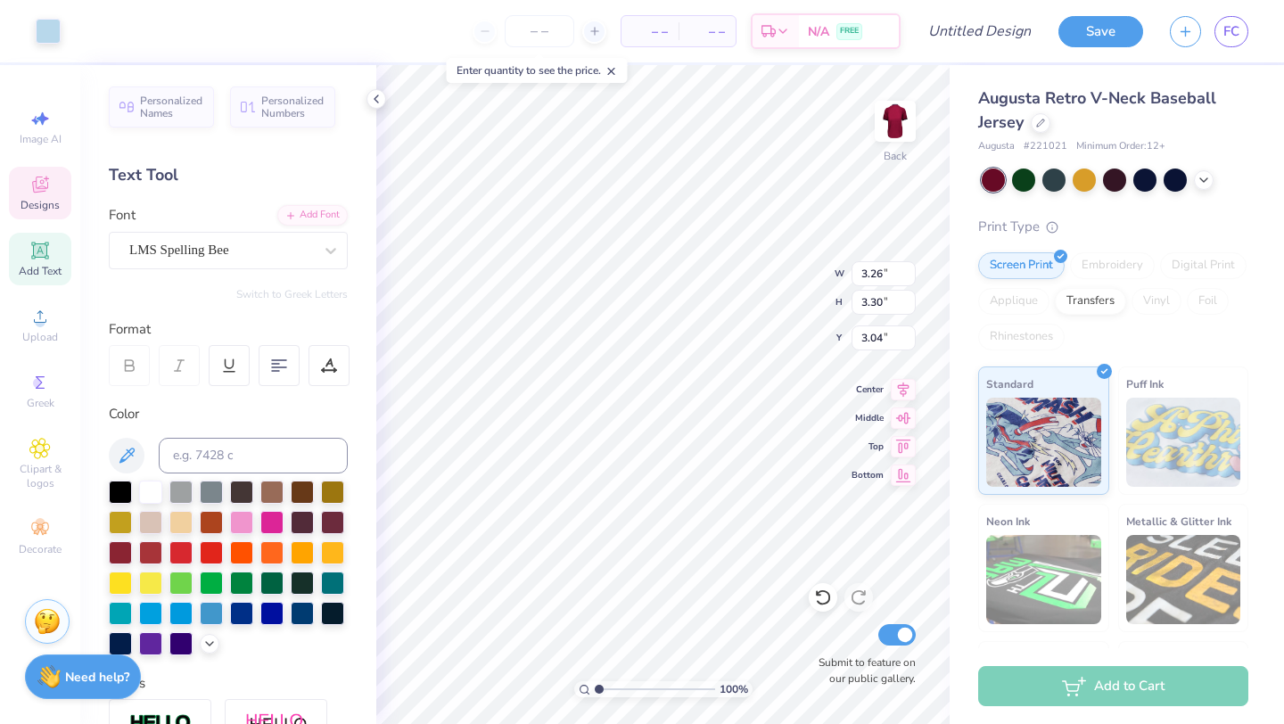
type input "3.26"
type input "3.30"
type input "3.04"
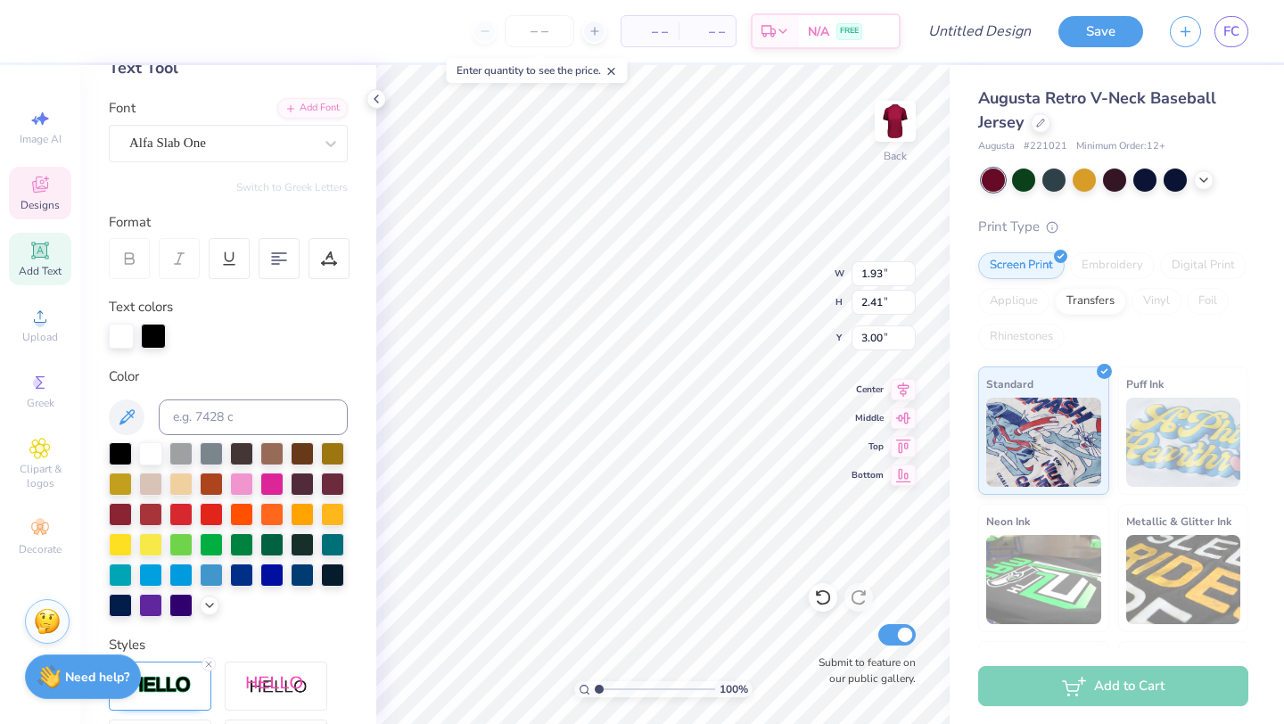
scroll to position [91, 0]
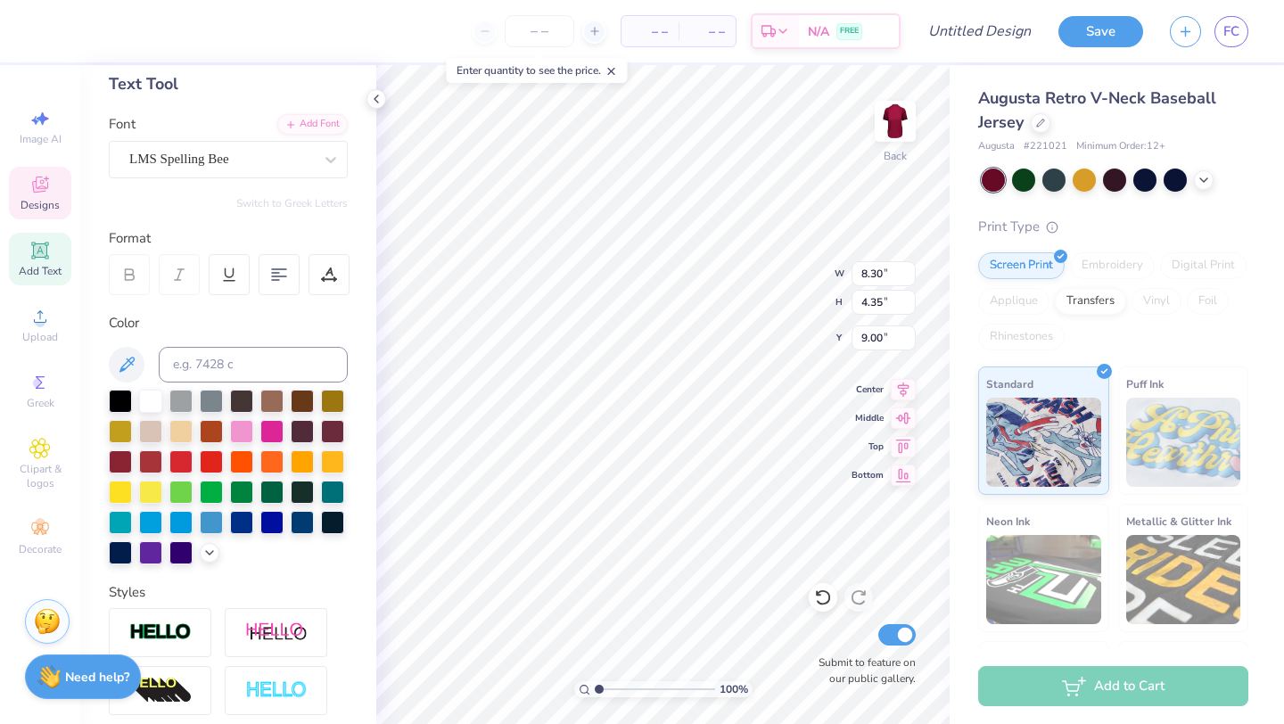
type input "9.00"
type input "4.47"
type input "2.34"
type input "9.40"
click at [155, 406] on div at bounding box center [150, 399] width 23 height 23
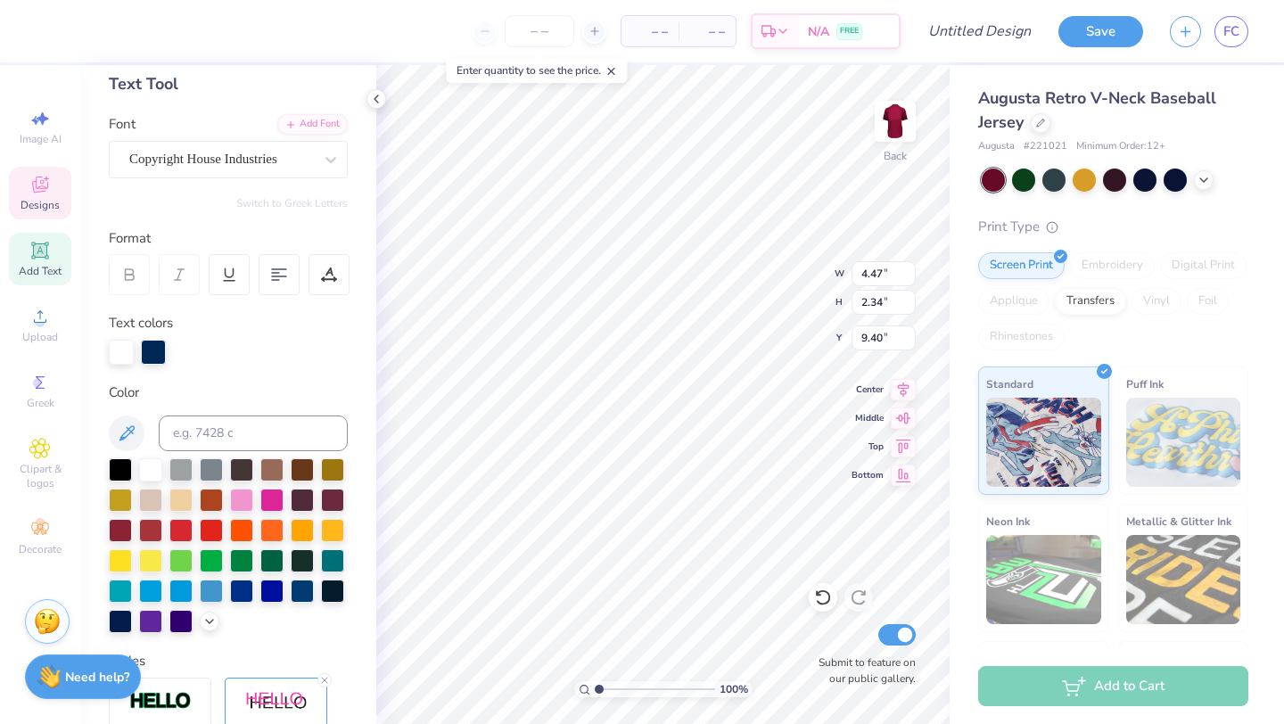
type input "5.42"
type input "1.61"
type input "5.79"
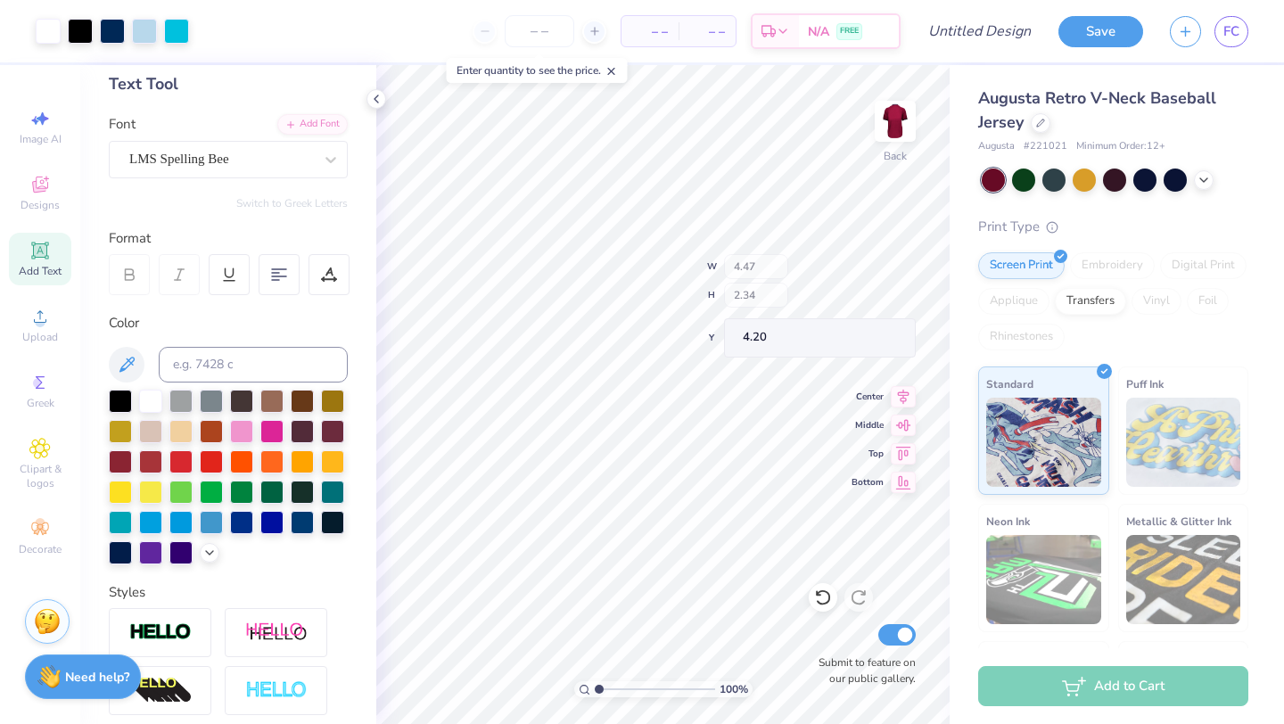
type input "4.20"
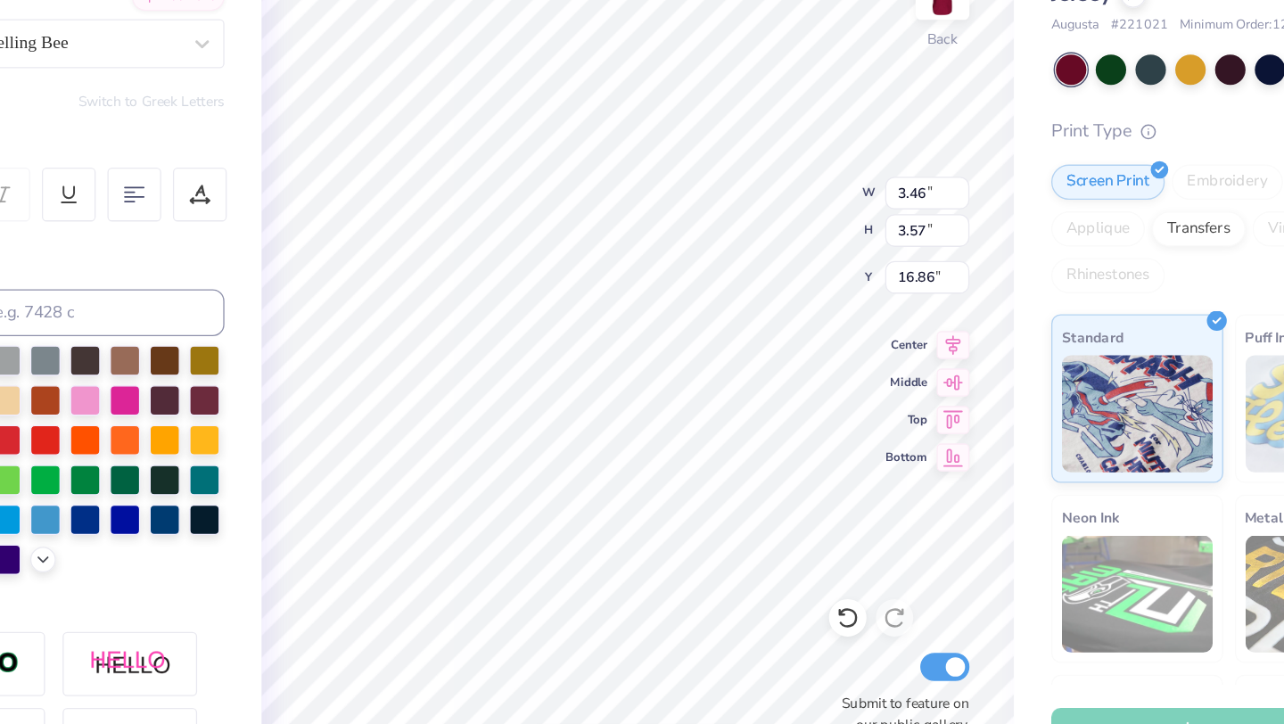
type input "3.46"
type input "3.57"
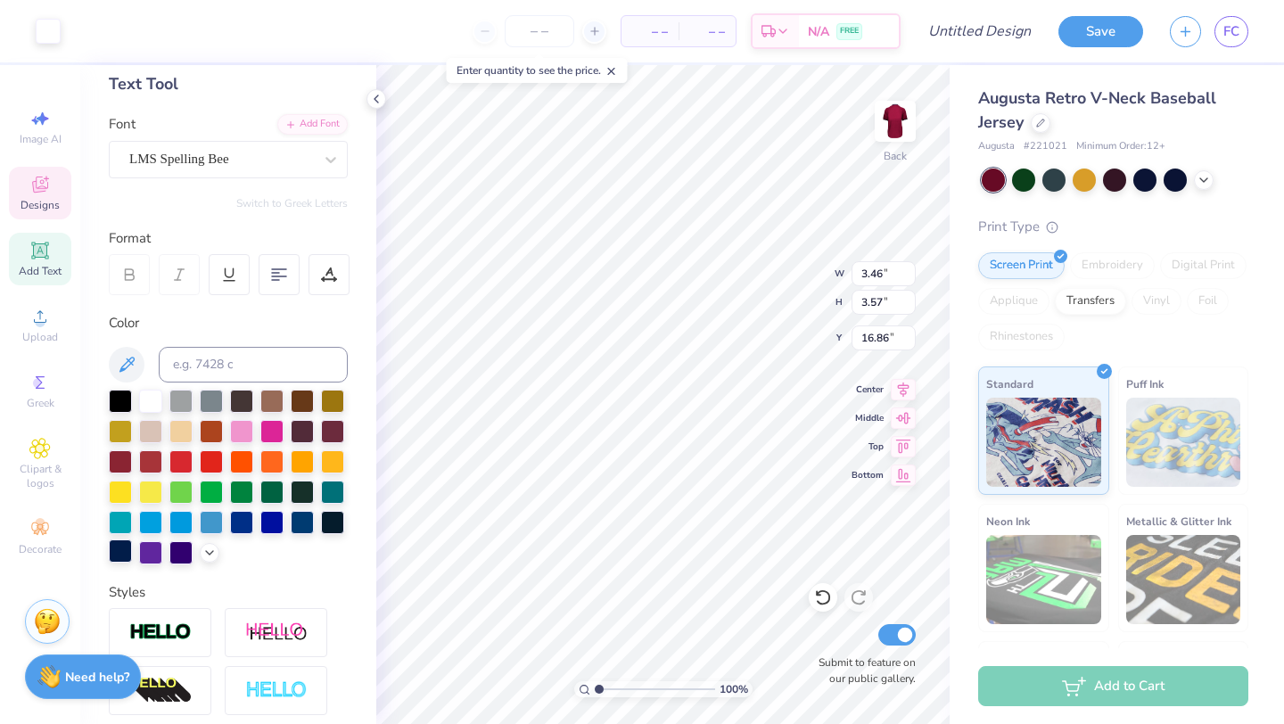
click at [115, 547] on div at bounding box center [120, 551] width 23 height 23
type input "3.90"
type input "4.02"
type input "16.64"
type input "3.46"
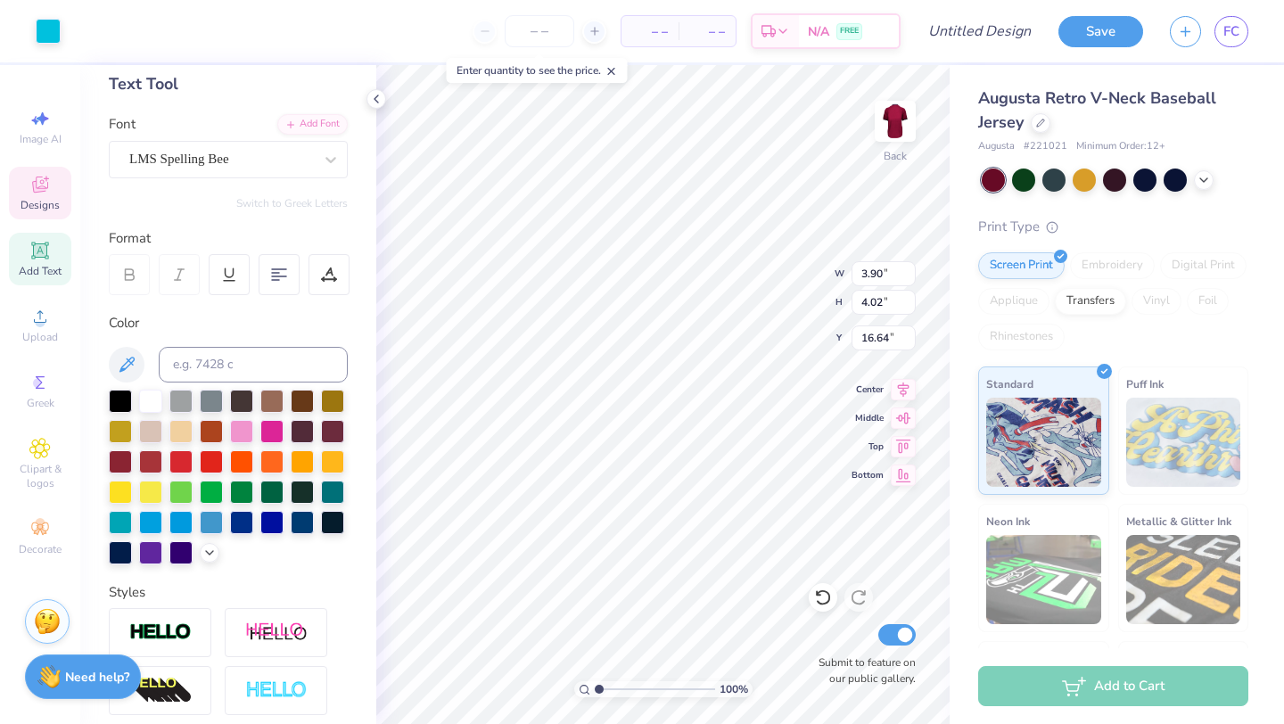
type input "3.57"
type input "16.86"
click at [122, 547] on div at bounding box center [120, 551] width 23 height 23
click at [125, 555] on div at bounding box center [120, 551] width 23 height 23
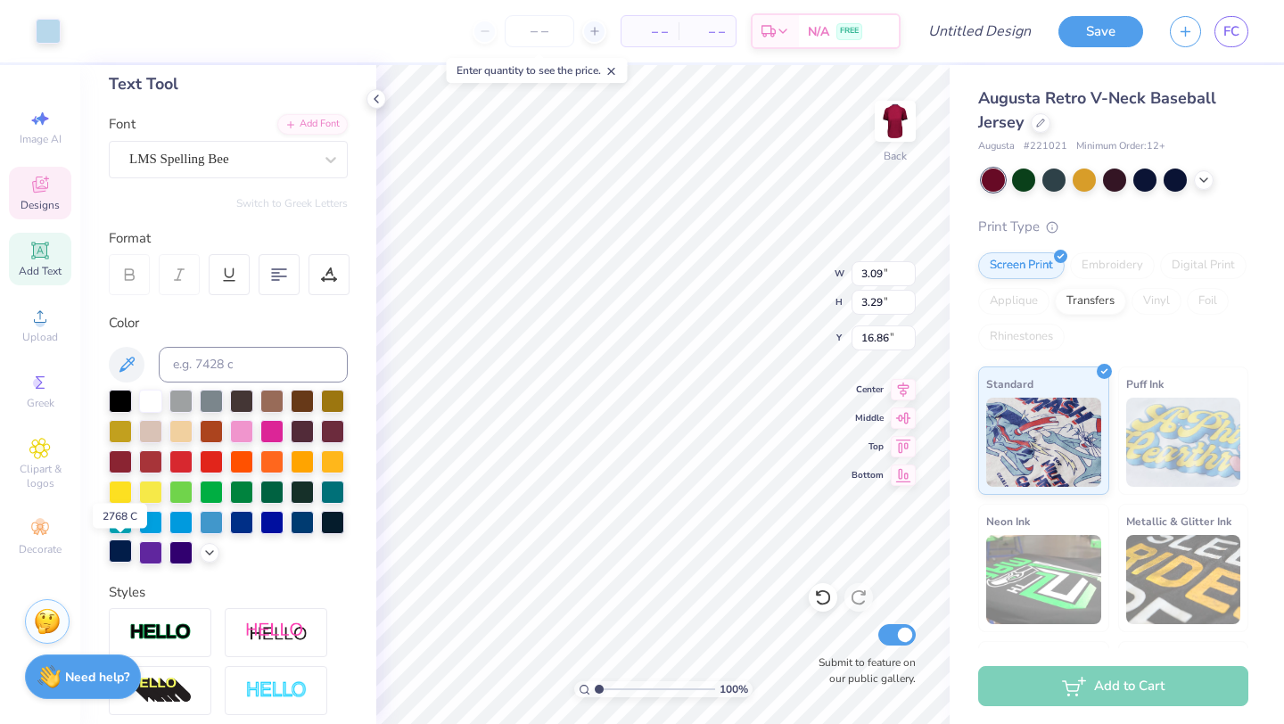
click at [125, 555] on div at bounding box center [120, 551] width 23 height 23
type input "3.90"
type input "4.02"
type input "16.64"
click at [38, 445] on icon at bounding box center [40, 448] width 9 height 9
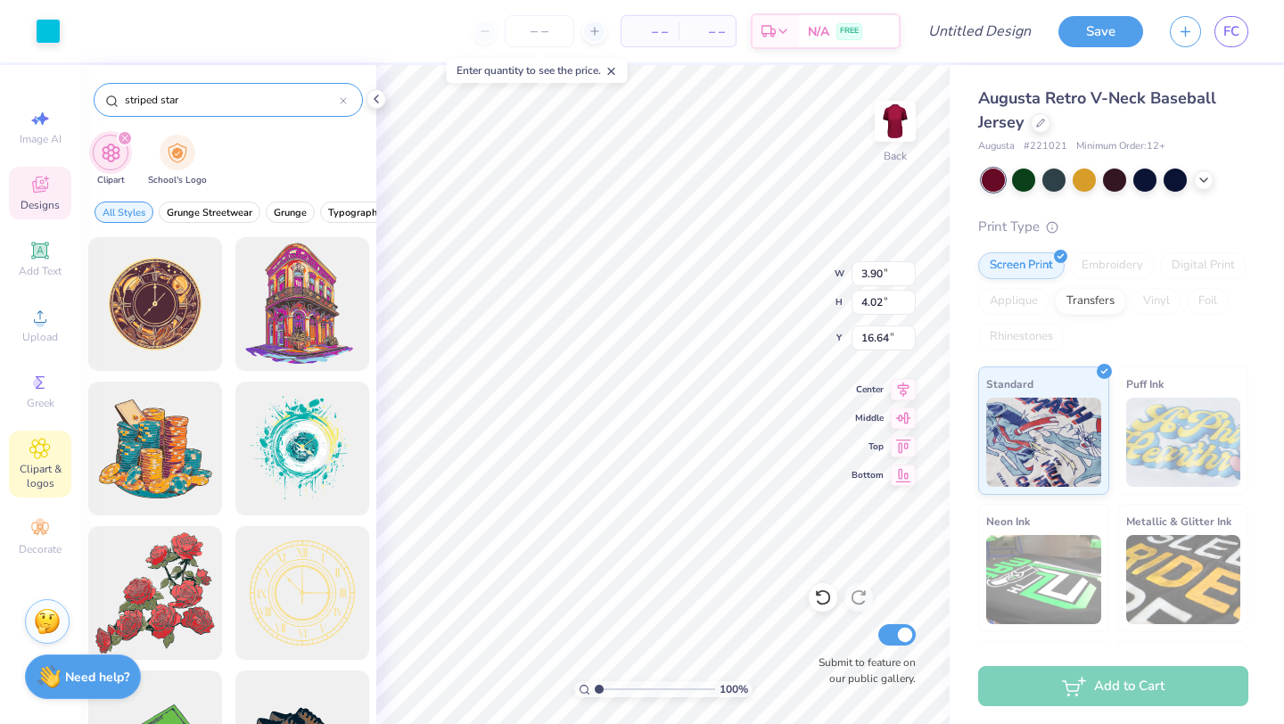
type input "striped star"
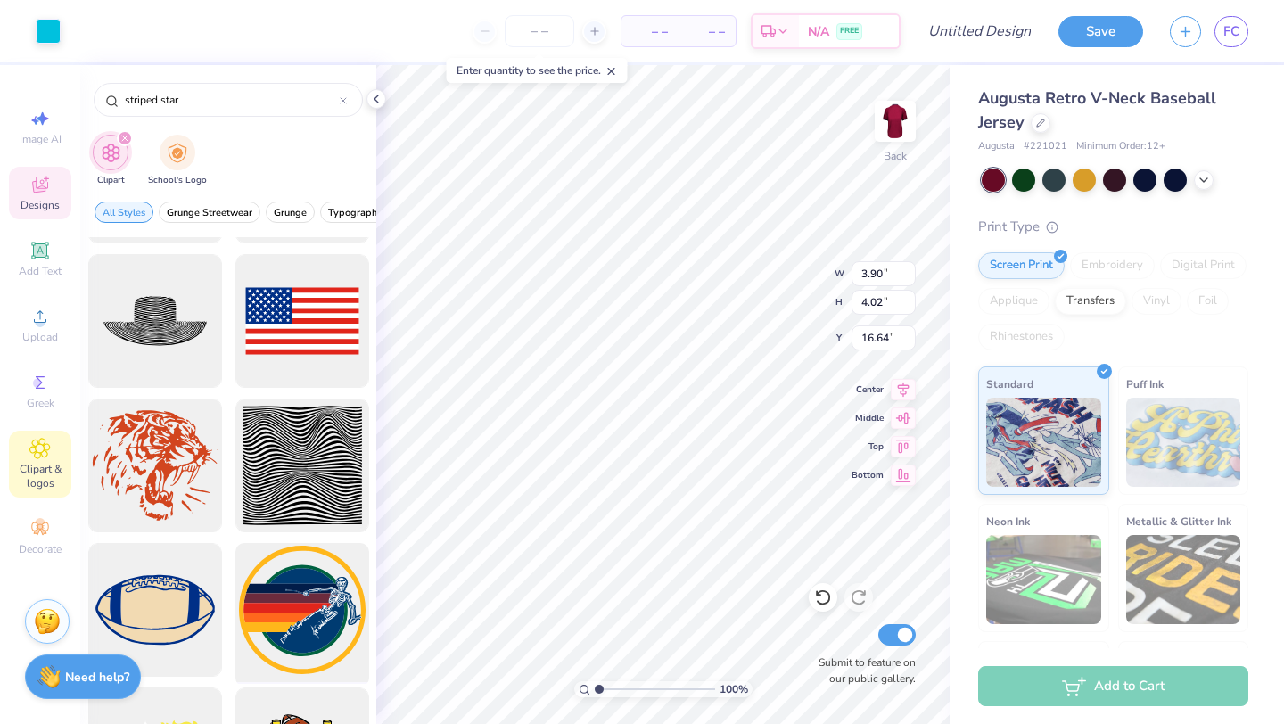
scroll to position [45, 0]
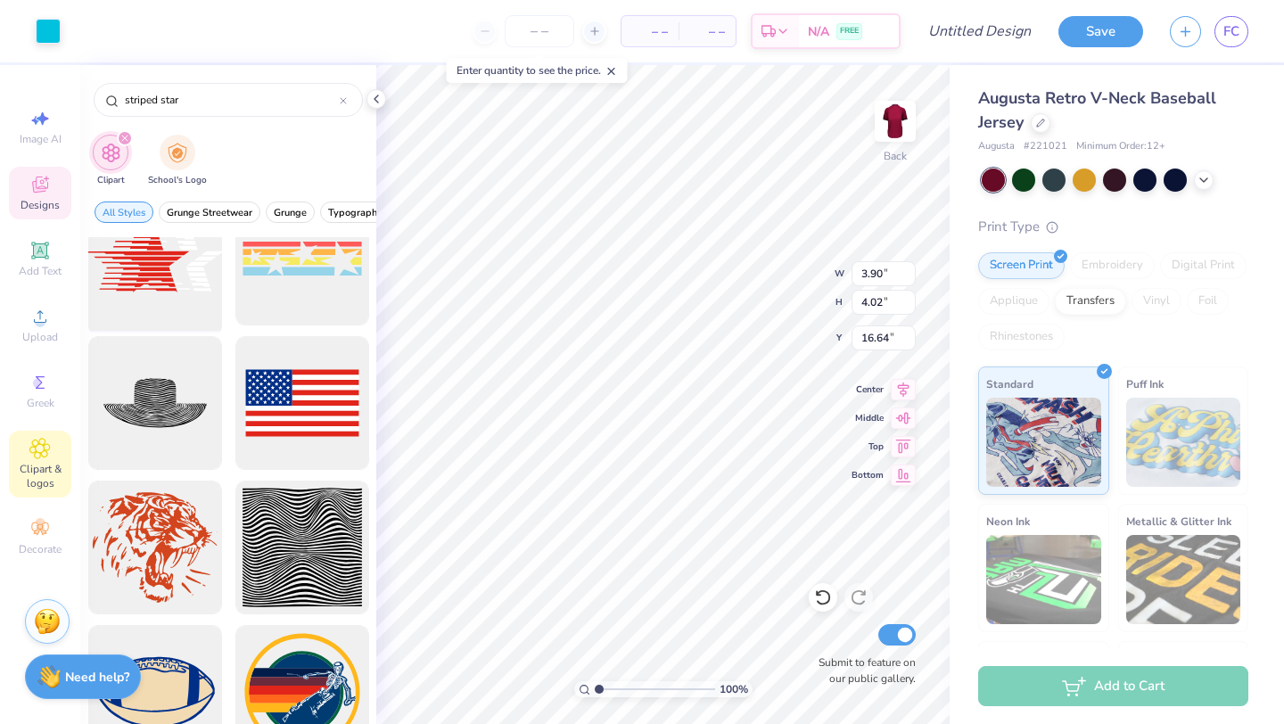
click at [130, 268] on div at bounding box center [154, 259] width 147 height 147
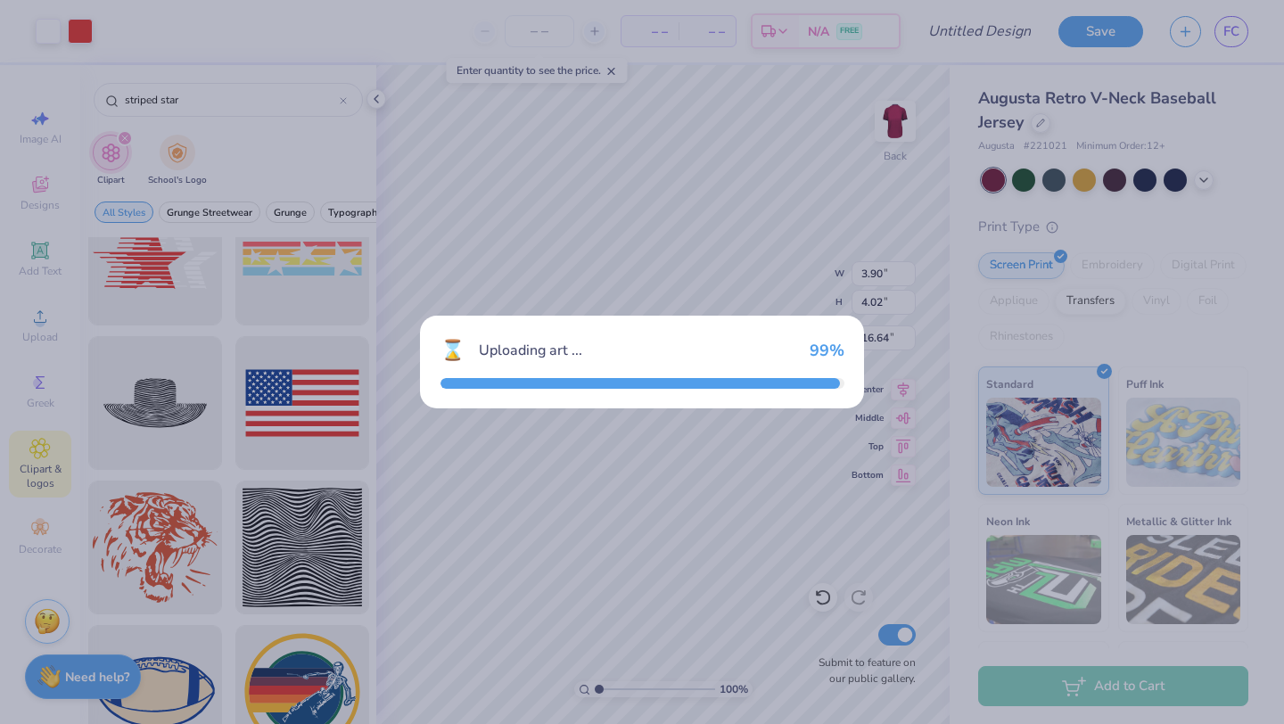
type input "13.31"
type input "6.54"
type input "3.00"
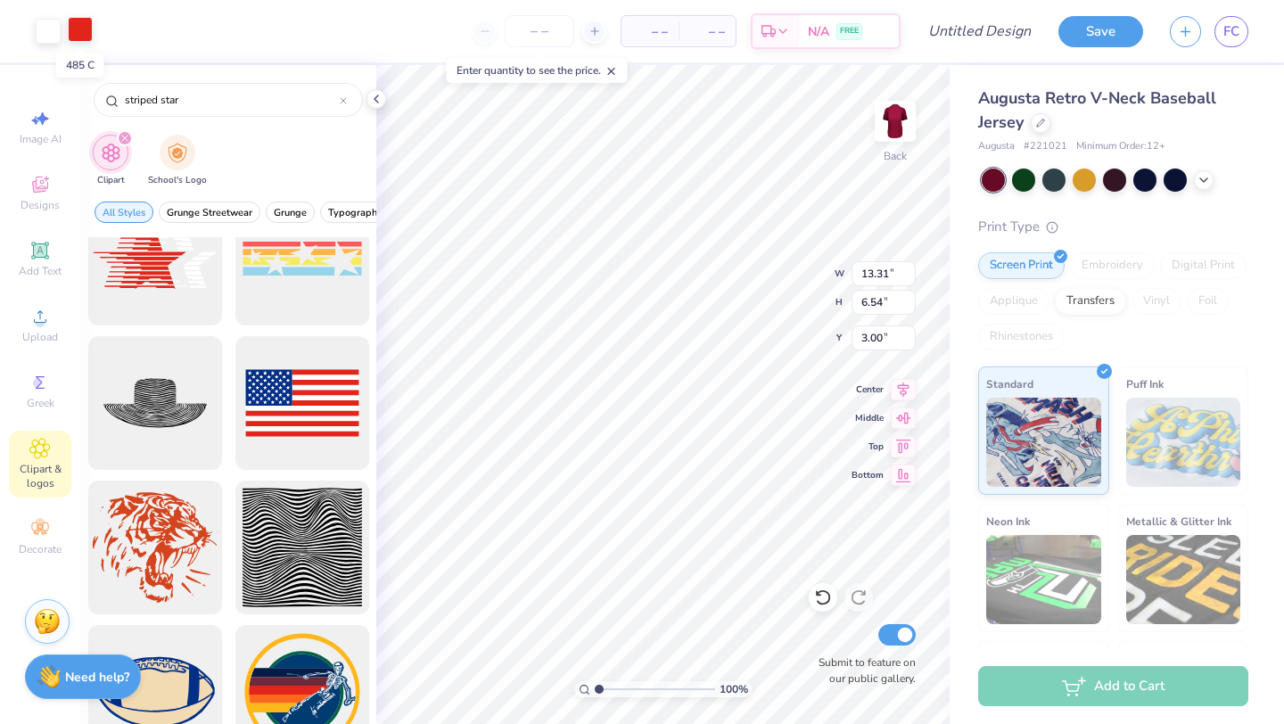
click at [84, 31] on div at bounding box center [80, 29] width 25 height 25
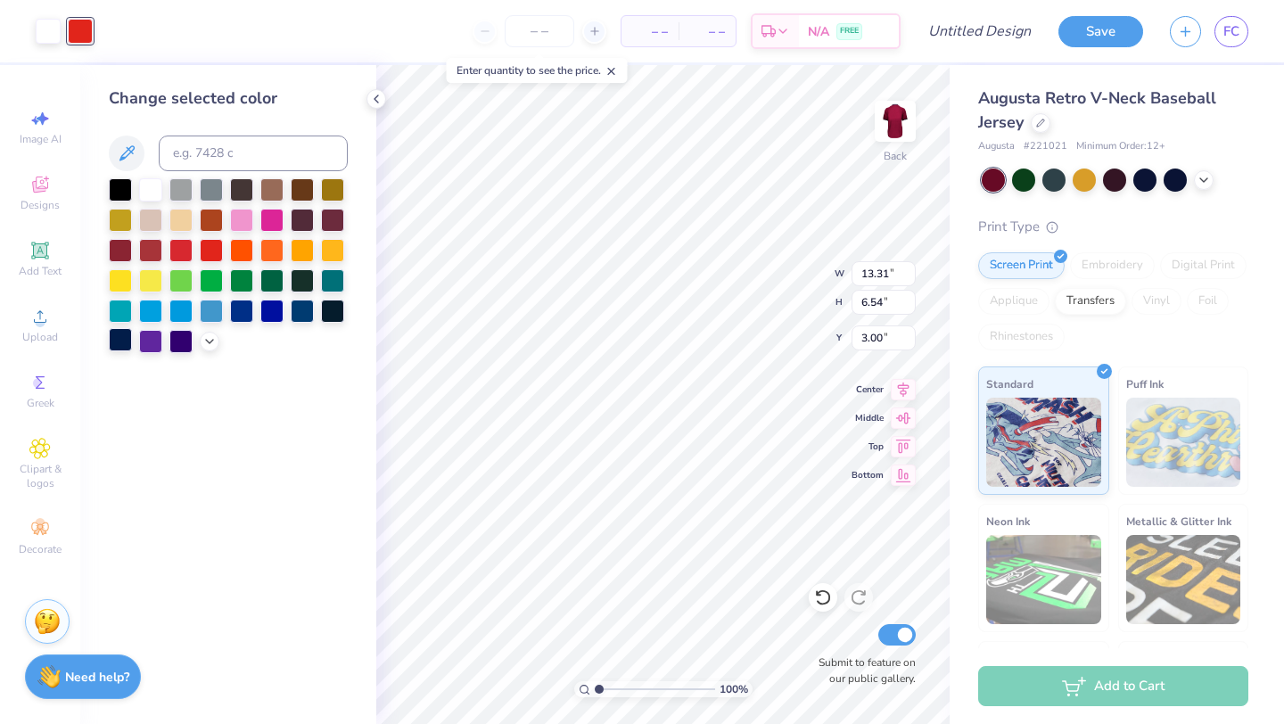
click at [127, 334] on div at bounding box center [120, 339] width 23 height 23
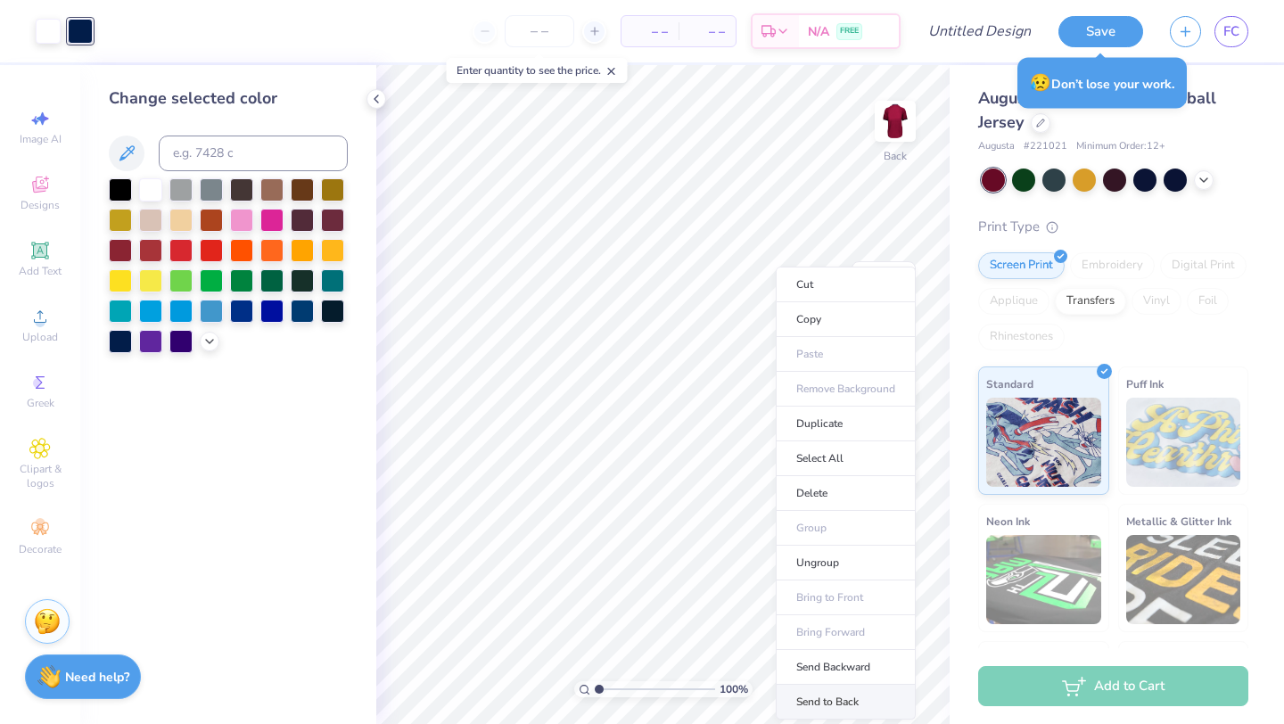
click at [853, 694] on li "Send to Back" at bounding box center [846, 702] width 140 height 35
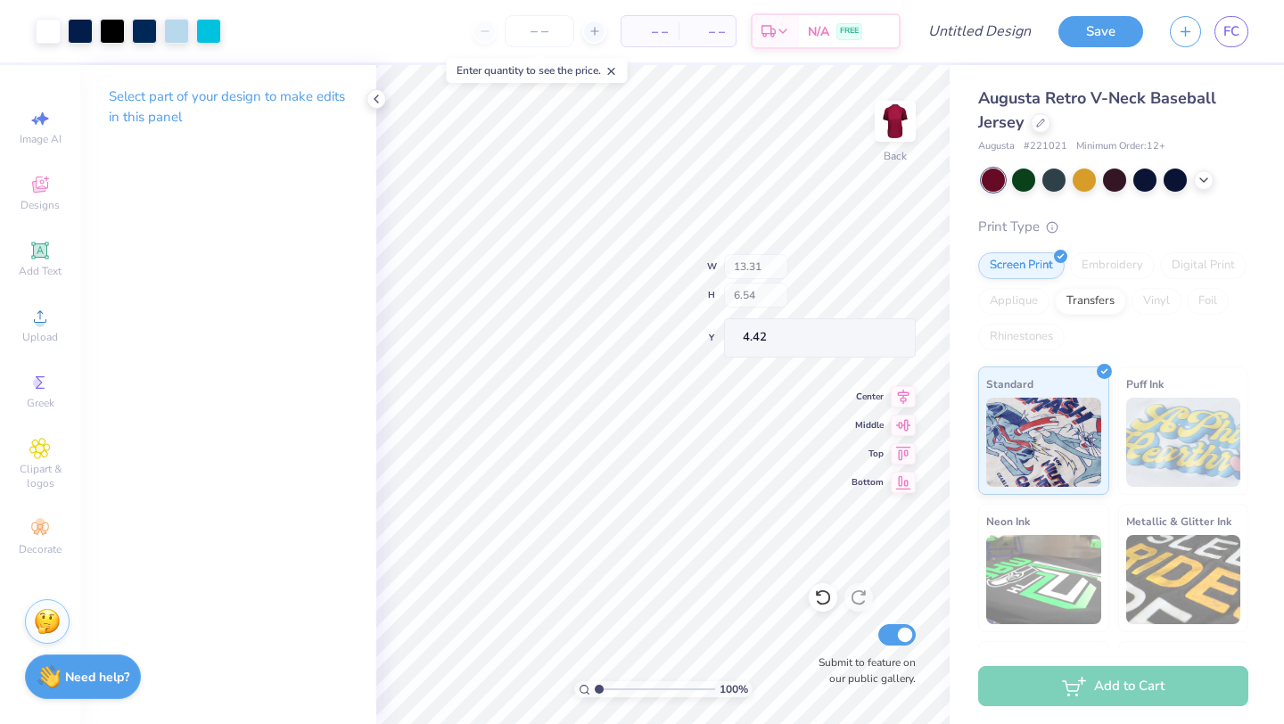
type input "4.42"
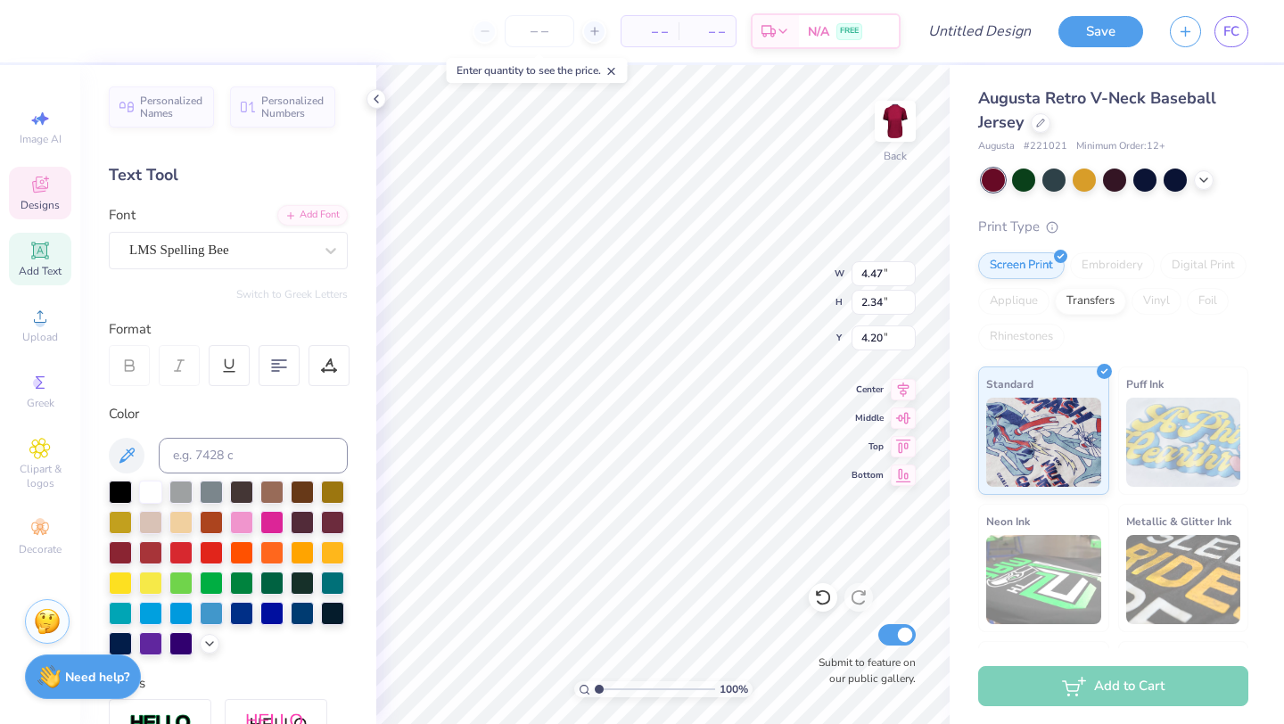
type input "12.67"
click at [372, 491] on div "Personalized Names Personalized Numbers Text Tool Add Font Font LMS Spelling Be…" at bounding box center [228, 394] width 296 height 659
click at [47, 19] on div at bounding box center [48, 29] width 25 height 25
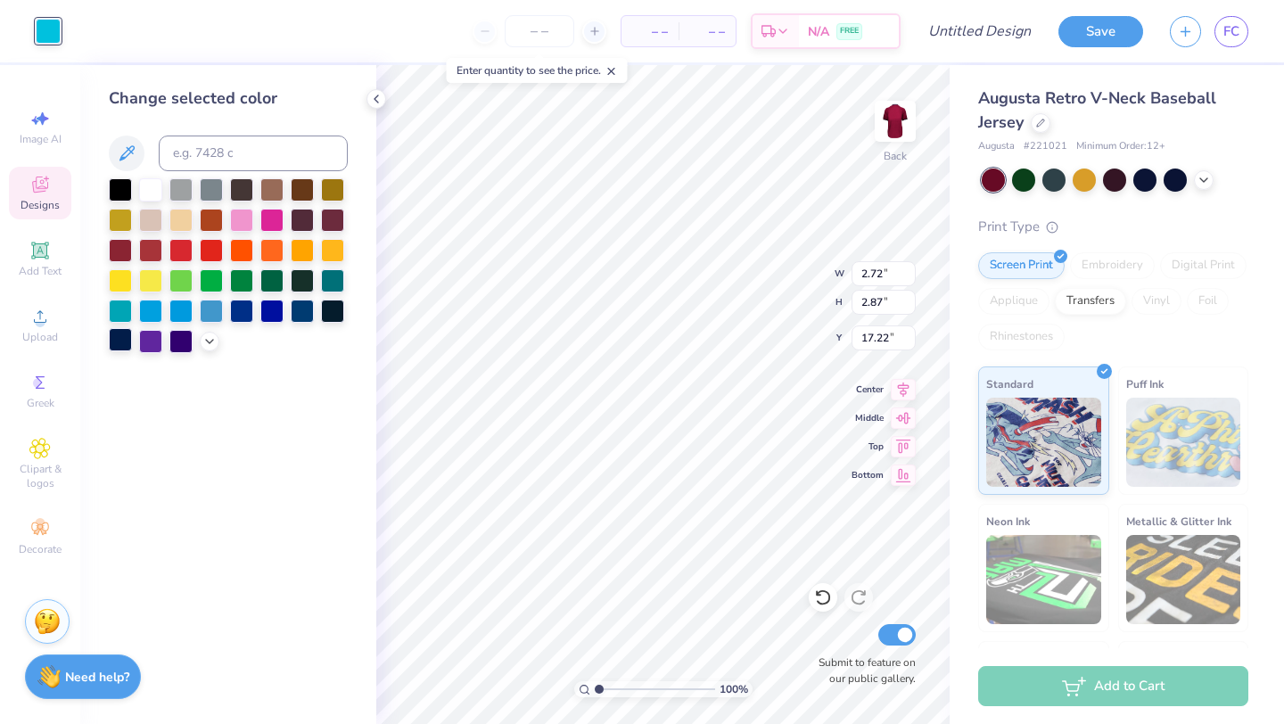
click at [118, 343] on div at bounding box center [120, 339] width 23 height 23
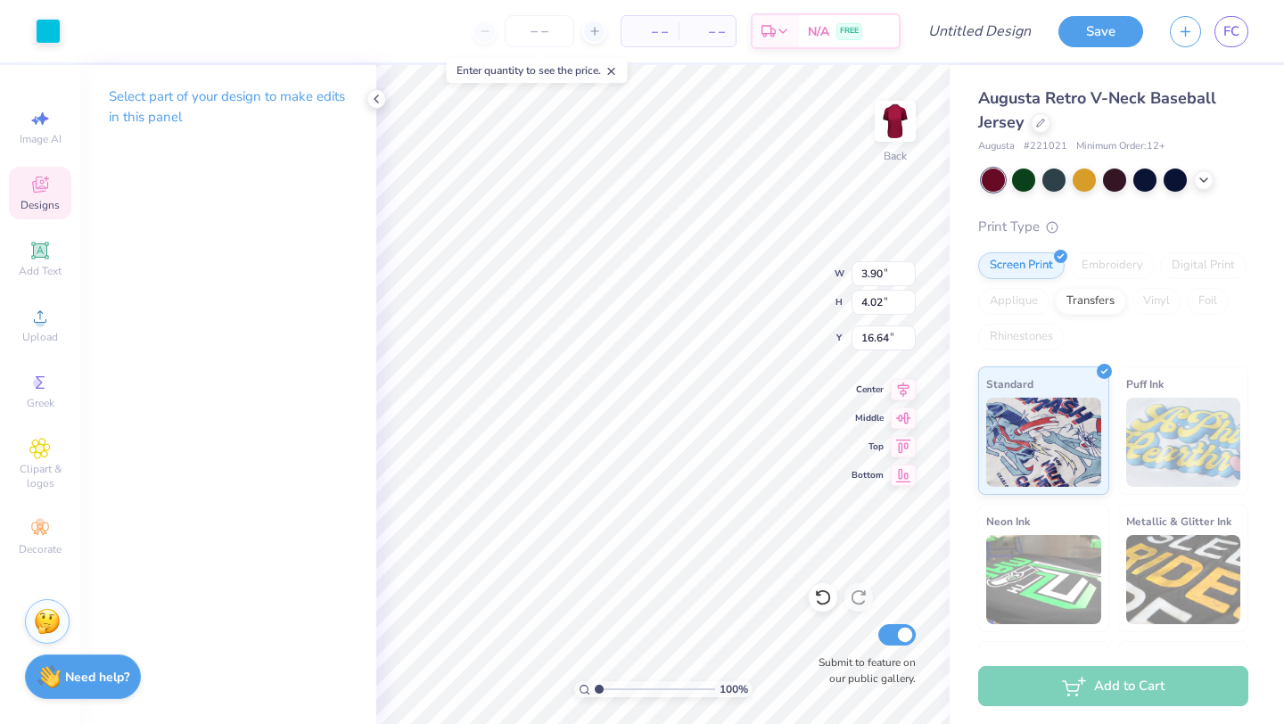
type input "3.90"
type input "4.02"
type input "16.64"
click at [54, 34] on div at bounding box center [48, 29] width 25 height 25
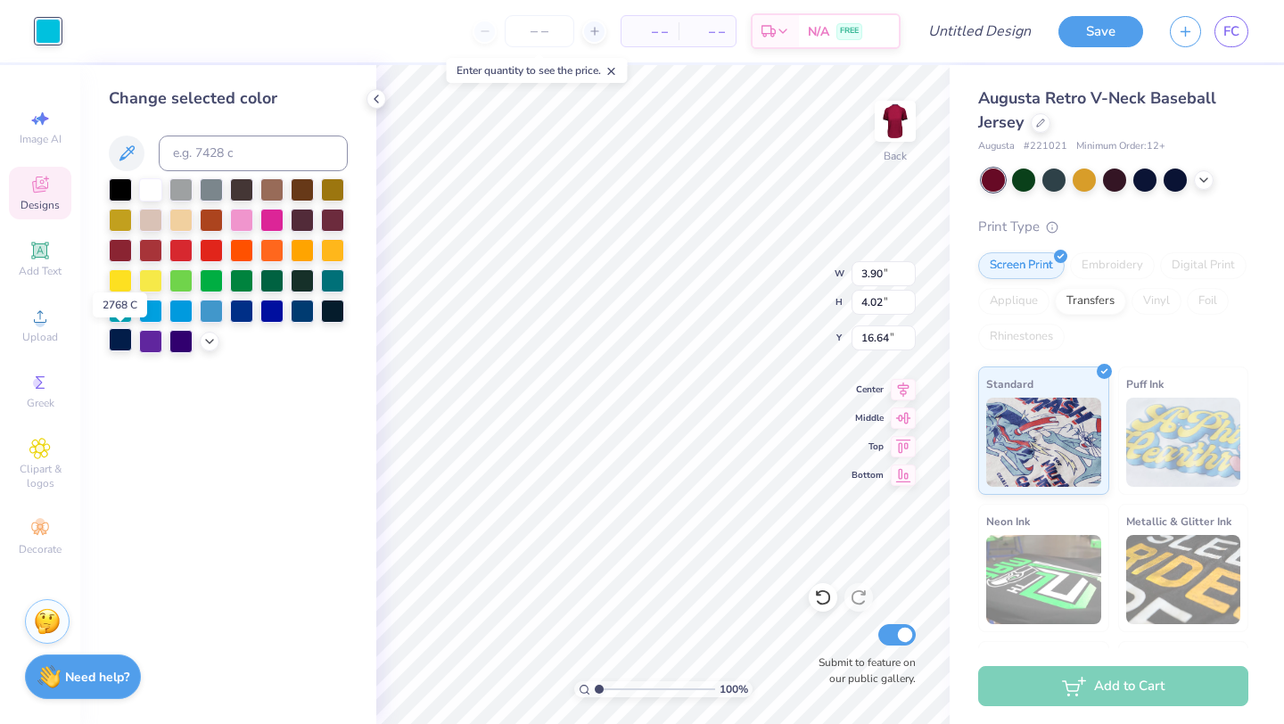
click at [121, 334] on div at bounding box center [120, 339] width 23 height 23
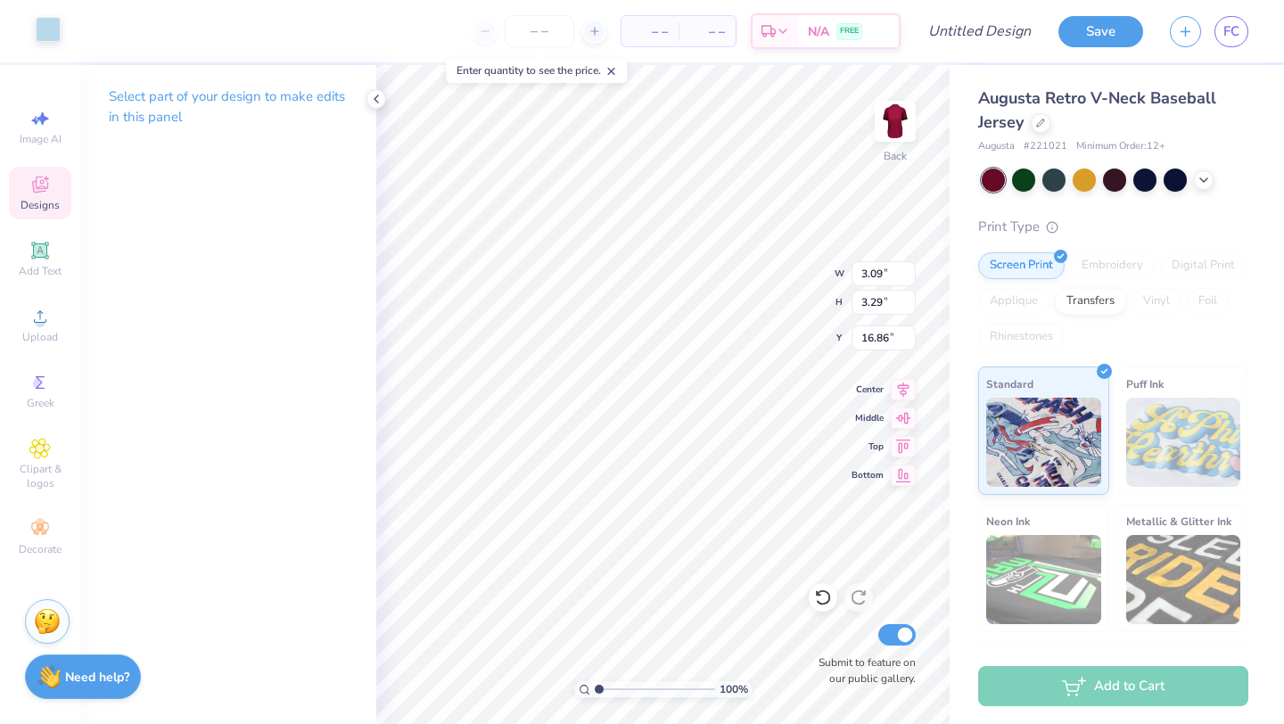
click at [51, 35] on div at bounding box center [48, 29] width 25 height 25
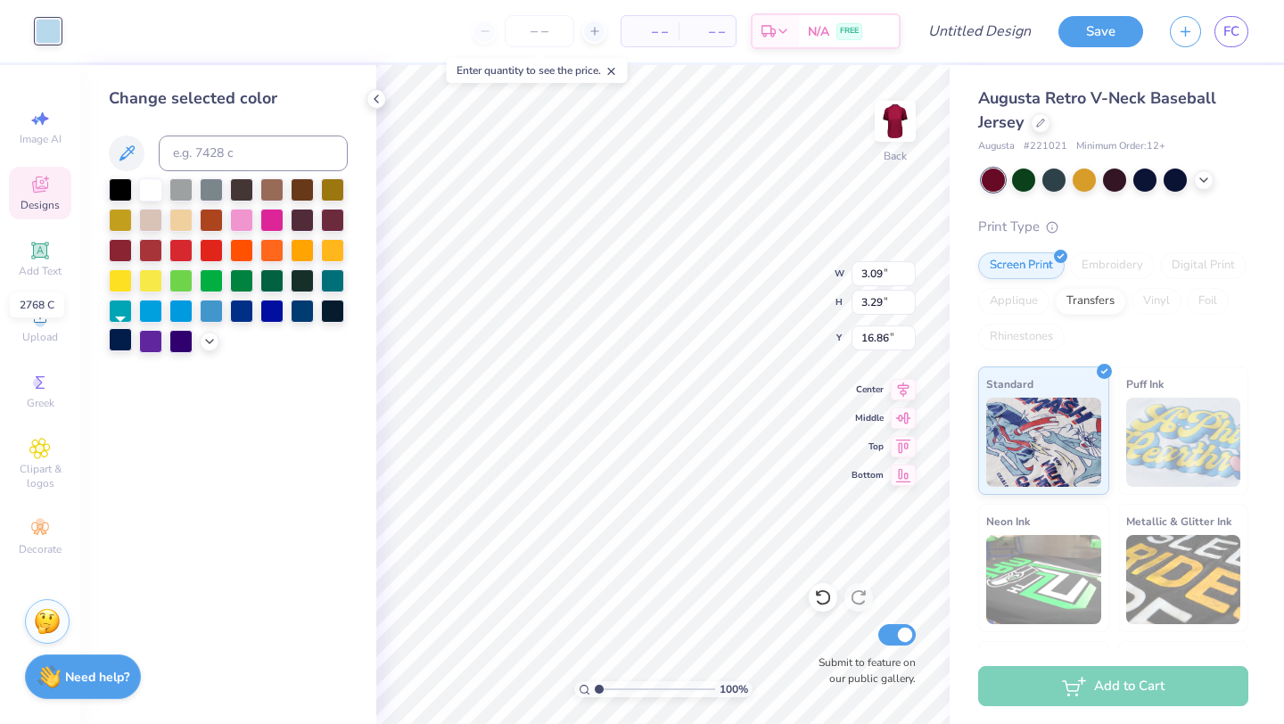
click at [128, 341] on div at bounding box center [120, 339] width 23 height 23
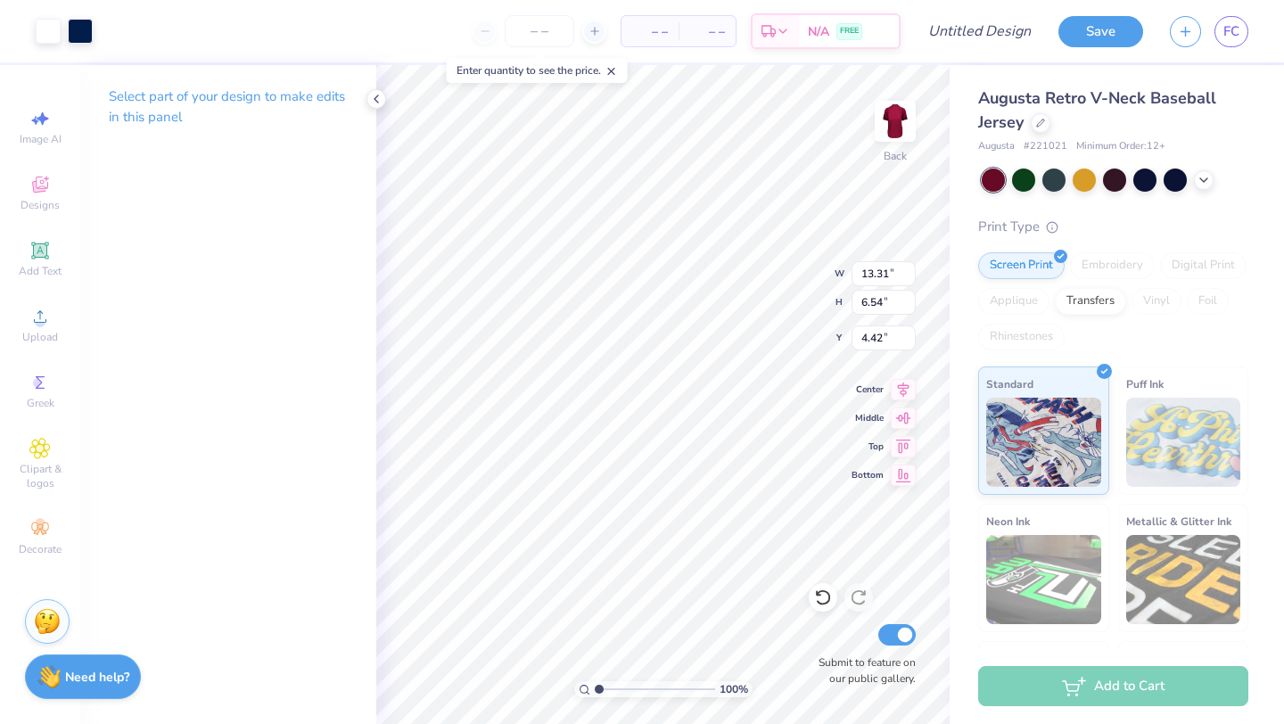
type input "13.31"
type input "6.54"
type input "4.42"
type input "6.20"
type input "4.52"
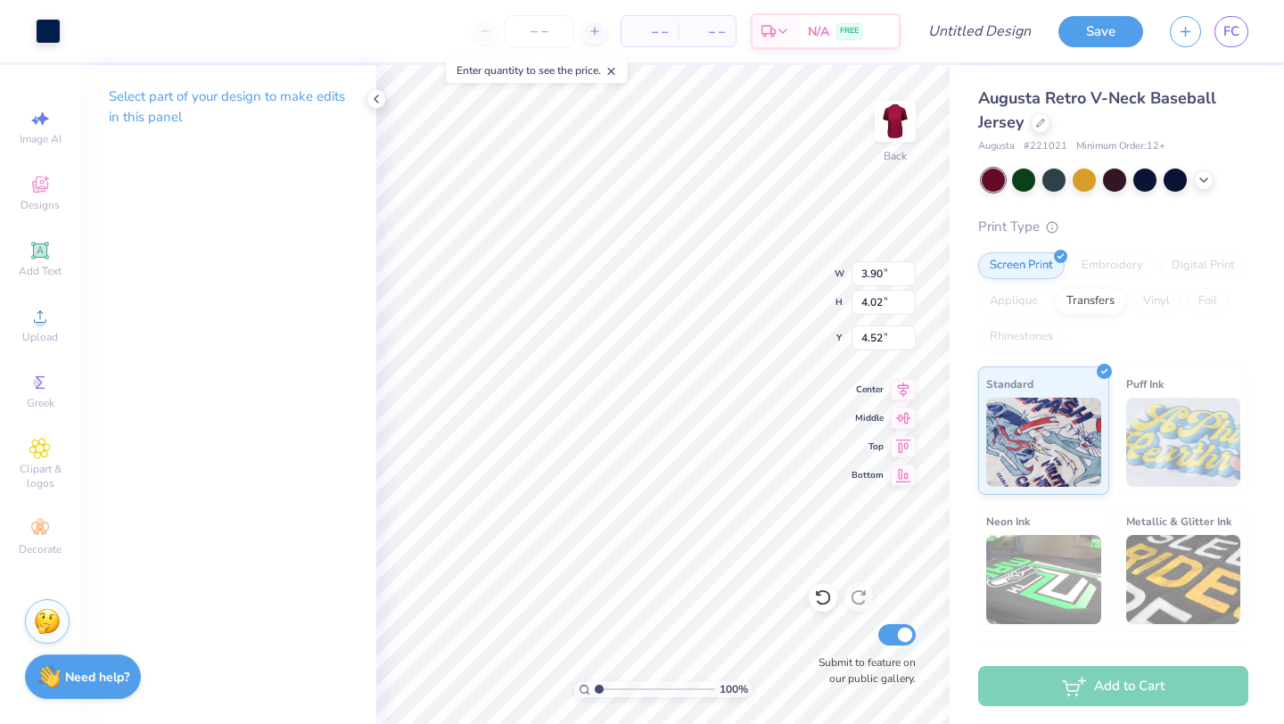
type input "7.60"
type input "7.85"
type input "3.09"
type input "3.29"
type input "6.20"
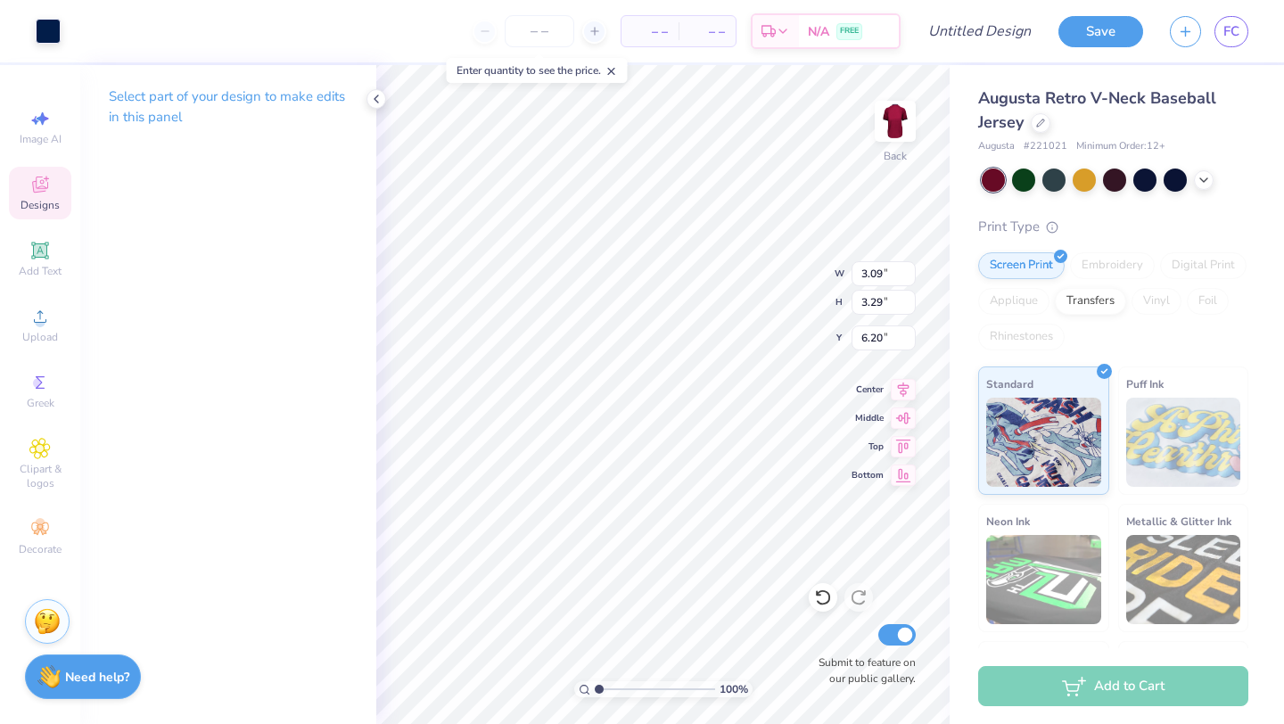
type input "0.77"
type input "0.81"
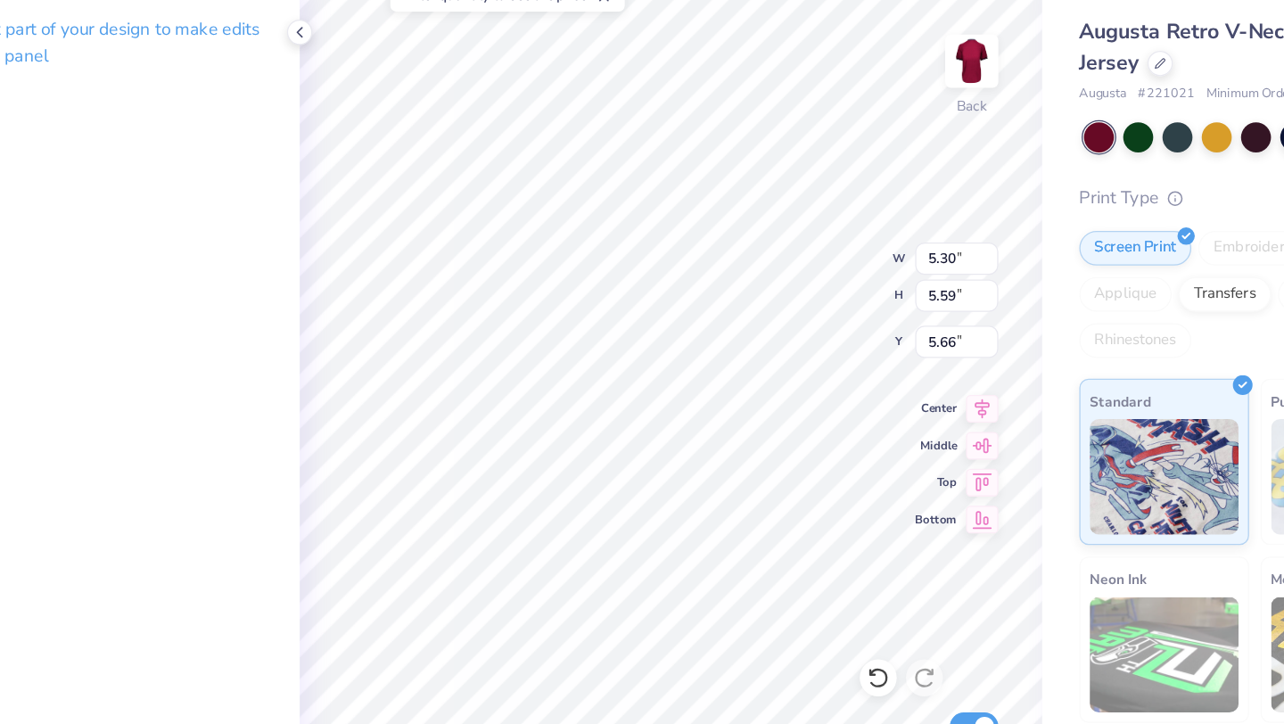
type input "0.77"
type input "0.81"
type input "7.64"
type input "5.06"
type input "5.38"
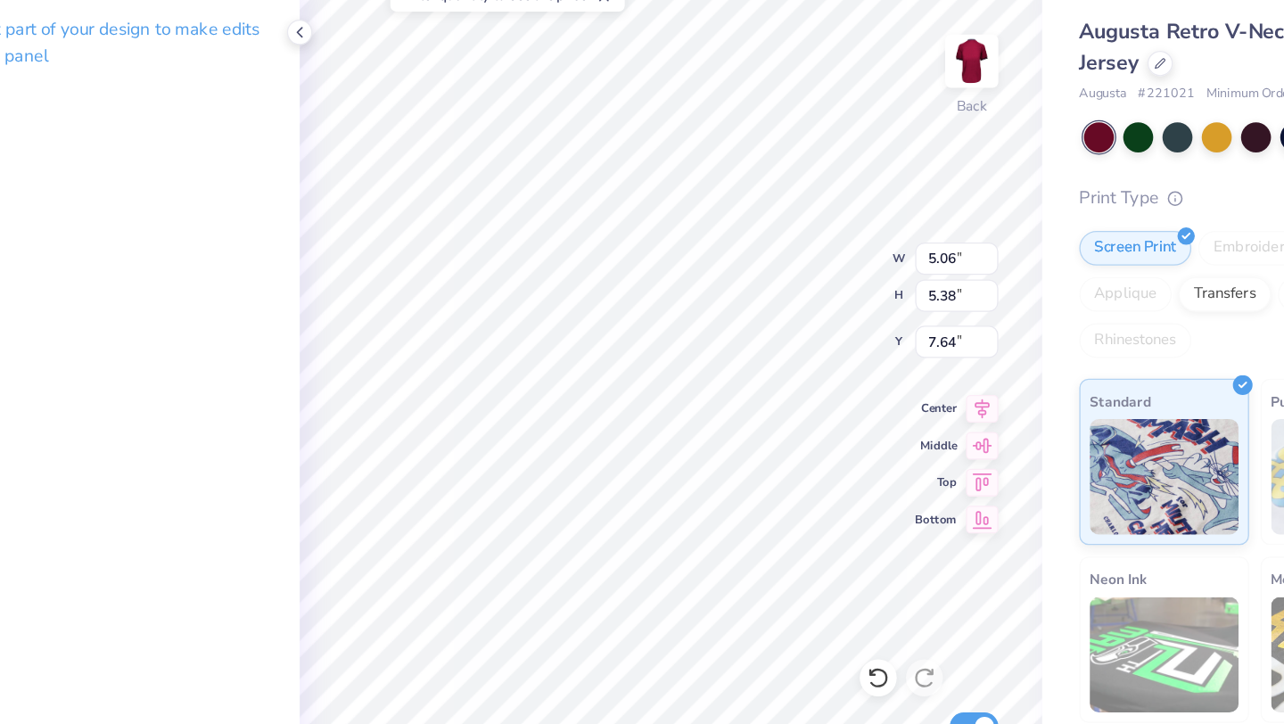
type input "5.19"
type input "6.42"
type input "6.84"
type input "4.77"
type input "6.69"
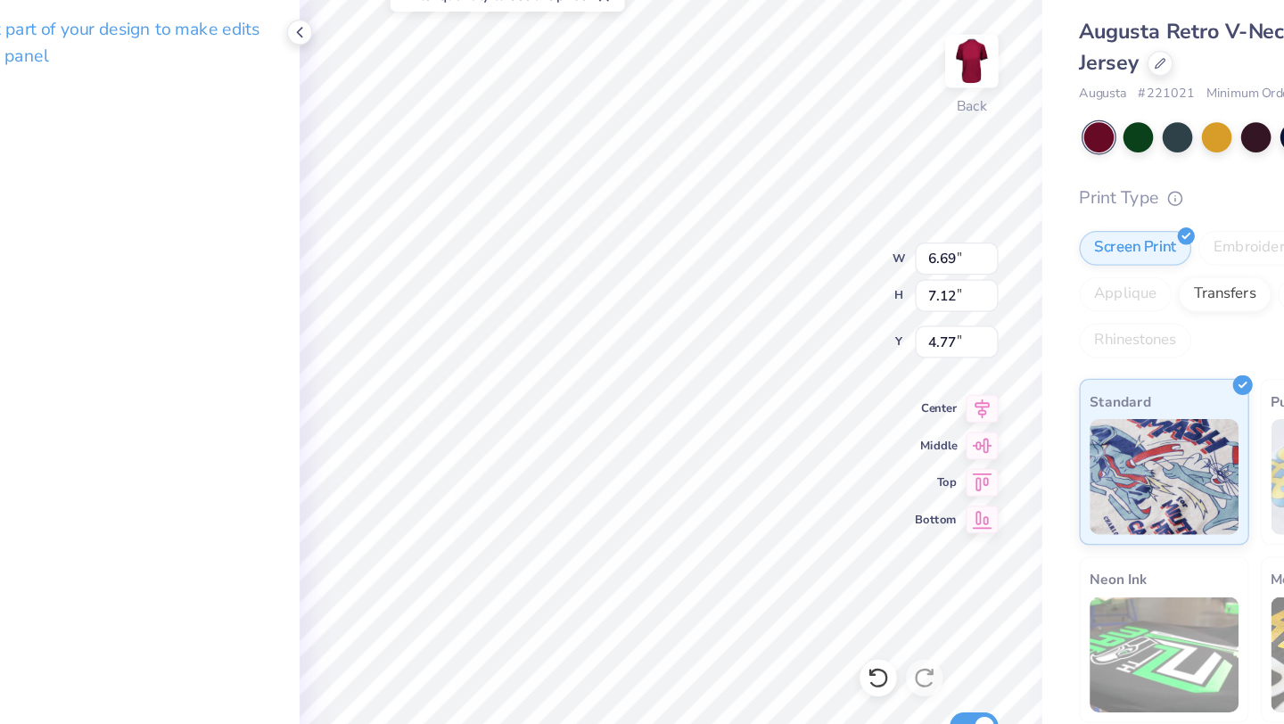
type input "7.12"
type input "4.49"
type input "6.67"
type input "7.10"
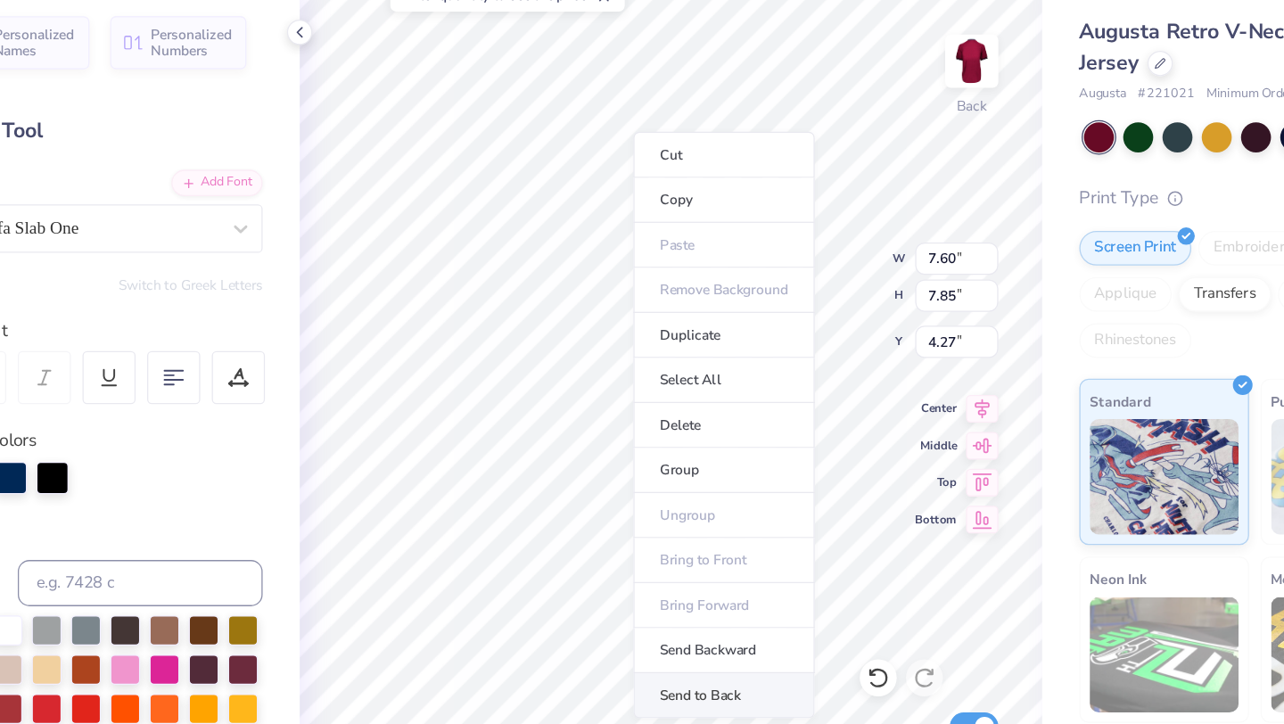
click at [693, 614] on li "Send to Back" at bounding box center [704, 611] width 140 height 35
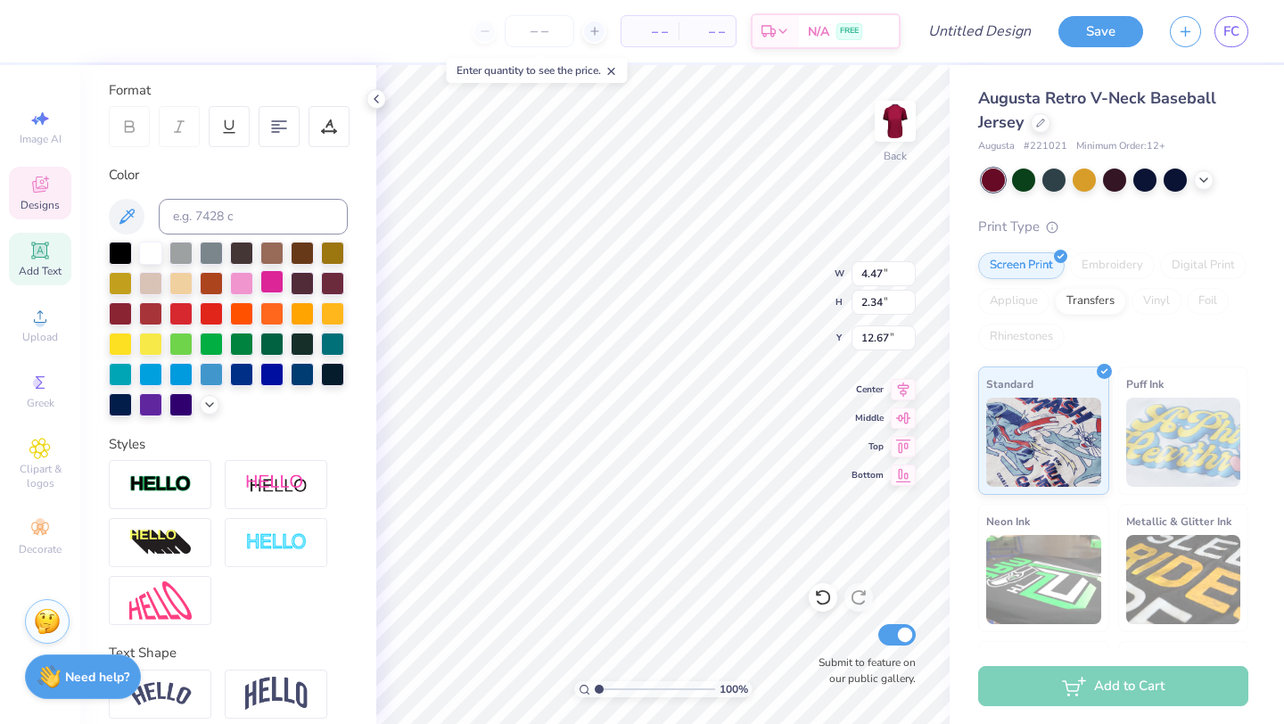
scroll to position [258, 0]
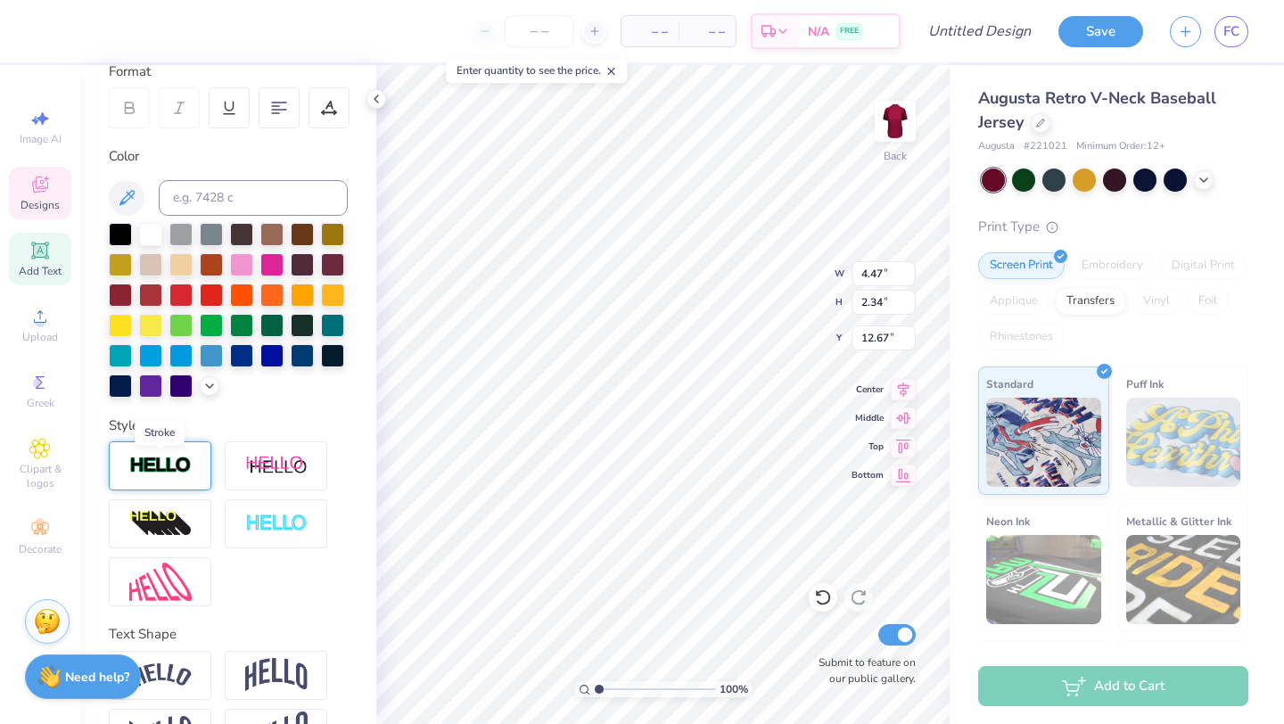
click at [178, 467] on img at bounding box center [160, 466] width 62 height 21
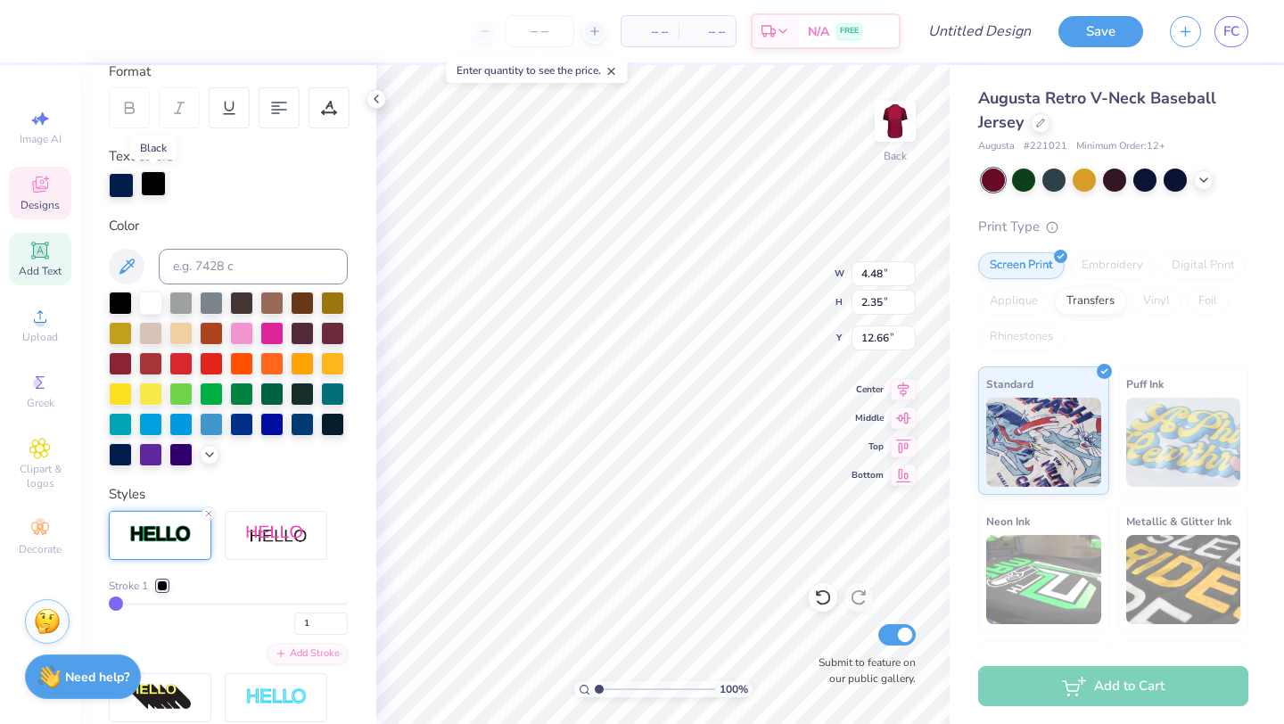
click at [163, 174] on div at bounding box center [153, 183] width 25 height 25
click at [152, 299] on div at bounding box center [150, 301] width 23 height 23
drag, startPoint x: 221, startPoint y: 602, endPoint x: 131, endPoint y: 603, distance: 90.1
click at [131, 603] on input "range" at bounding box center [228, 604] width 239 height 3
drag, startPoint x: 131, startPoint y: 603, endPoint x: 120, endPoint y: 602, distance: 10.7
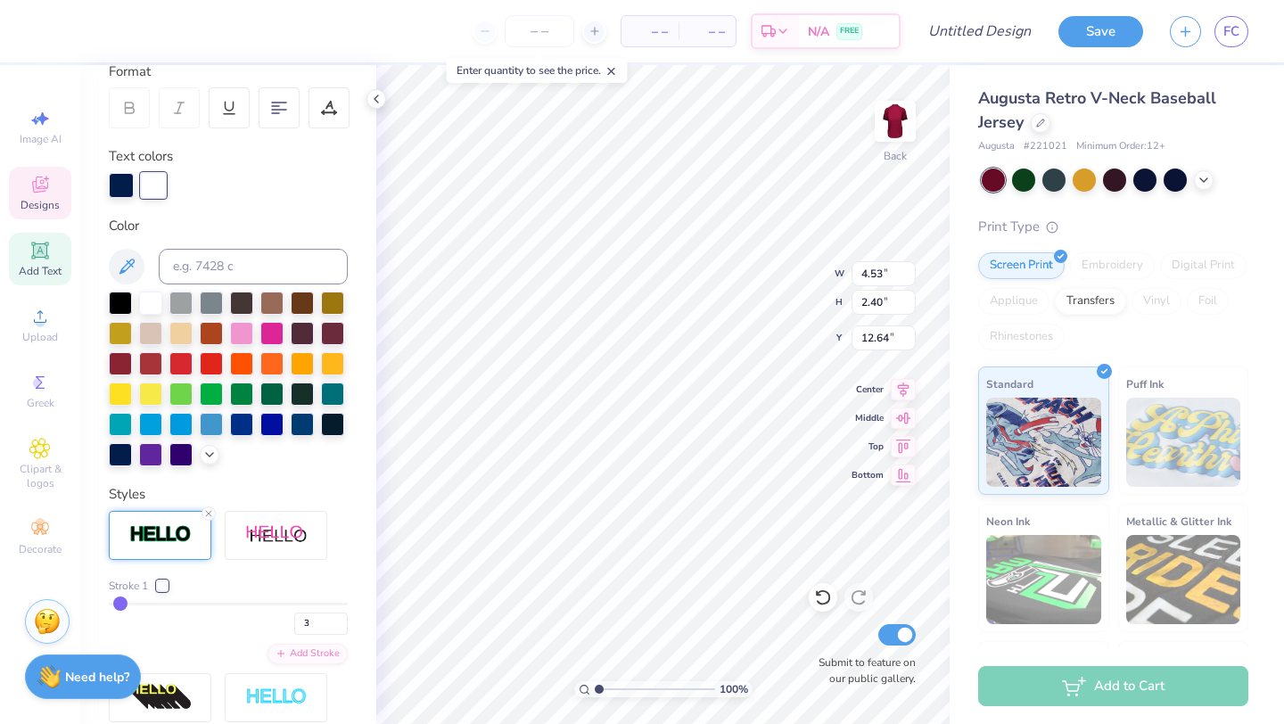
click at [120, 603] on input "range" at bounding box center [228, 604] width 239 height 3
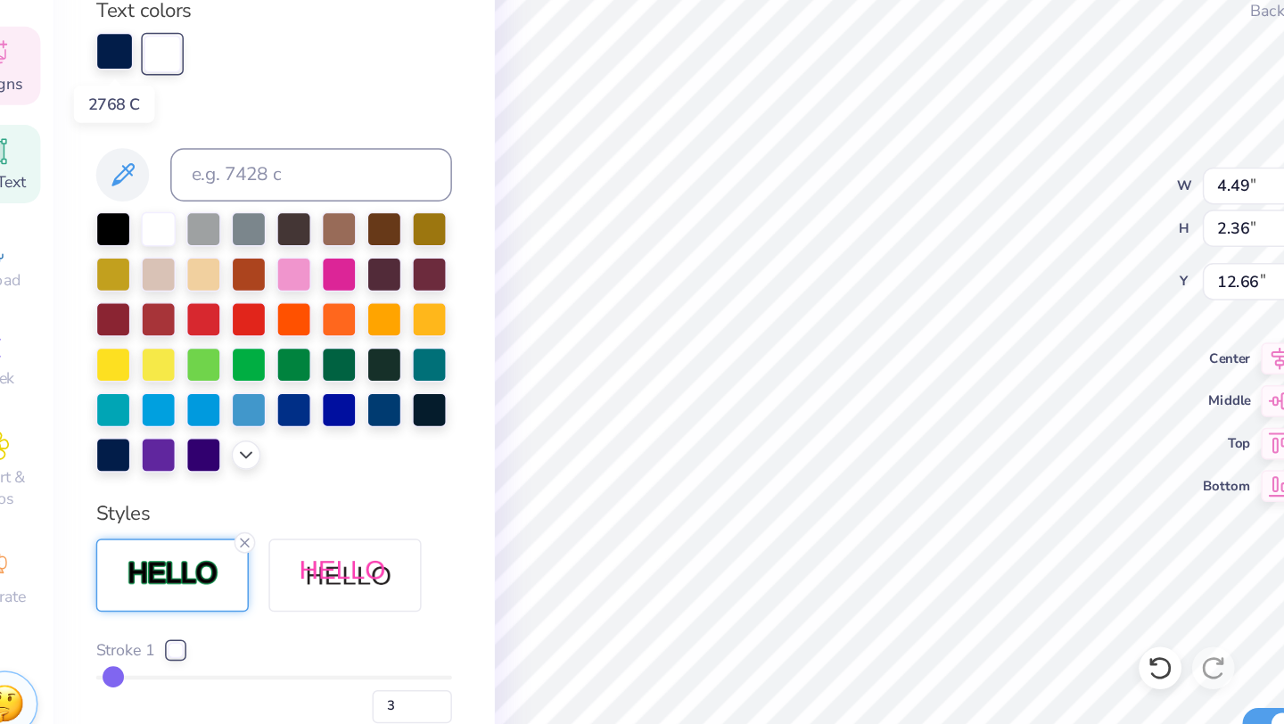
click at [128, 179] on div at bounding box center [121, 183] width 25 height 25
click at [125, 457] on div at bounding box center [120, 453] width 23 height 23
click at [121, 456] on div at bounding box center [120, 453] width 23 height 23
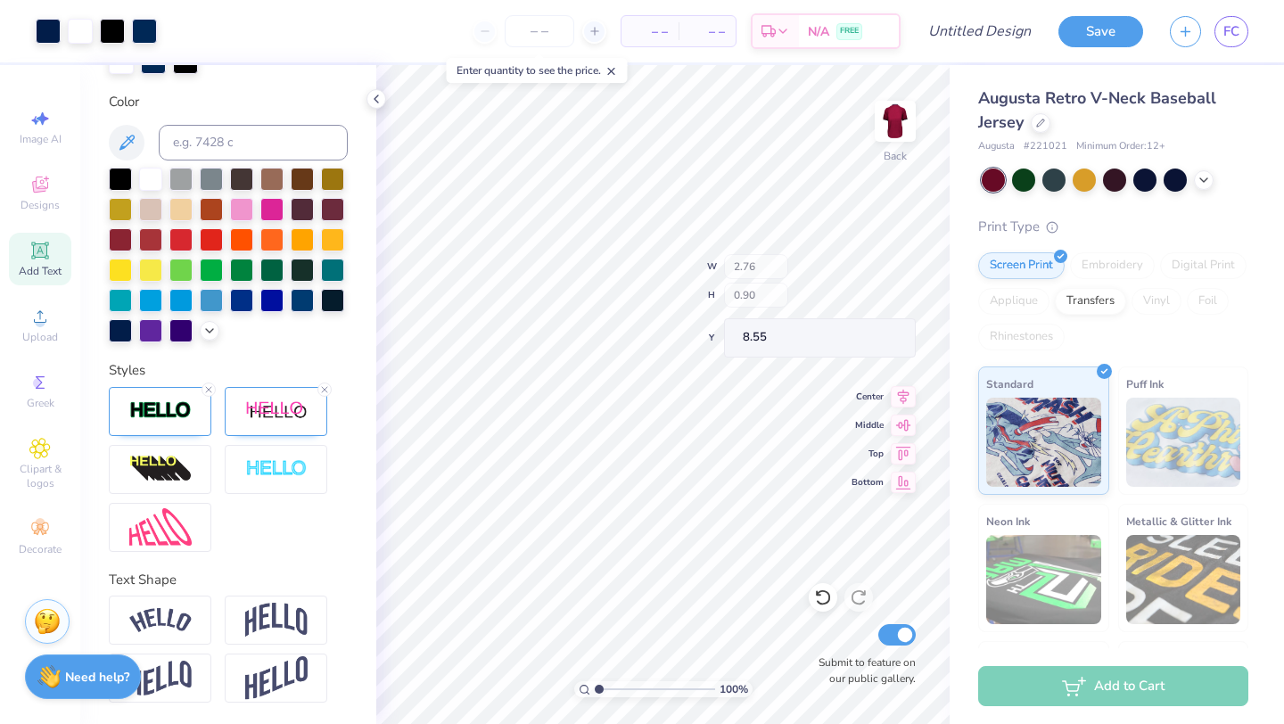
scroll to position [382, 0]
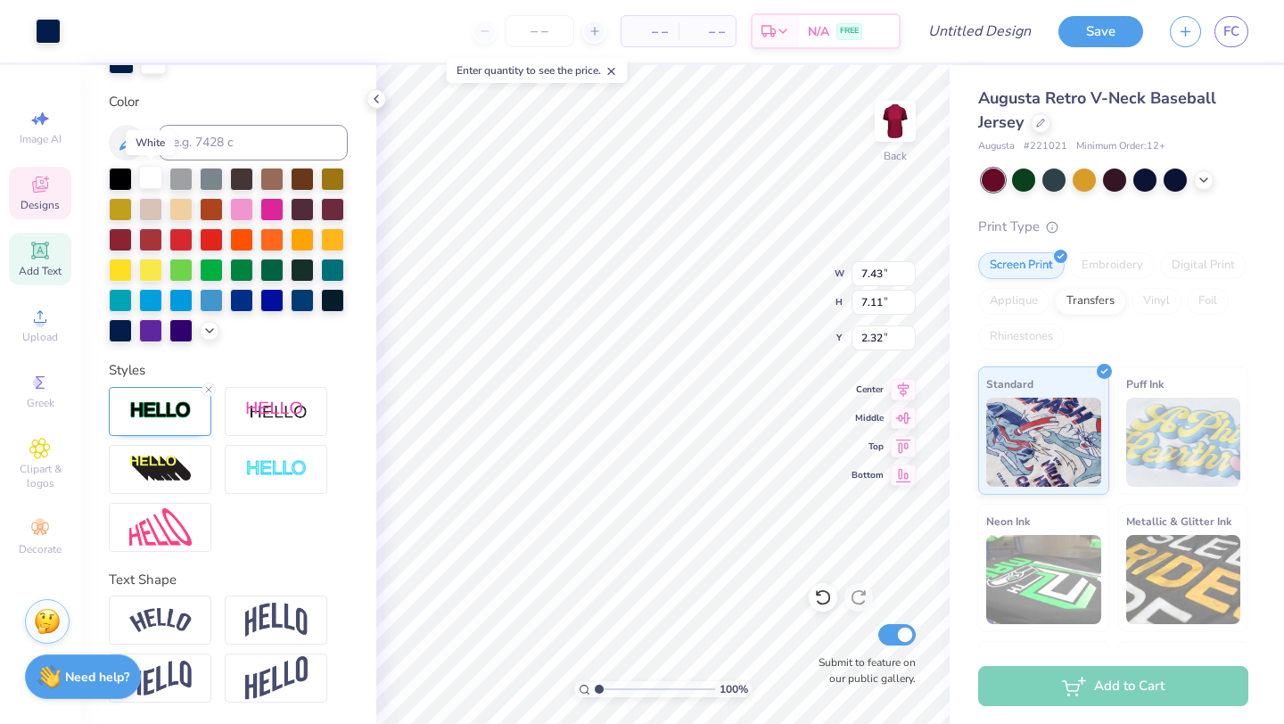
click at [150, 175] on div at bounding box center [150, 177] width 23 height 23
click at [150, 176] on div at bounding box center [150, 177] width 23 height 23
click at [151, 176] on div at bounding box center [150, 177] width 23 height 23
click at [151, 176] on div at bounding box center [150, 179] width 23 height 23
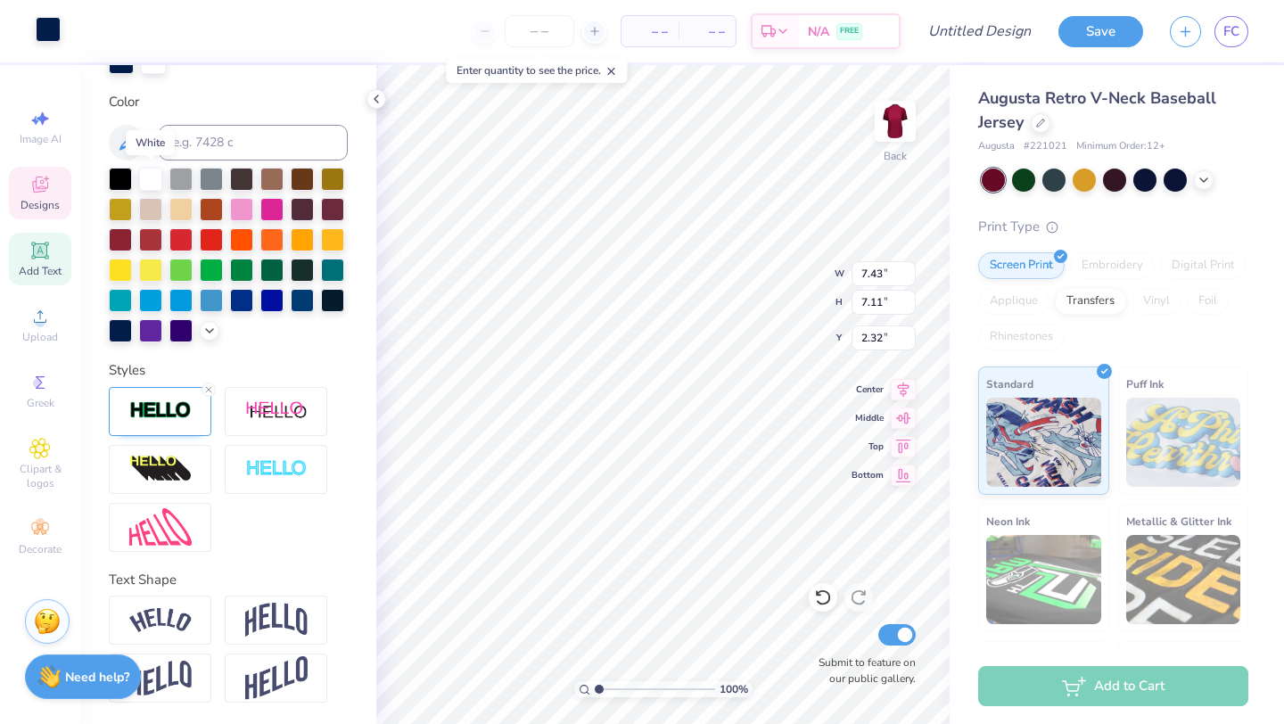
click at [151, 176] on div at bounding box center [150, 179] width 23 height 23
click at [49, 33] on div at bounding box center [48, 29] width 25 height 25
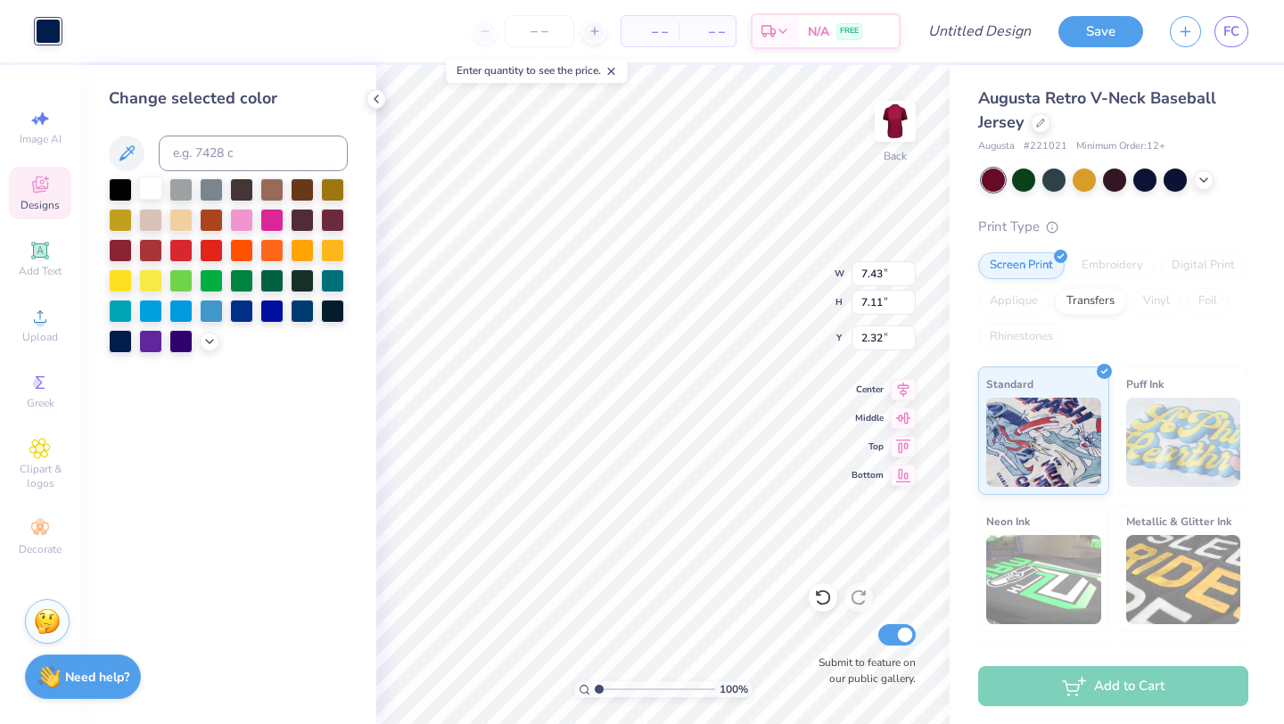
click at [155, 180] on div at bounding box center [150, 188] width 23 height 23
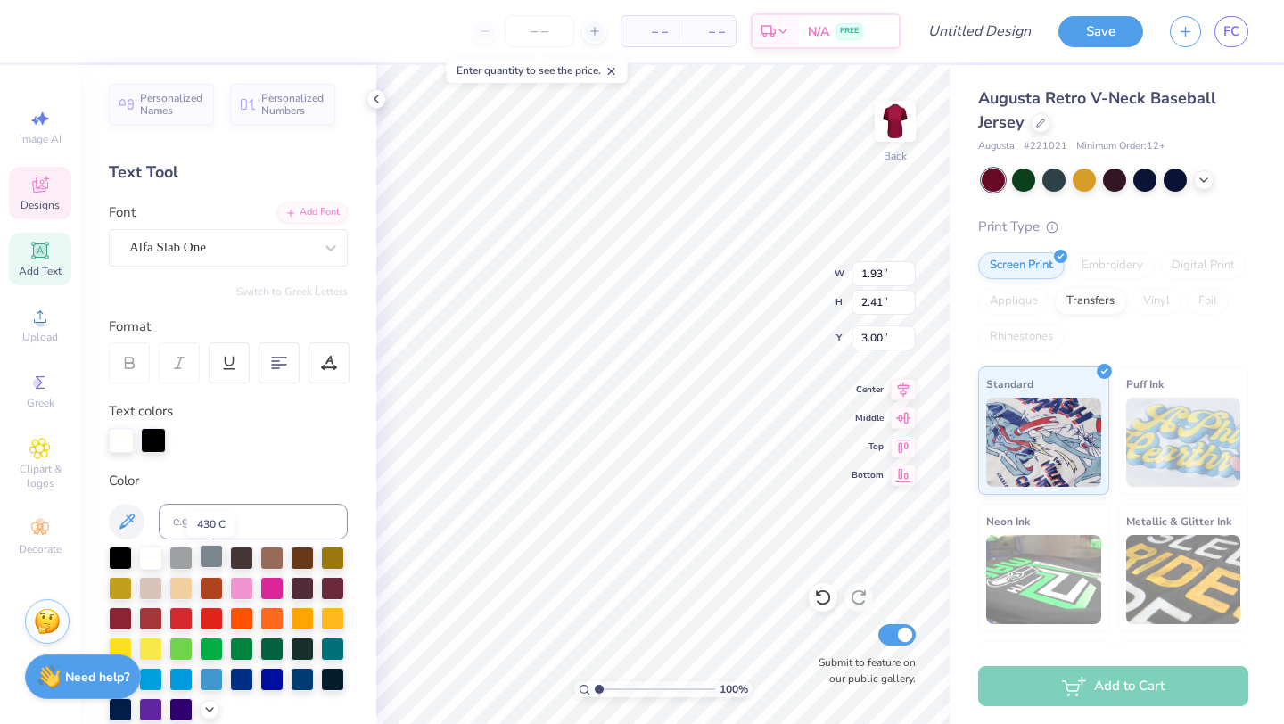
scroll to position [0, 0]
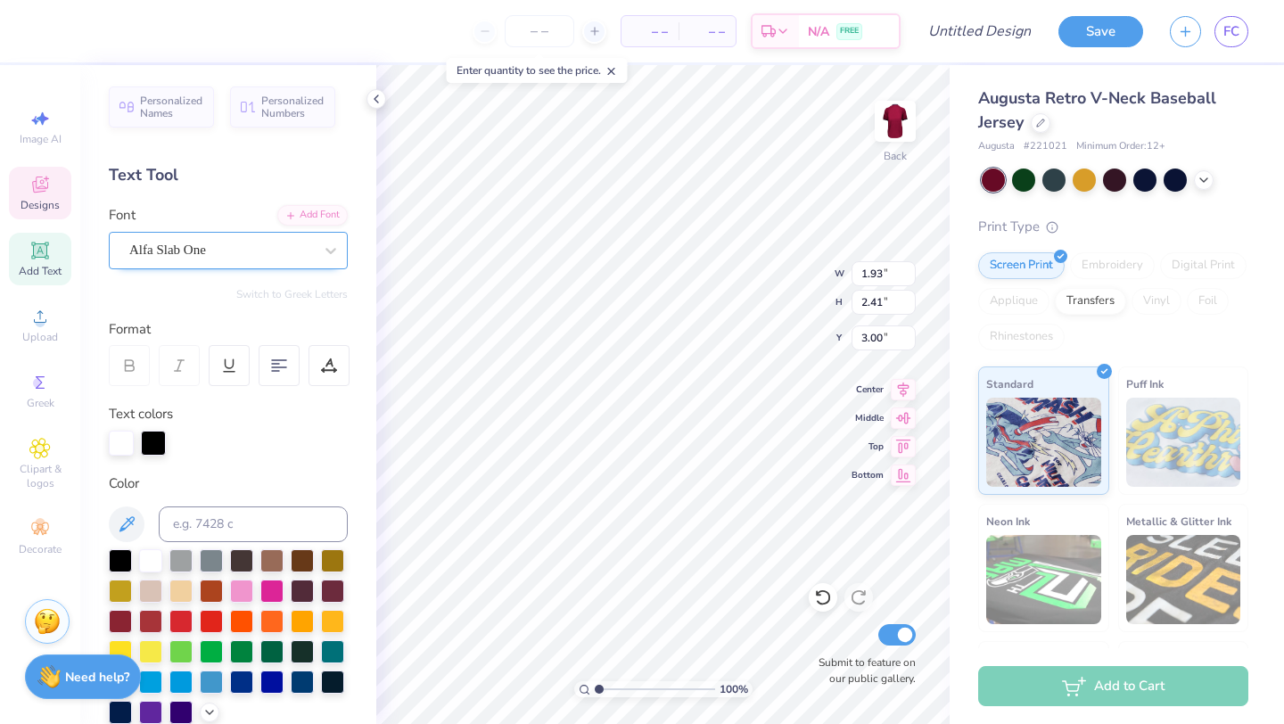
click at [255, 258] on div "Alfa Slab One" at bounding box center [221, 250] width 187 height 28
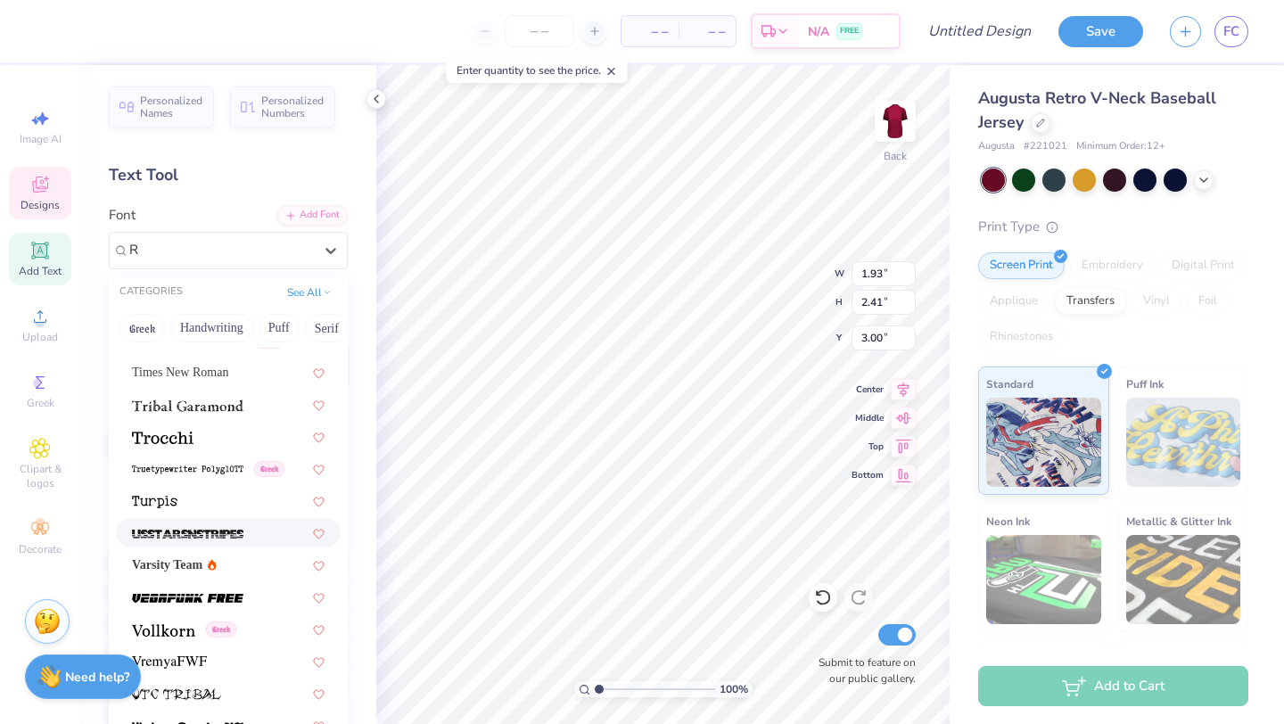
scroll to position [5928, 0]
click at [198, 563] on span "Varsity Team" at bounding box center [167, 564] width 70 height 19
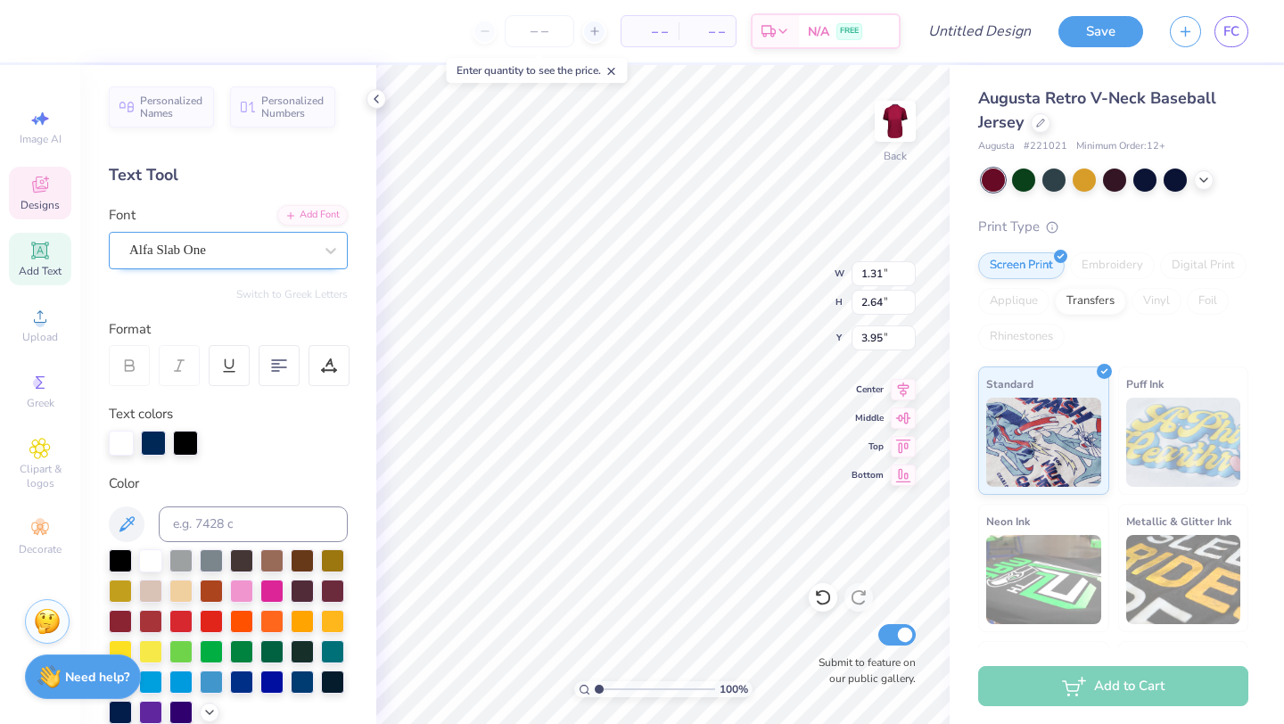
click at [300, 252] on div "Alfa Slab One" at bounding box center [221, 250] width 187 height 28
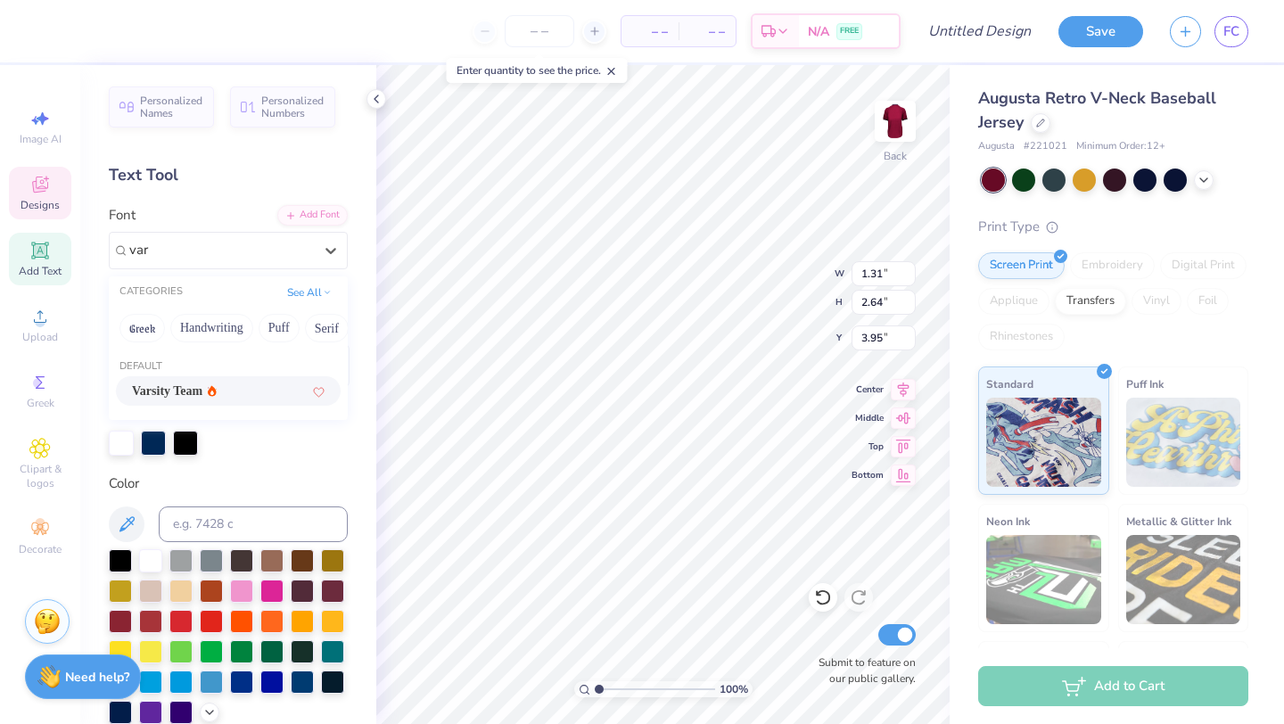
click at [243, 383] on div "Varsity Team" at bounding box center [228, 391] width 193 height 19
type input "var"
type input "0.88"
type input "2.38"
type input "4.08"
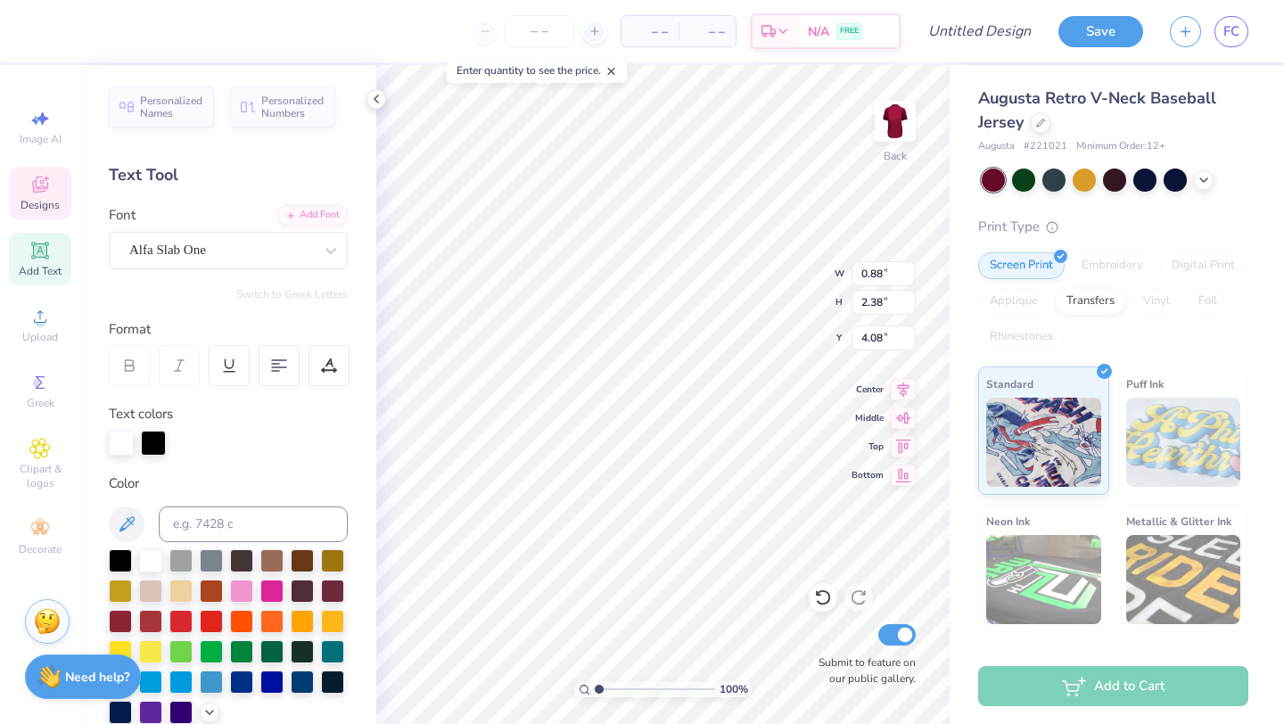
type input "2.60"
type input "2.25"
type input "3.31"
click at [263, 245] on div "Alfa Slab One" at bounding box center [221, 250] width 187 height 28
click at [217, 384] on div "Varsity Team" at bounding box center [174, 391] width 85 height 19
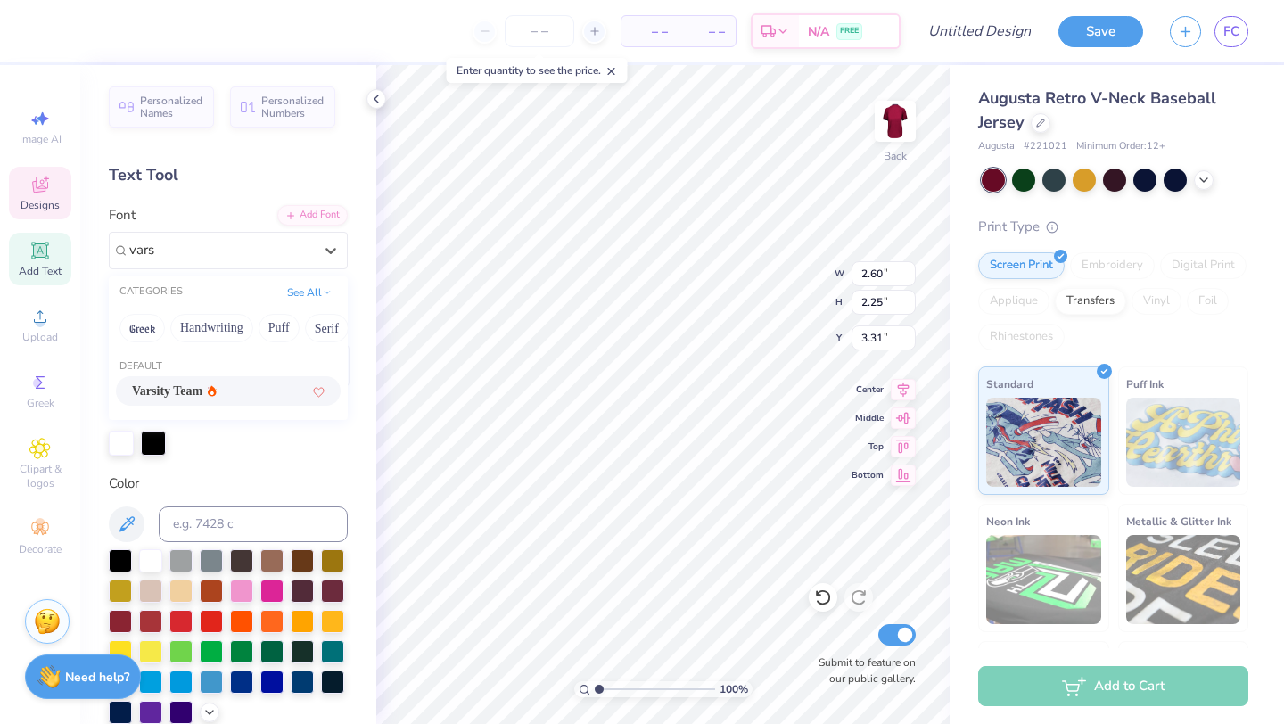
type input "vars"
type input "1.58"
type input "2.03"
type input "3.42"
type input "2.40"
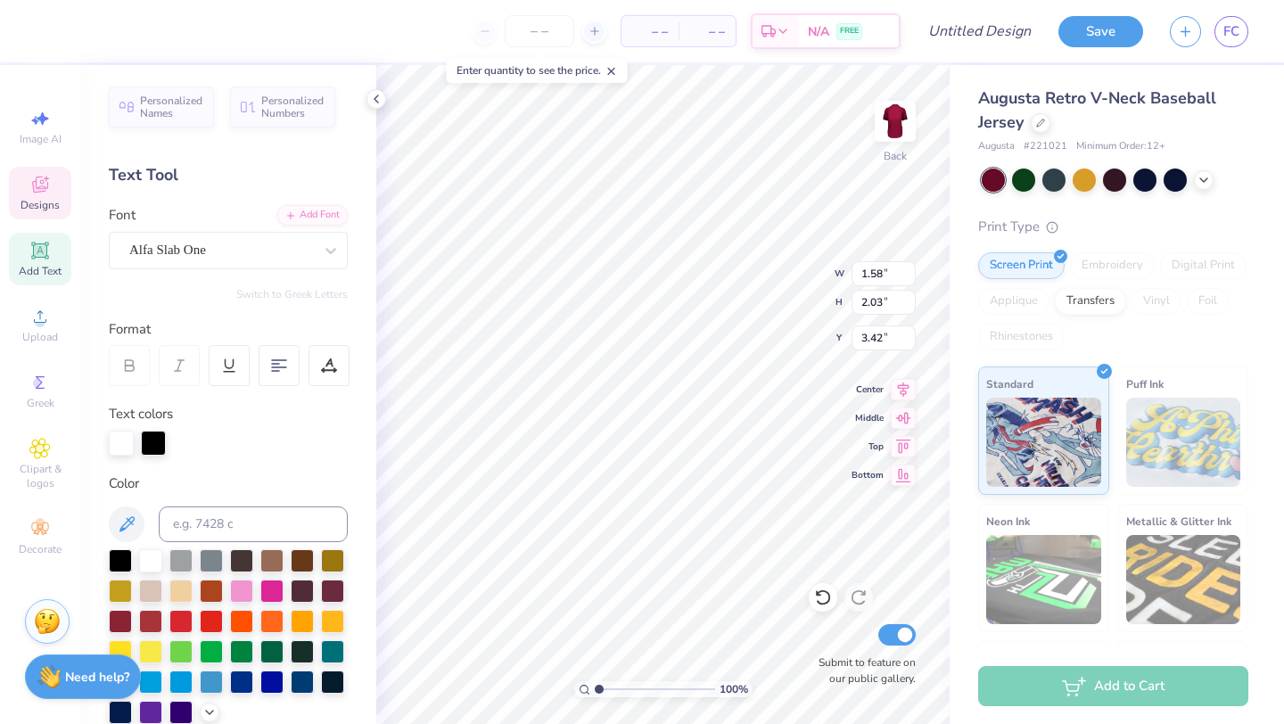
type input "2.34"
type input "4.10"
click at [270, 244] on div "Alfa Slab One" at bounding box center [221, 250] width 187 height 28
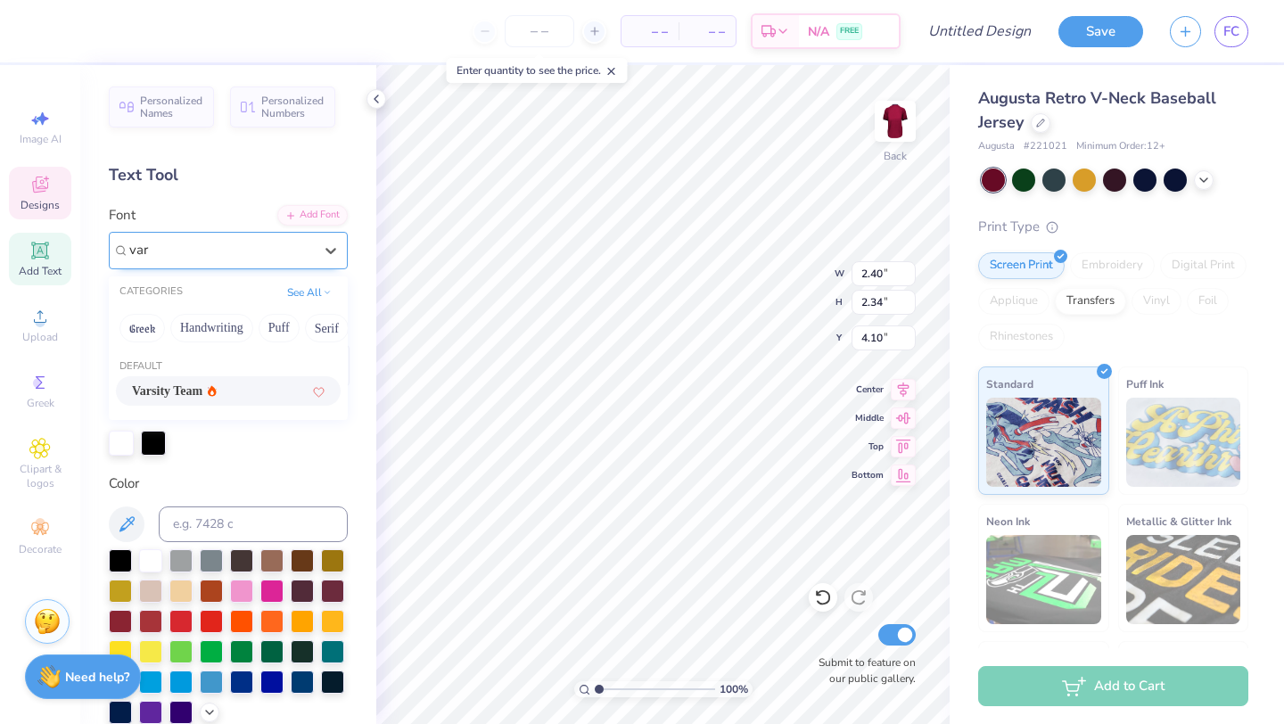
click at [267, 396] on div "Varsity Team" at bounding box center [228, 391] width 193 height 19
type input "var"
type input "1.74"
type input "2.11"
type input "4.21"
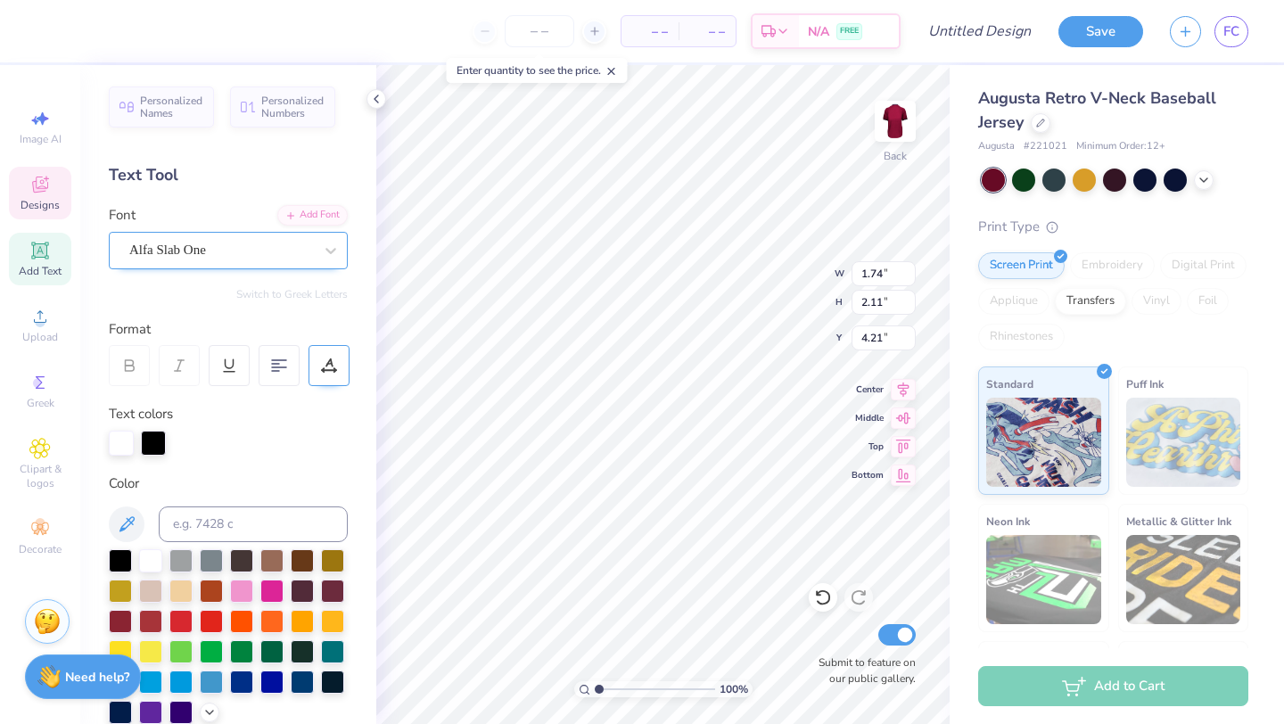
type input "2.10"
type input "2.56"
type input "3.00"
click at [324, 242] on icon at bounding box center [331, 251] width 18 height 18
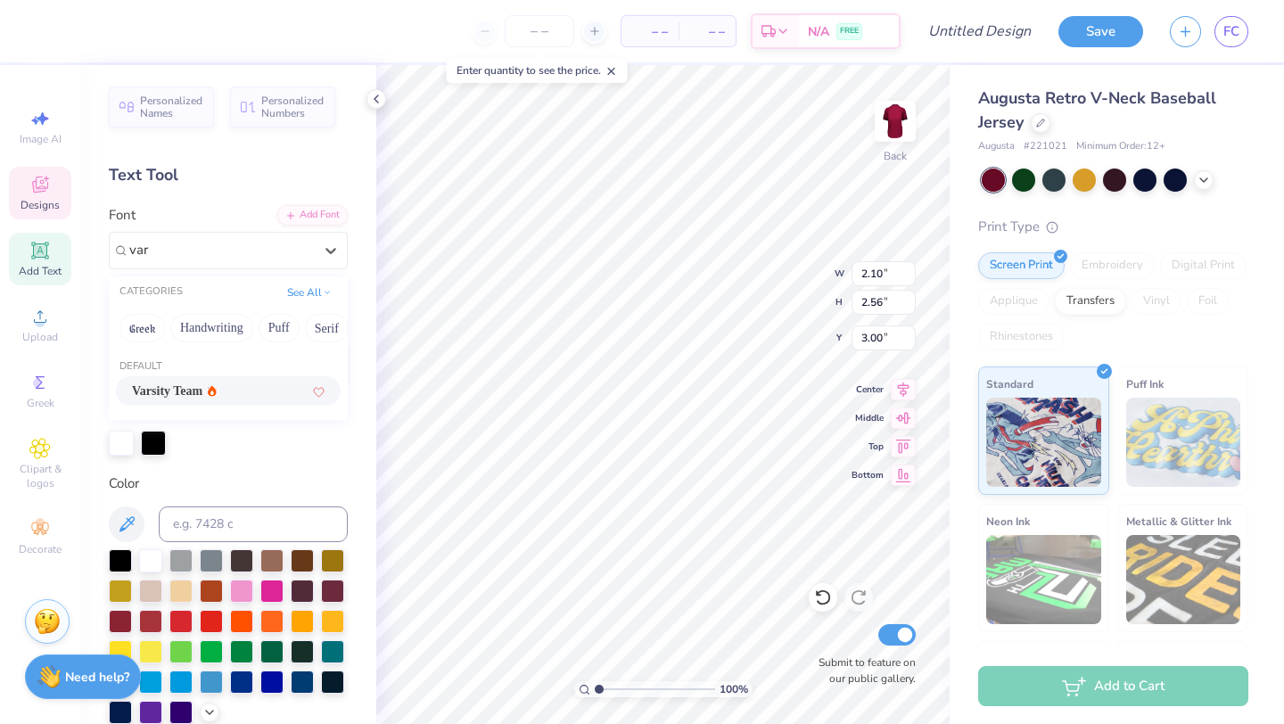
click at [277, 381] on div "Varsity Team" at bounding box center [228, 390] width 225 height 29
type input "var"
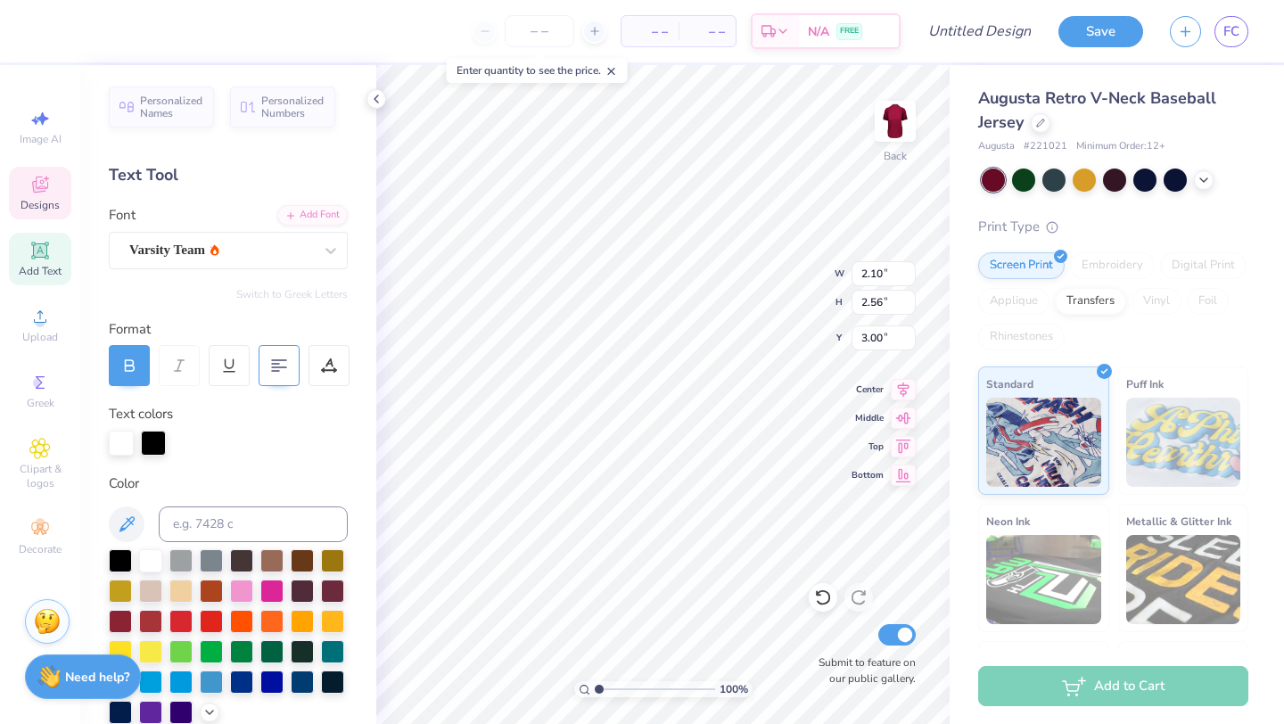
type input "1.44"
type input "2.23"
type input "3.17"
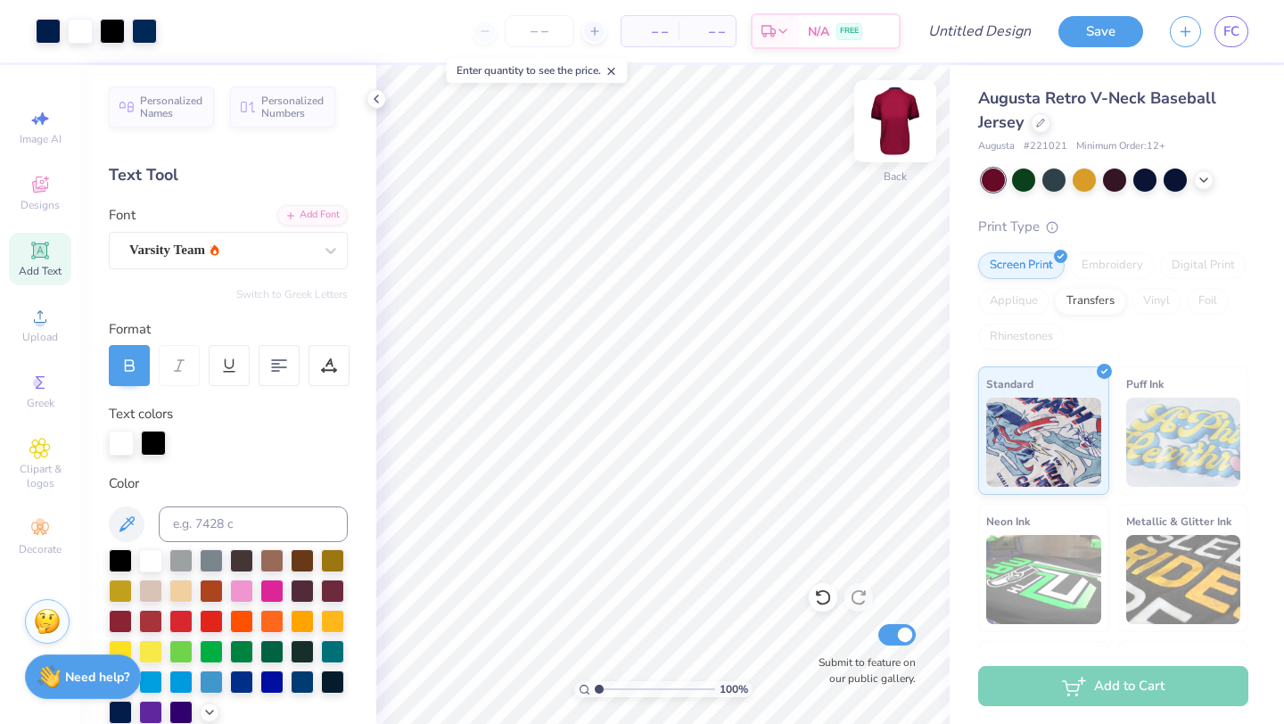
click at [886, 136] on img at bounding box center [895, 121] width 71 height 71
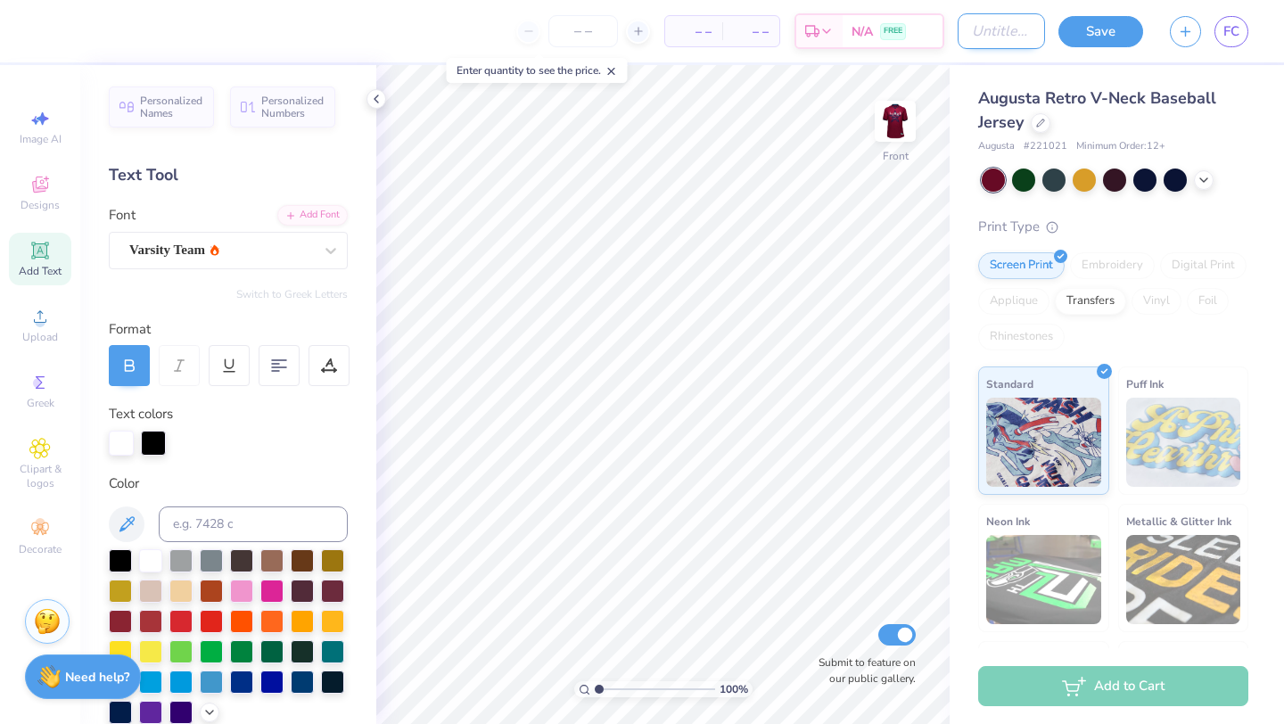
click at [1020, 38] on input "Design Title" at bounding box center [1001, 31] width 87 height 36
type input "LINKS Kicks for Squigs"
click at [1117, 31] on button "Save" at bounding box center [1101, 28] width 85 height 31
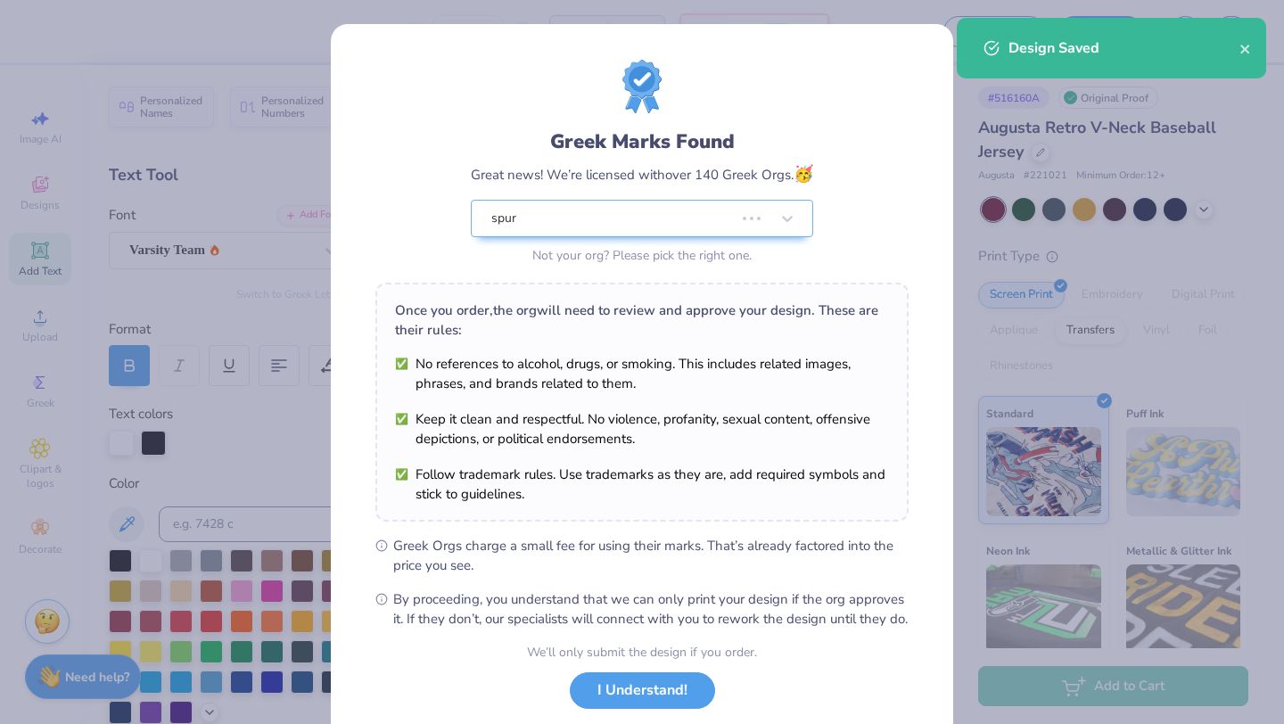
click at [646, 307] on div "Once you order, the org will need to review and approve your design. These are …" at bounding box center [642, 320] width 494 height 39
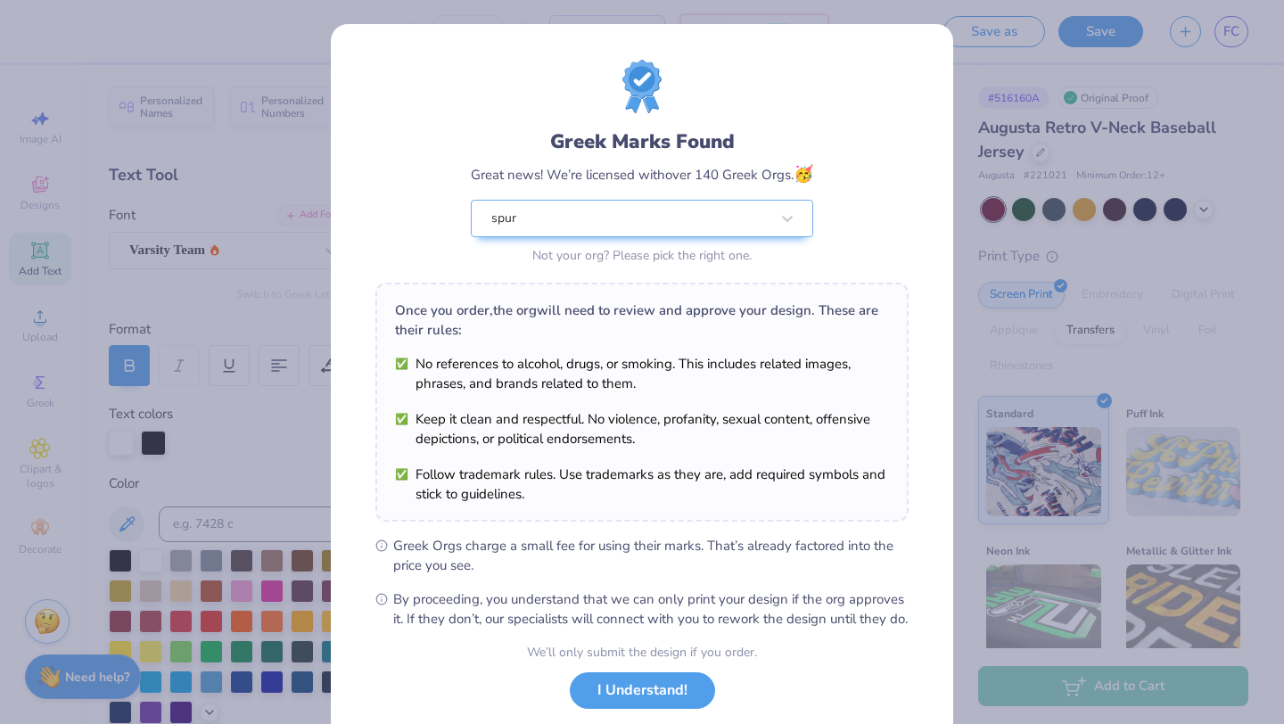
scroll to position [111, 0]
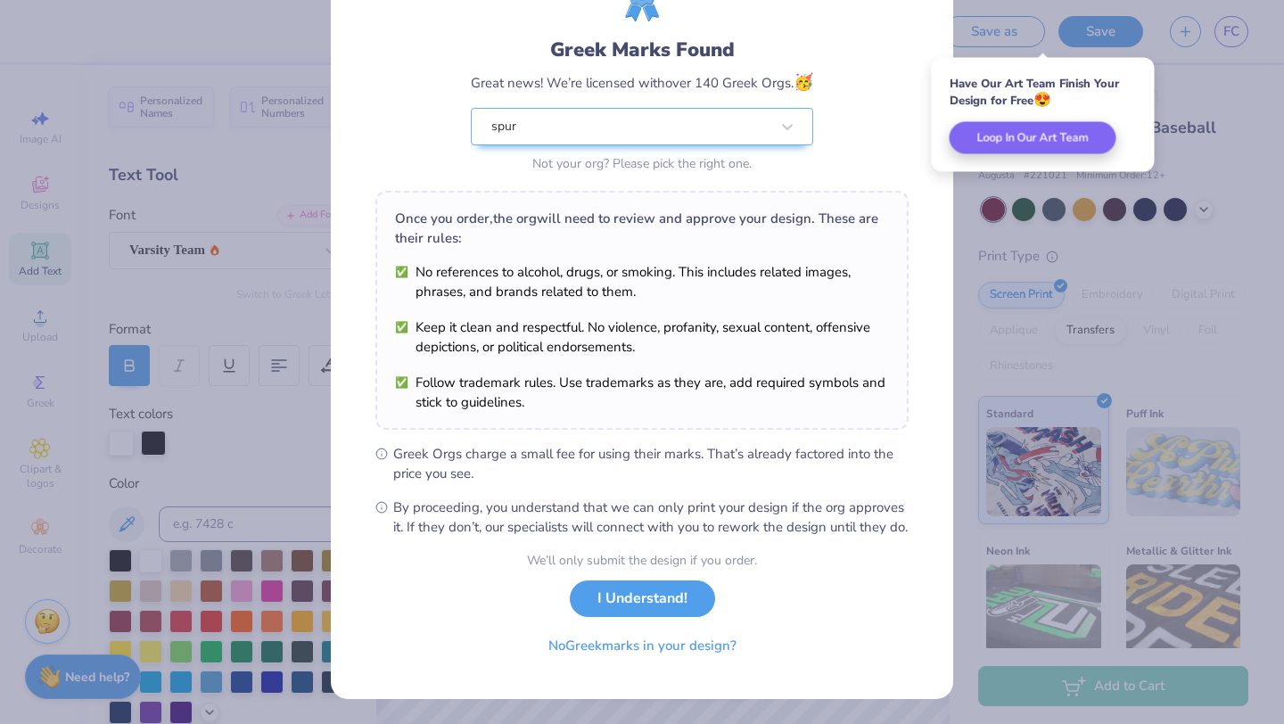
click at [652, 592] on button "I Understand!" at bounding box center [642, 599] width 145 height 37
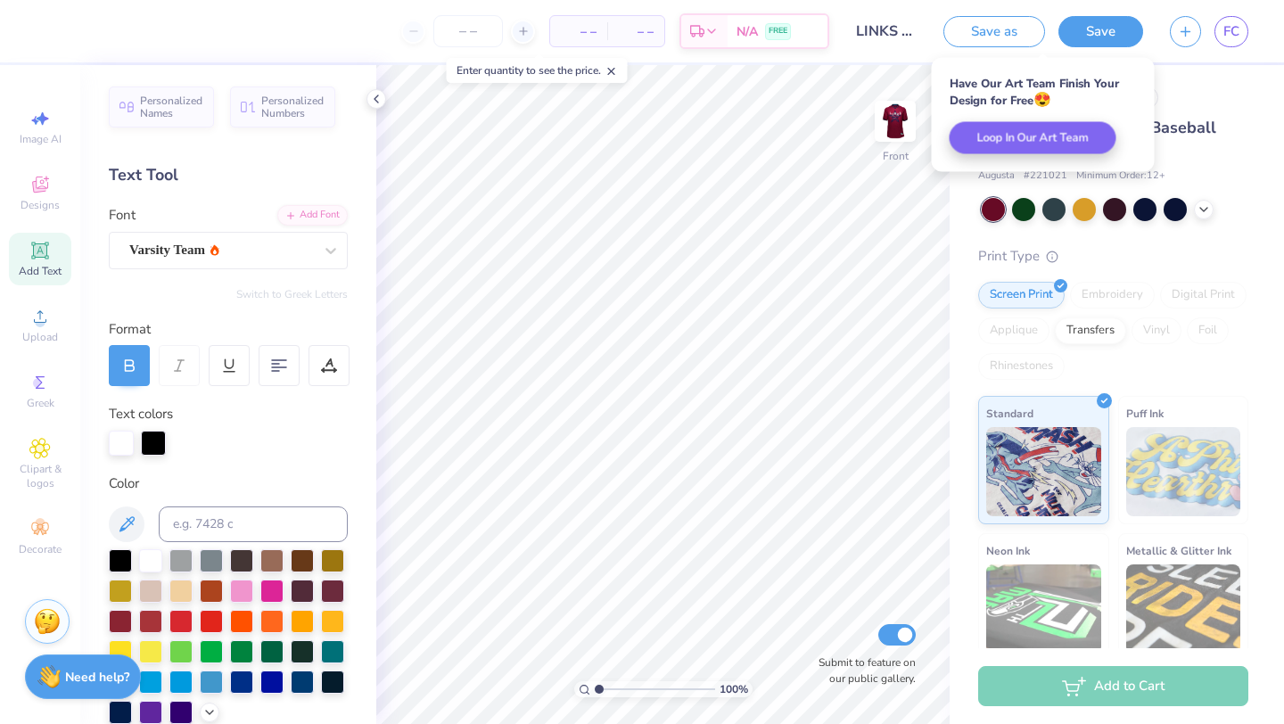
scroll to position [0, 0]
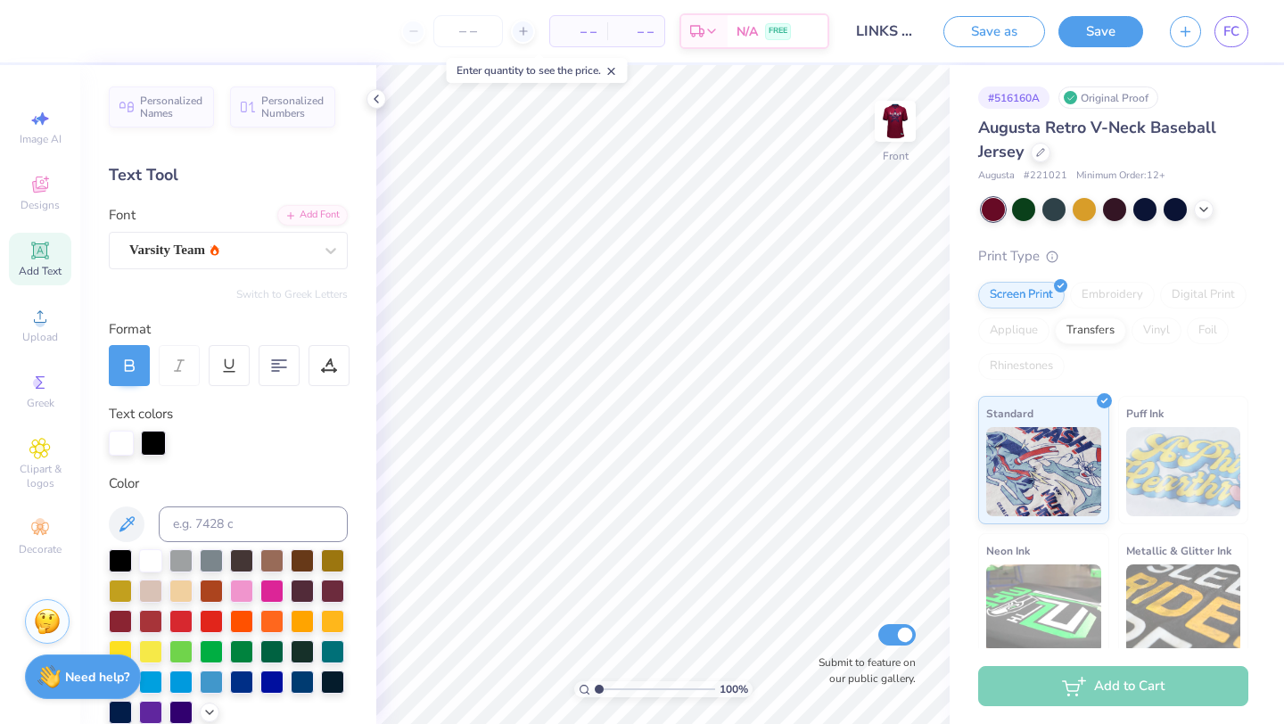
click at [41, 267] on span "Add Text" at bounding box center [40, 271] width 43 height 14
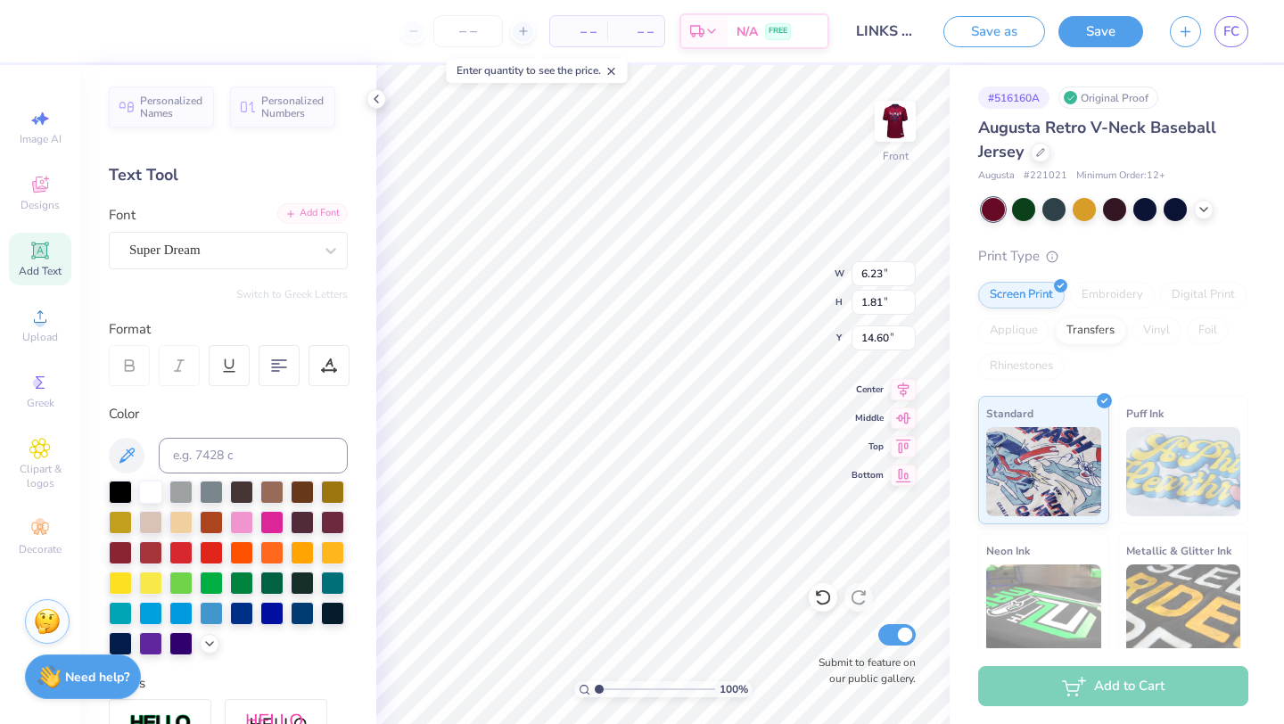
type input "9.63"
type textarea "T"
click at [322, 248] on icon at bounding box center [331, 251] width 18 height 18
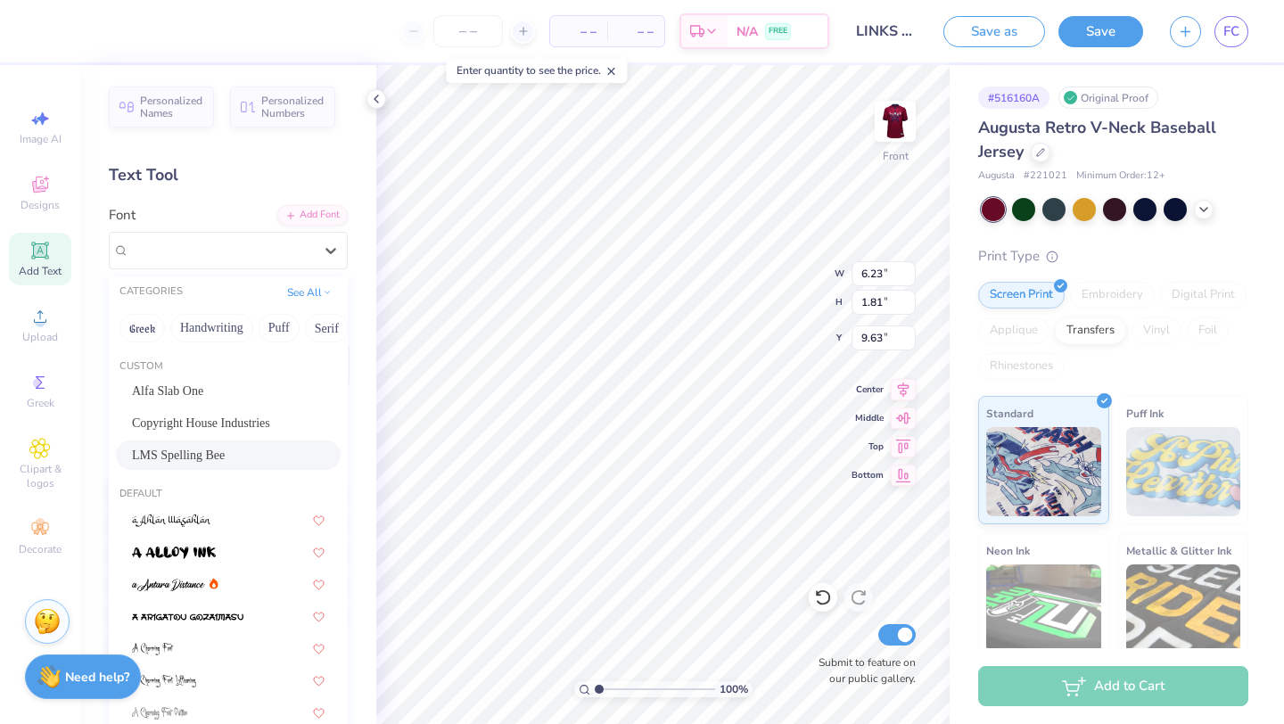
click at [206, 456] on span "LMS Spelling Bee" at bounding box center [178, 455] width 93 height 19
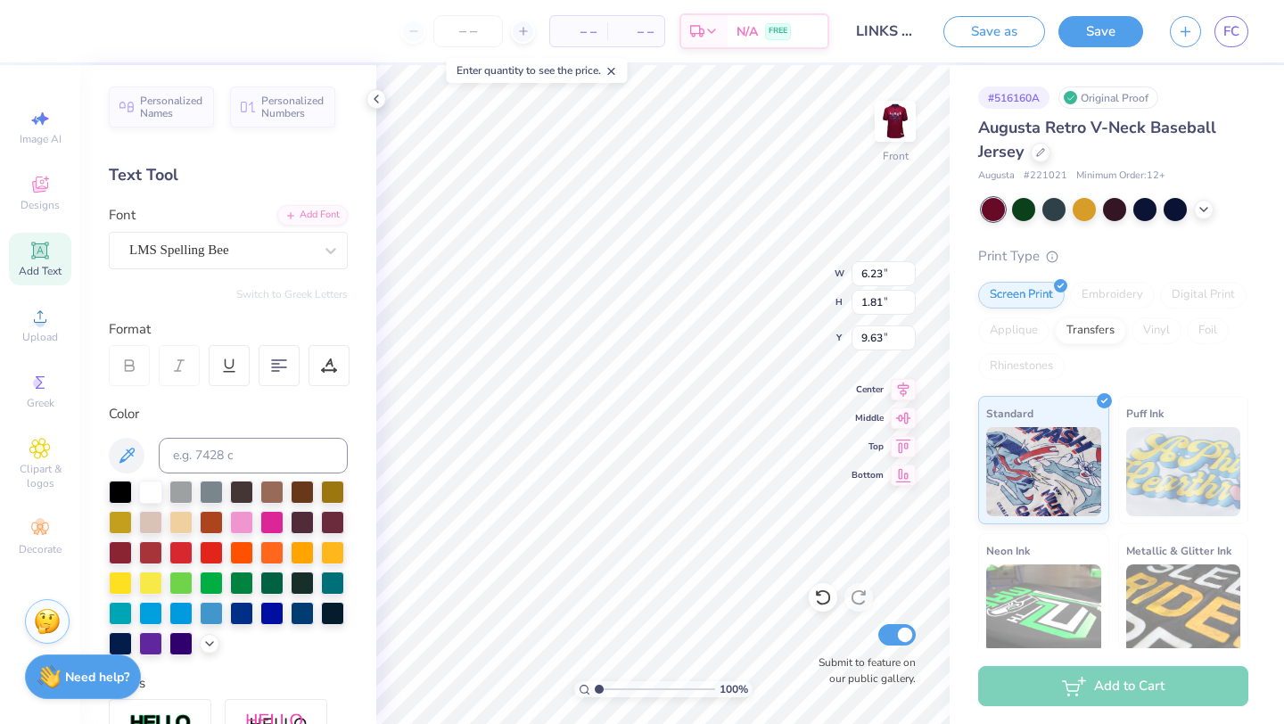
type textarea "C"
type textarea "2"
click at [257, 245] on div "LMS Spelling Bee" at bounding box center [221, 250] width 187 height 28
click at [217, 391] on icon at bounding box center [212, 390] width 9 height 11
type input "var"
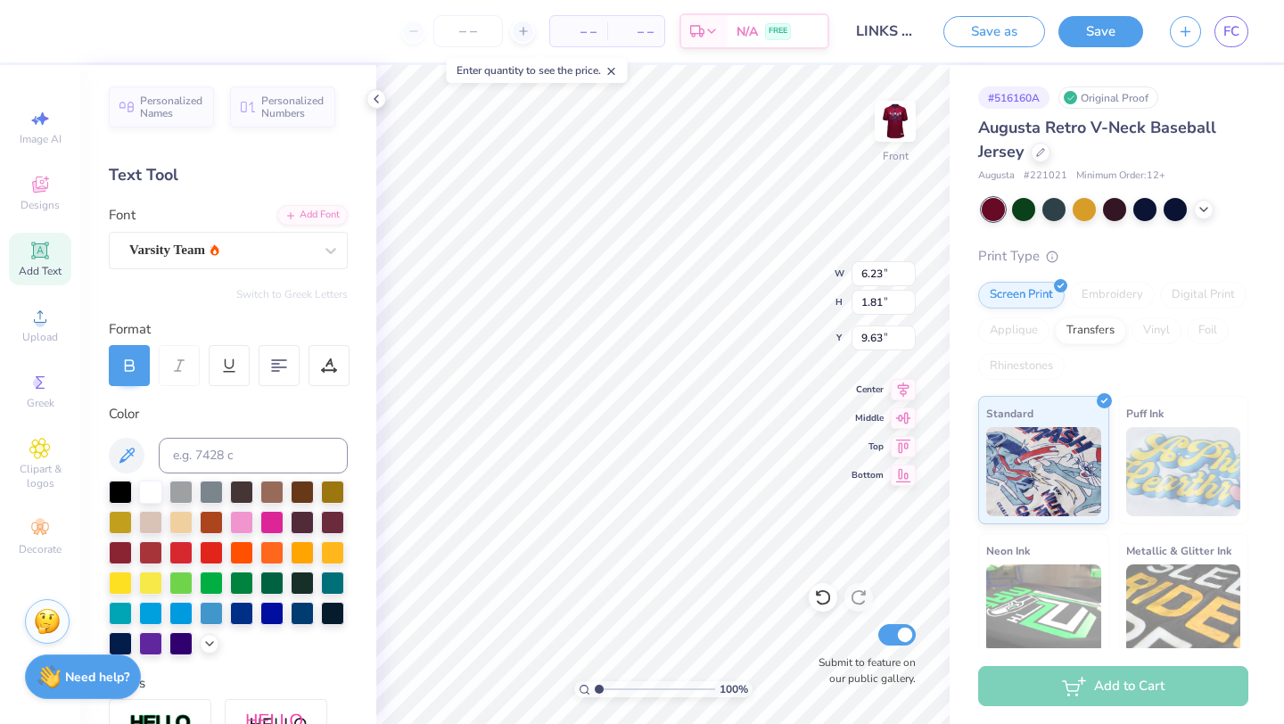
type textarea "99"
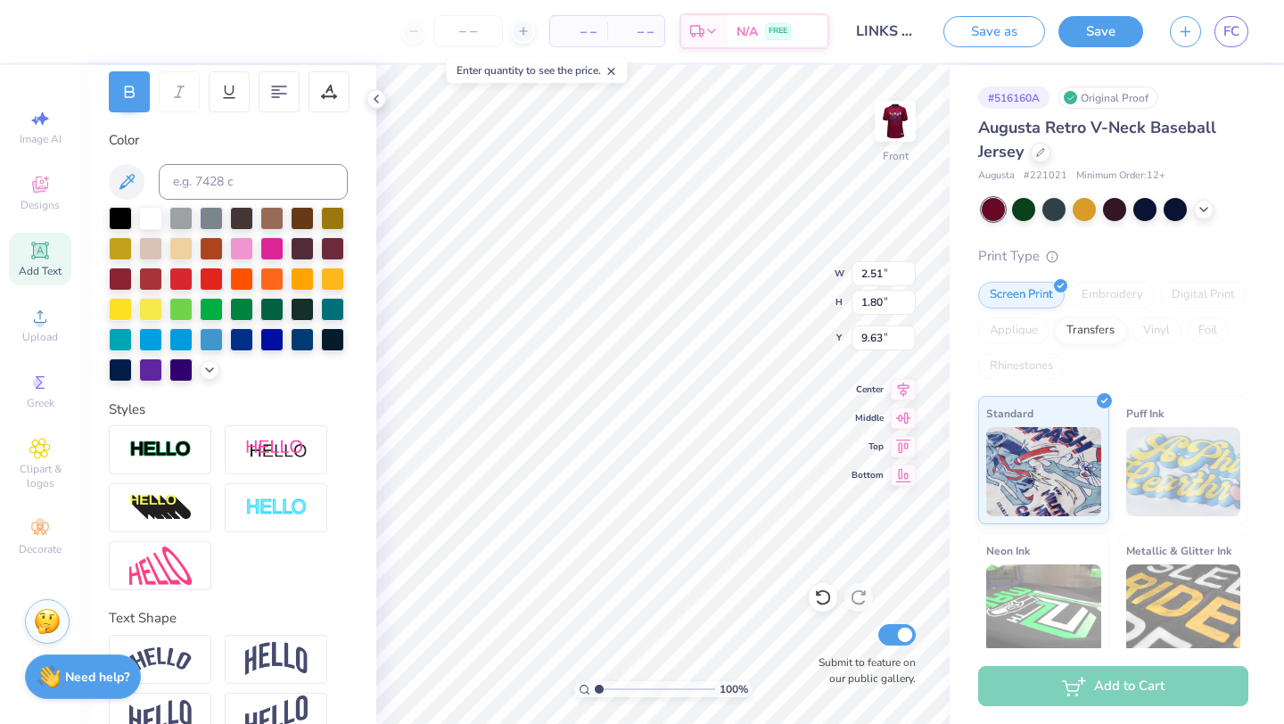
scroll to position [282, 0]
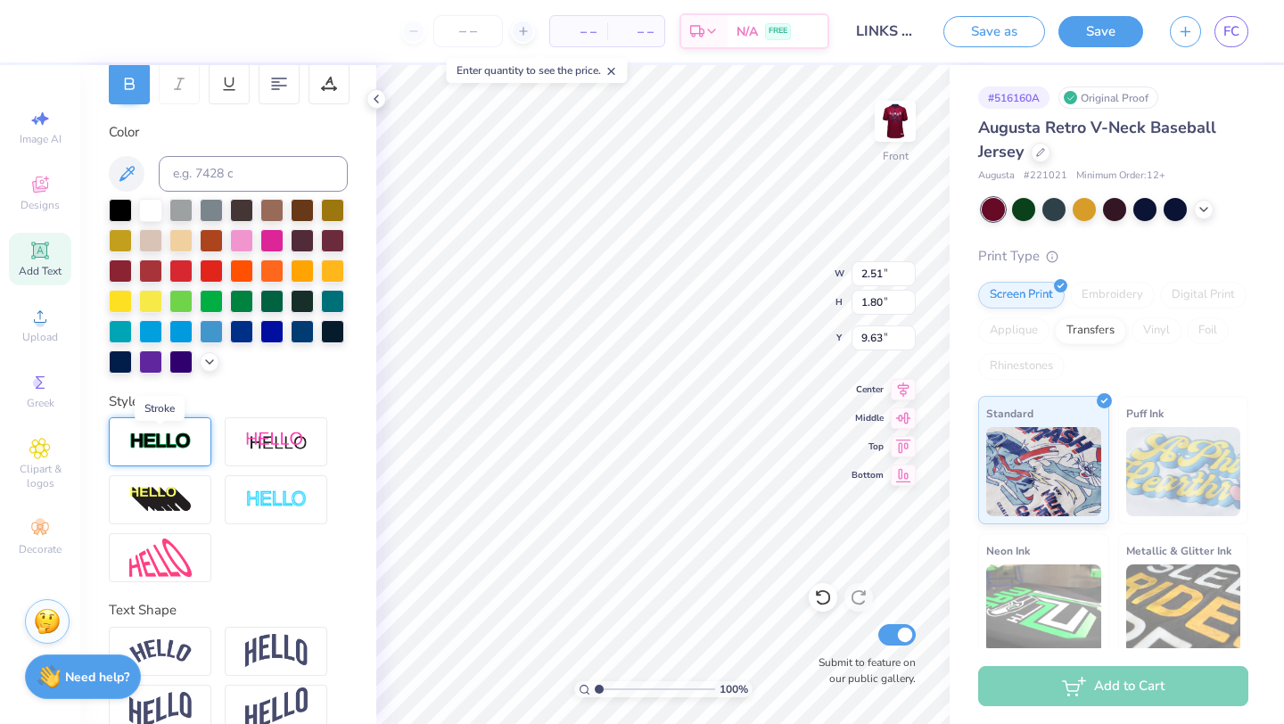
click at [177, 435] on img at bounding box center [160, 442] width 62 height 21
type input "2.54"
type input "1.84"
type input "9.61"
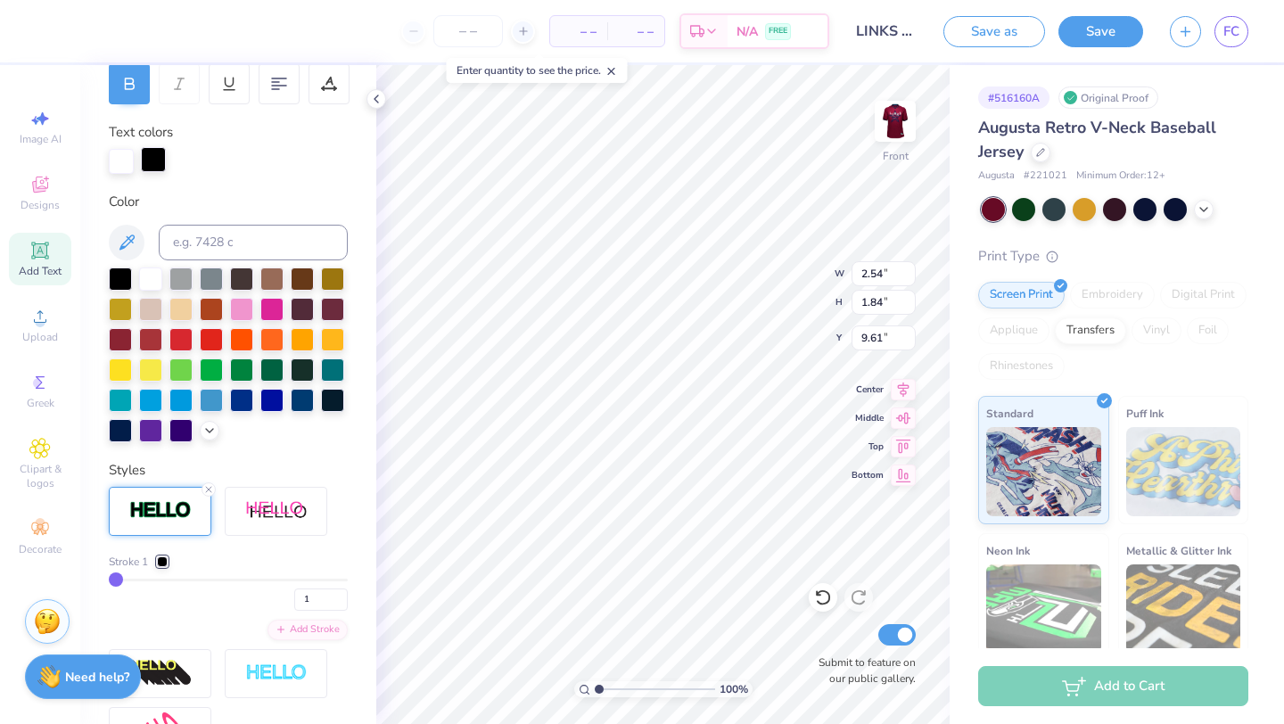
click at [152, 162] on div at bounding box center [153, 159] width 25 height 25
click at [120, 436] on div at bounding box center [120, 428] width 23 height 23
type input "7.07"
type input "5.11"
type input "10.89"
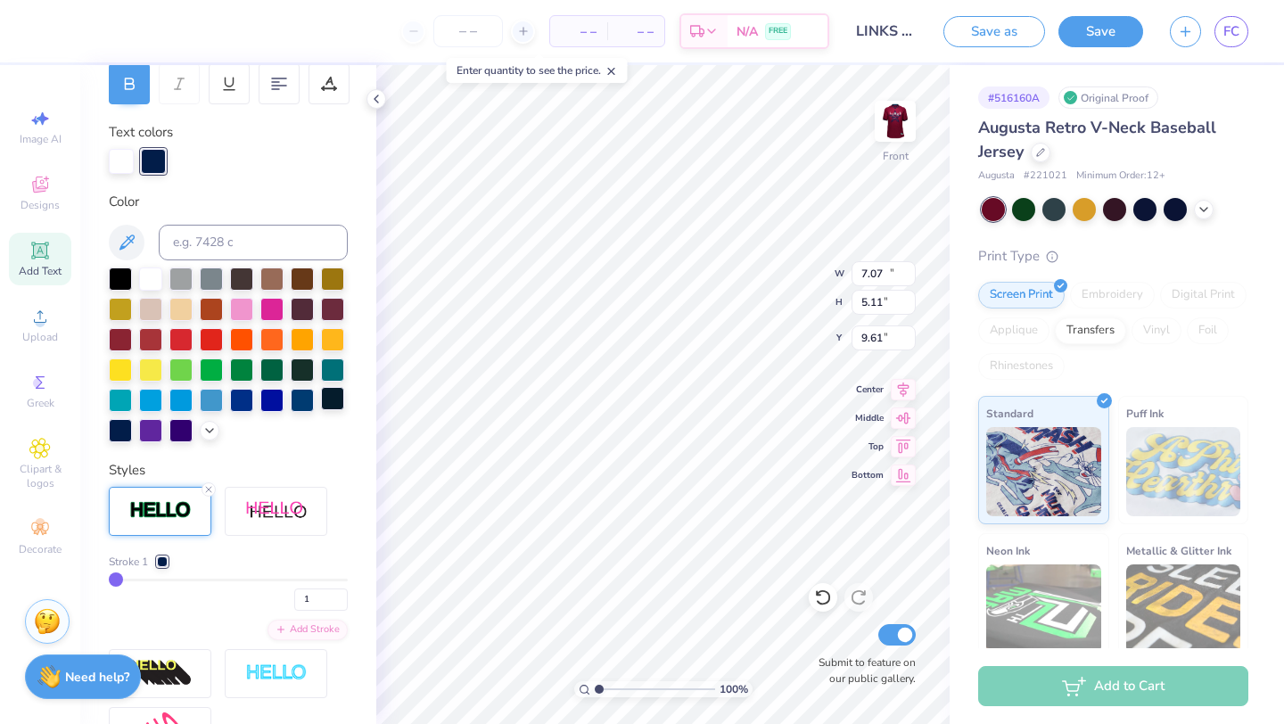
type input "7.86"
type input "7.64"
type input "8.46"
click at [39, 254] on icon at bounding box center [39, 250] width 13 height 13
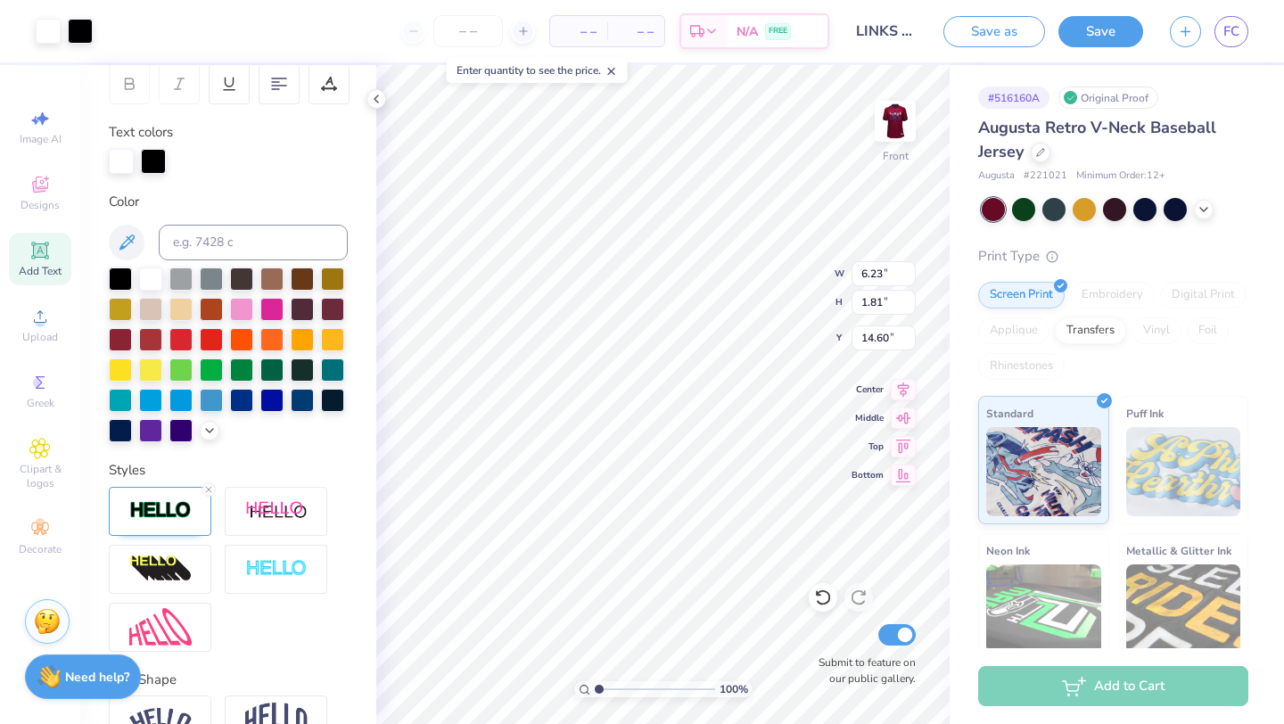
type input "6.27"
type input "1.84"
type input "5.81"
type textarea "T"
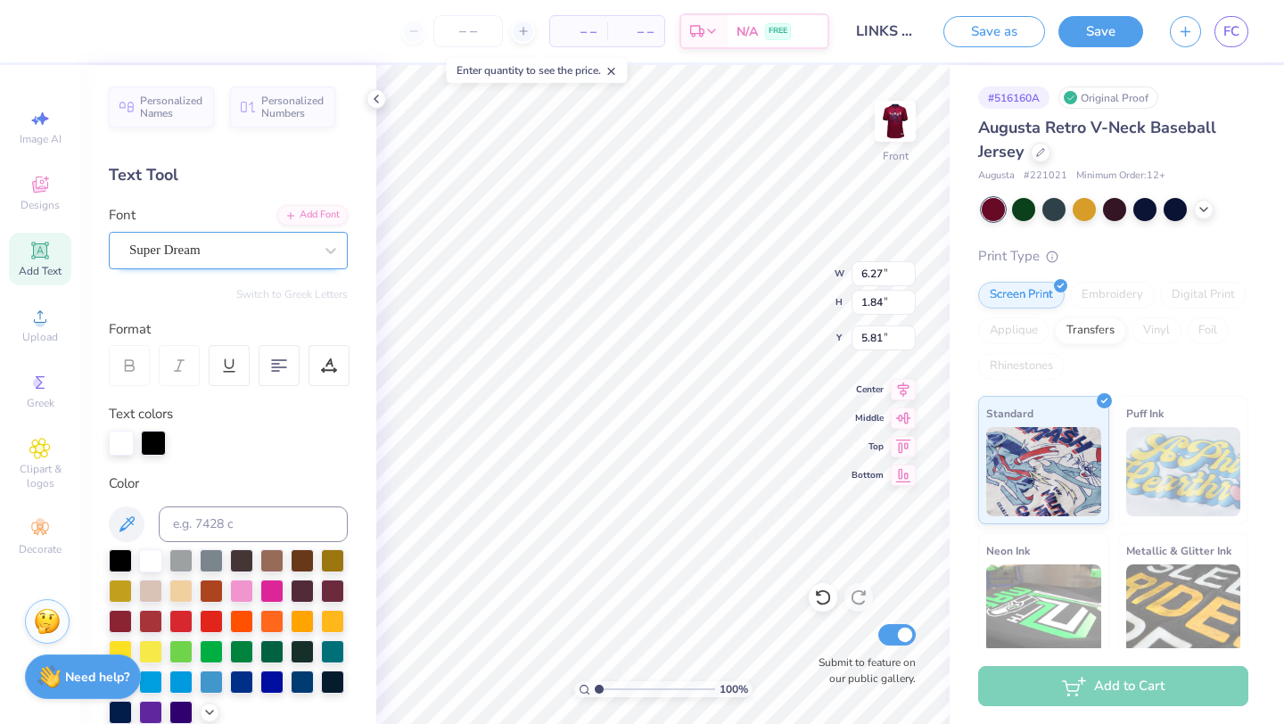
type textarea "LINKS"
click at [247, 257] on div "Super Dream" at bounding box center [221, 250] width 187 height 28
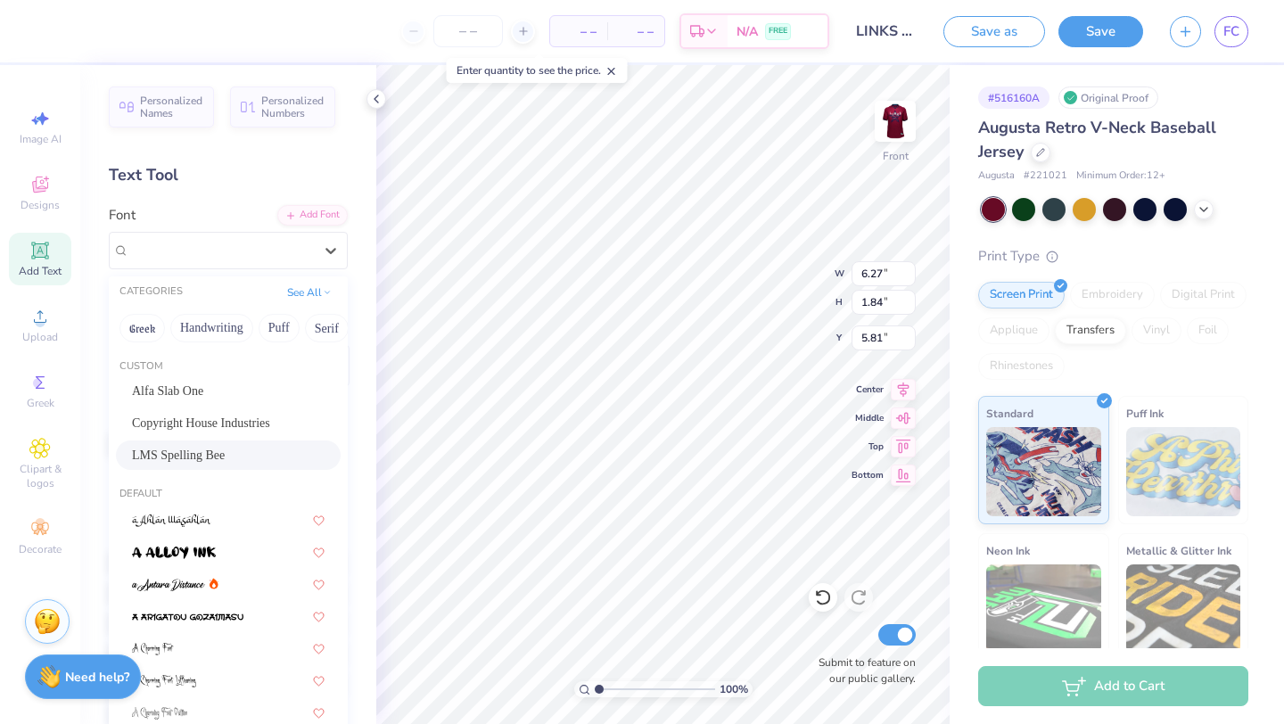
click at [251, 448] on div "LMS Spelling Bee" at bounding box center [228, 455] width 193 height 19
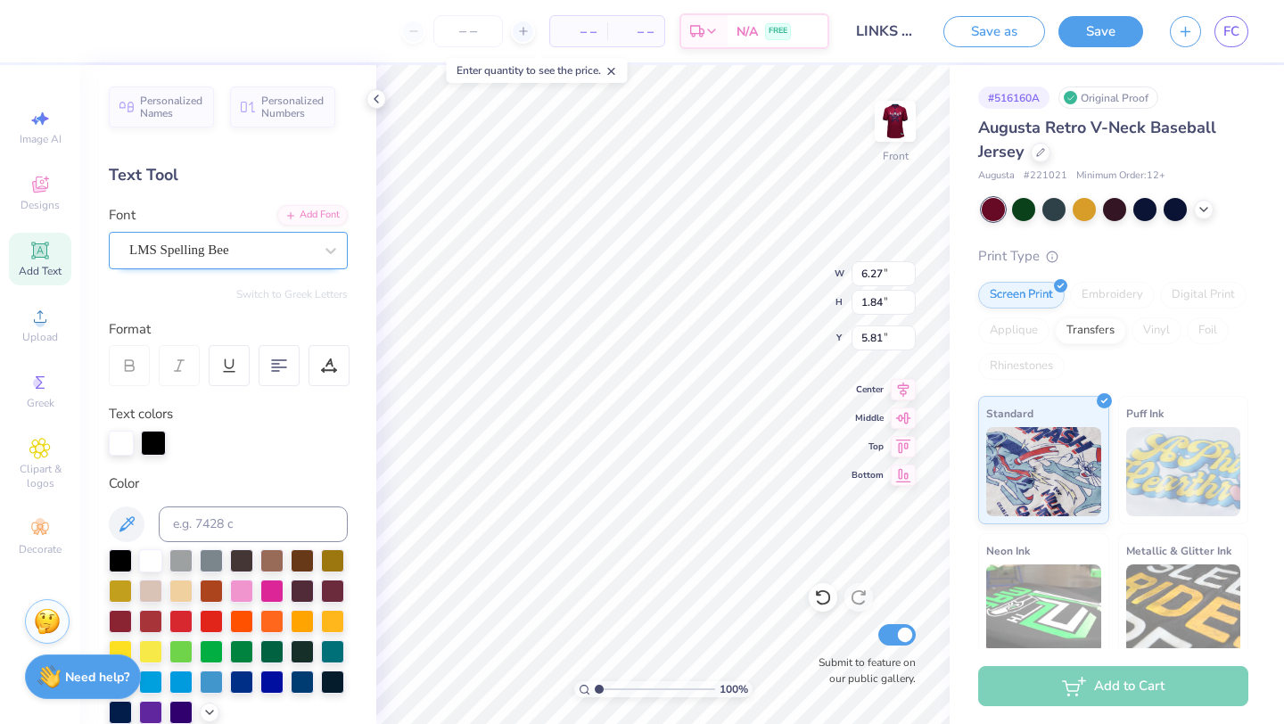
click at [281, 253] on div "LMS Spelling Bee" at bounding box center [221, 250] width 187 height 28
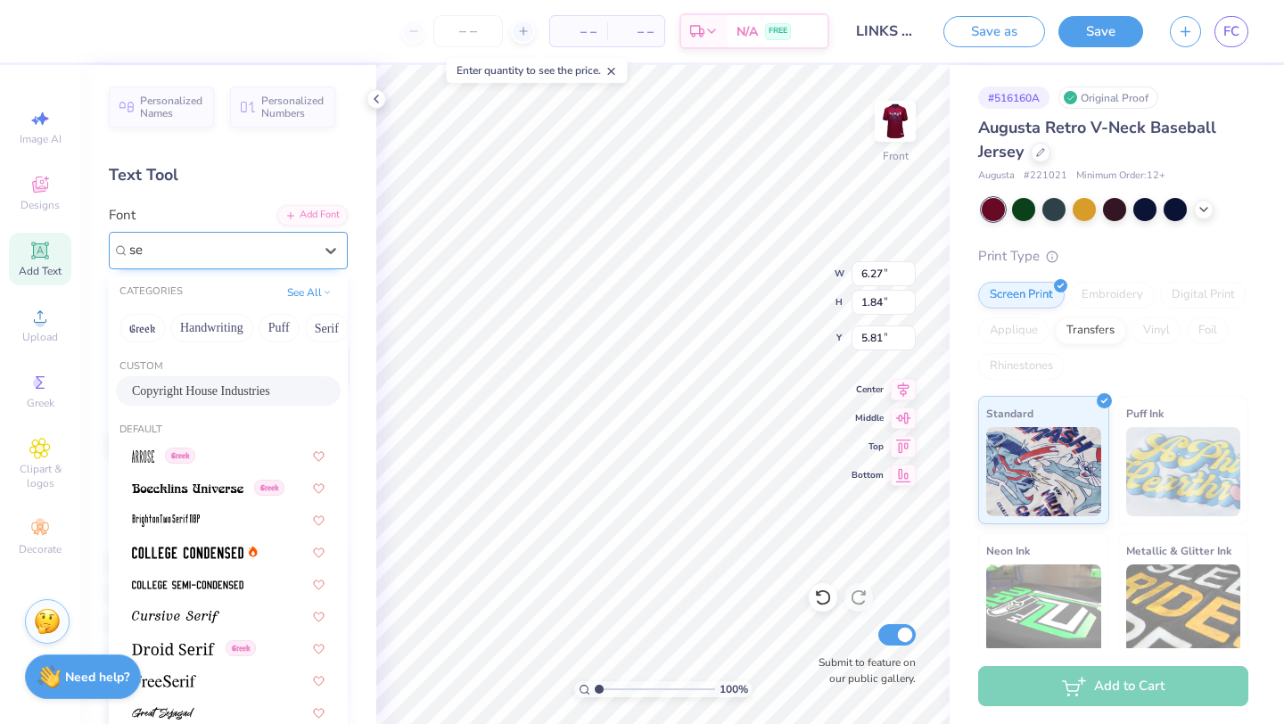
type input "s"
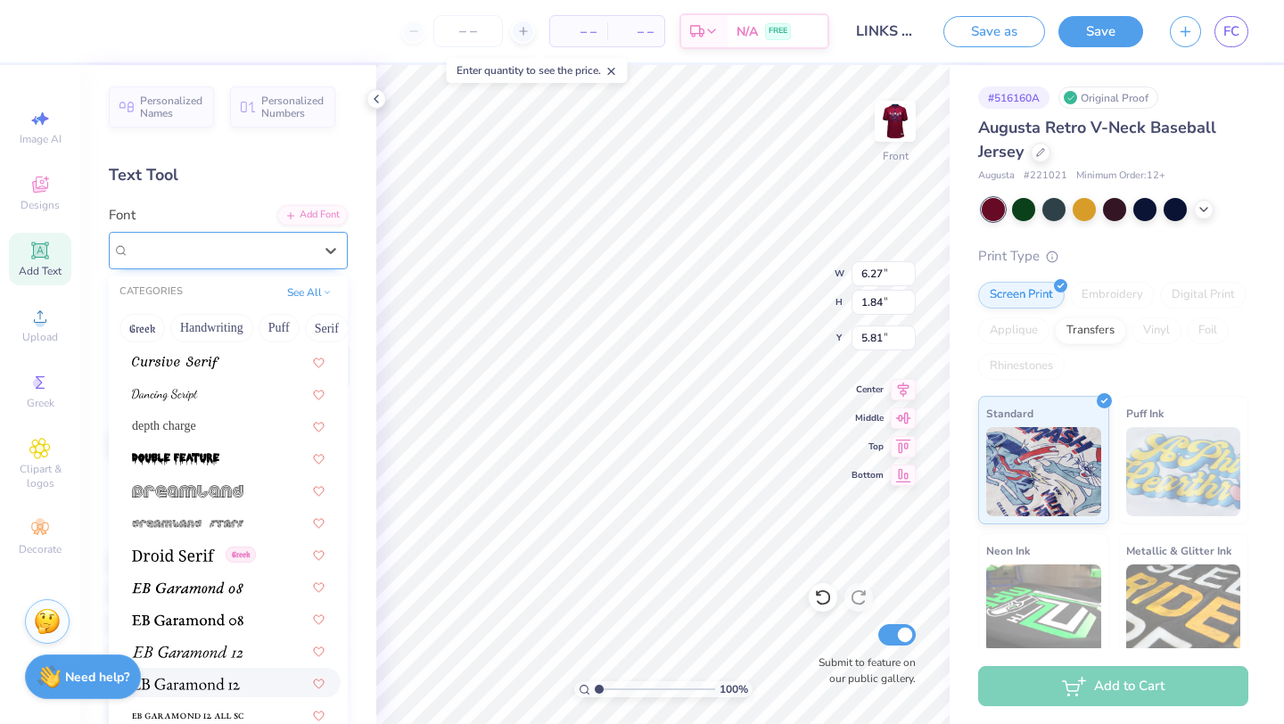
scroll to position [3139, 0]
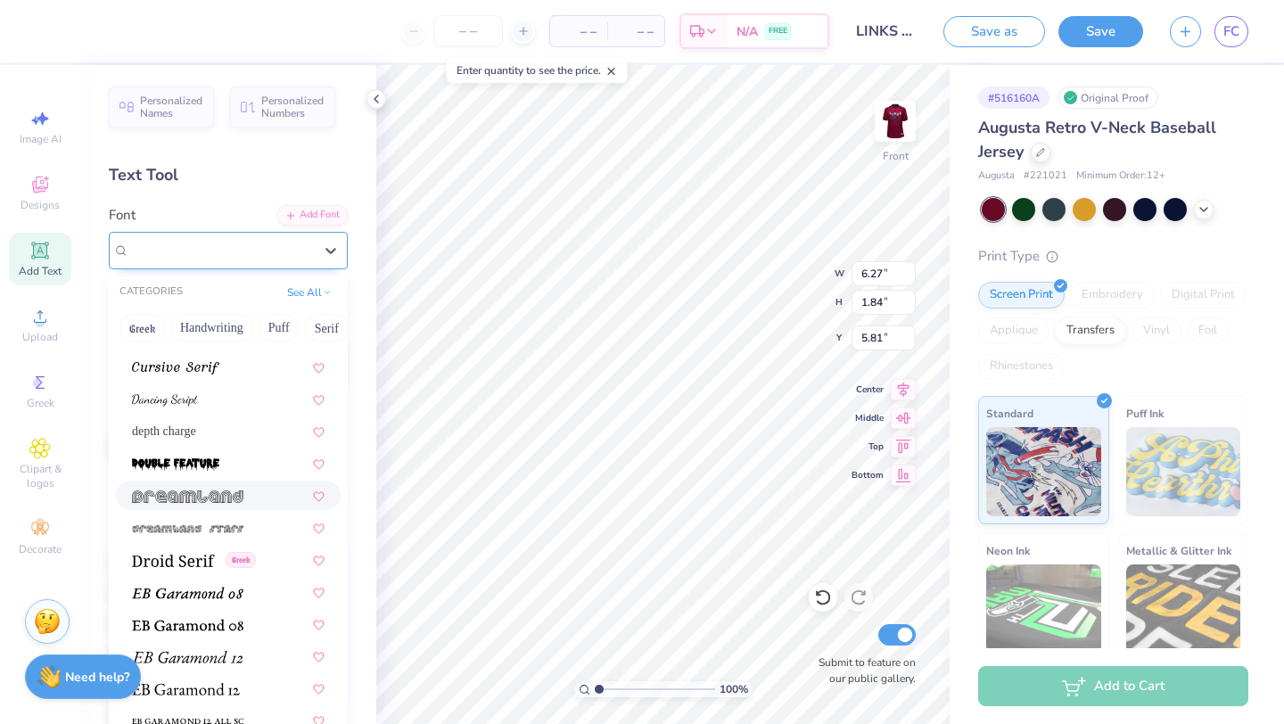
click at [244, 505] on div at bounding box center [228, 495] width 193 height 19
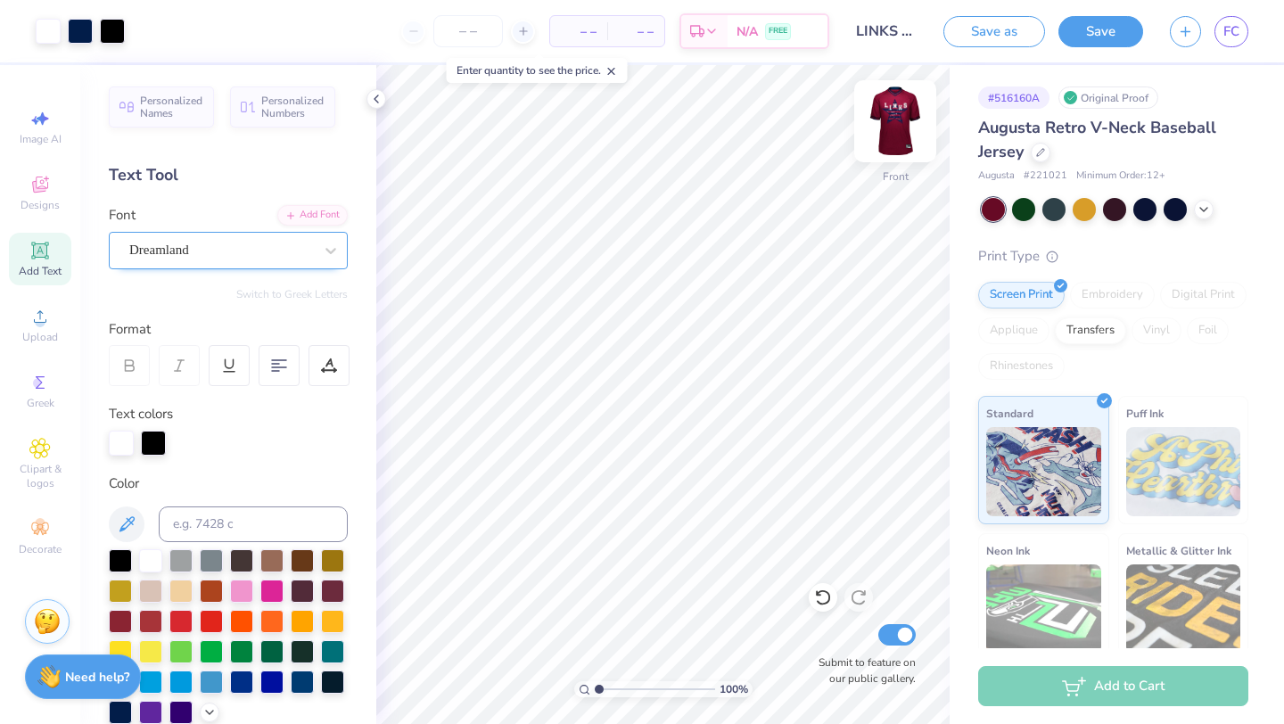
click at [912, 104] on img at bounding box center [895, 121] width 71 height 71
click at [888, 104] on img at bounding box center [895, 121] width 71 height 71
click at [323, 245] on icon at bounding box center [331, 251] width 18 height 18
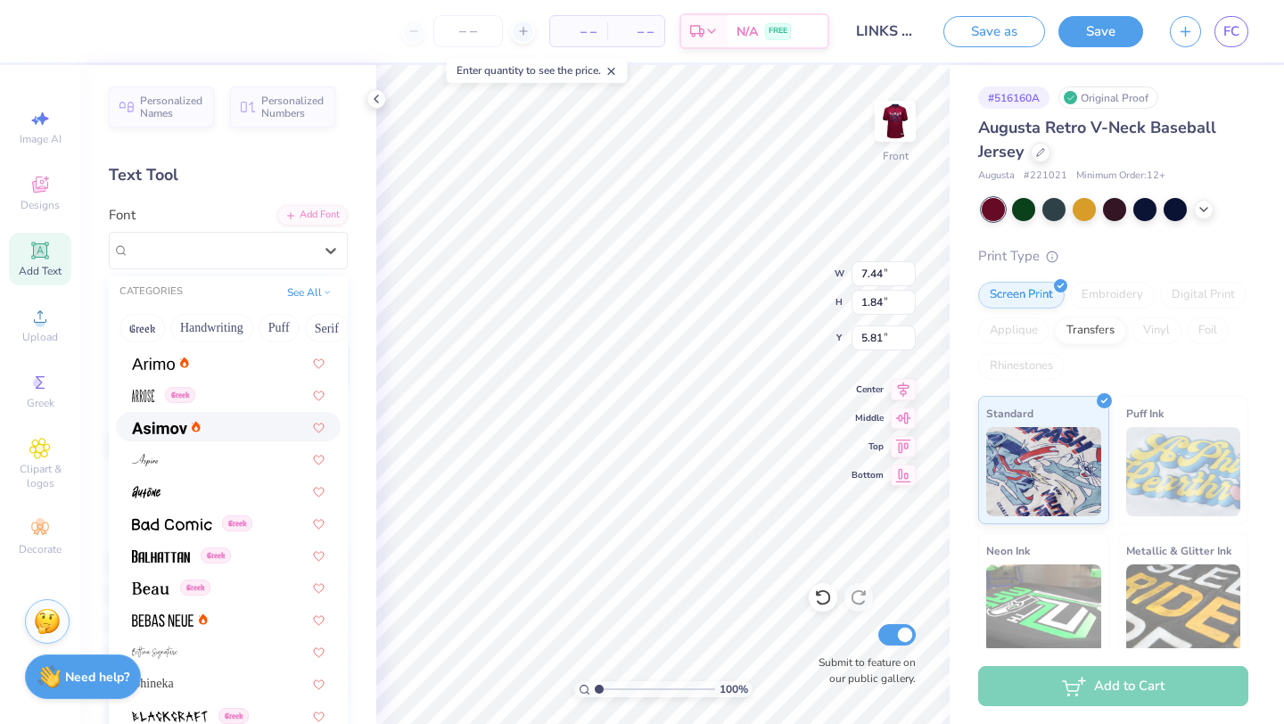
scroll to position [752, 0]
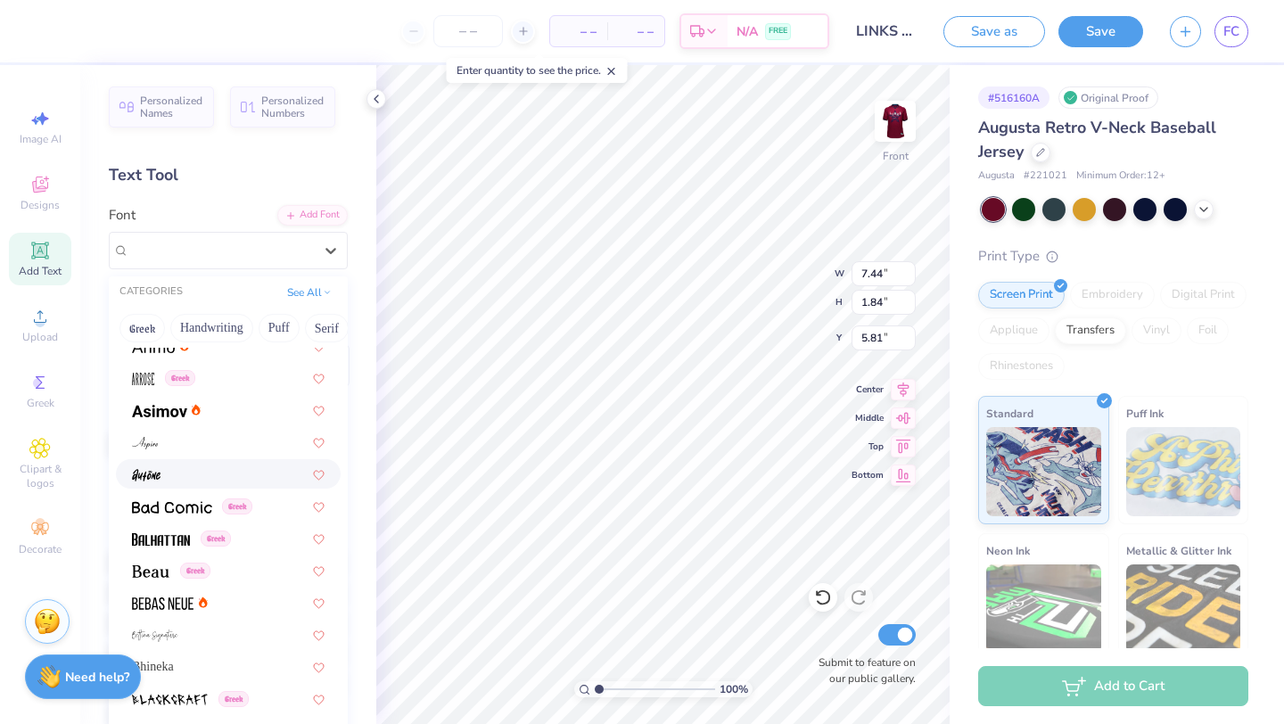
click at [210, 470] on div at bounding box center [228, 474] width 193 height 19
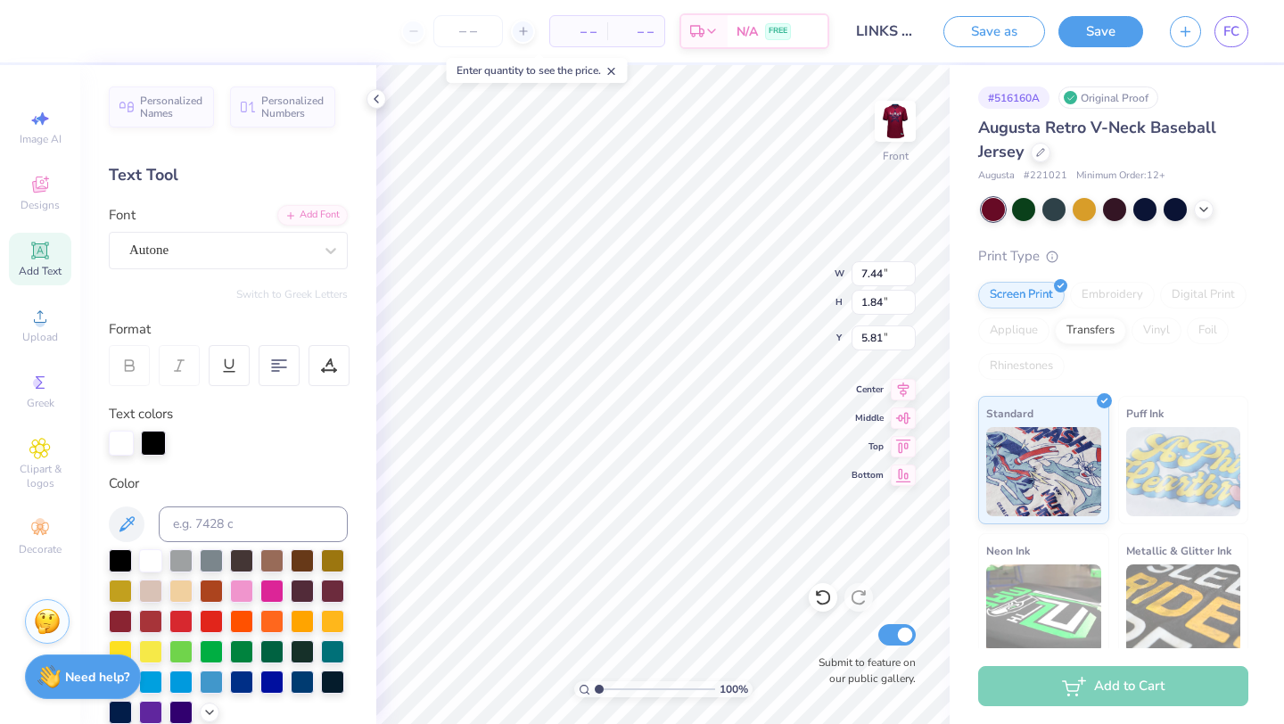
type input "5.42"
type input "2.38"
type input "5.54"
click at [306, 249] on div "Autone" at bounding box center [221, 250] width 187 height 28
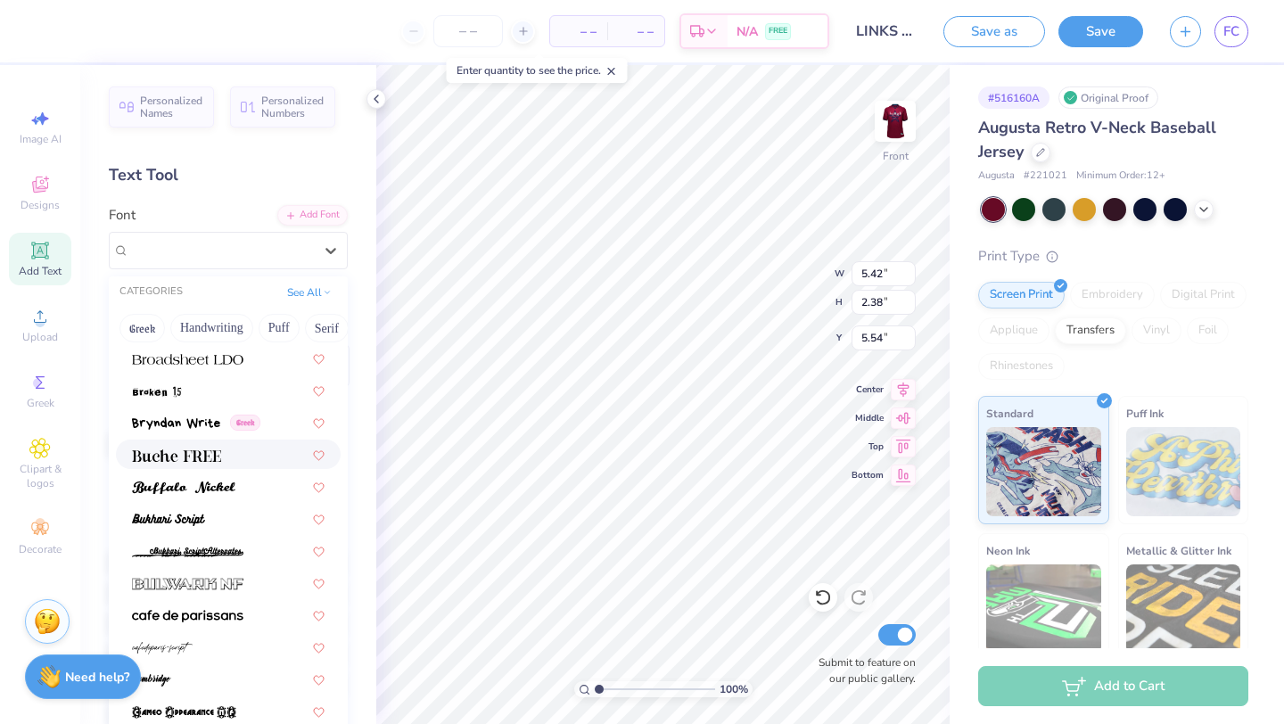
scroll to position [1688, 0]
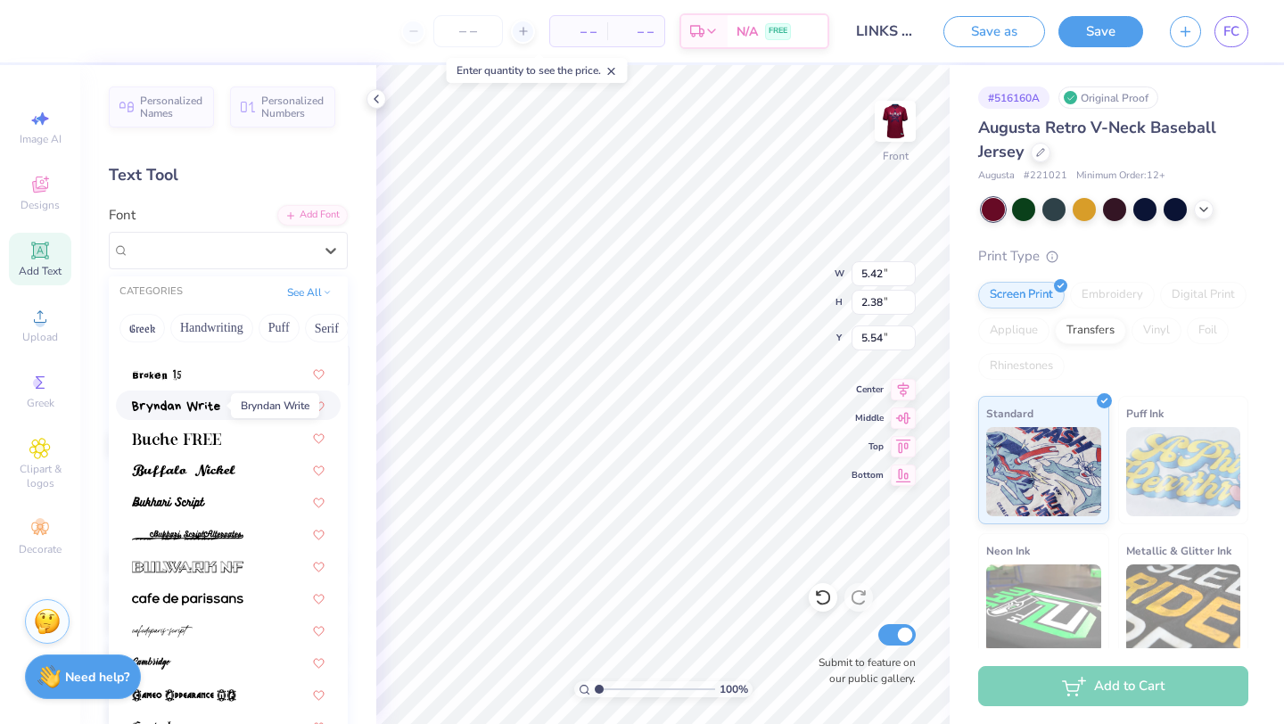
click at [217, 410] on img at bounding box center [176, 407] width 88 height 12
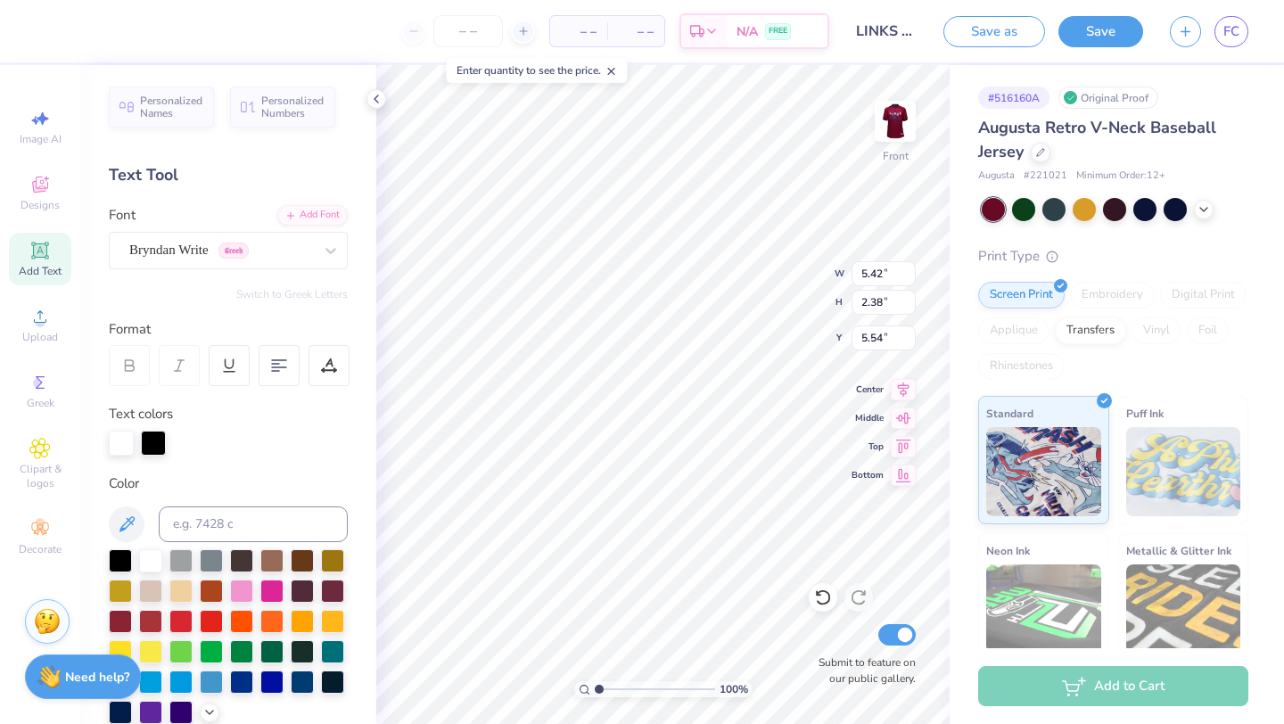
type input "6.25"
type input "2.14"
type input "5.66"
click at [893, 111] on img at bounding box center [895, 121] width 71 height 71
click at [893, 111] on img at bounding box center [896, 121] width 36 height 36
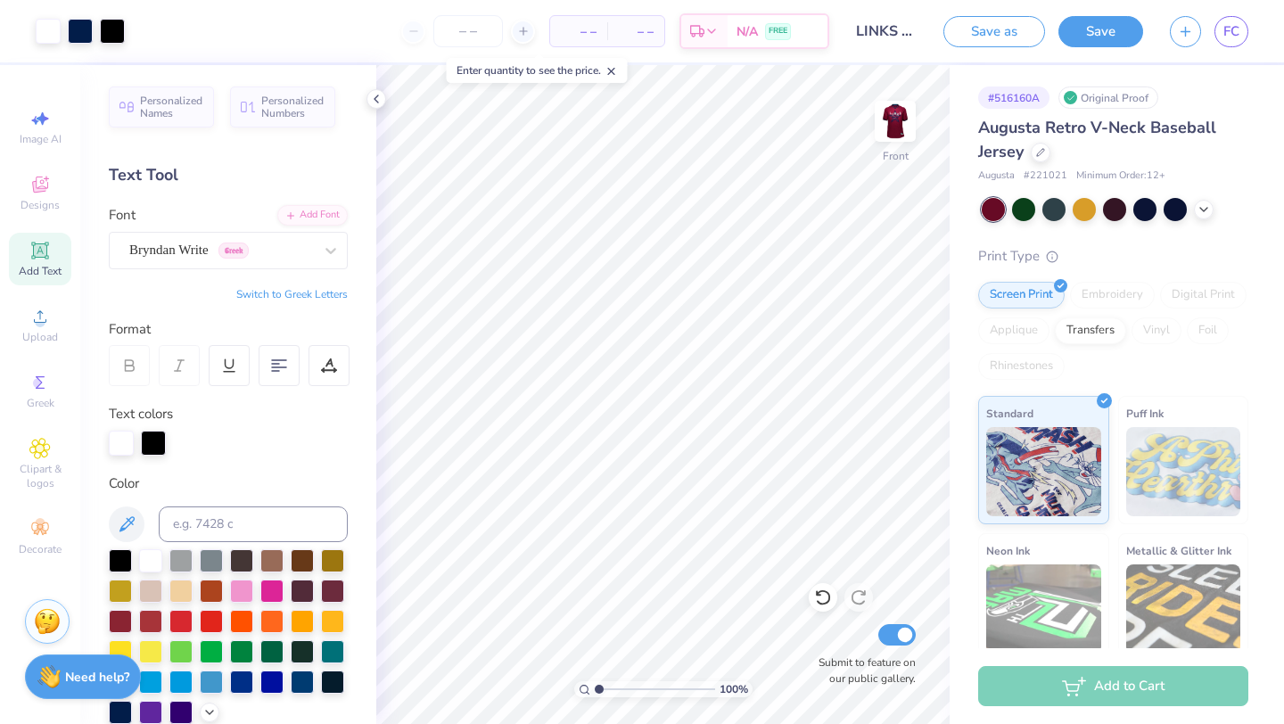
click at [889, 111] on img at bounding box center [896, 121] width 36 height 36
click at [896, 127] on img at bounding box center [895, 121] width 71 height 71
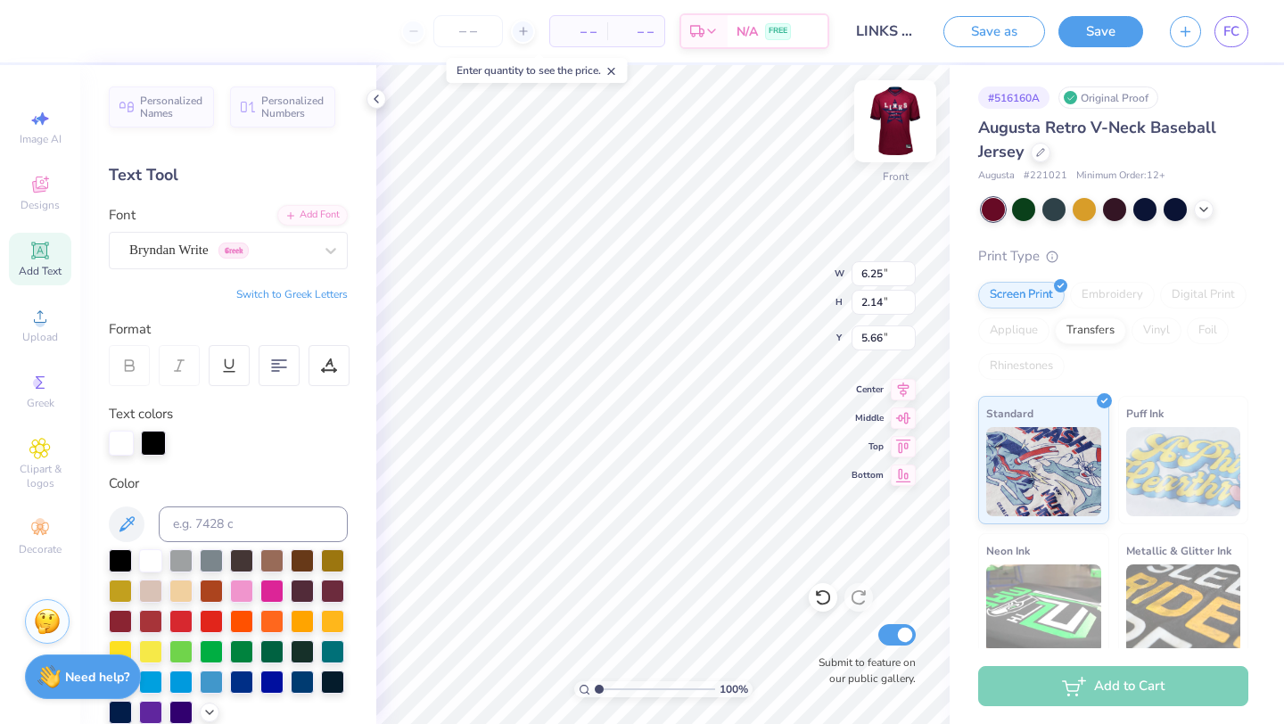
type textarea "L"
click at [328, 251] on icon at bounding box center [331, 251] width 11 height 6
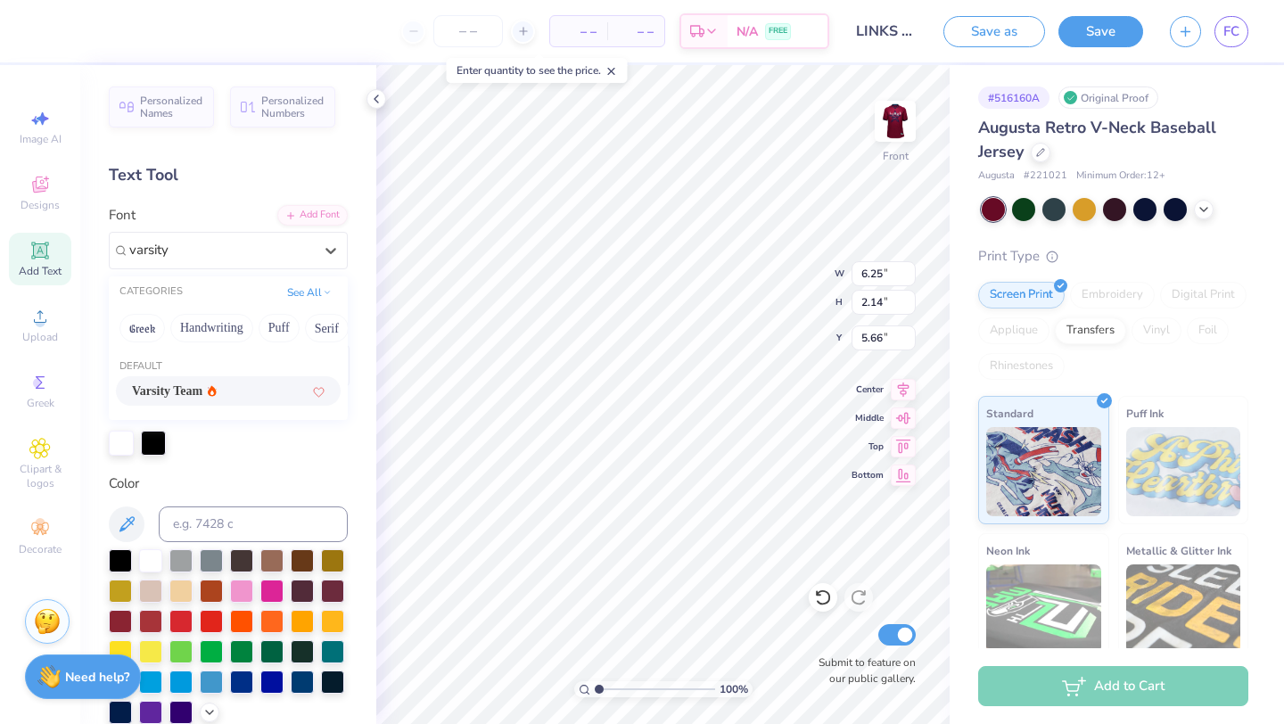
click at [253, 392] on div "Varsity Team" at bounding box center [228, 391] width 193 height 19
type input "varsity"
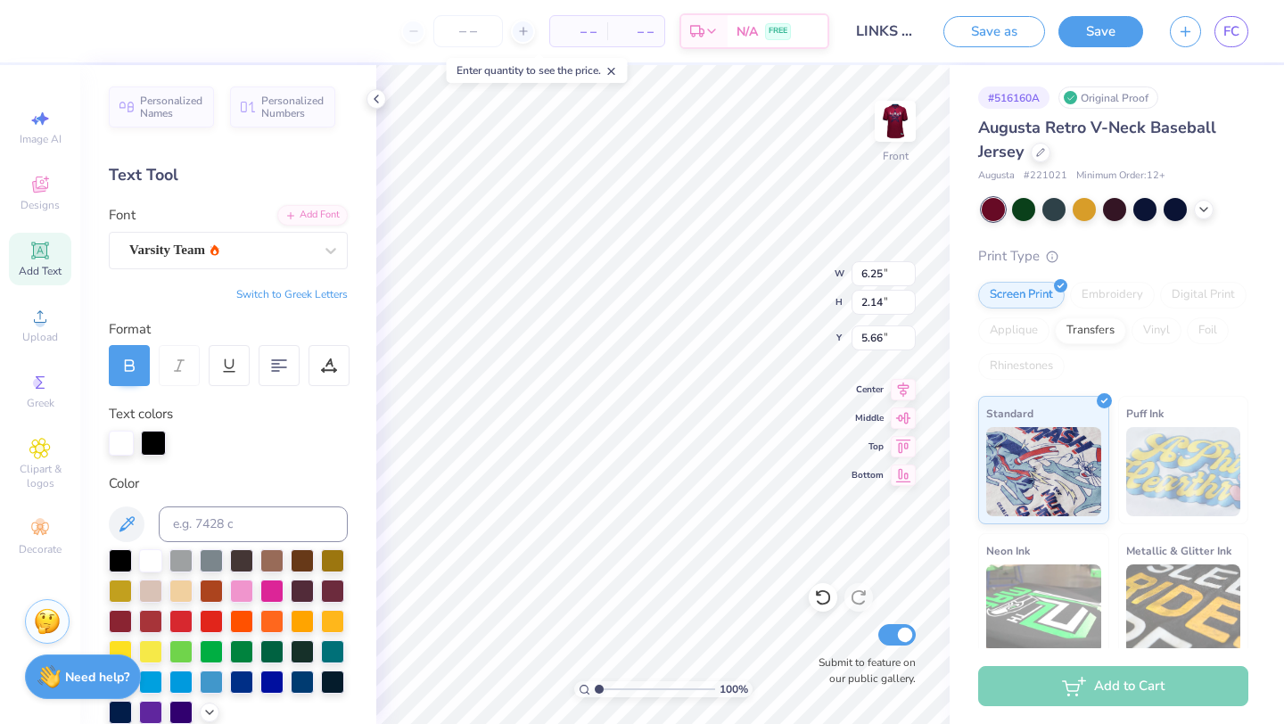
type textarea "LINKS"
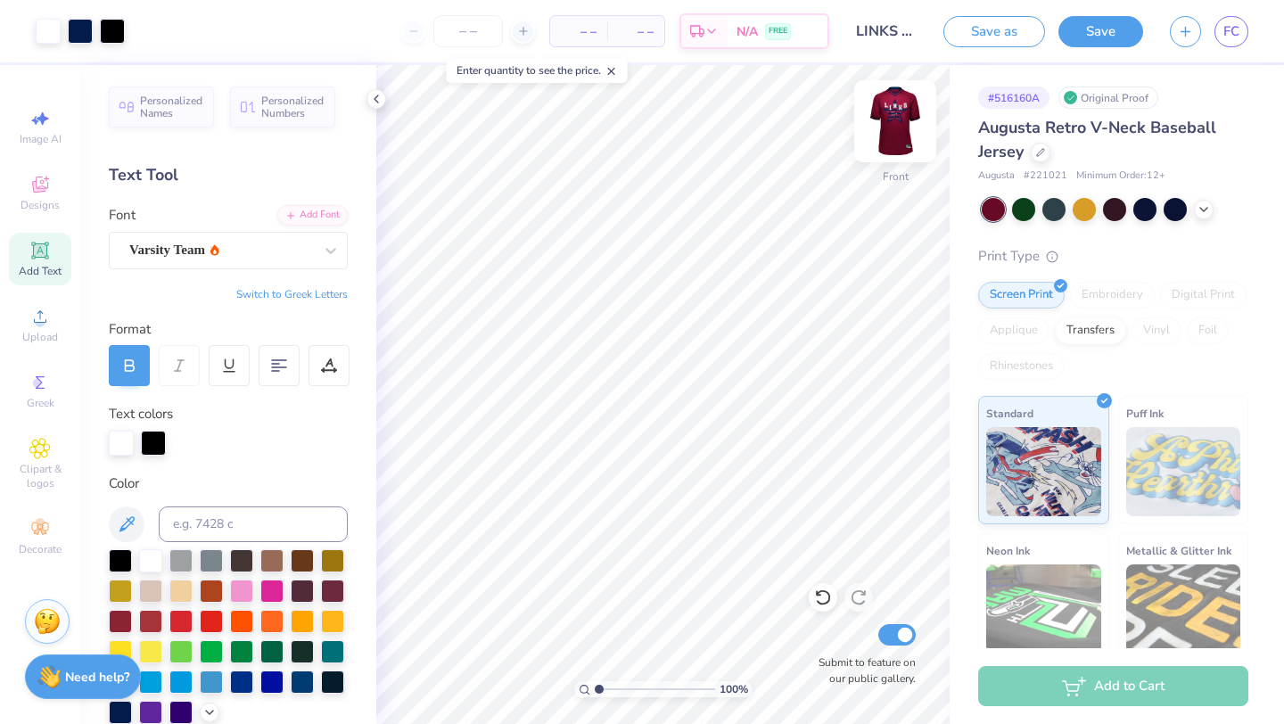
click at [895, 133] on img at bounding box center [895, 121] width 71 height 71
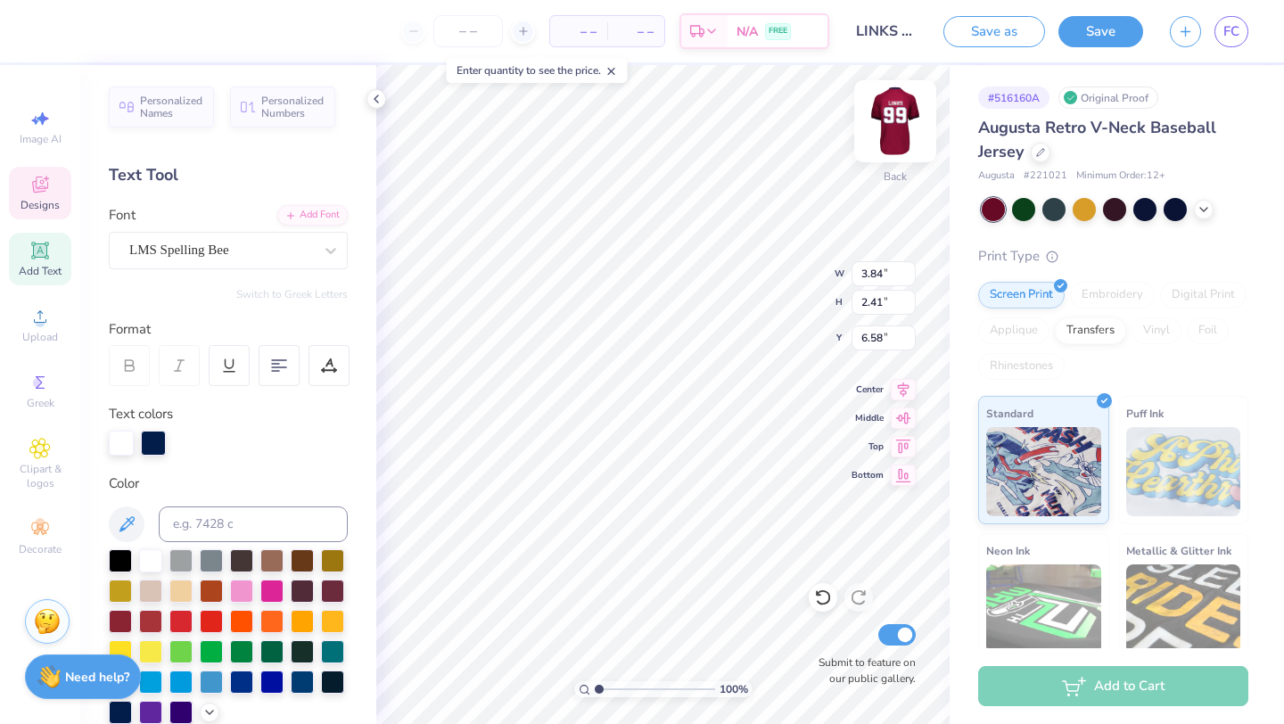
scroll to position [3, 0]
type textarea "Kicks for Squigs 2025"
type textarea "Kicks for Squigs"
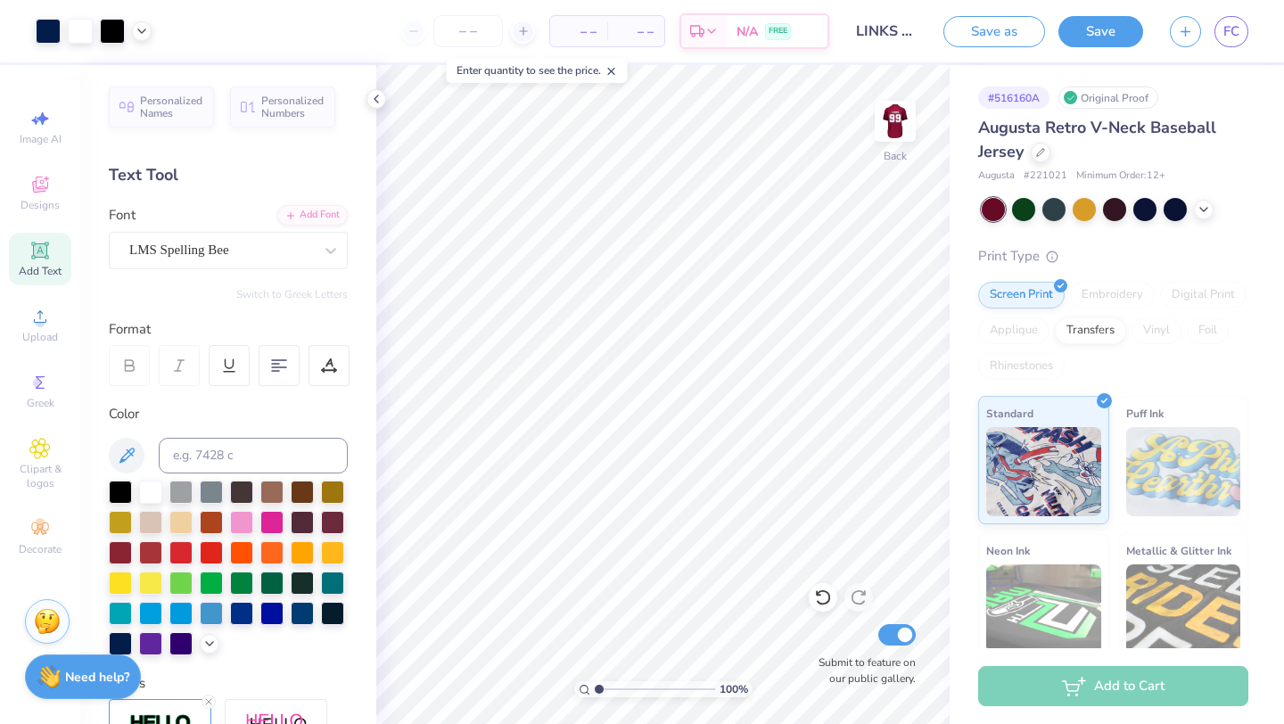
click at [47, 255] on icon at bounding box center [39, 250] width 21 height 21
type textarea "T"
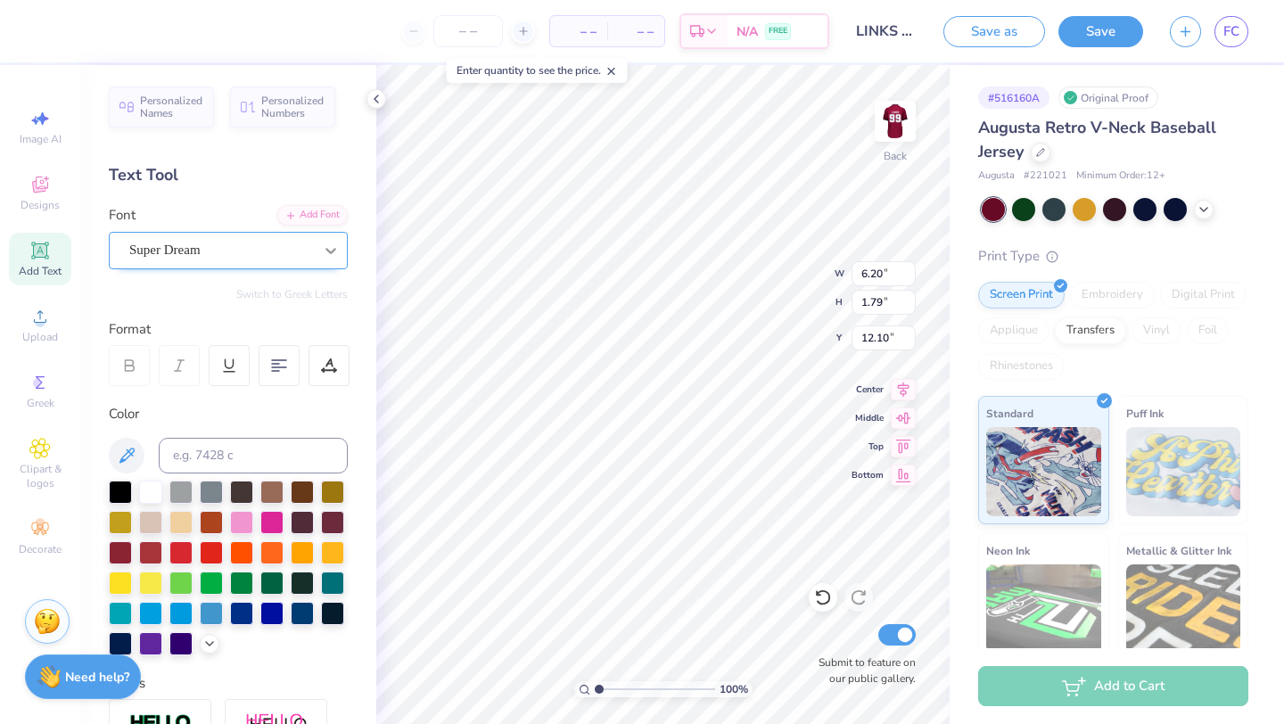
type textarea "2025"
click at [329, 247] on icon at bounding box center [331, 251] width 18 height 18
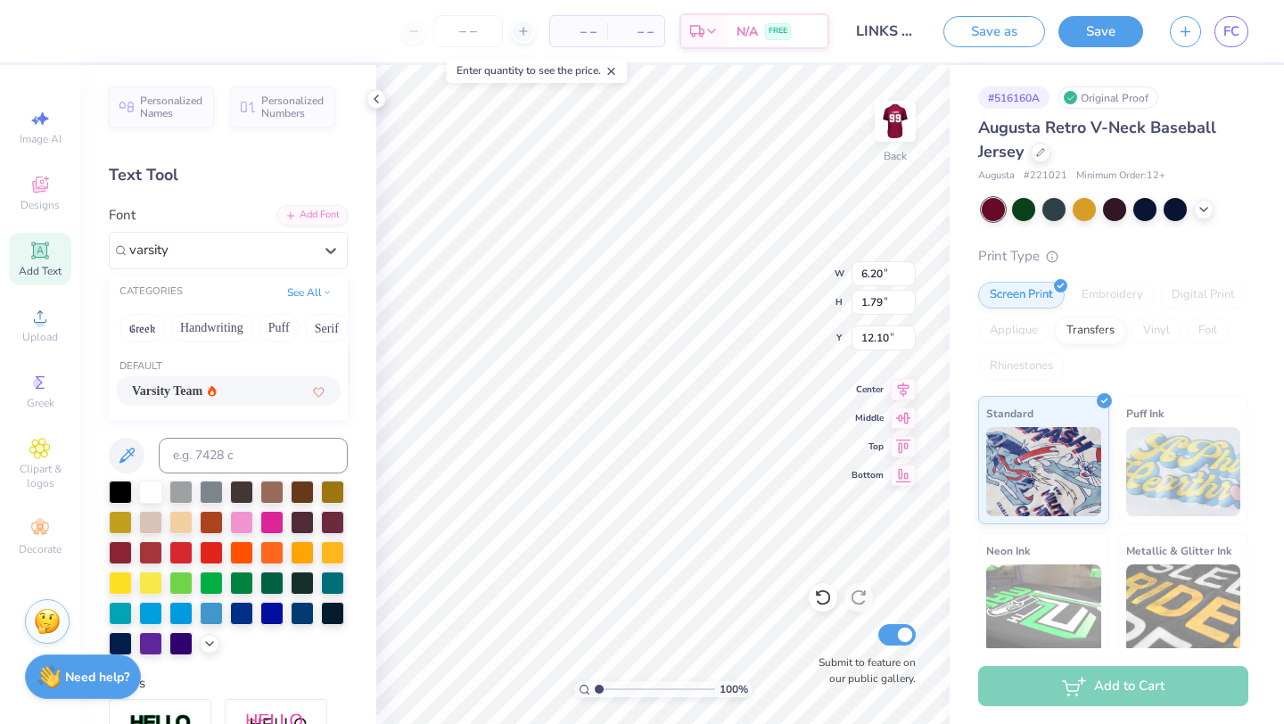
click at [195, 386] on span "Varsity Team" at bounding box center [167, 391] width 70 height 19
type input "varsity"
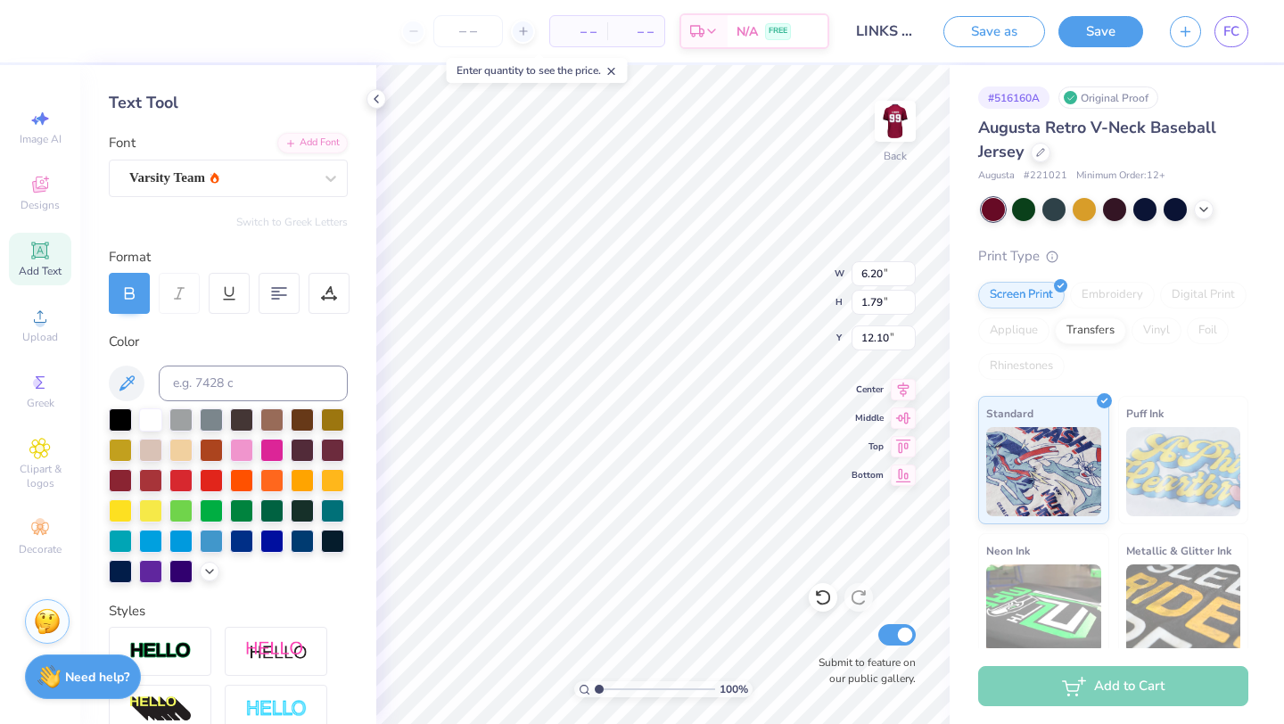
scroll to position [77, 0]
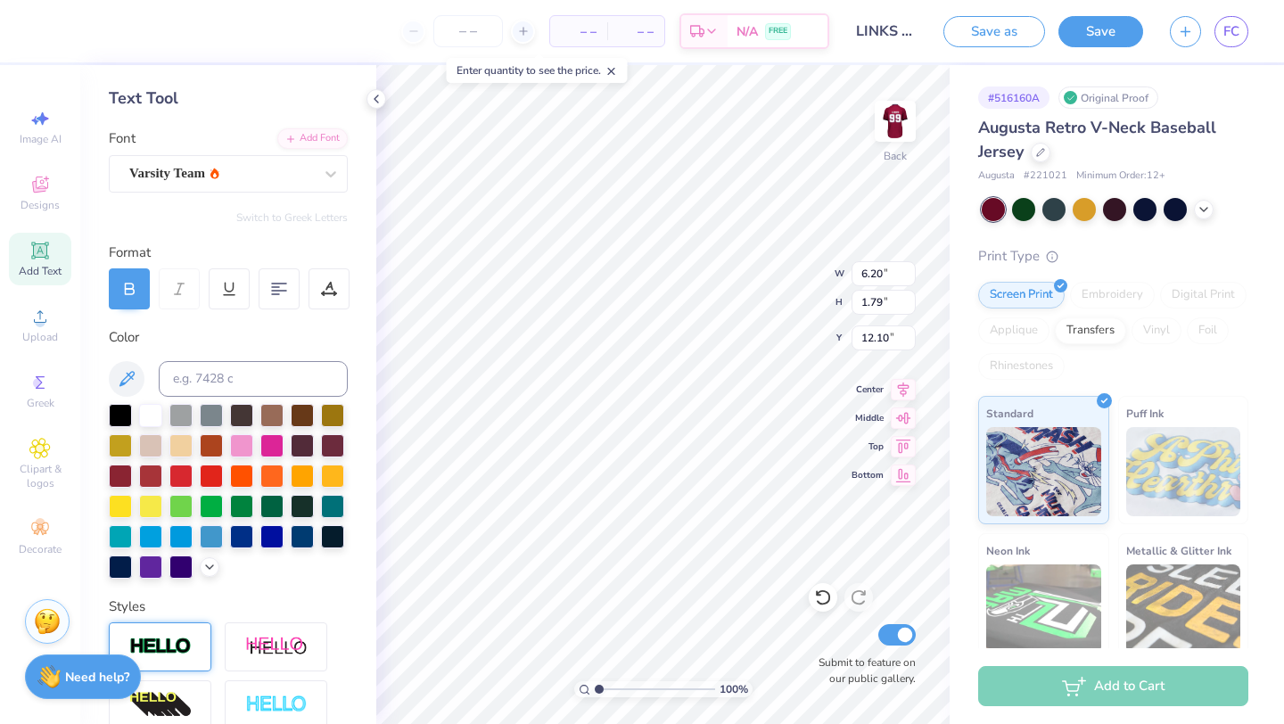
click at [176, 638] on img at bounding box center [160, 647] width 62 height 21
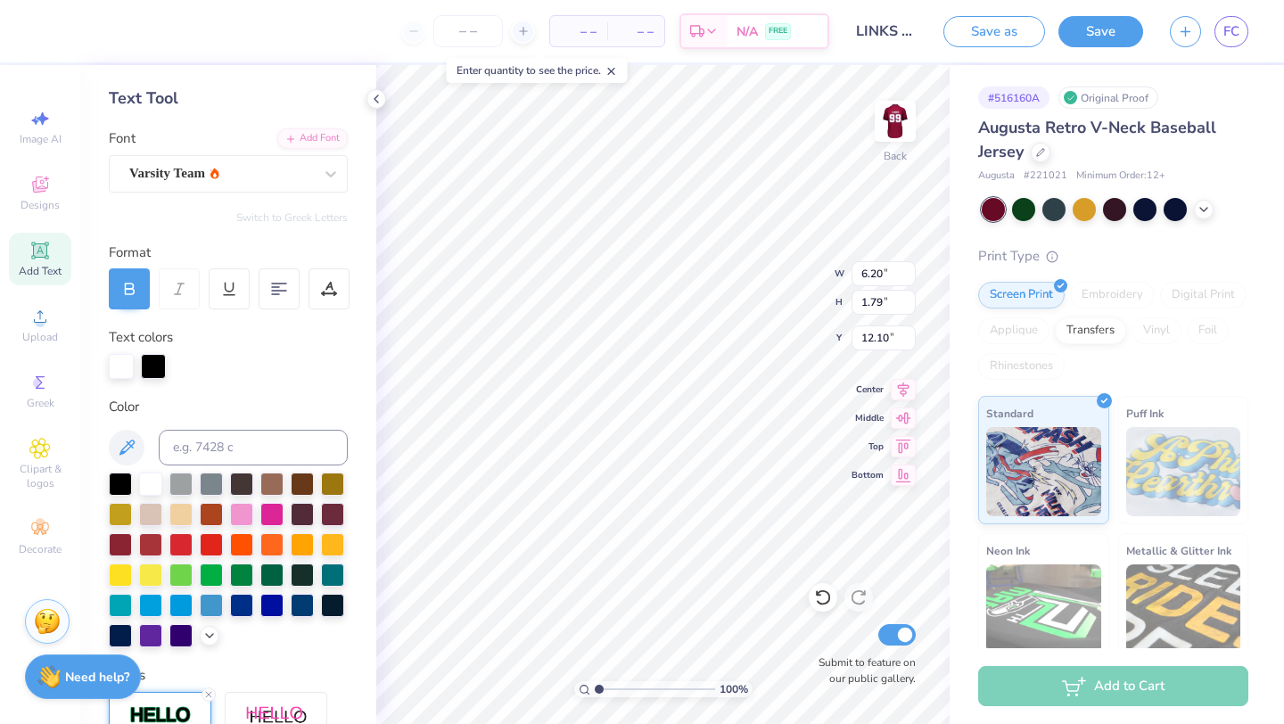
click at [160, 354] on div at bounding box center [153, 366] width 25 height 25
click at [159, 368] on div at bounding box center [153, 366] width 25 height 25
click at [118, 635] on div at bounding box center [120, 634] width 23 height 23
click at [152, 483] on div at bounding box center [150, 482] width 23 height 23
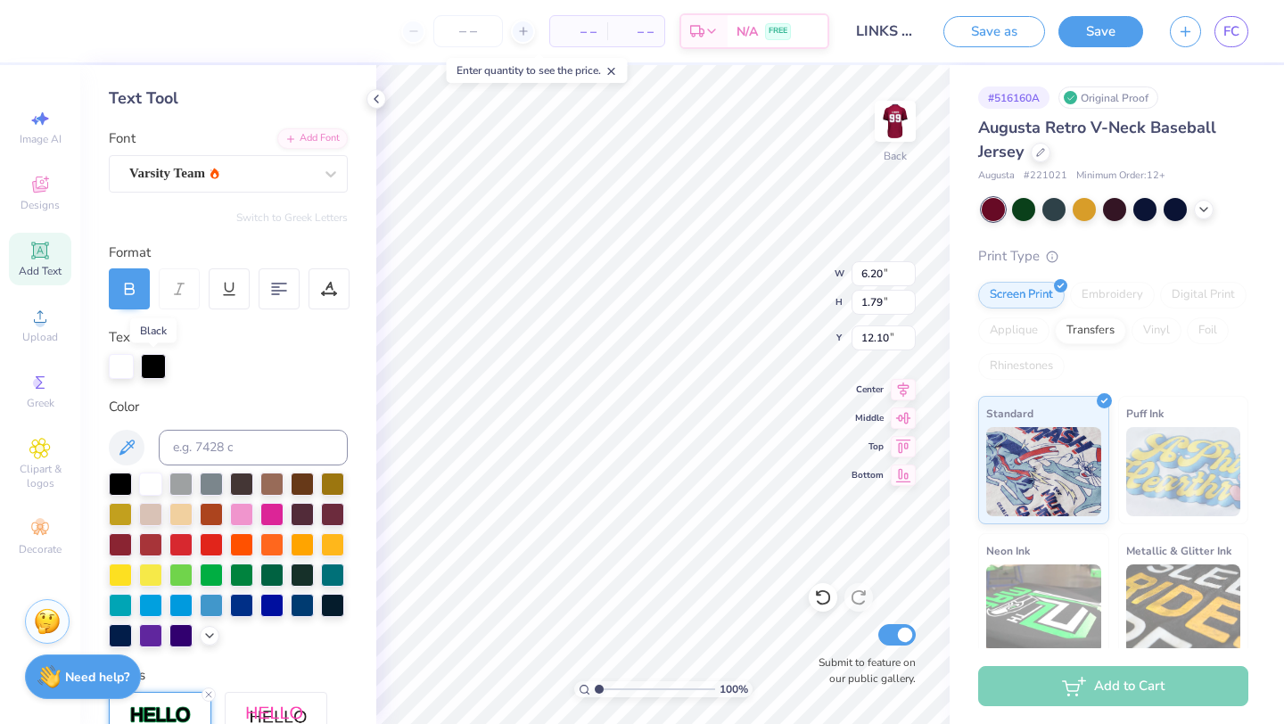
click at [148, 368] on div at bounding box center [153, 366] width 25 height 25
click at [151, 369] on div at bounding box center [153, 366] width 25 height 25
click at [122, 636] on div at bounding box center [120, 634] width 23 height 23
click at [160, 369] on div at bounding box center [153, 366] width 25 height 25
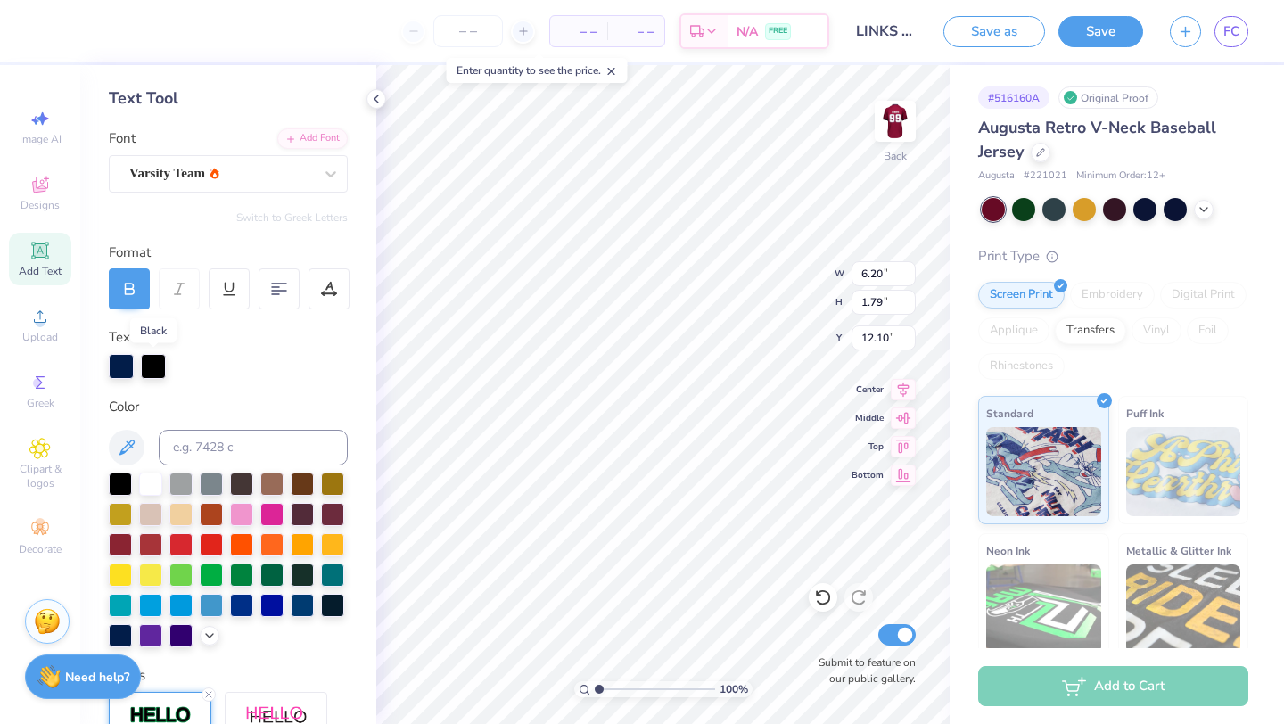
click at [159, 368] on div at bounding box center [153, 366] width 25 height 25
click at [332, 607] on div at bounding box center [332, 603] width 23 height 23
click at [128, 368] on div at bounding box center [121, 366] width 25 height 25
click at [153, 478] on div at bounding box center [150, 482] width 23 height 23
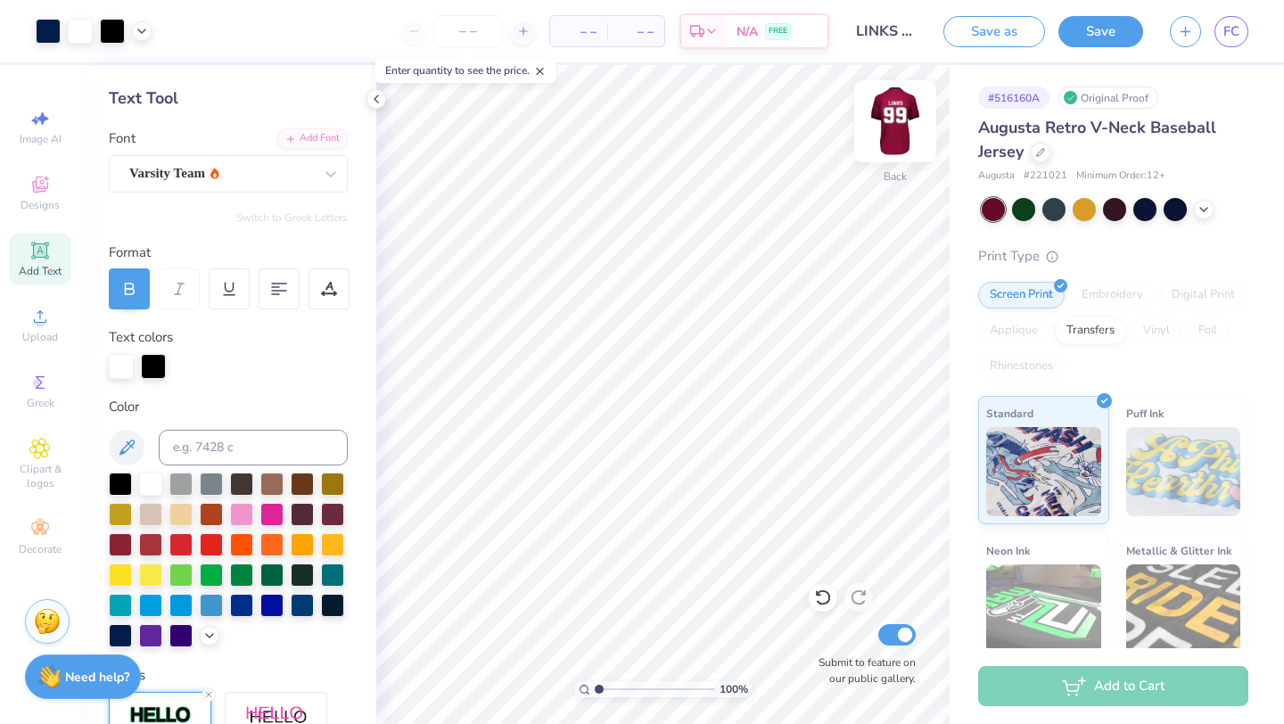
click at [888, 117] on img at bounding box center [895, 121] width 71 height 71
click at [892, 133] on img at bounding box center [895, 121] width 71 height 71
click at [892, 114] on img at bounding box center [895, 121] width 71 height 71
click at [892, 114] on img at bounding box center [896, 121] width 36 height 36
type input "2.85"
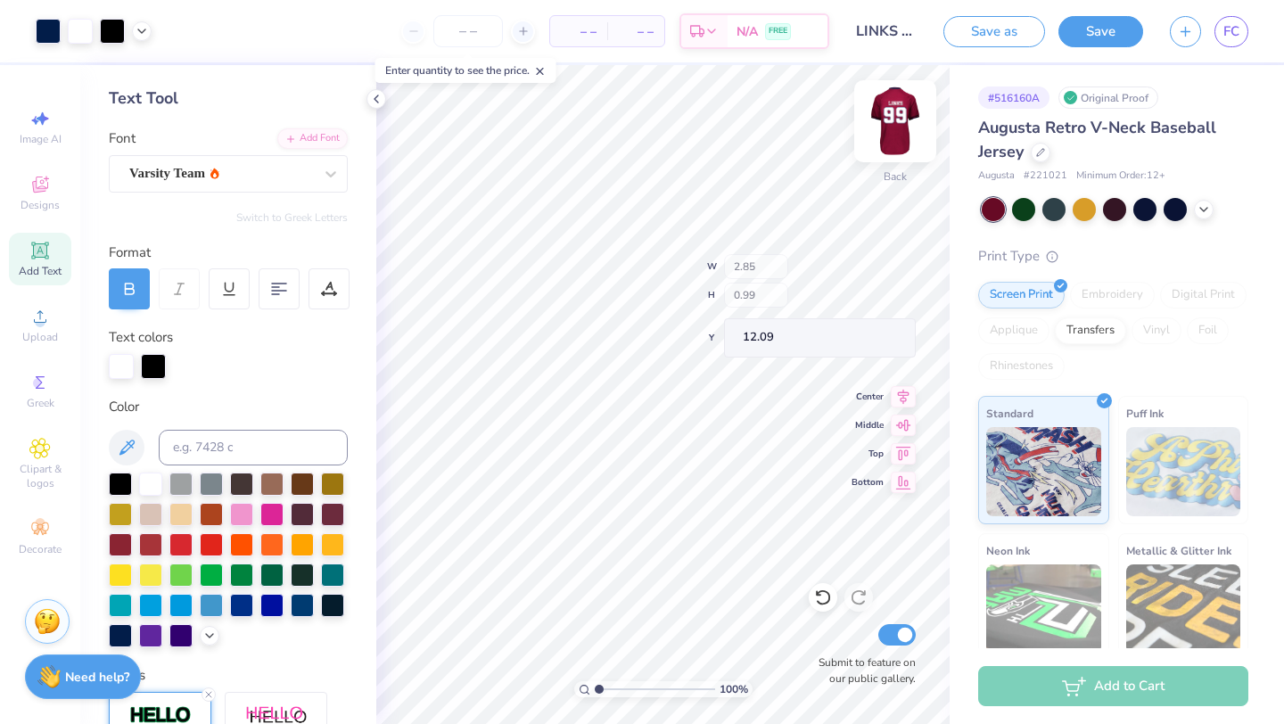
type input "0.99"
type input "11.57"
click at [1091, 20] on button "Save" at bounding box center [1101, 28] width 85 height 31
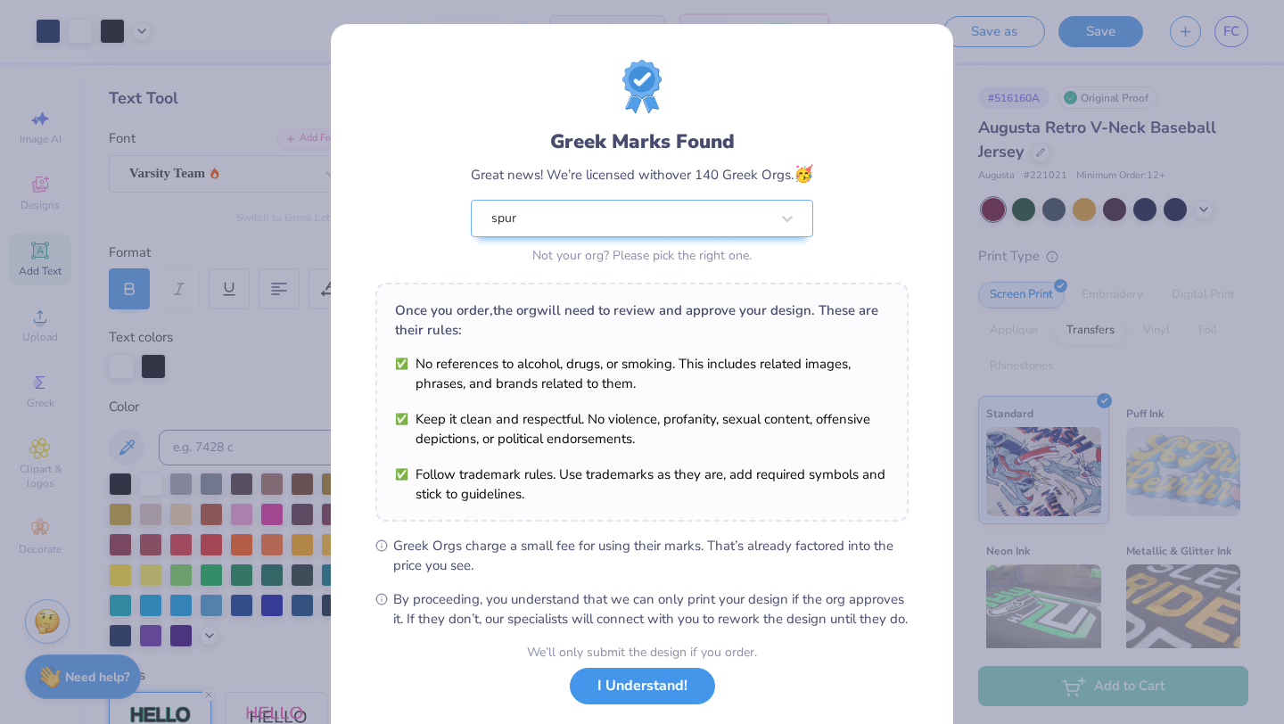
click at [695, 703] on button "I Understand!" at bounding box center [642, 686] width 145 height 37
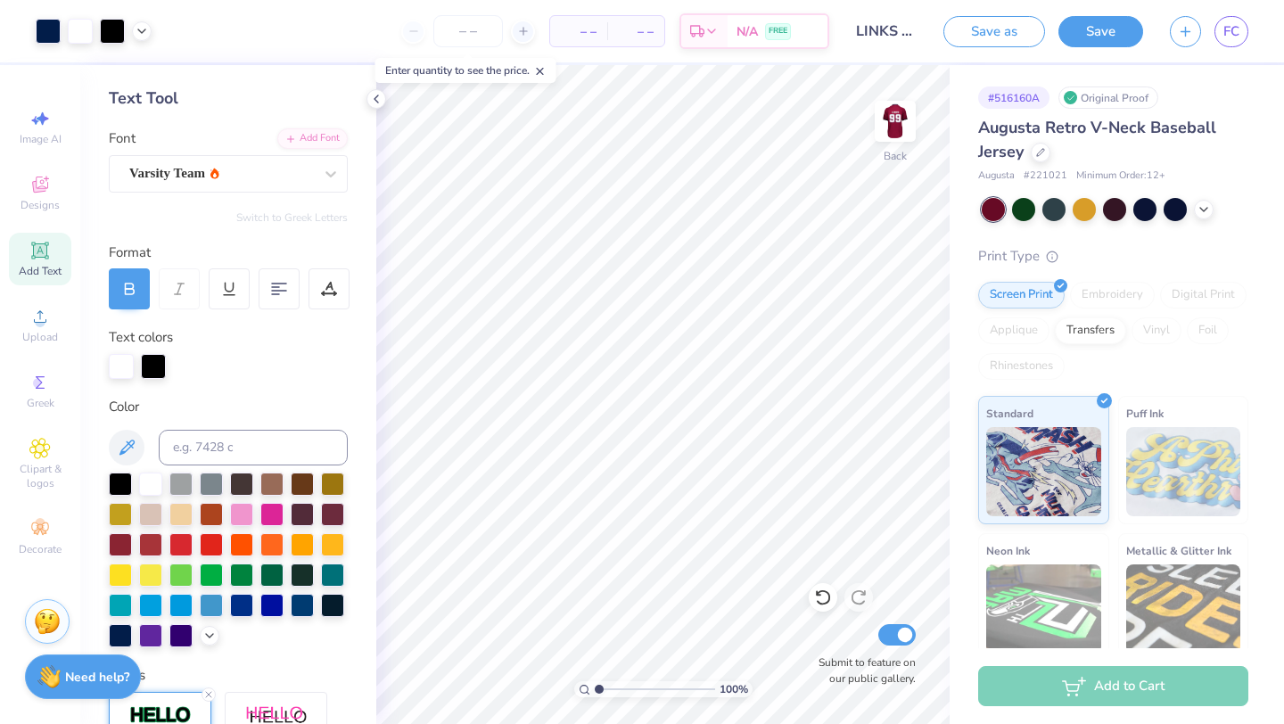
scroll to position [0, 0]
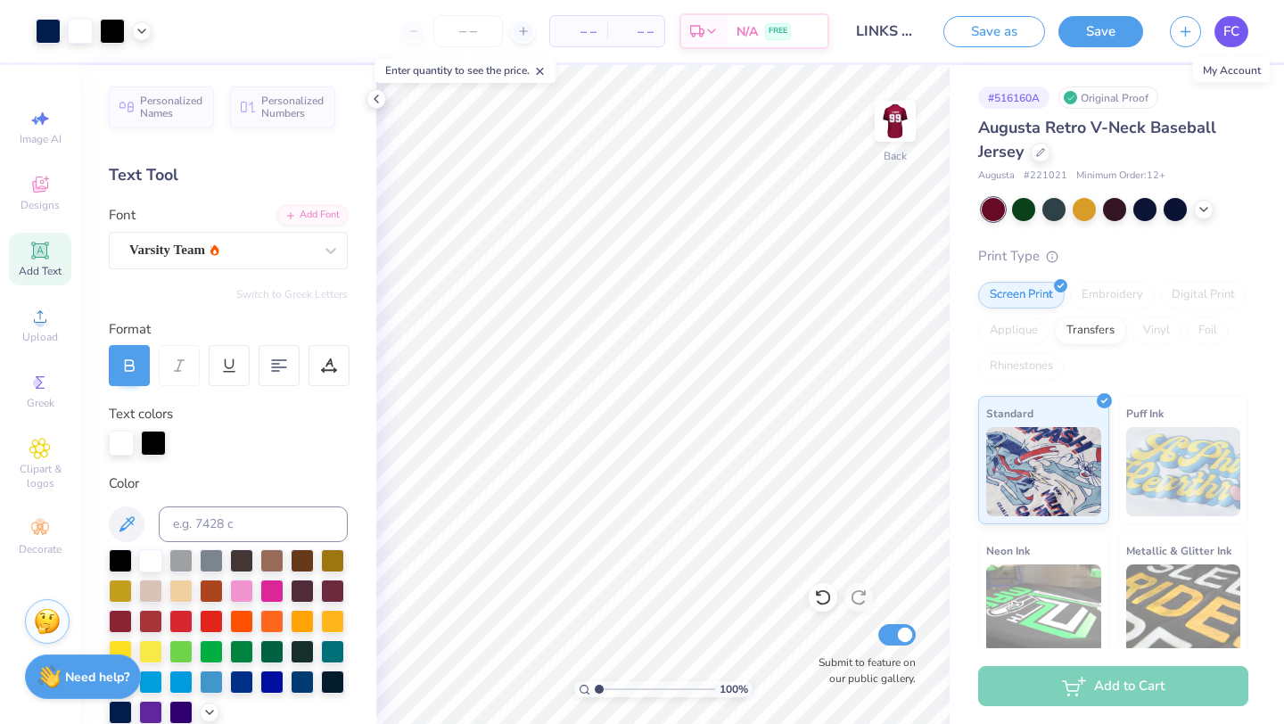
click at [1224, 28] on span "FC" at bounding box center [1232, 31] width 16 height 21
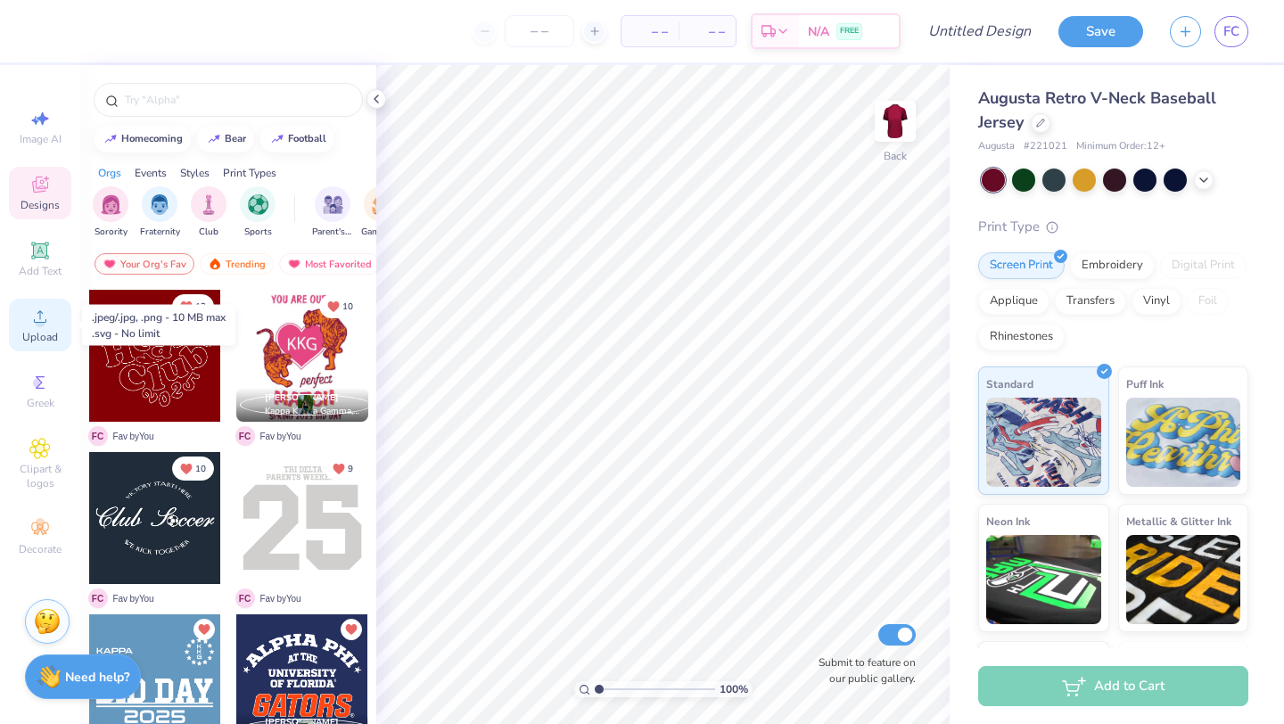
click at [29, 318] on icon at bounding box center [39, 316] width 21 height 21
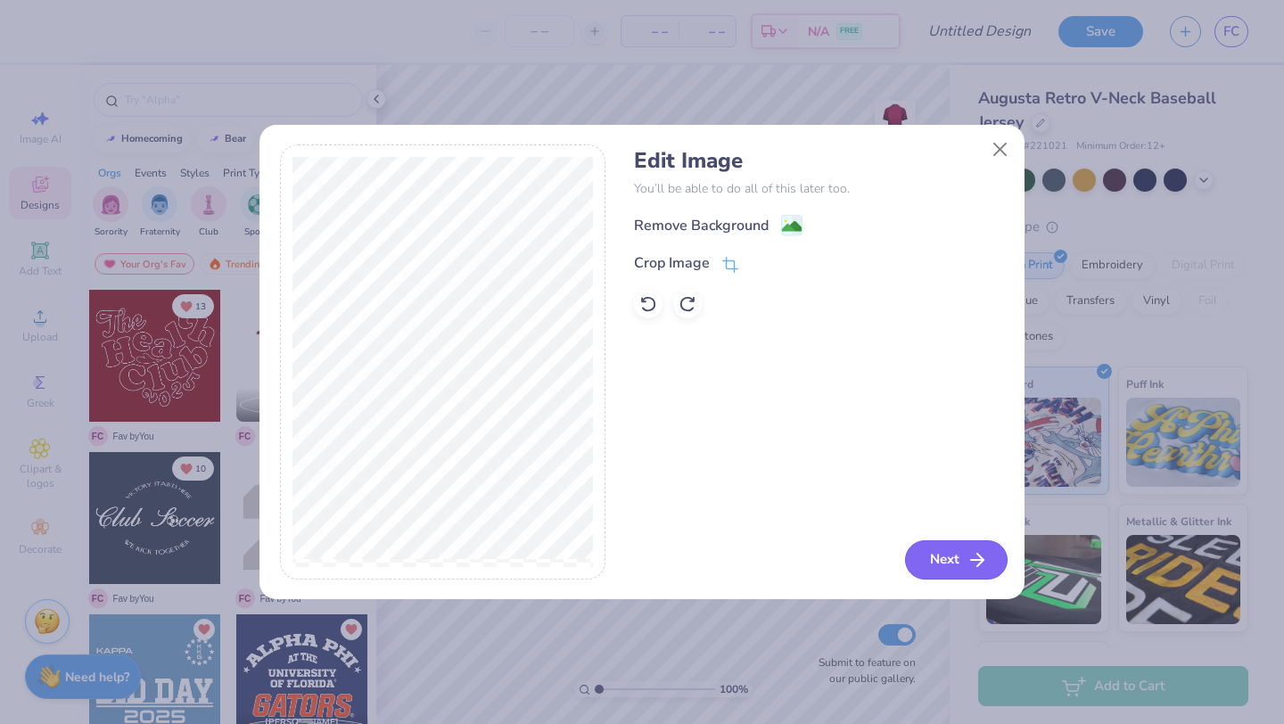
click at [937, 551] on button "Next" at bounding box center [956, 560] width 103 height 39
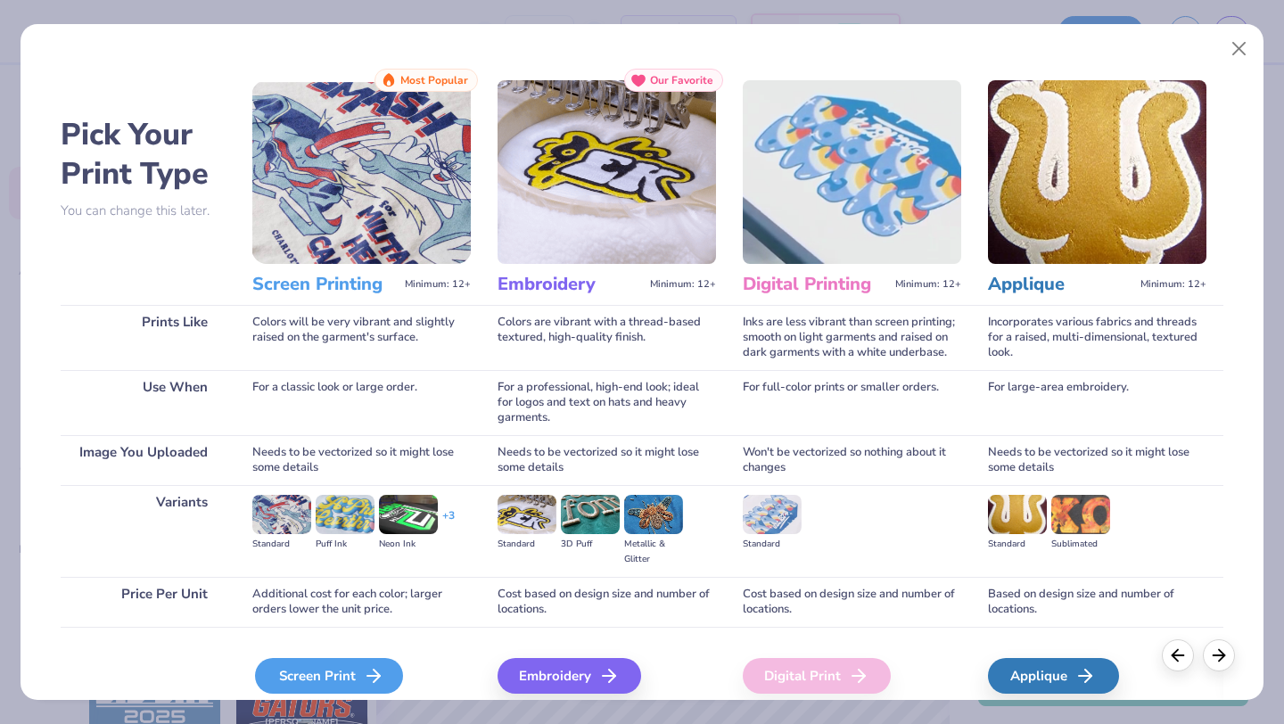
click at [352, 671] on div "Screen Print" at bounding box center [329, 676] width 148 height 36
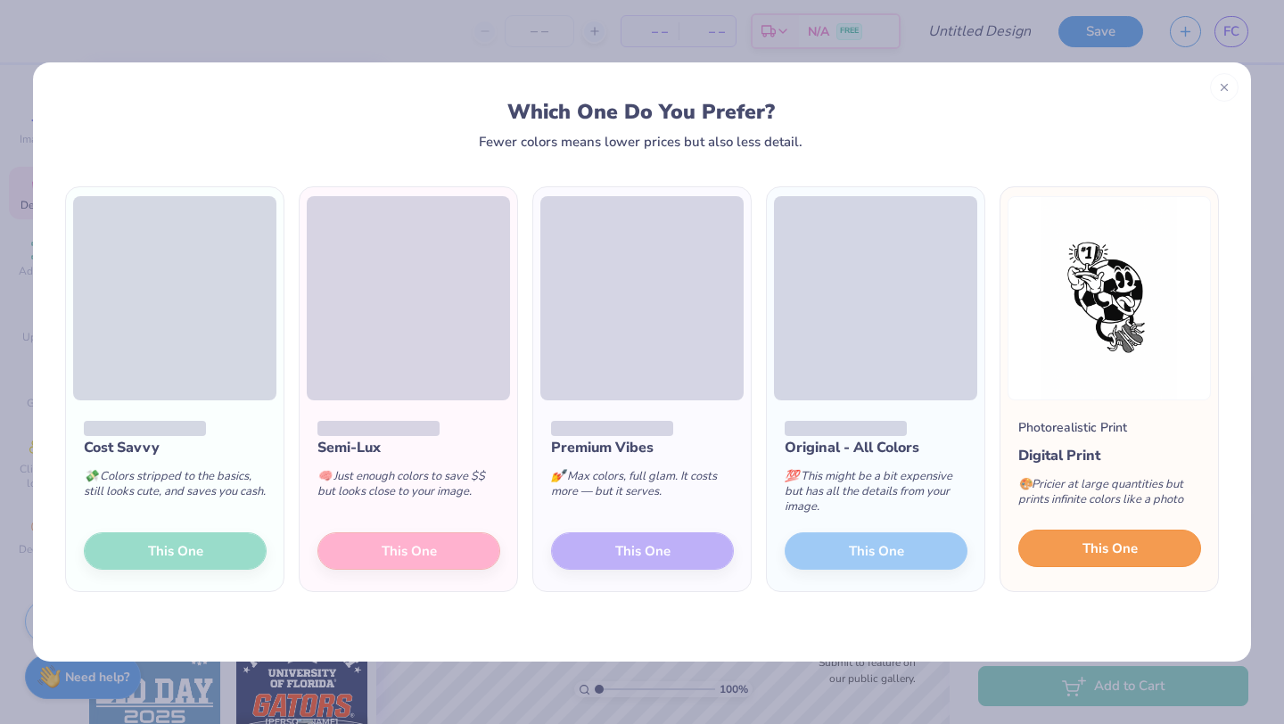
click at [1060, 562] on button "This One" at bounding box center [1110, 548] width 183 height 37
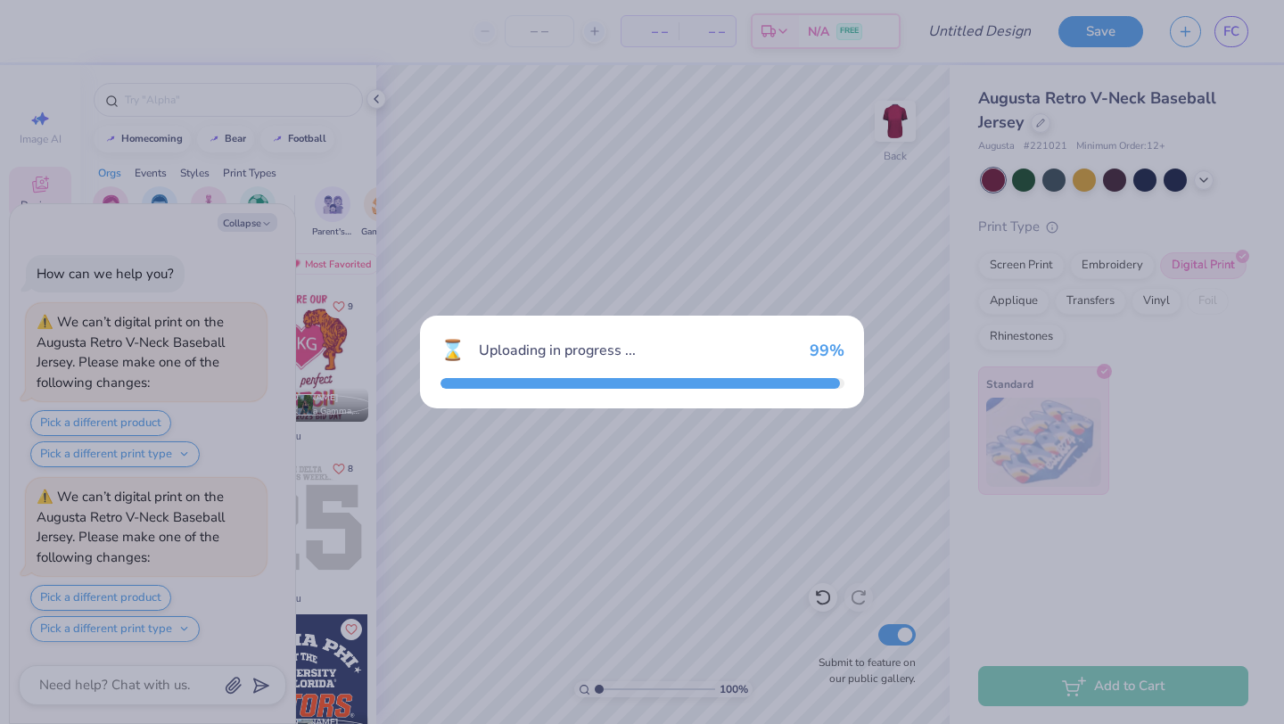
scroll to position [159, 0]
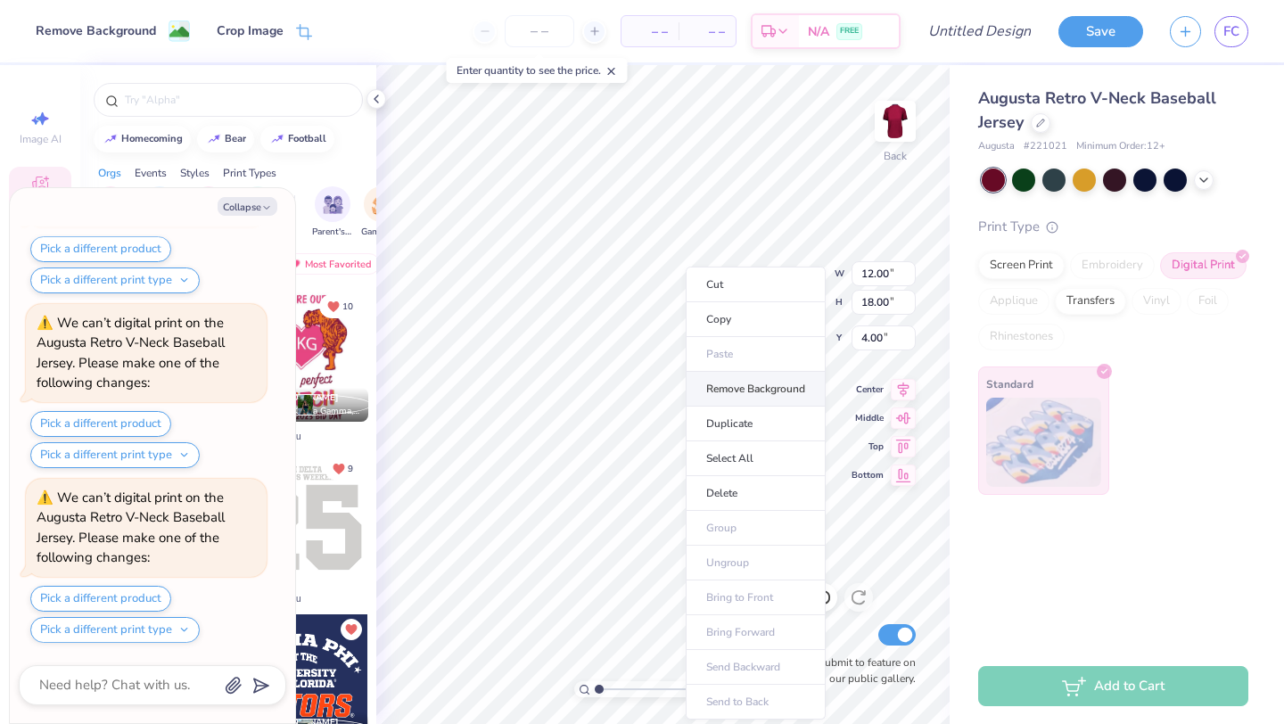
click at [756, 385] on li "Remove Background" at bounding box center [756, 389] width 140 height 35
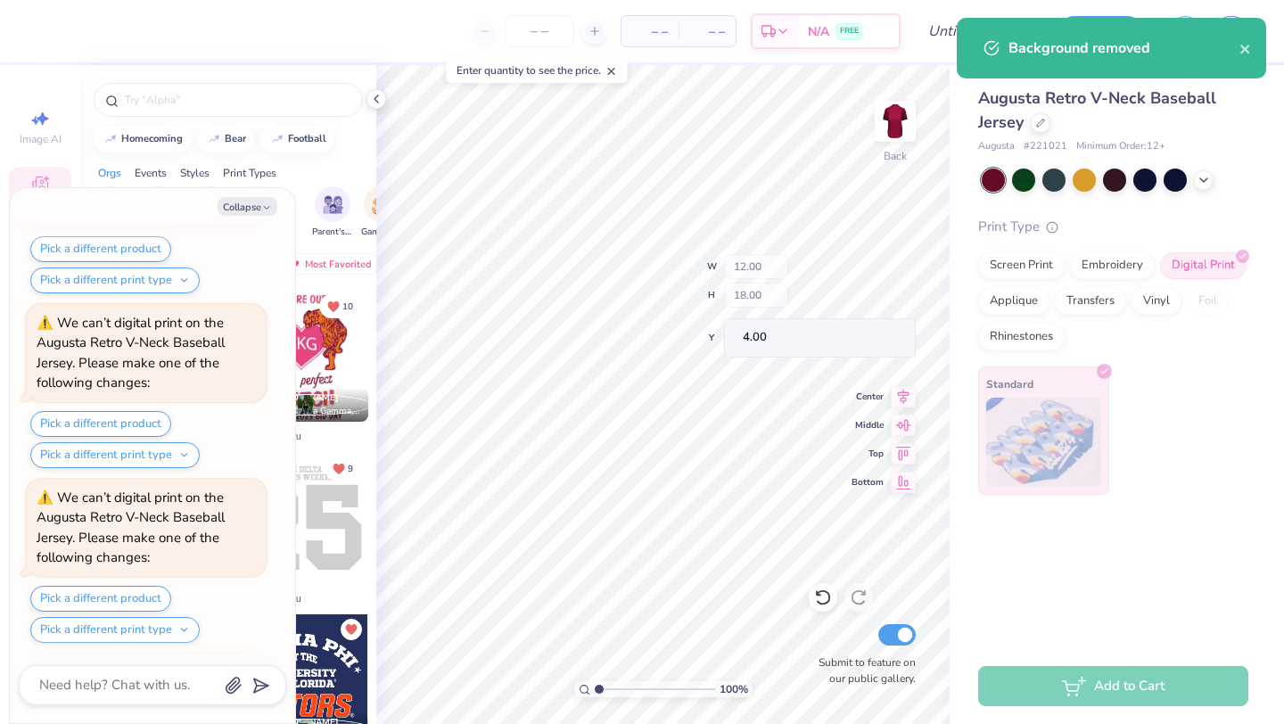
scroll to position [334, 0]
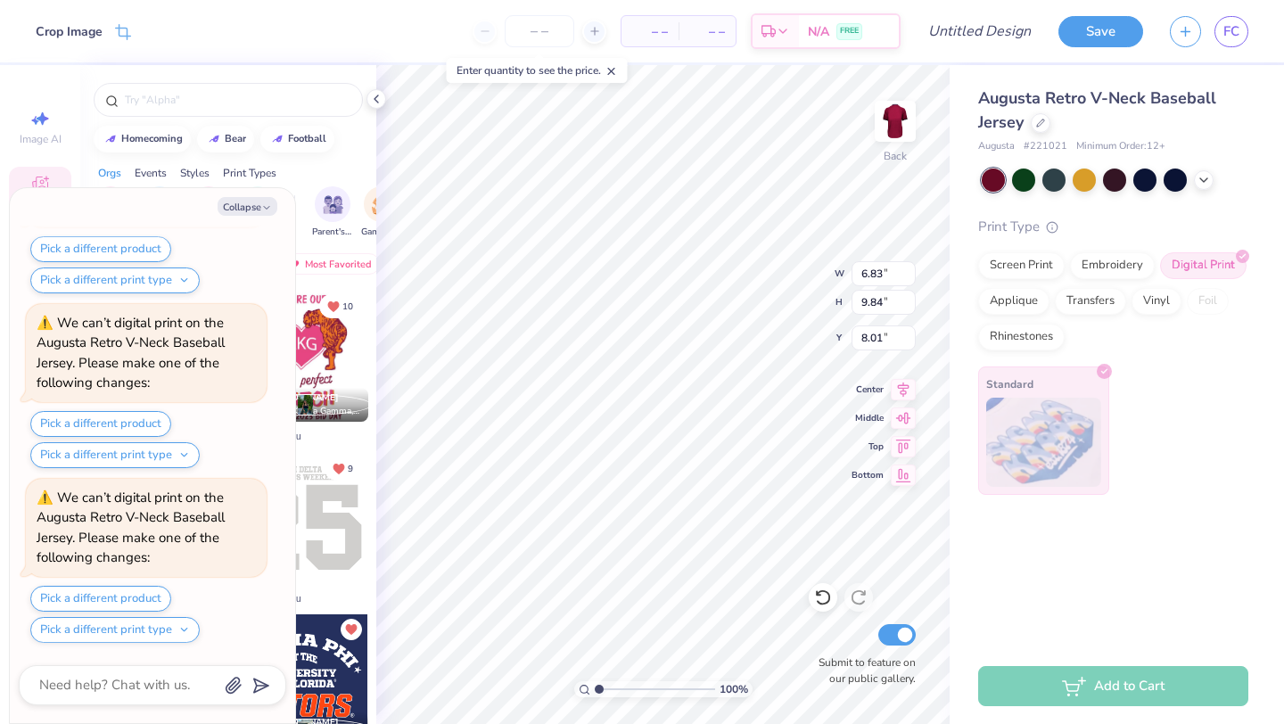
type textarea "x"
type input "5.39"
type textarea "x"
type input "5.41"
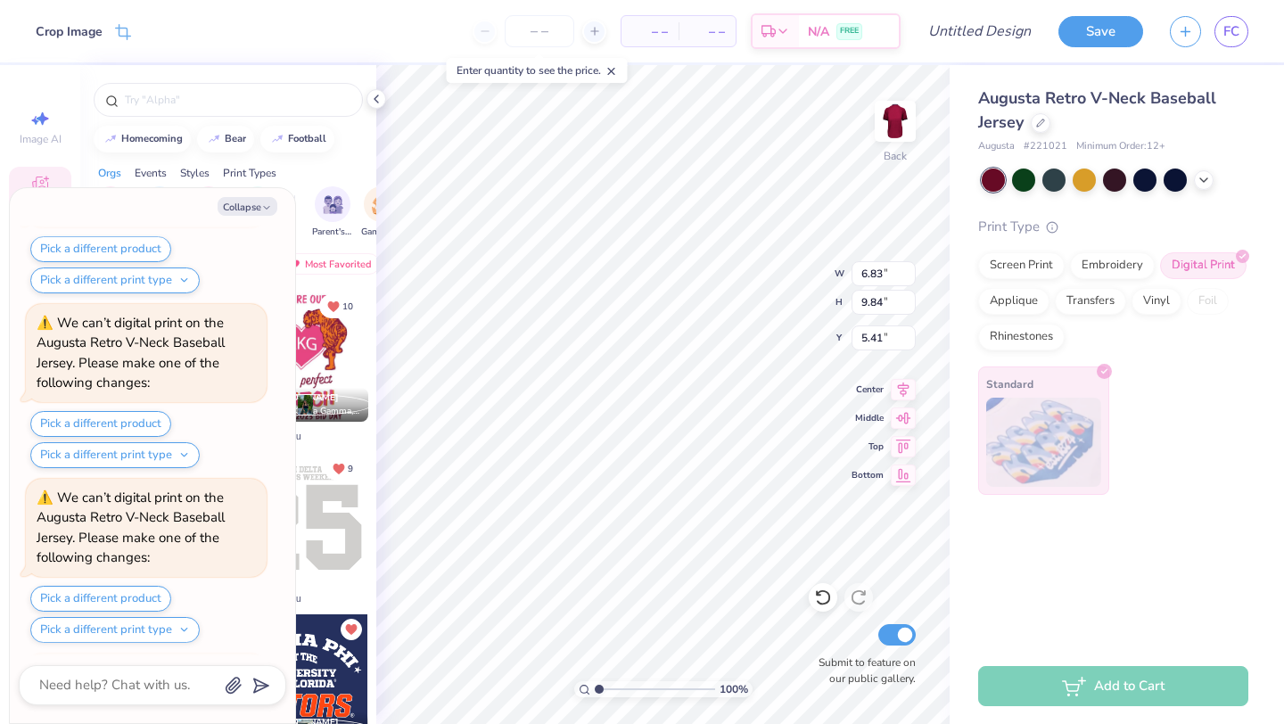
scroll to position [683, 0]
click at [259, 210] on button "Collapse" at bounding box center [248, 206] width 60 height 19
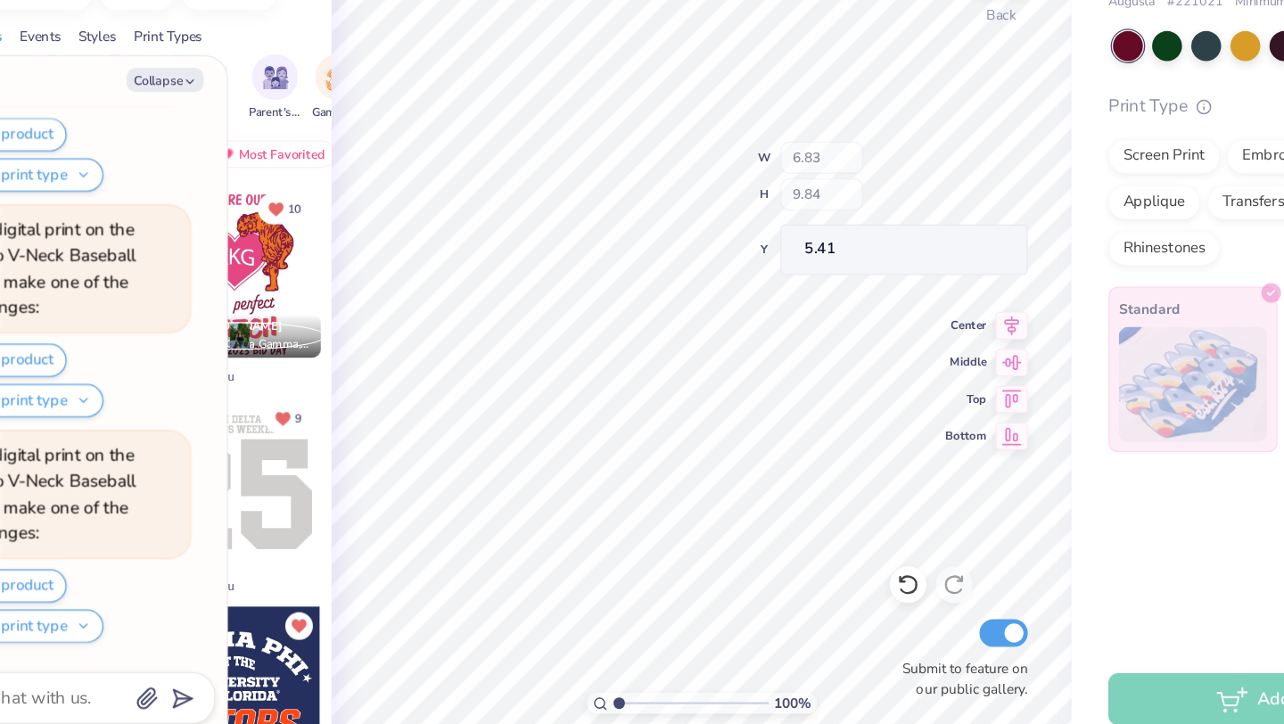
scroll to position [1208, 0]
type textarea "x"
